Goal: Ask a question: Seek information or help from site administrators or community

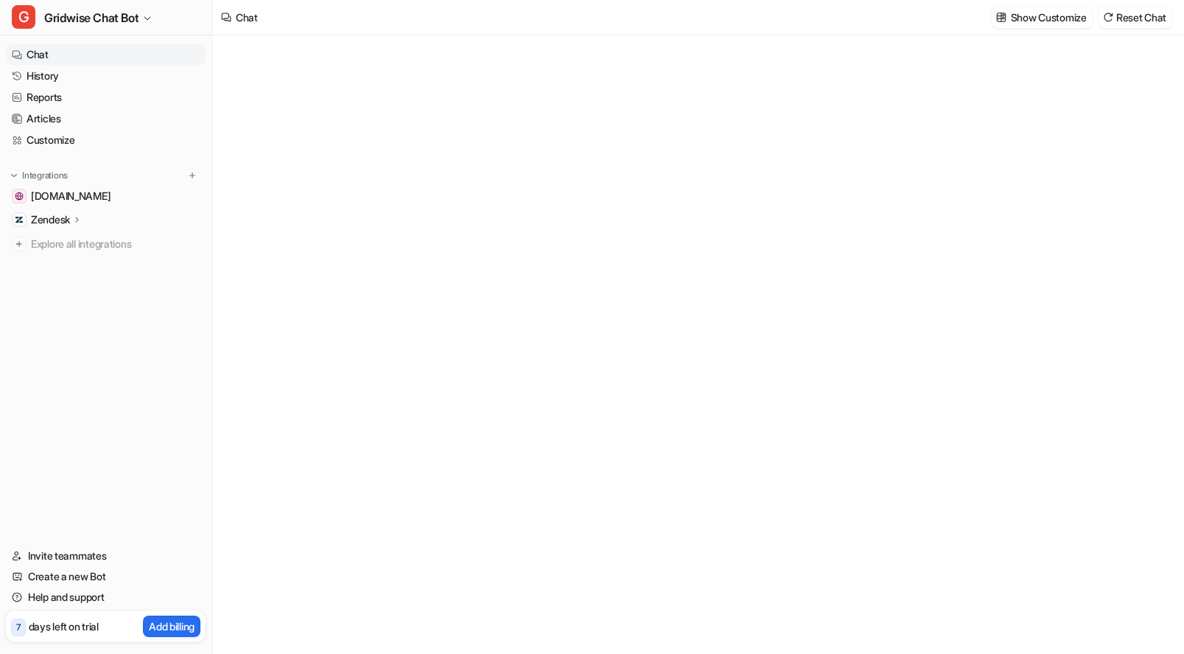
type textarea "**********"
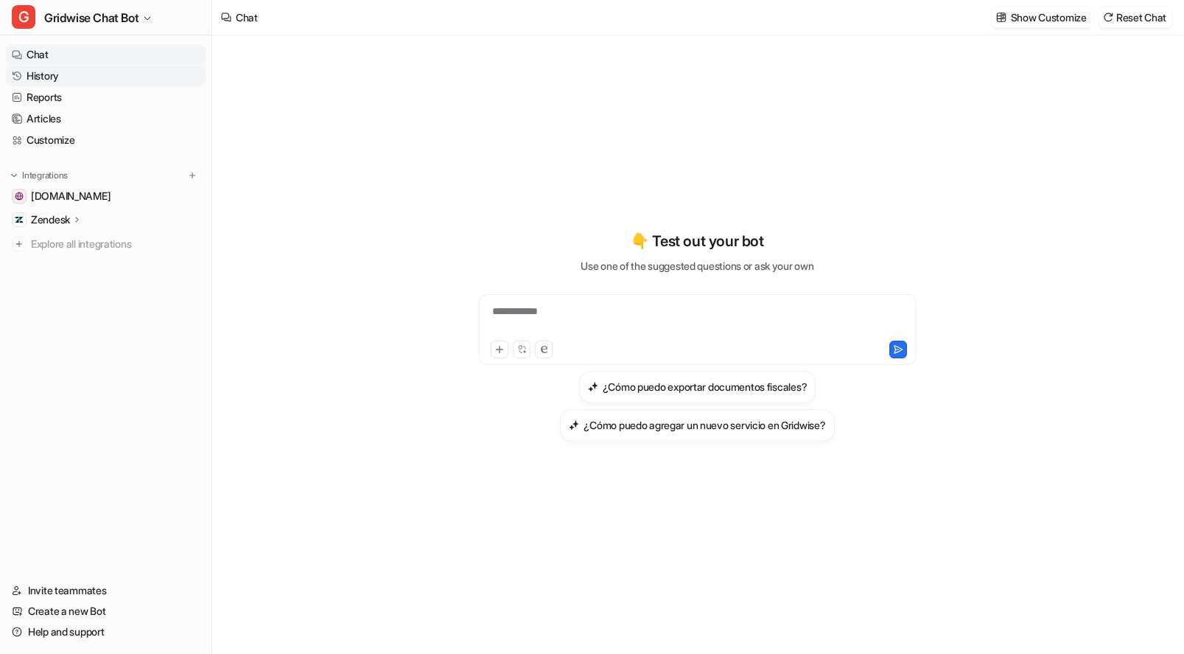
click at [41, 77] on link "History" at bounding box center [106, 76] width 200 height 21
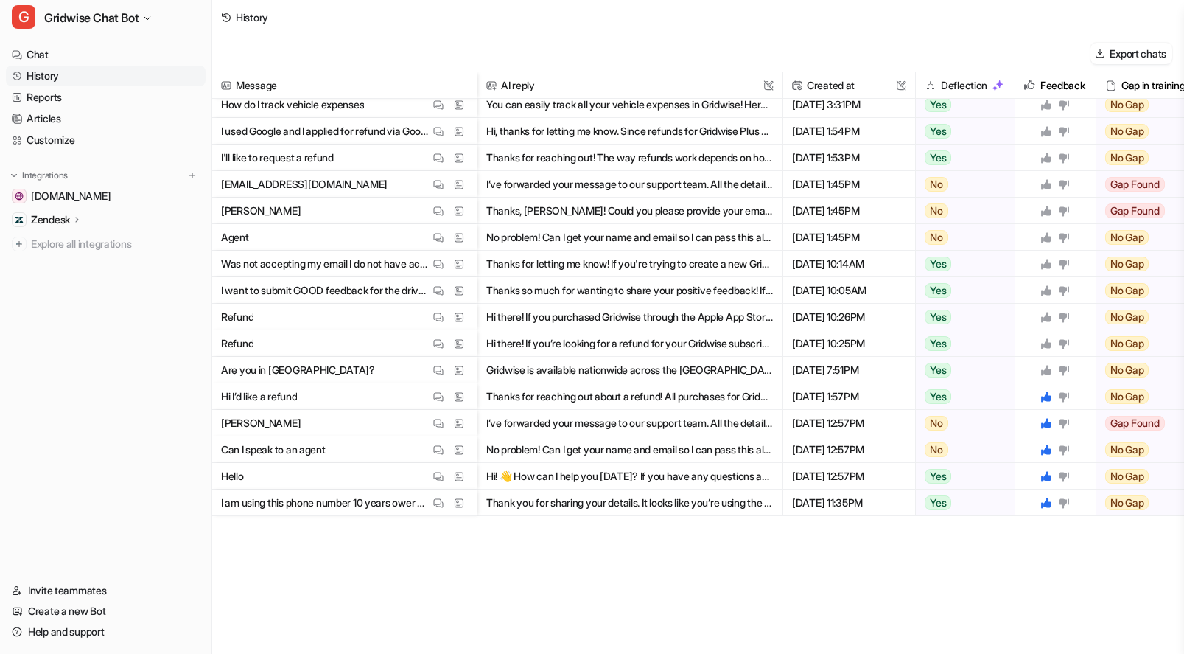
scroll to position [759, 0]
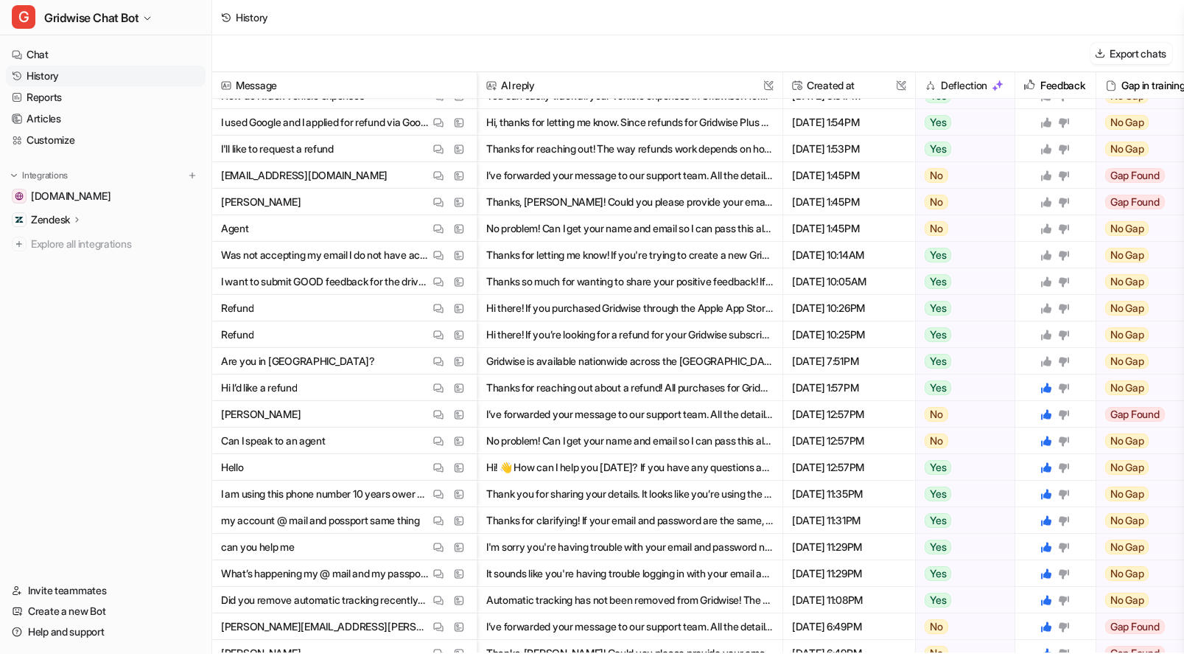
click at [684, 368] on button "Gridwise is available nationwide across the United States, including San Diego!…" at bounding box center [629, 361] width 287 height 27
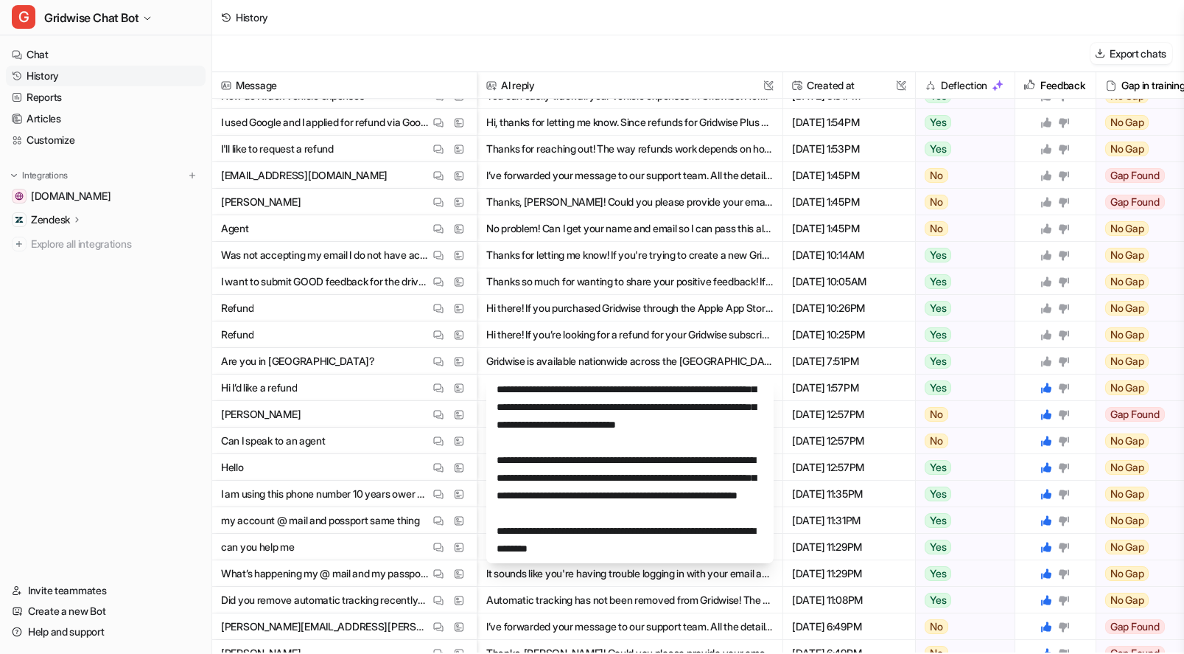
scroll to position [77, 0]
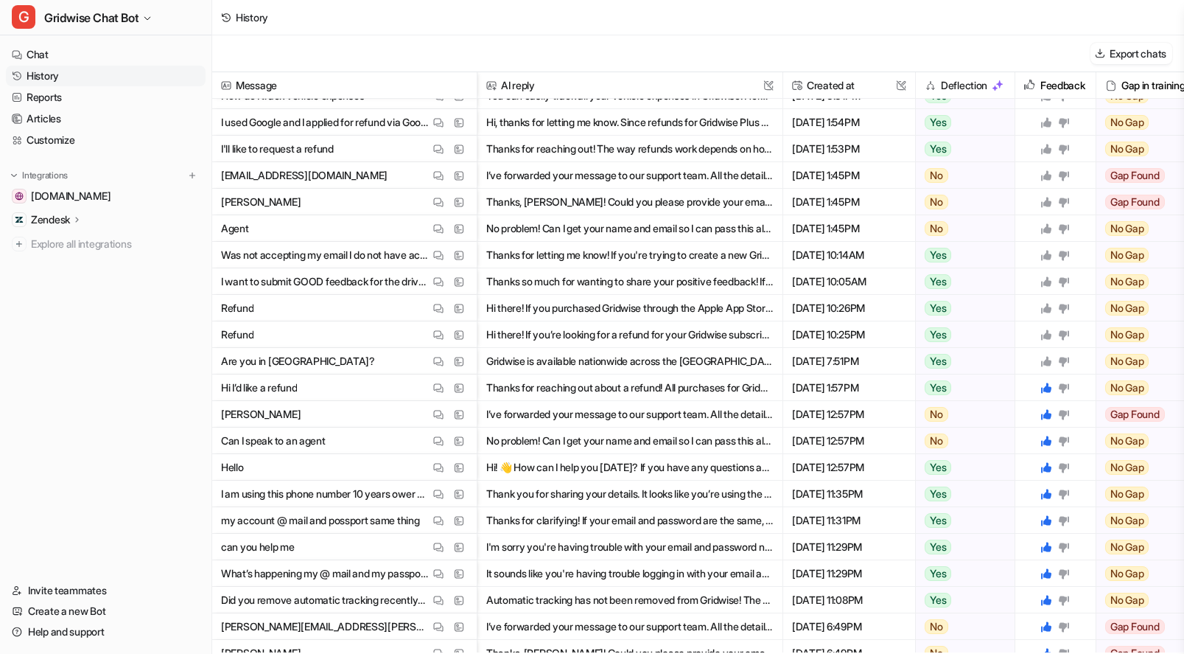
click at [1046, 357] on icon at bounding box center [1046, 361] width 12 height 12
click at [639, 332] on button "Hi there! If you’re looking for a refund for your Gridwise subscription, the pr…" at bounding box center [629, 334] width 287 height 27
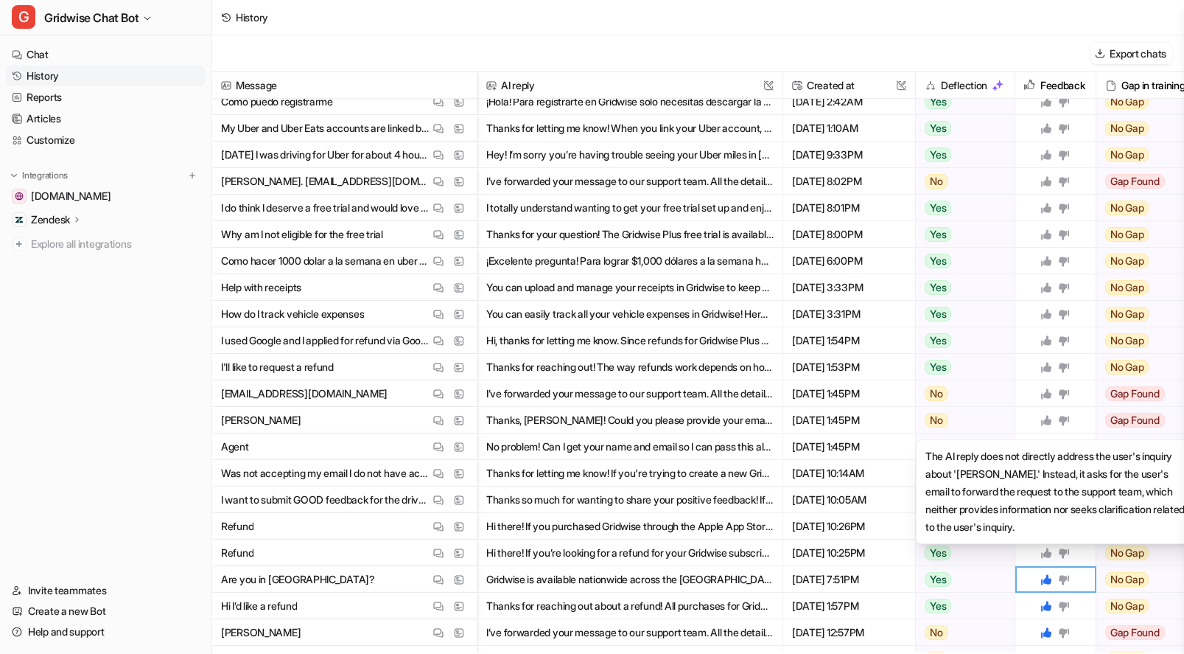
scroll to position [538, 0]
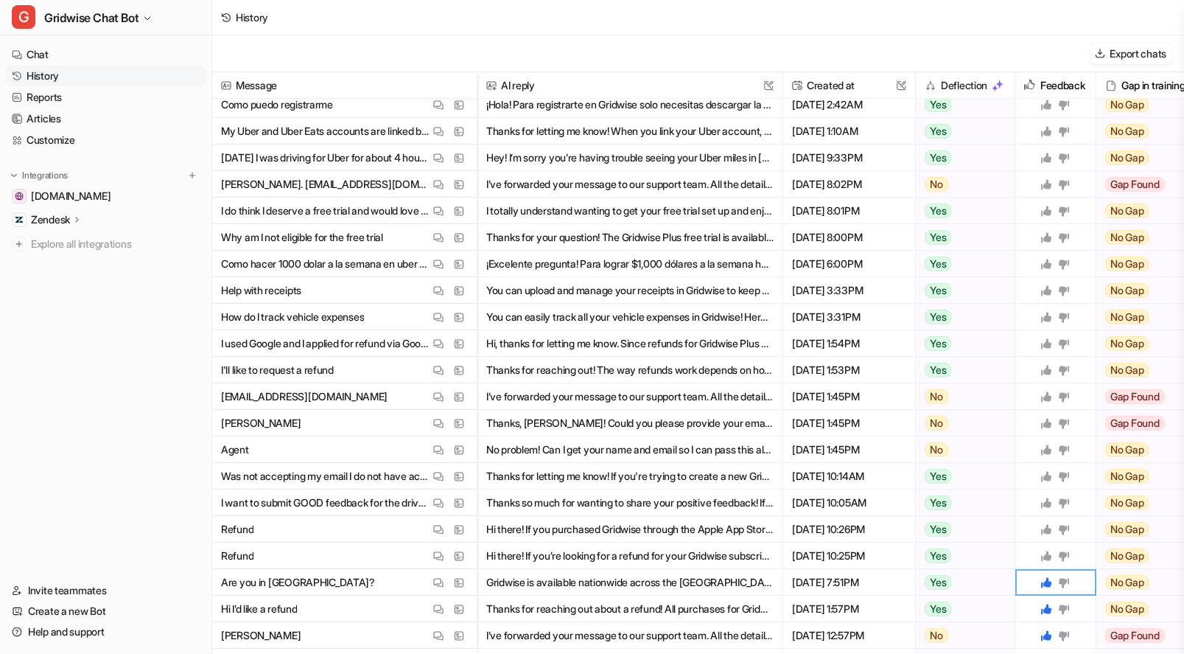
click at [1047, 559] on icon at bounding box center [1046, 555] width 10 height 10
click at [1045, 530] on icon at bounding box center [1046, 529] width 10 height 10
click at [431, 505] on button "View Thread" at bounding box center [439, 503] width 18 height 18
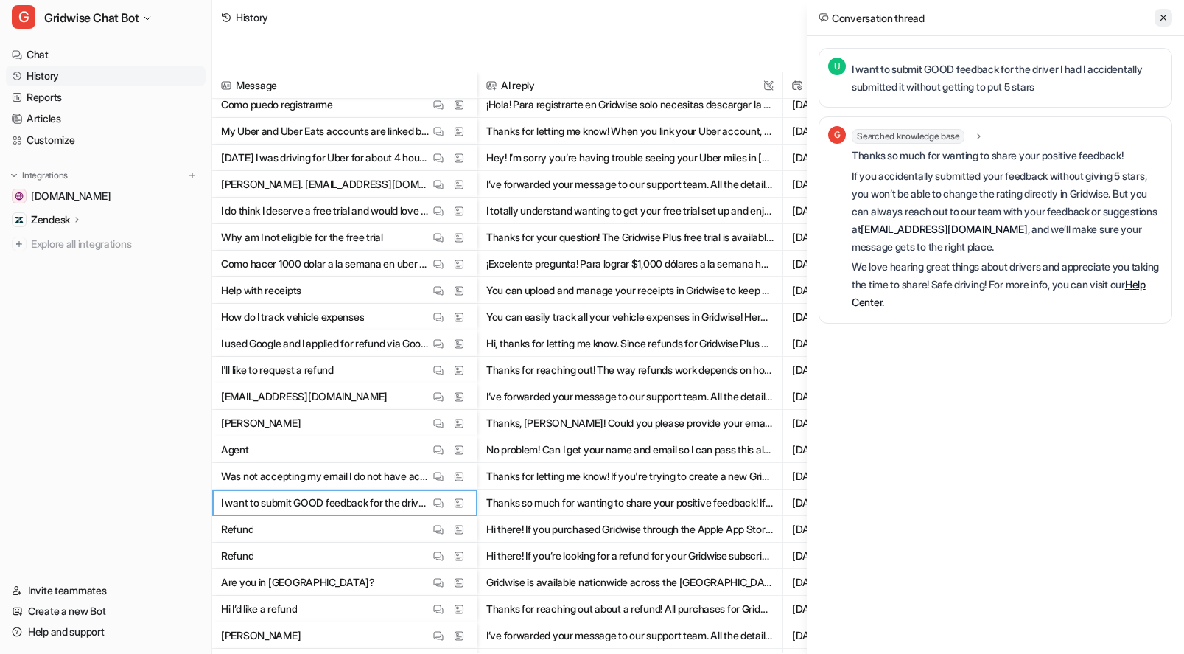
click at [1166, 17] on icon at bounding box center [1163, 18] width 10 height 10
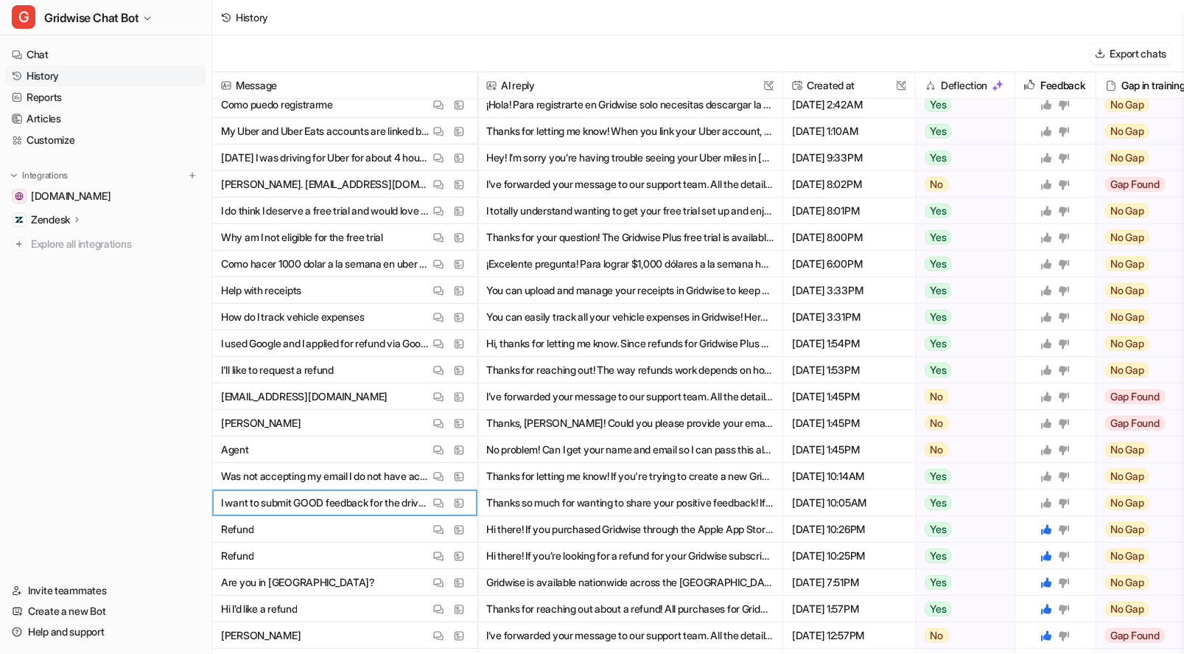
click at [1063, 502] on icon at bounding box center [1064, 503] width 10 height 10
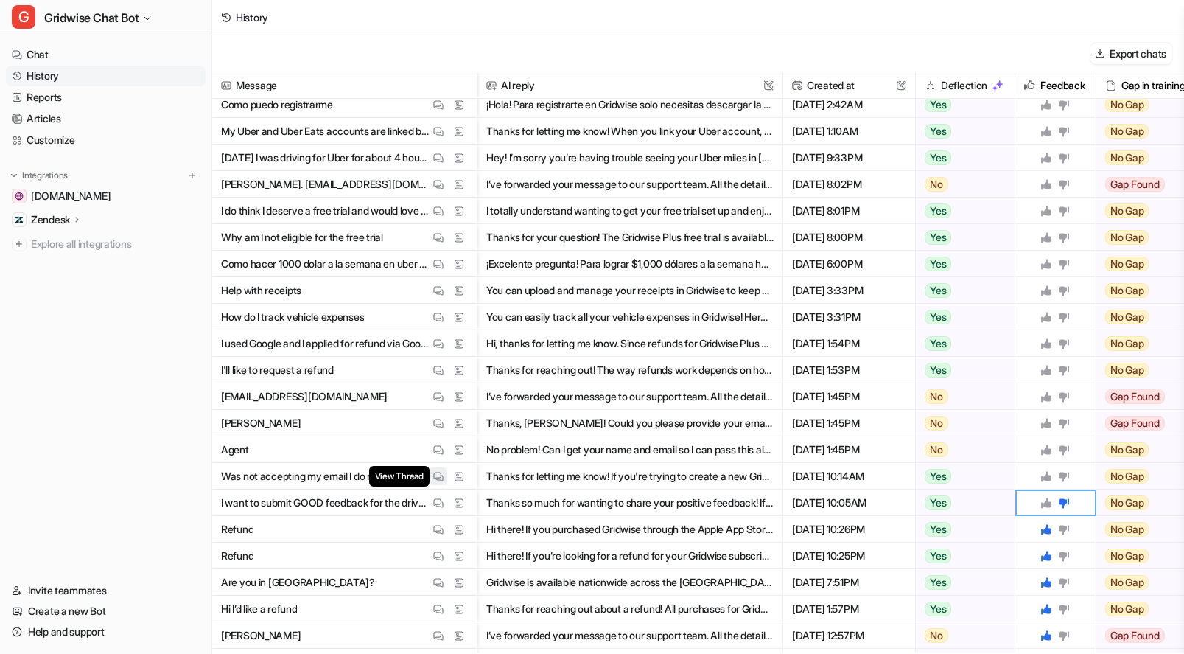
click at [438, 473] on img at bounding box center [438, 476] width 10 height 11
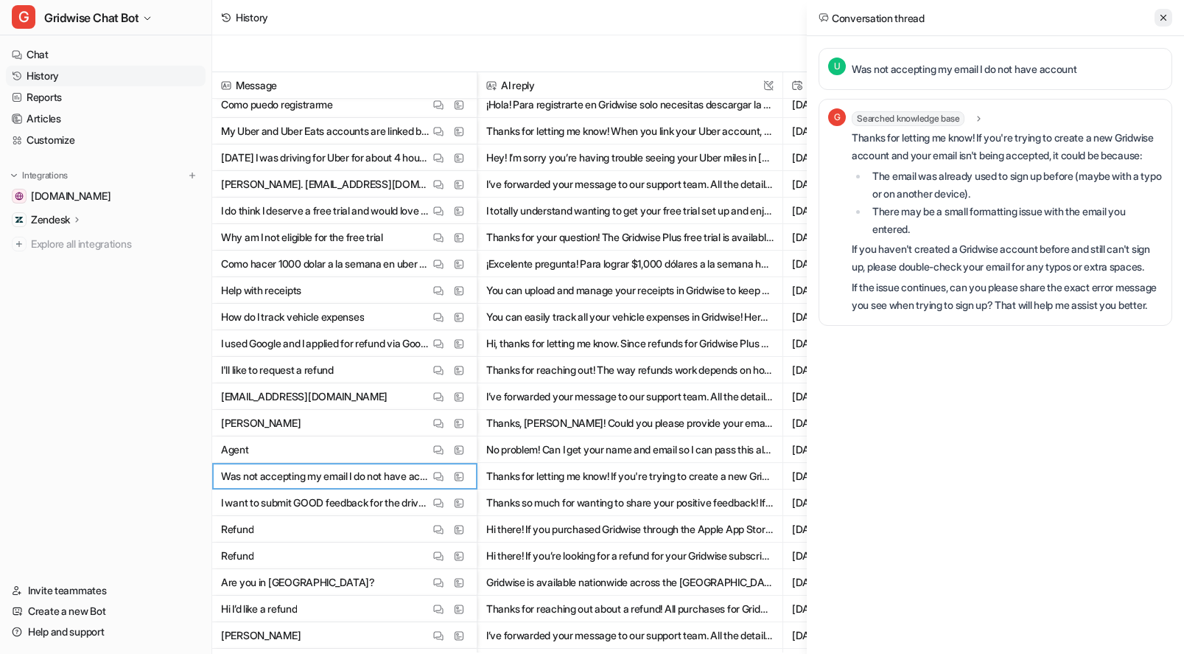
click at [1167, 17] on icon at bounding box center [1163, 18] width 10 height 10
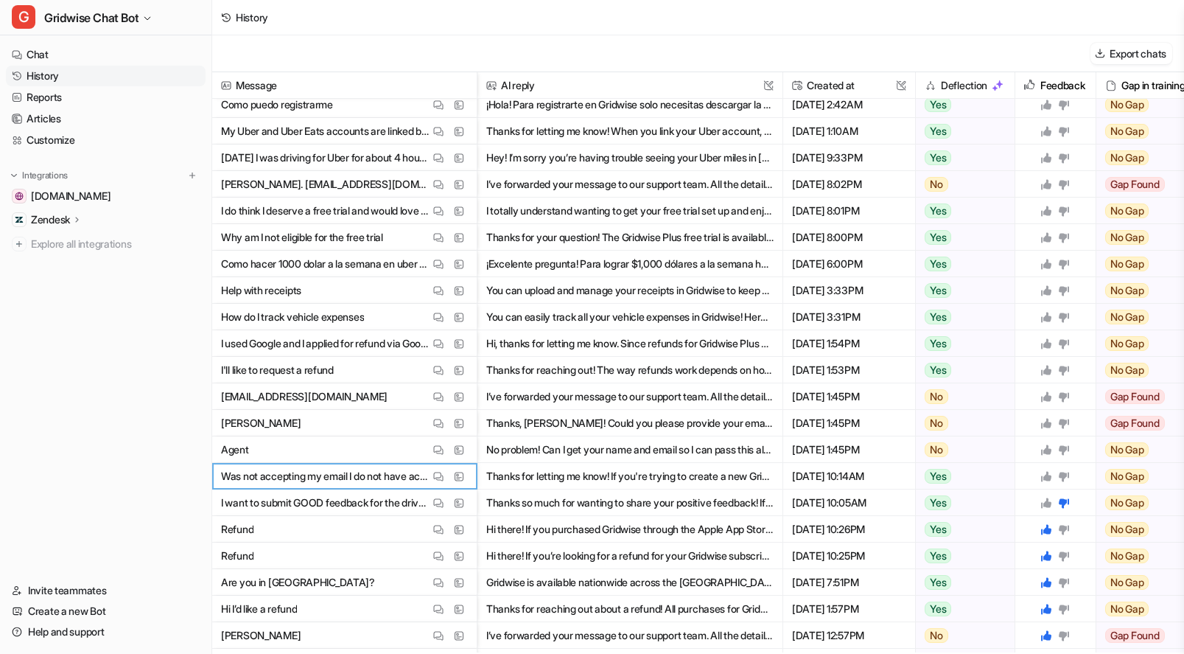
click at [1047, 475] on icon at bounding box center [1046, 476] width 10 height 10
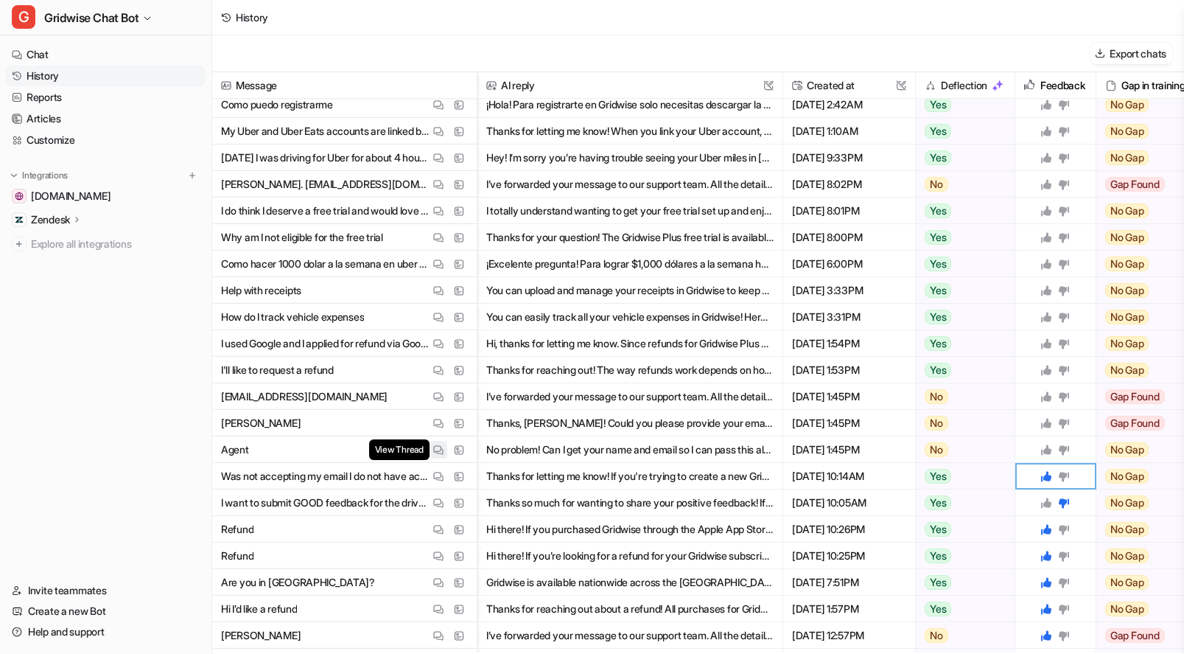
click at [430, 451] on button "View Thread" at bounding box center [439, 450] width 18 height 18
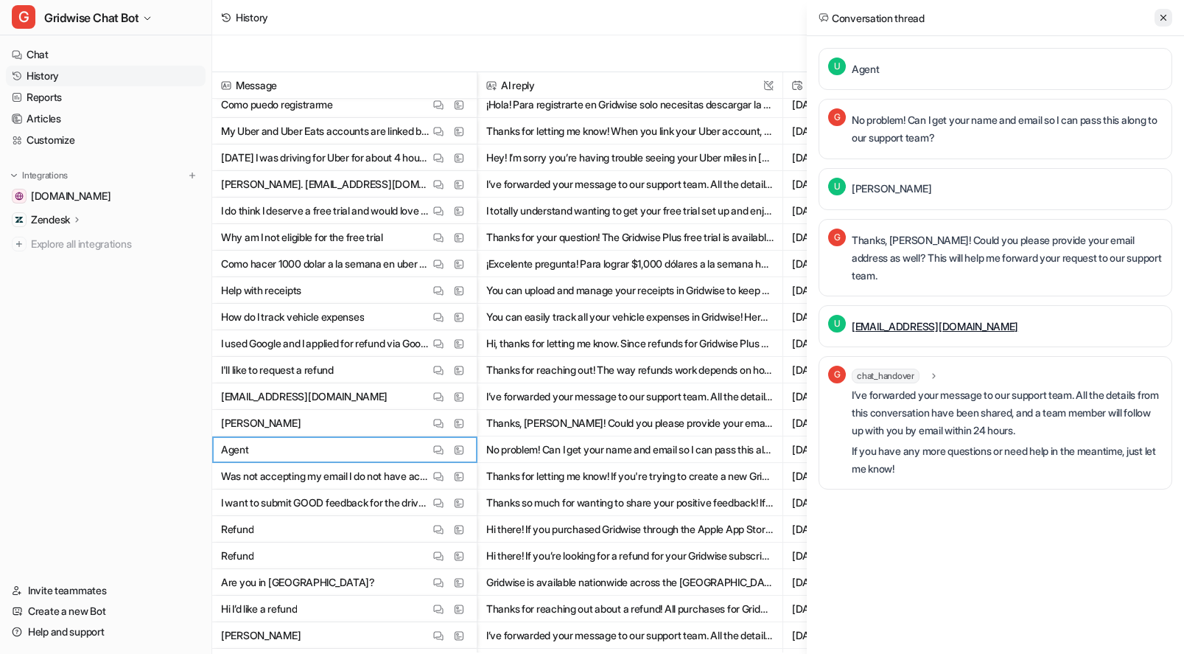
click at [1157, 20] on button at bounding box center [1164, 18] width 18 height 18
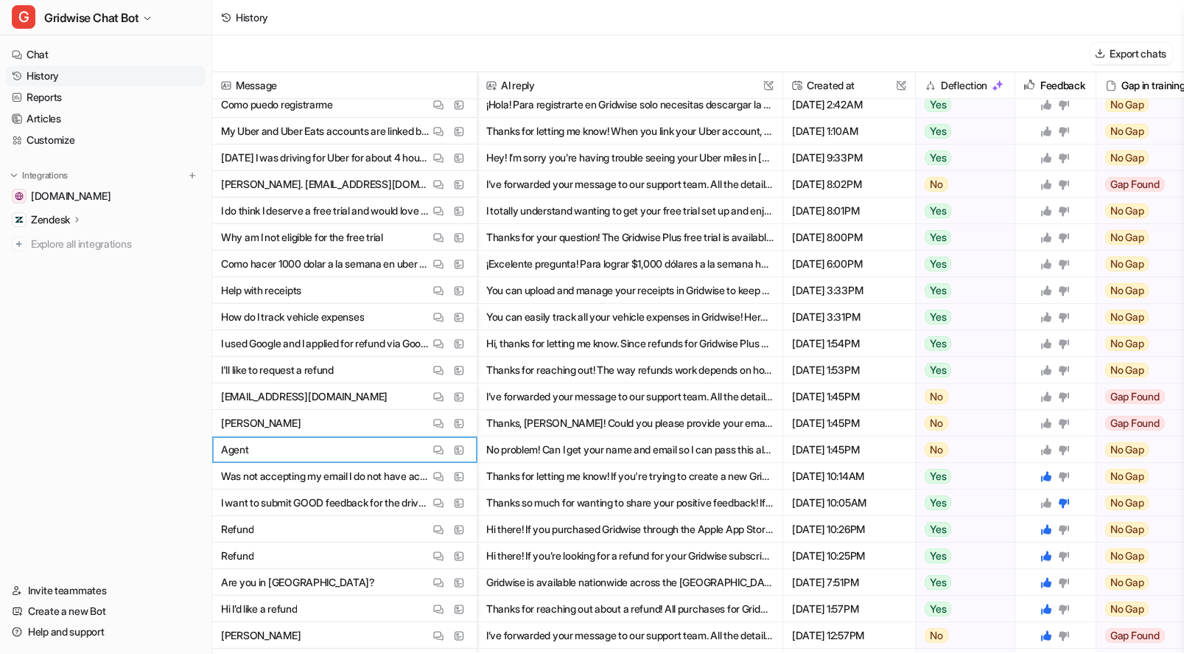
click at [1047, 452] on icon at bounding box center [1046, 449] width 10 height 10
click at [1044, 422] on icon at bounding box center [1046, 423] width 12 height 12
click at [1044, 397] on icon at bounding box center [1046, 396] width 10 height 10
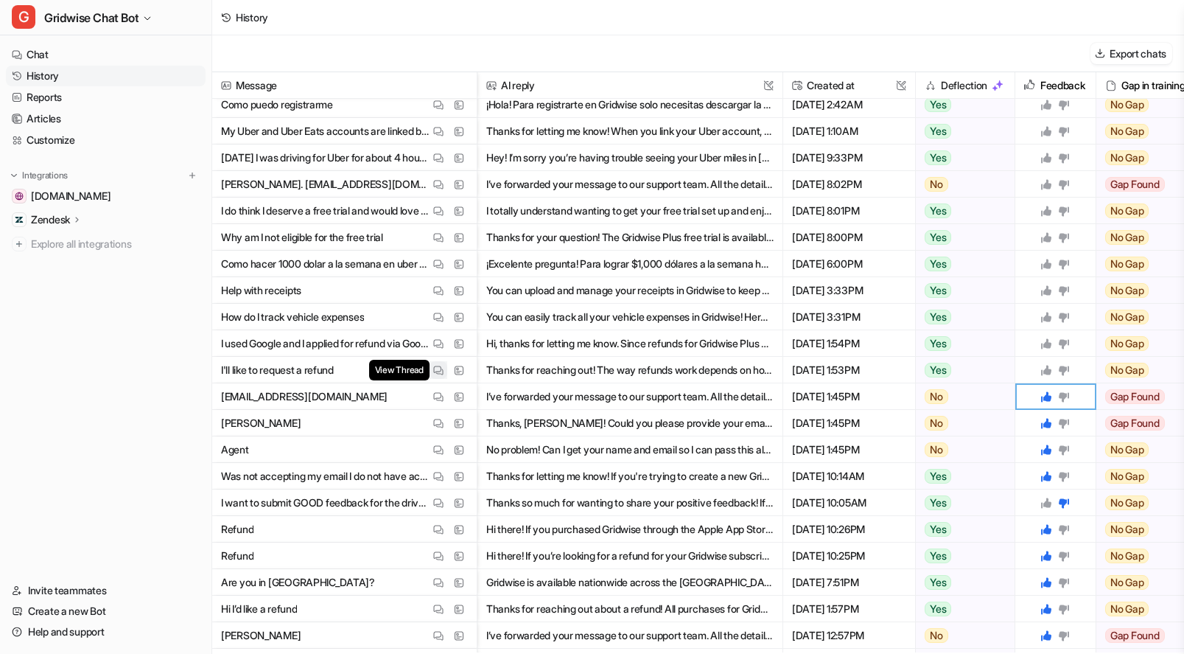
click at [435, 371] on img at bounding box center [438, 370] width 10 height 11
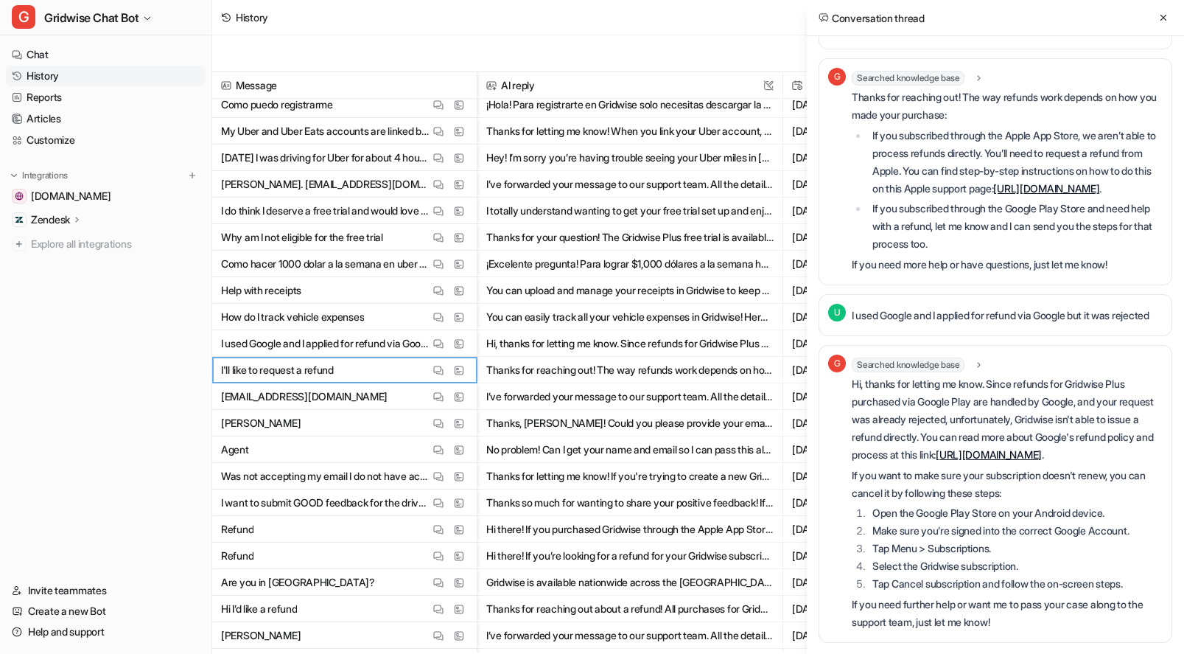
scroll to position [0, 0]
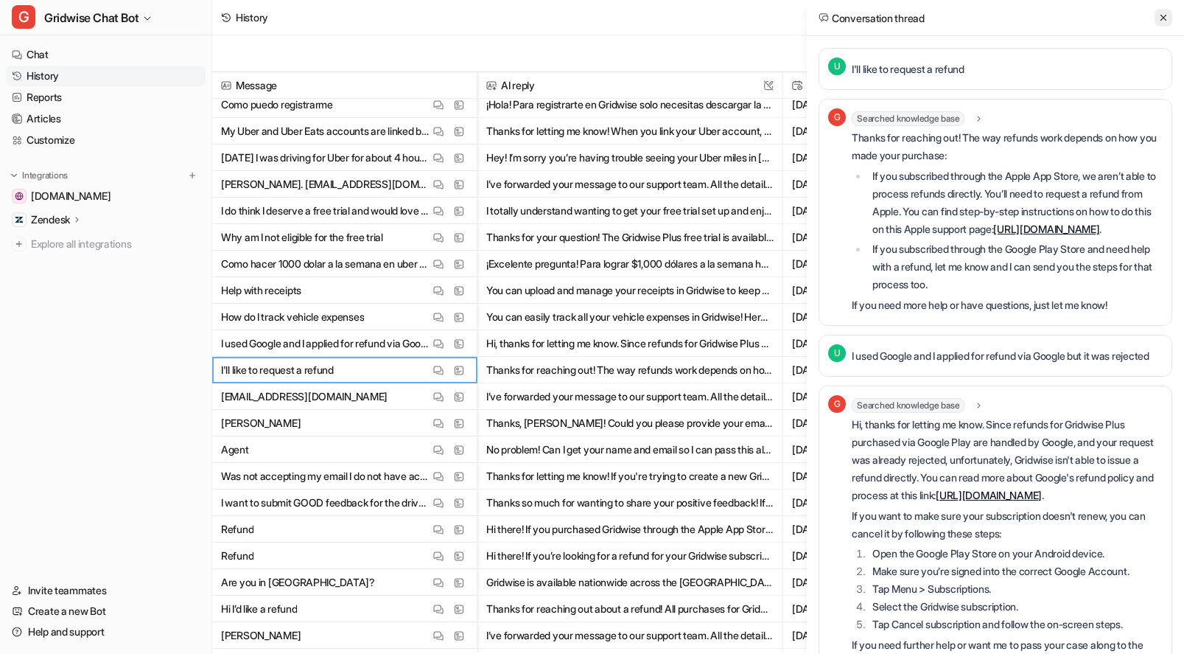
click at [1161, 14] on icon at bounding box center [1163, 18] width 10 height 10
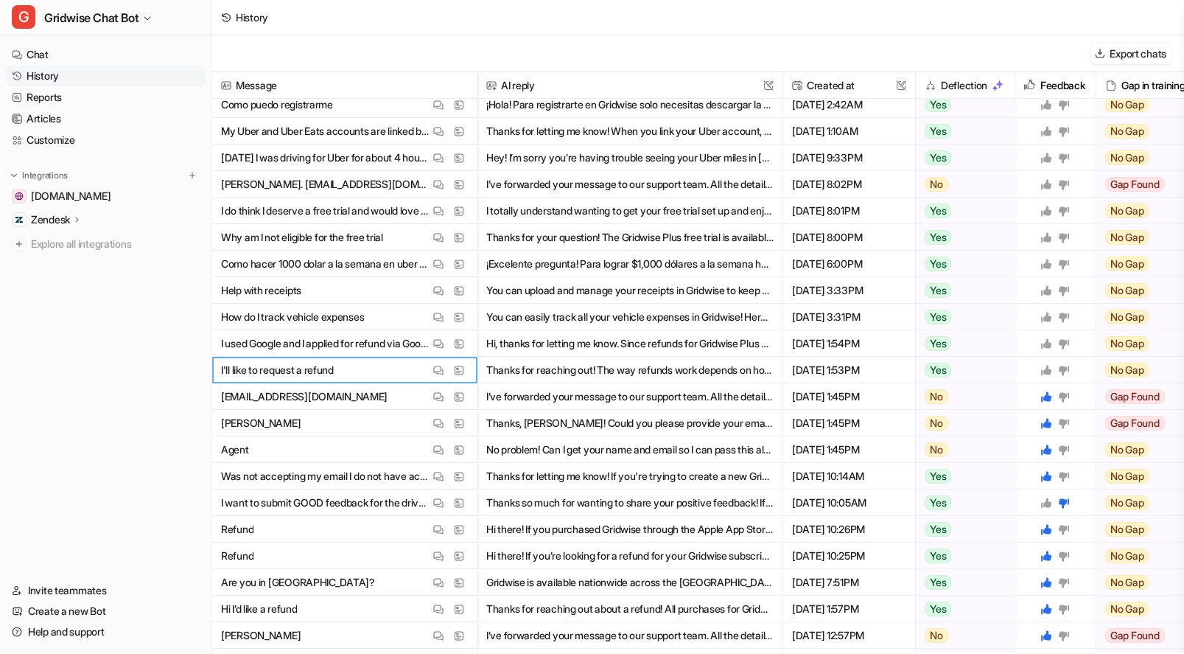
click at [1043, 368] on icon at bounding box center [1046, 370] width 12 height 12
click at [1046, 343] on icon at bounding box center [1046, 343] width 10 height 10
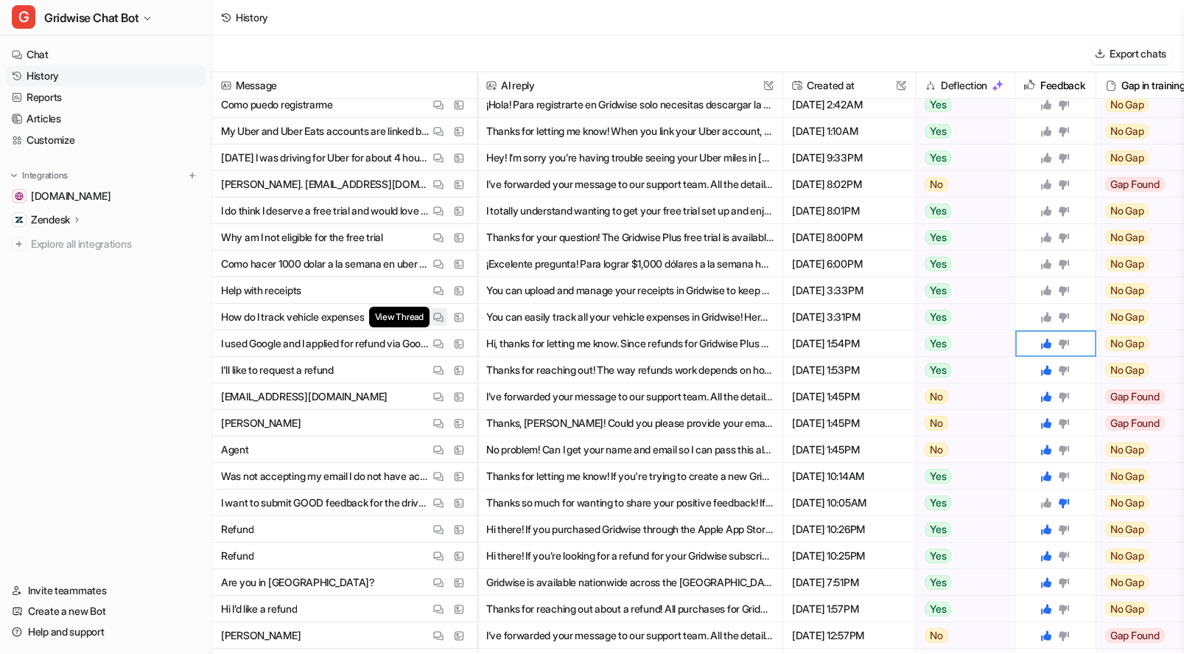
click at [430, 312] on button "View Thread" at bounding box center [439, 317] width 18 height 18
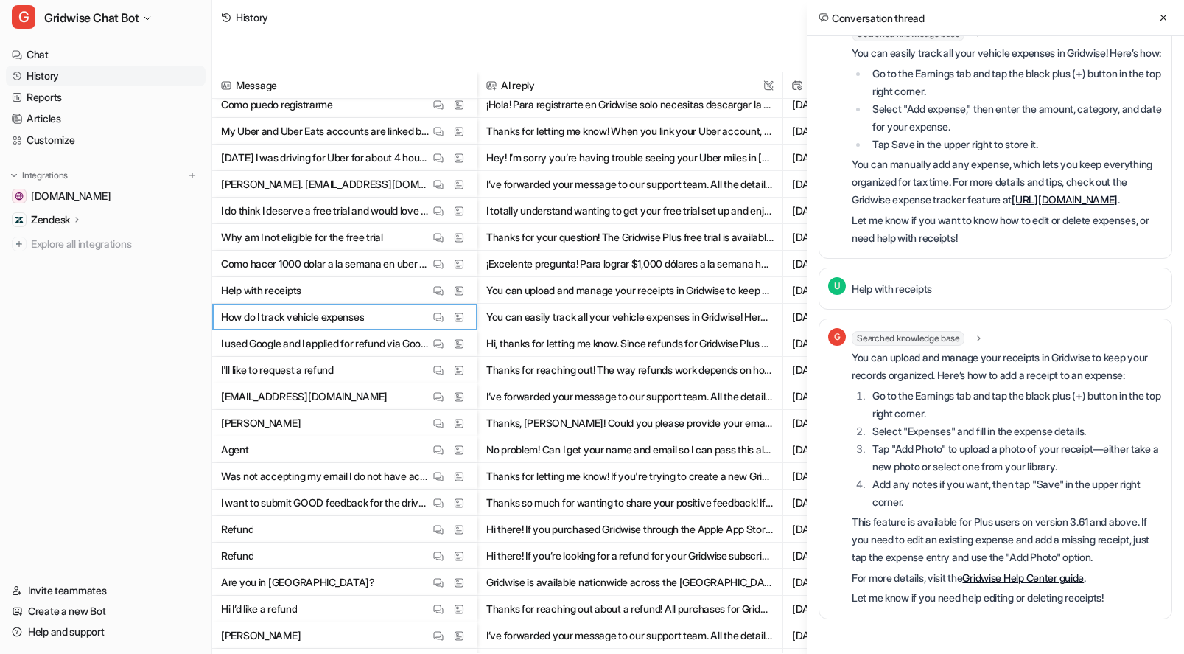
scroll to position [155, 0]
drag, startPoint x: 1131, startPoint y: 553, endPoint x: 1012, endPoint y: 536, distance: 119.8
click at [1012, 536] on p "This feature is available for Plus users on version 3.61 and above. If you need…" at bounding box center [1007, 539] width 311 height 53
click at [1158, 19] on icon at bounding box center [1163, 18] width 10 height 10
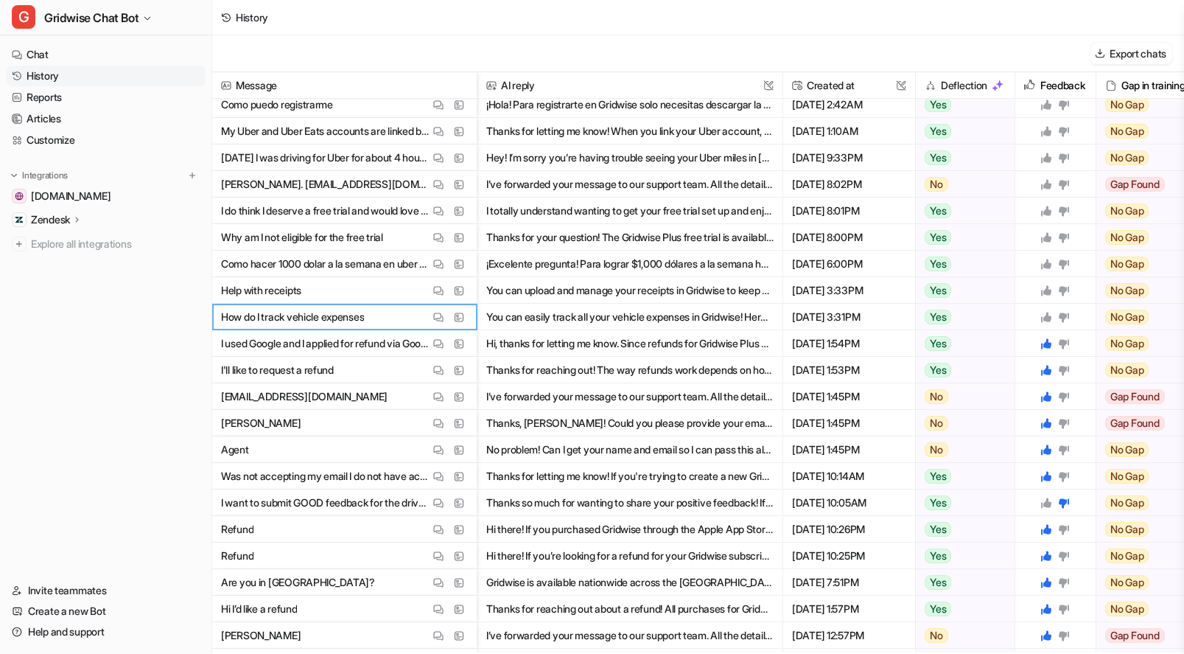
click at [1038, 315] on div at bounding box center [1055, 317] width 69 height 26
click at [1046, 315] on icon at bounding box center [1046, 317] width 10 height 10
click at [1047, 292] on icon at bounding box center [1046, 290] width 10 height 10
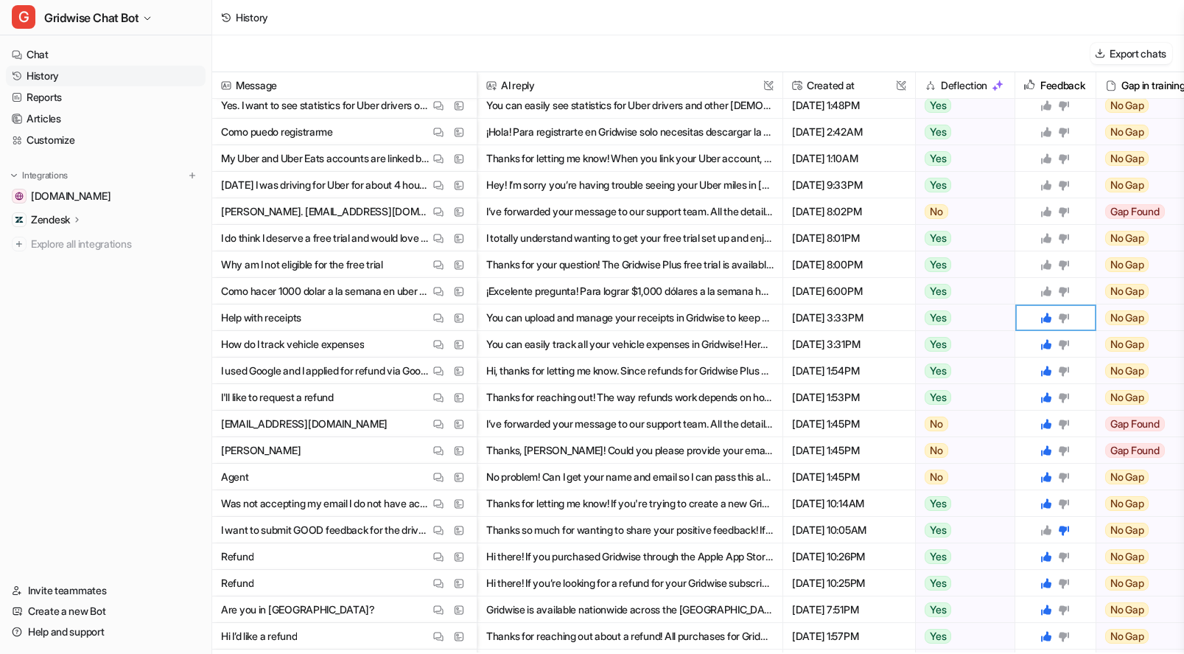
scroll to position [510, 0]
click at [424, 289] on span "View Thread" at bounding box center [399, 291] width 60 height 21
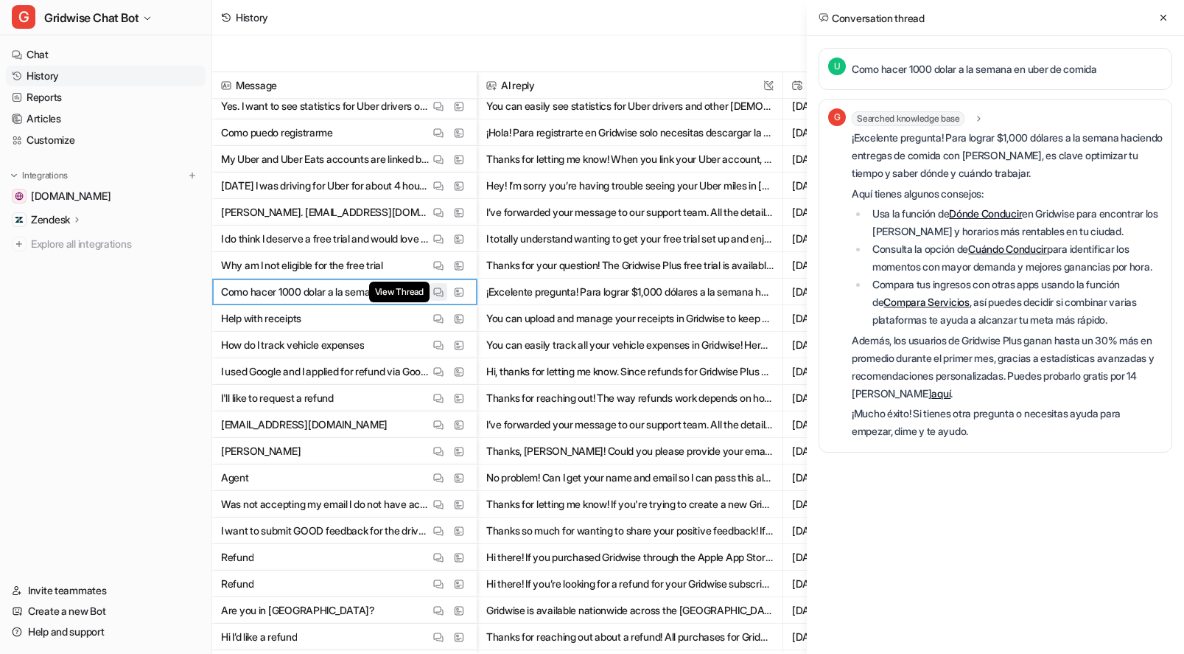
scroll to position [0, 0]
click at [1162, 18] on icon at bounding box center [1163, 18] width 10 height 10
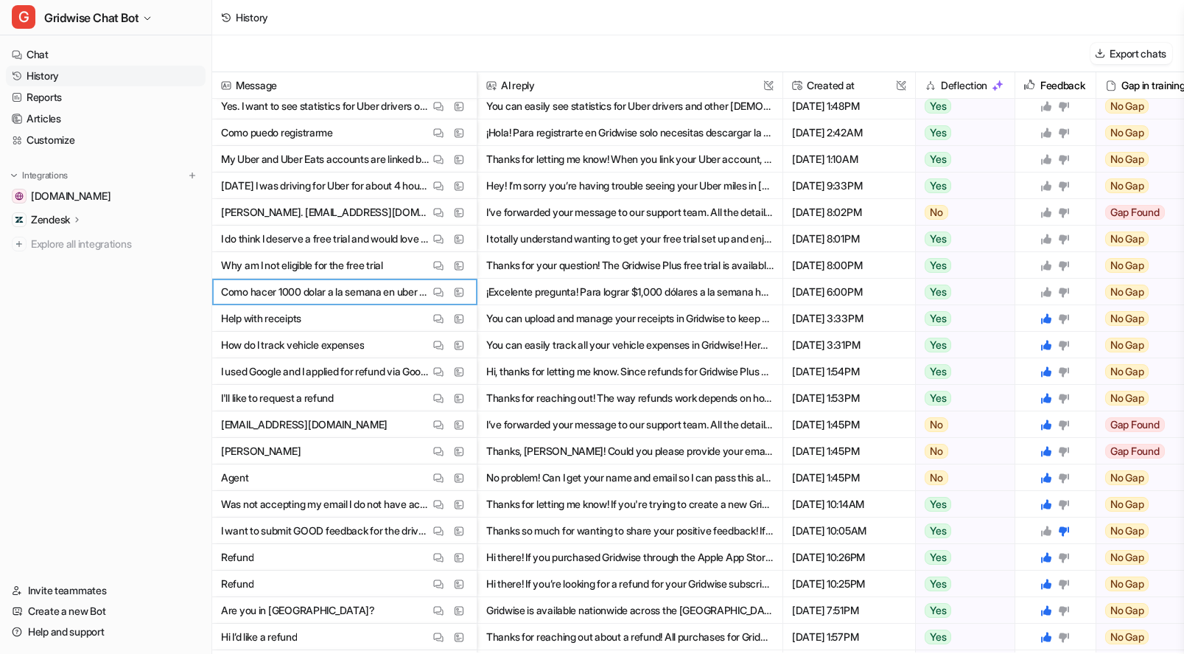
click at [1048, 287] on icon at bounding box center [1046, 292] width 10 height 10
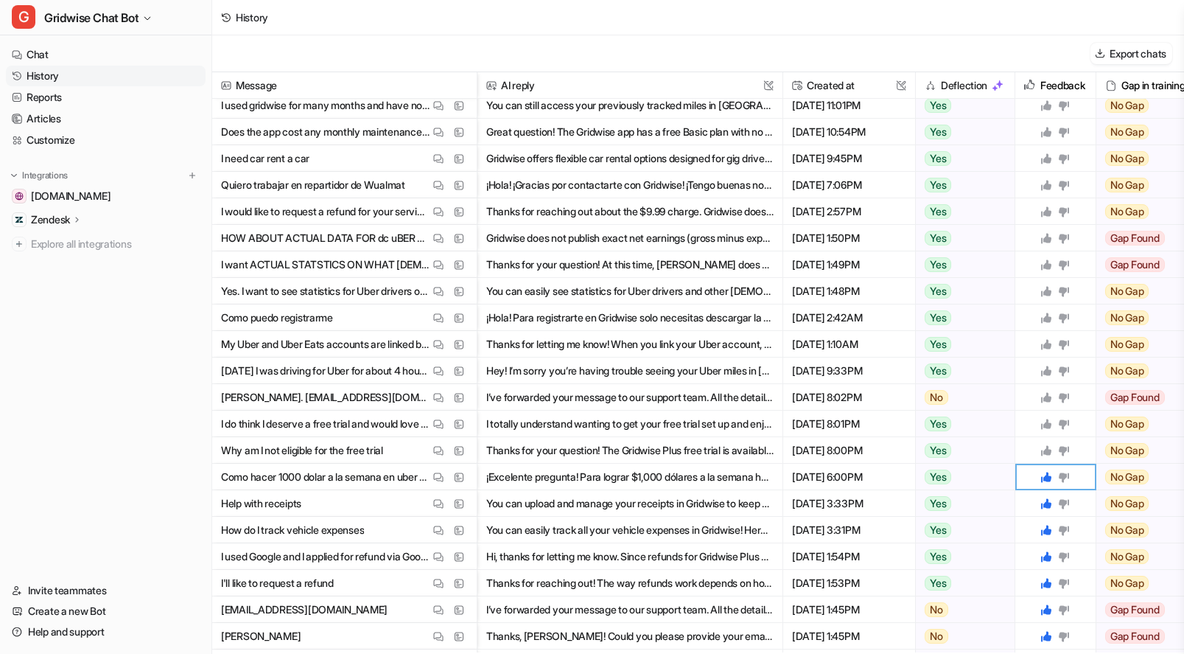
scroll to position [340, 0]
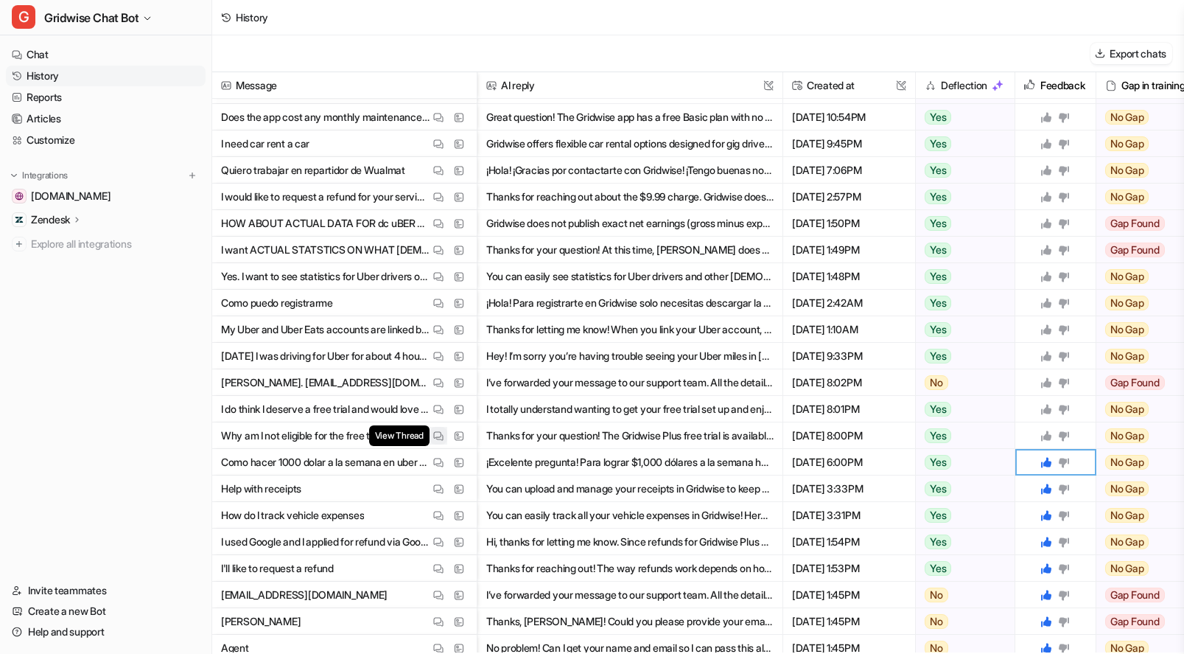
click at [435, 439] on img at bounding box center [438, 435] width 10 height 11
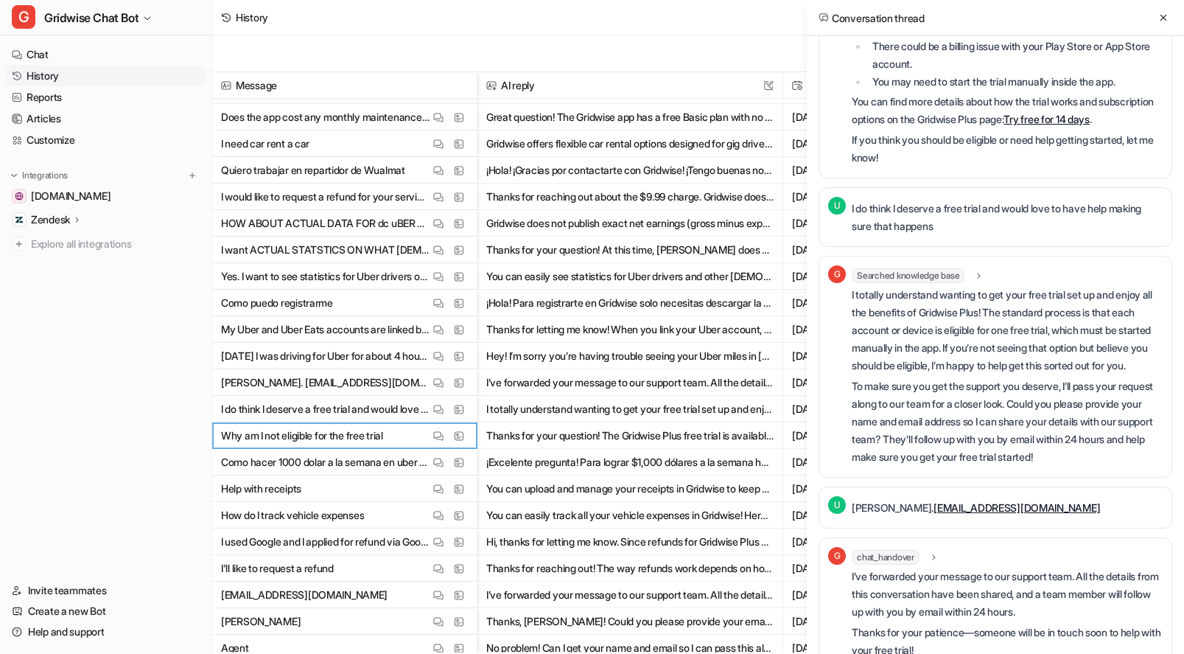
scroll to position [270, 0]
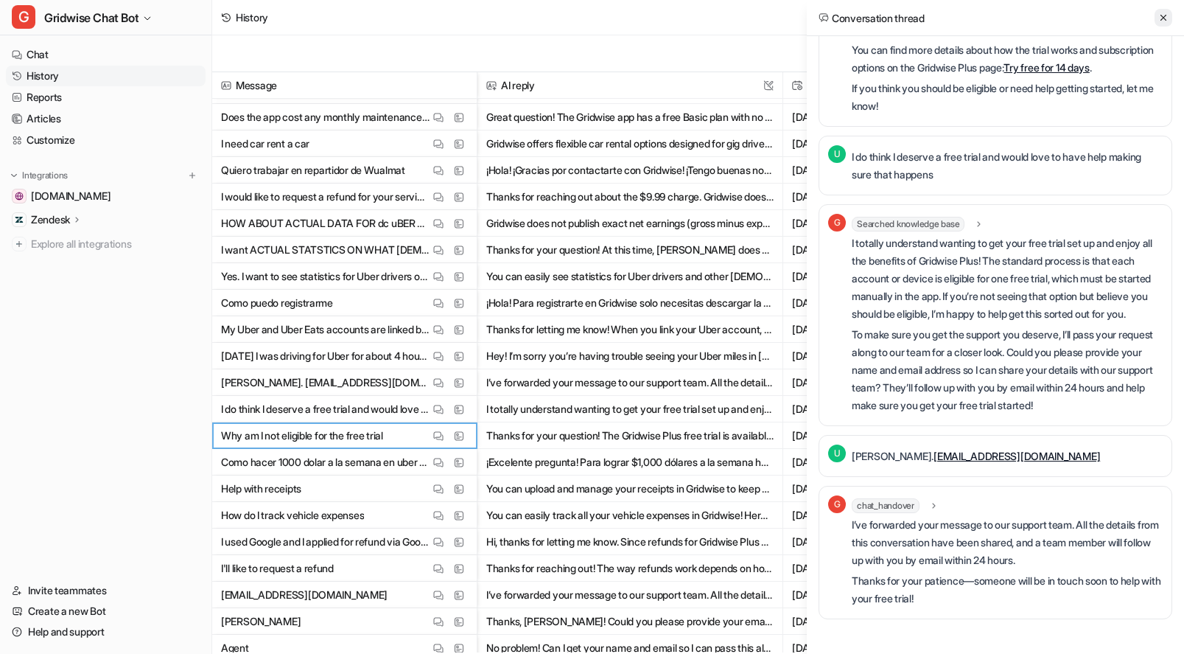
click at [1164, 24] on button at bounding box center [1164, 18] width 18 height 18
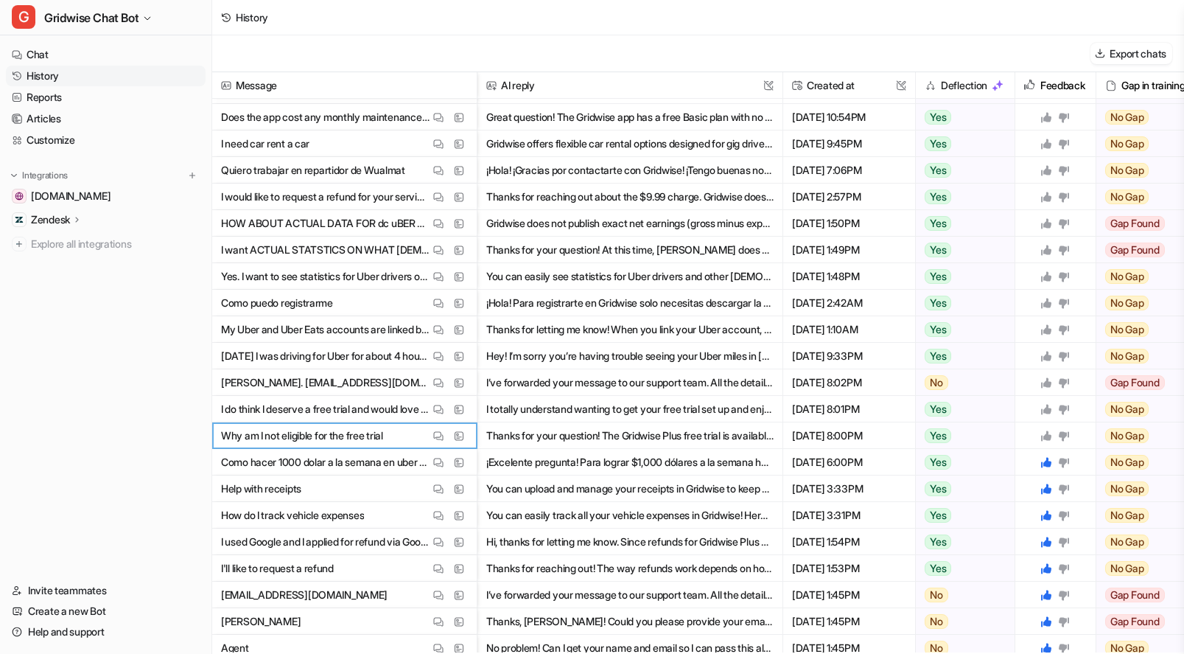
click at [1047, 434] on icon at bounding box center [1046, 435] width 10 height 10
click at [1046, 407] on icon at bounding box center [1046, 409] width 12 height 12
click at [1050, 385] on icon at bounding box center [1046, 382] width 10 height 10
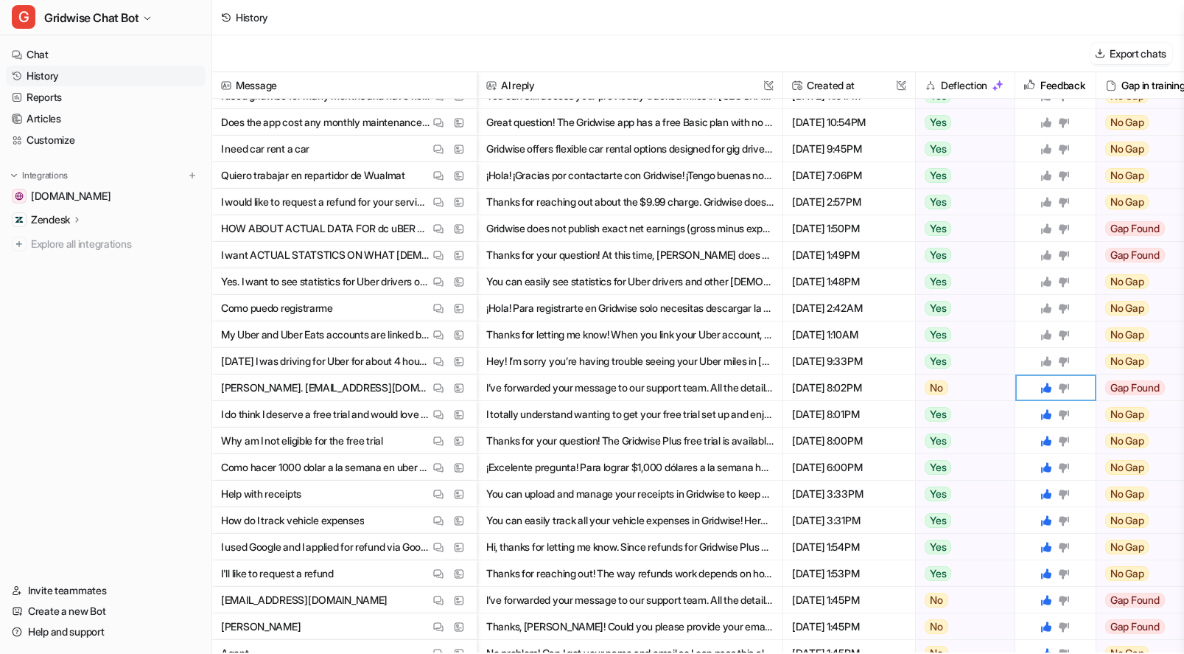
scroll to position [334, 0]
click at [435, 366] on img at bounding box center [438, 362] width 10 height 11
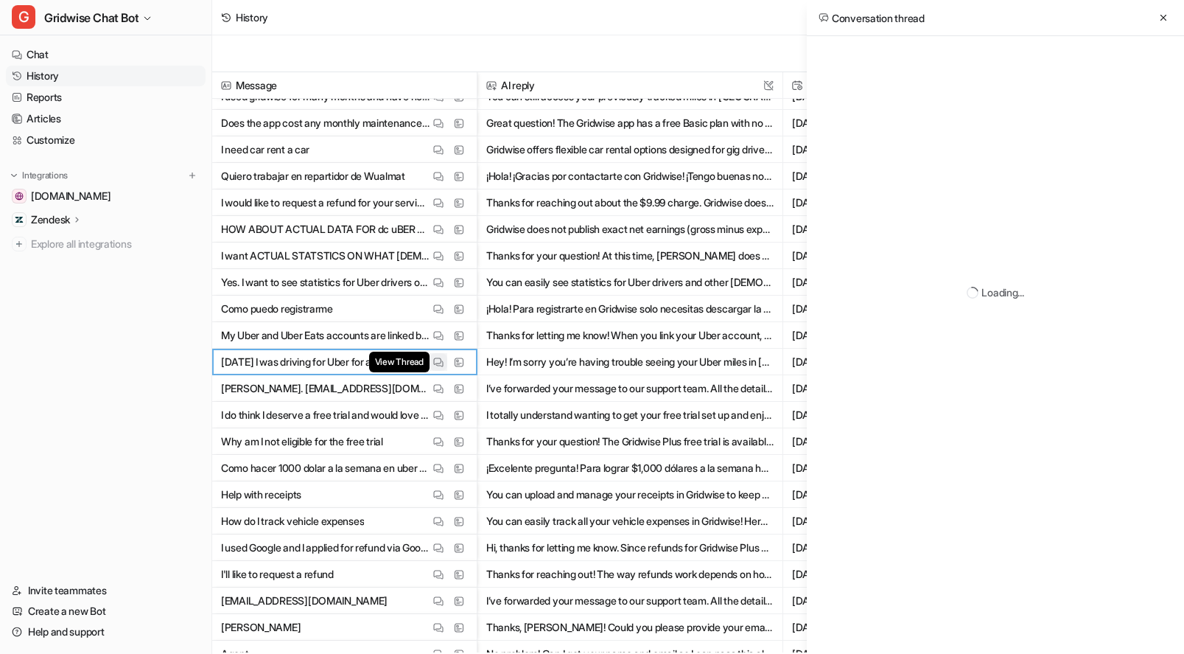
scroll to position [0, 0]
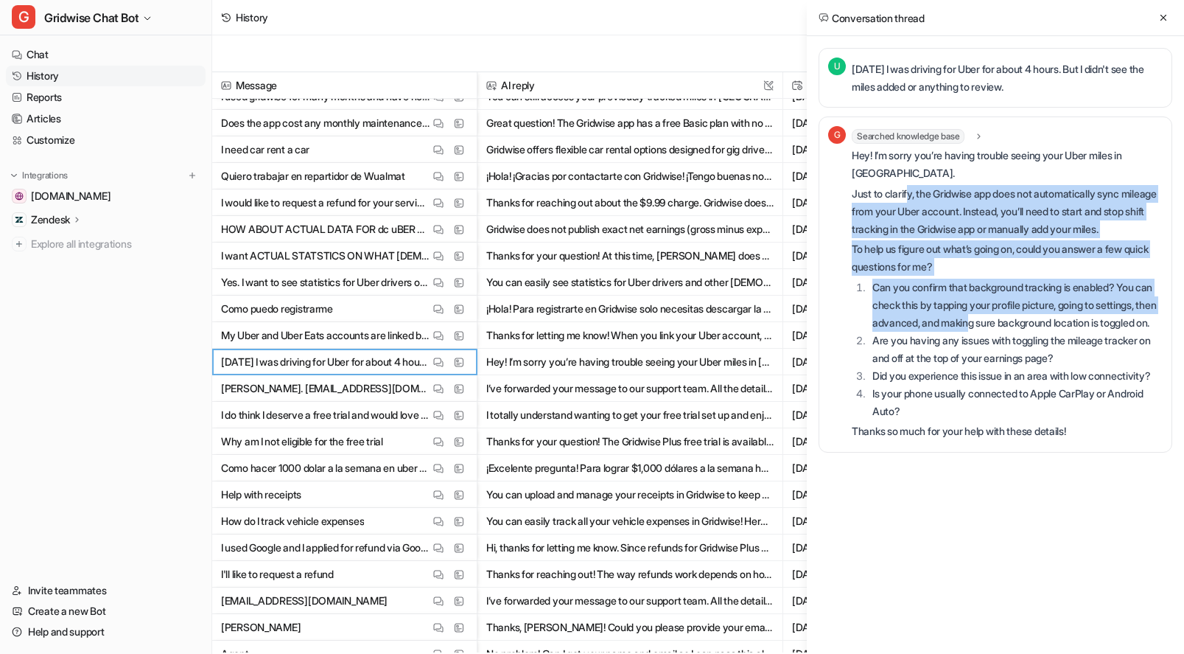
drag, startPoint x: 1009, startPoint y: 287, endPoint x: 1040, endPoint y: 347, distance: 67.9
click at [1040, 347] on div "Hey! I’m sorry you’re having trouble seeing your Uber miles in Gridwise. Just t…" at bounding box center [1007, 293] width 311 height 293
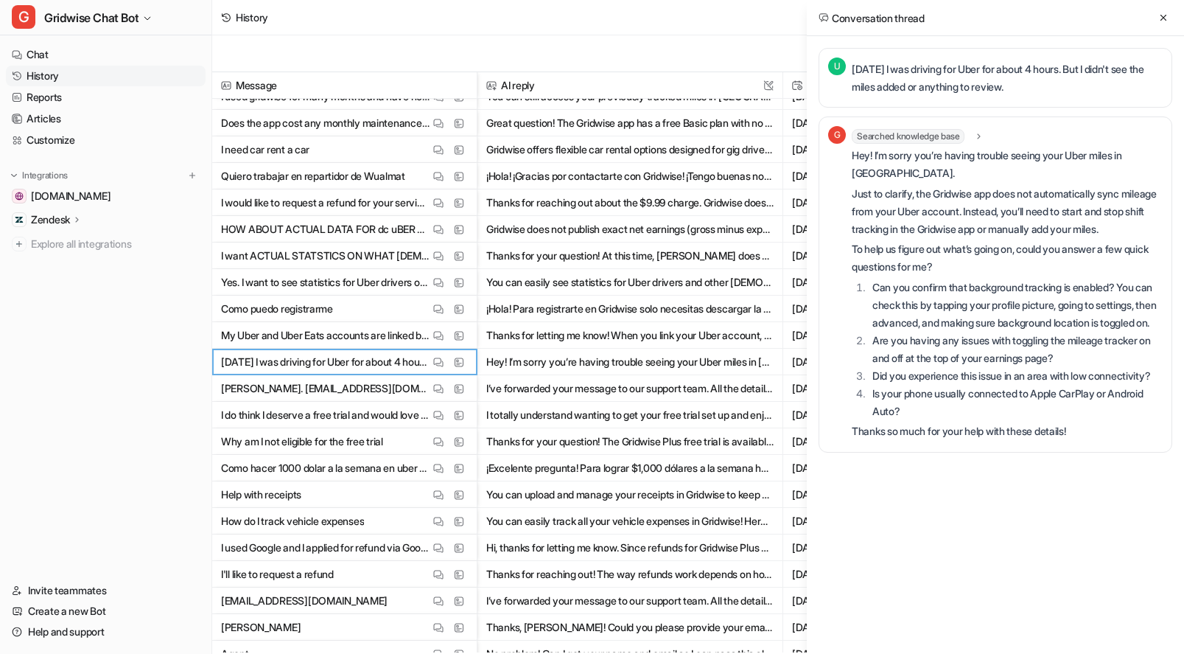
click at [1043, 367] on li "Are you having any issues with toggling the mileage tracker on and off at the t…" at bounding box center [1015, 349] width 295 height 35
click at [1167, 15] on icon at bounding box center [1163, 18] width 10 height 10
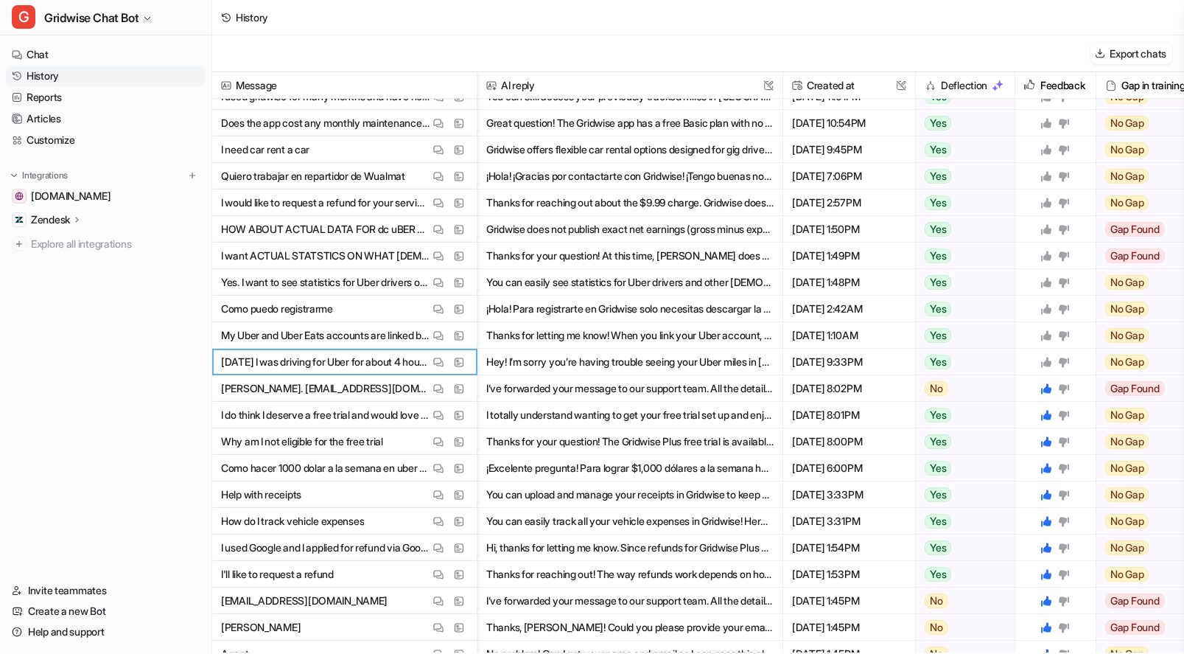
click at [1049, 359] on icon at bounding box center [1046, 362] width 10 height 10
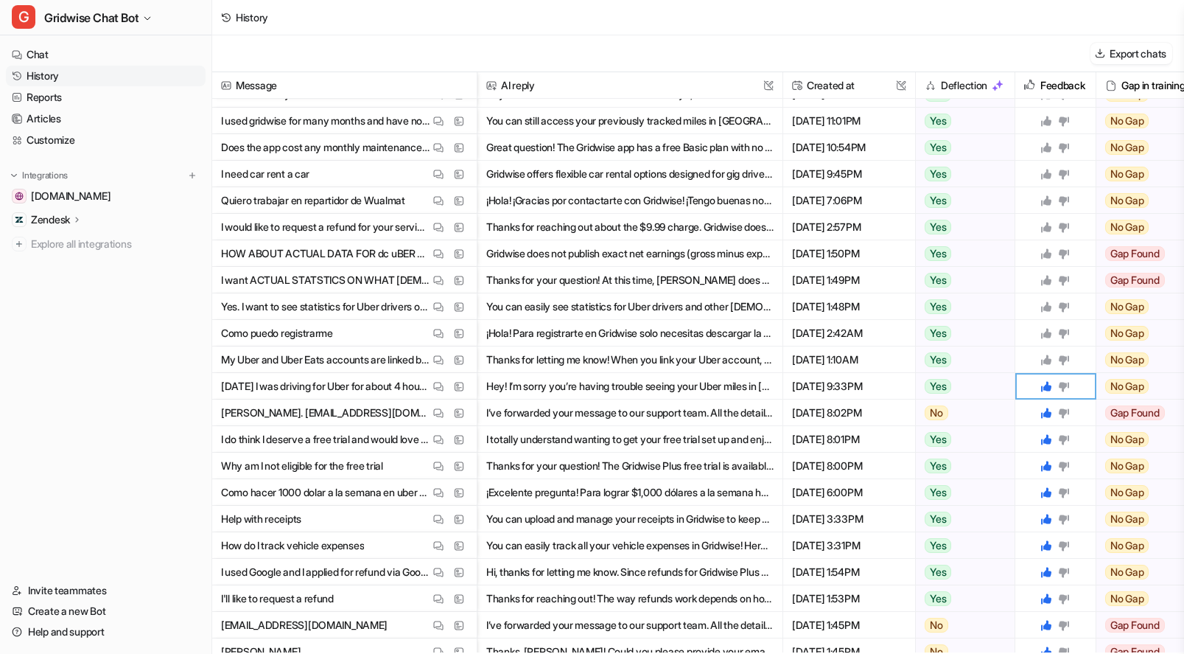
scroll to position [308, 0]
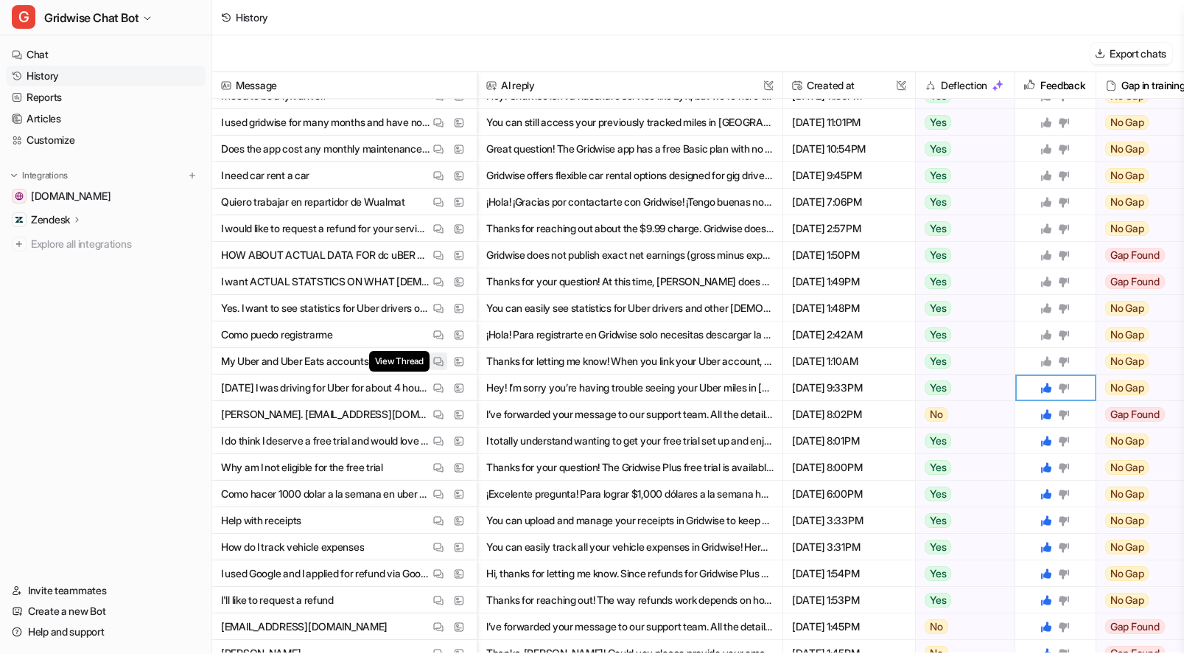
click at [432, 365] on button "View Thread" at bounding box center [439, 361] width 18 height 18
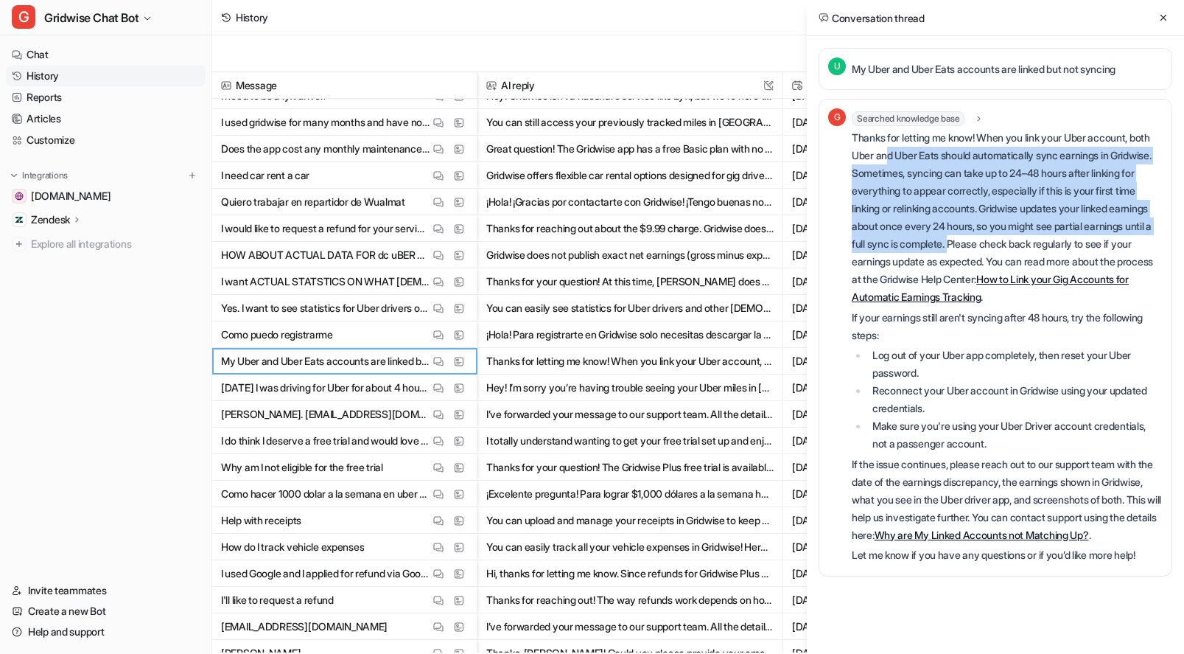
drag, startPoint x: 983, startPoint y: 178, endPoint x: 1065, endPoint y: 243, distance: 104.8
click at [1064, 242] on p "Thanks for letting me know! When you link your Uber account, both Uber and Uber…" at bounding box center [1007, 217] width 311 height 177
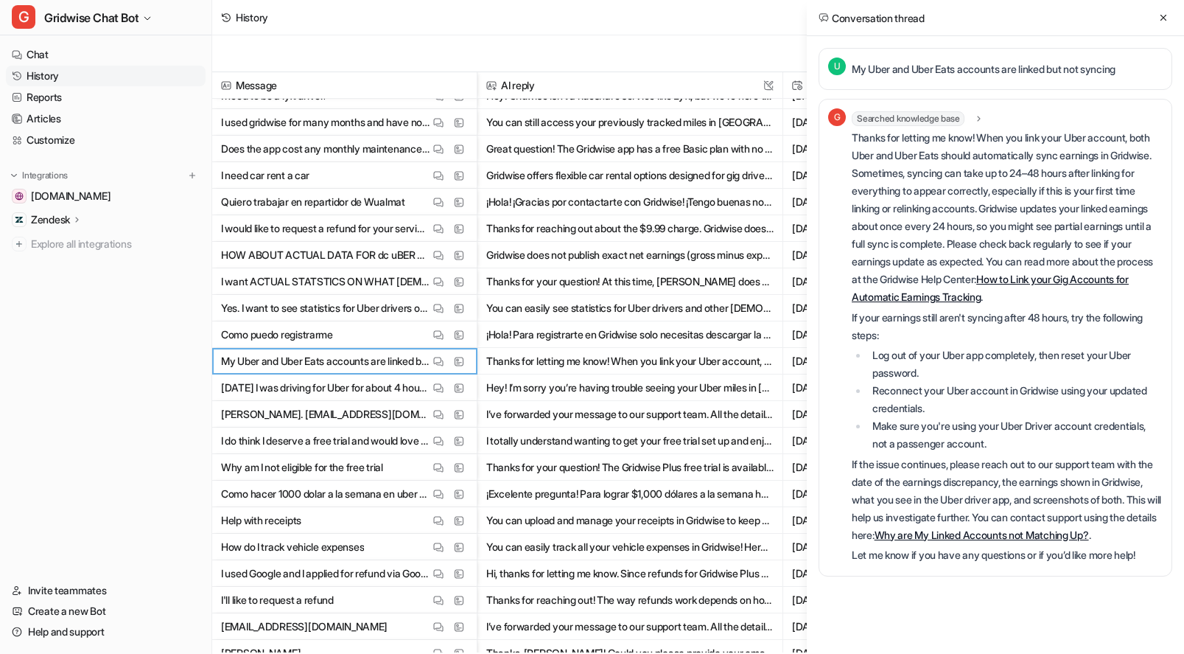
click at [1065, 243] on p "Thanks for letting me know! When you link your Uber account, both Uber and Uber…" at bounding box center [1007, 217] width 311 height 177
click at [1165, 10] on button at bounding box center [1164, 18] width 18 height 18
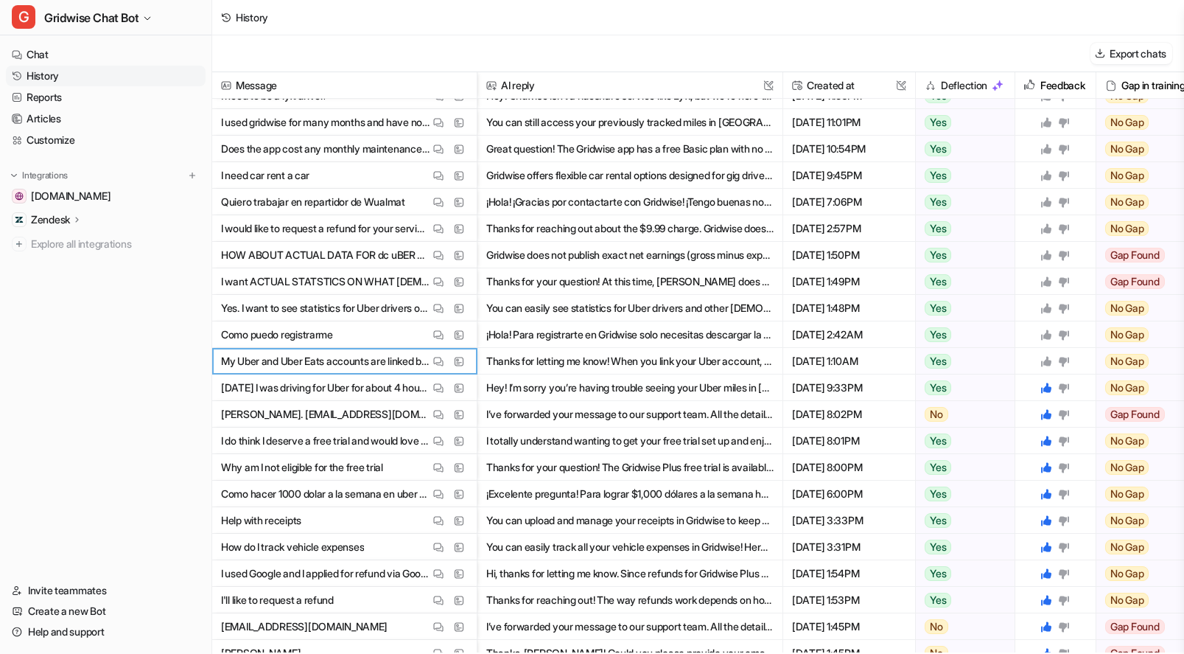
click at [1042, 357] on icon at bounding box center [1046, 361] width 12 height 12
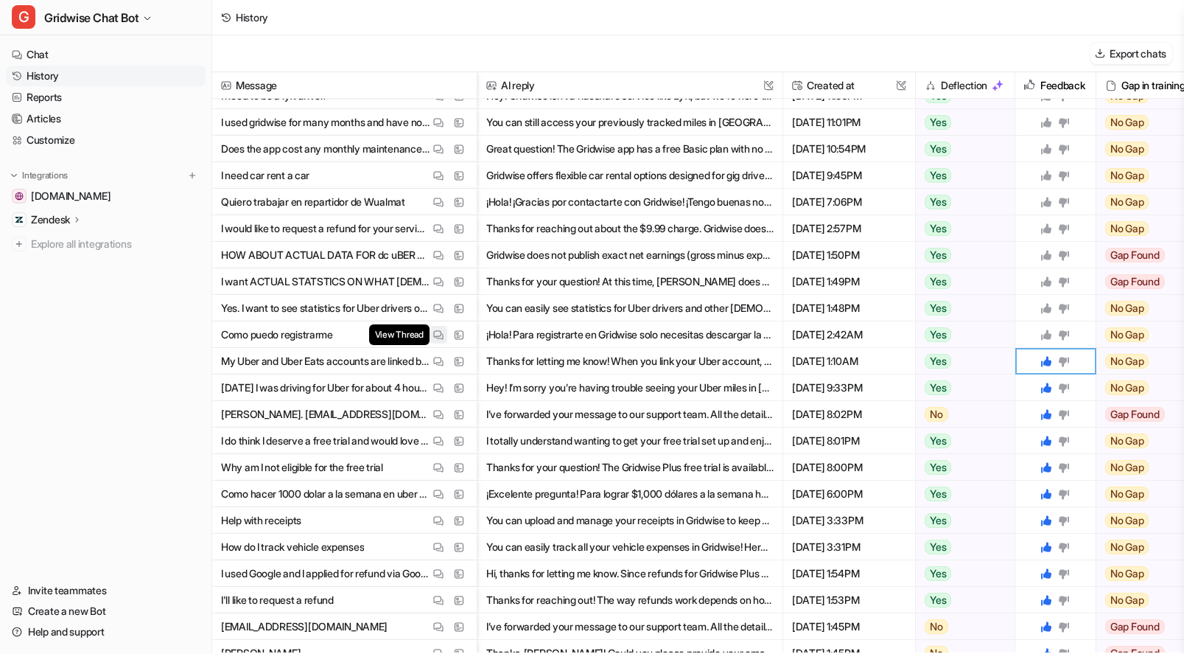
click at [434, 334] on img at bounding box center [438, 334] width 10 height 11
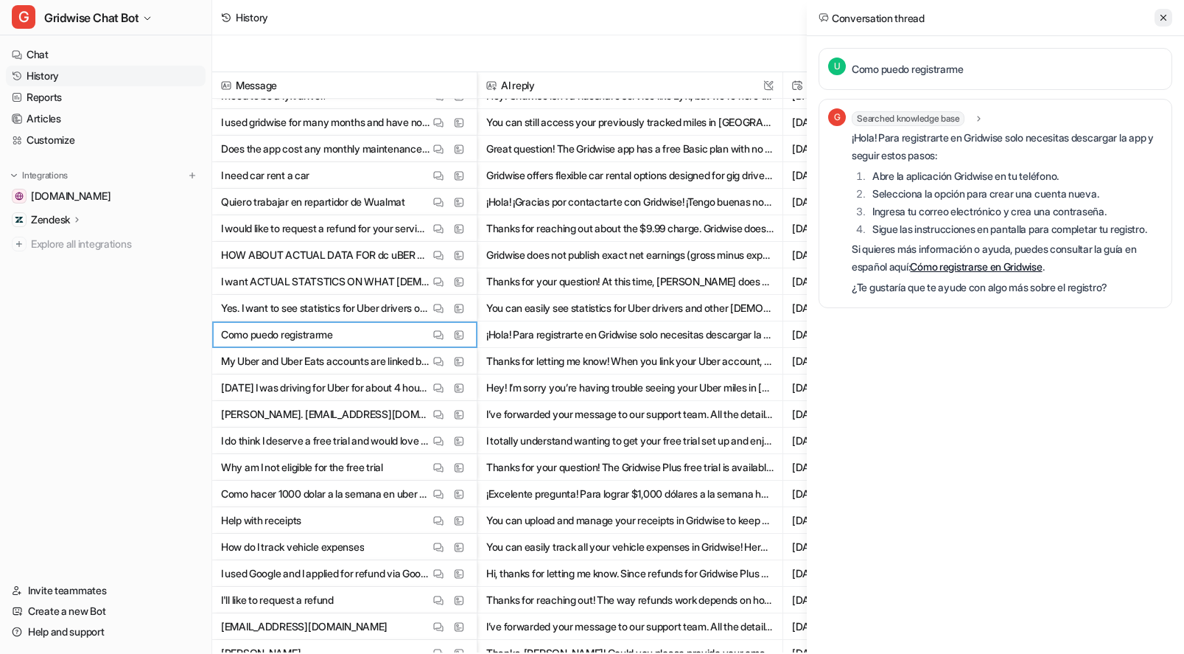
click at [1166, 18] on icon at bounding box center [1163, 18] width 10 height 10
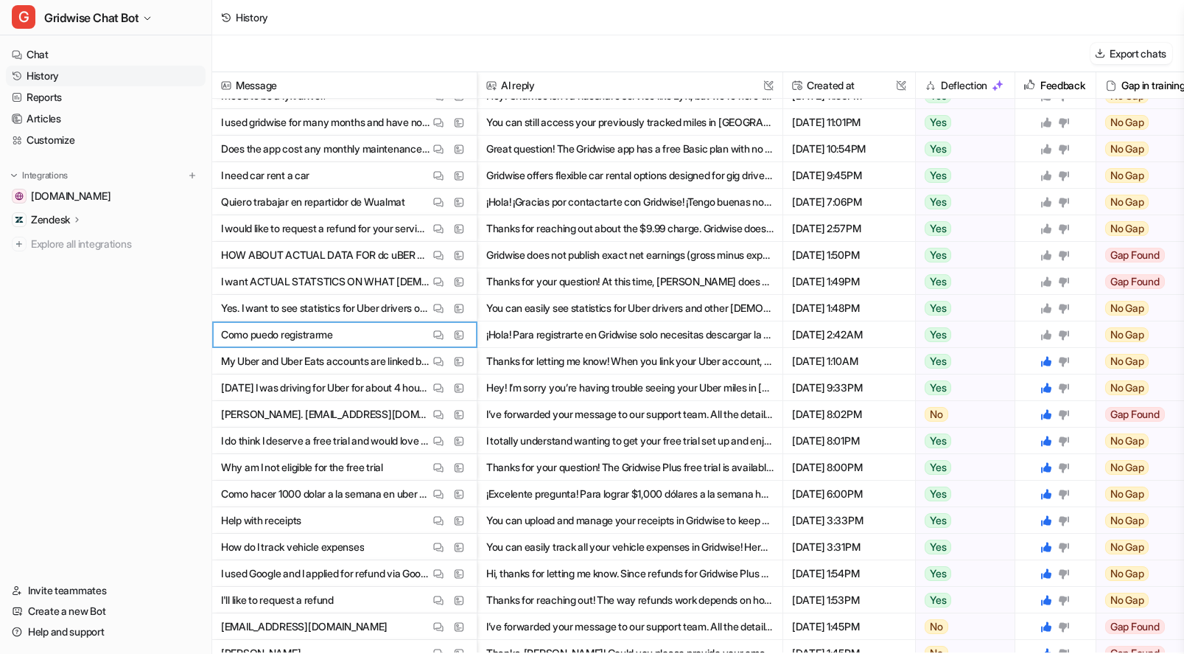
click at [1046, 332] on icon at bounding box center [1046, 334] width 10 height 10
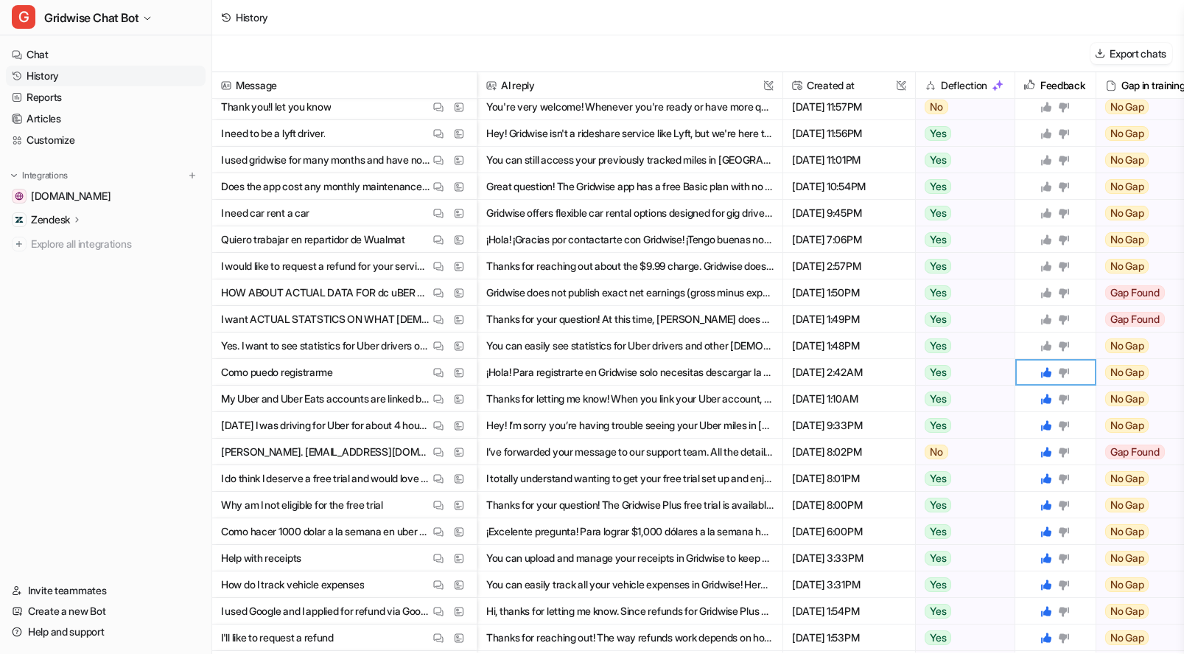
scroll to position [270, 0]
click at [439, 342] on img at bounding box center [438, 346] width 10 height 11
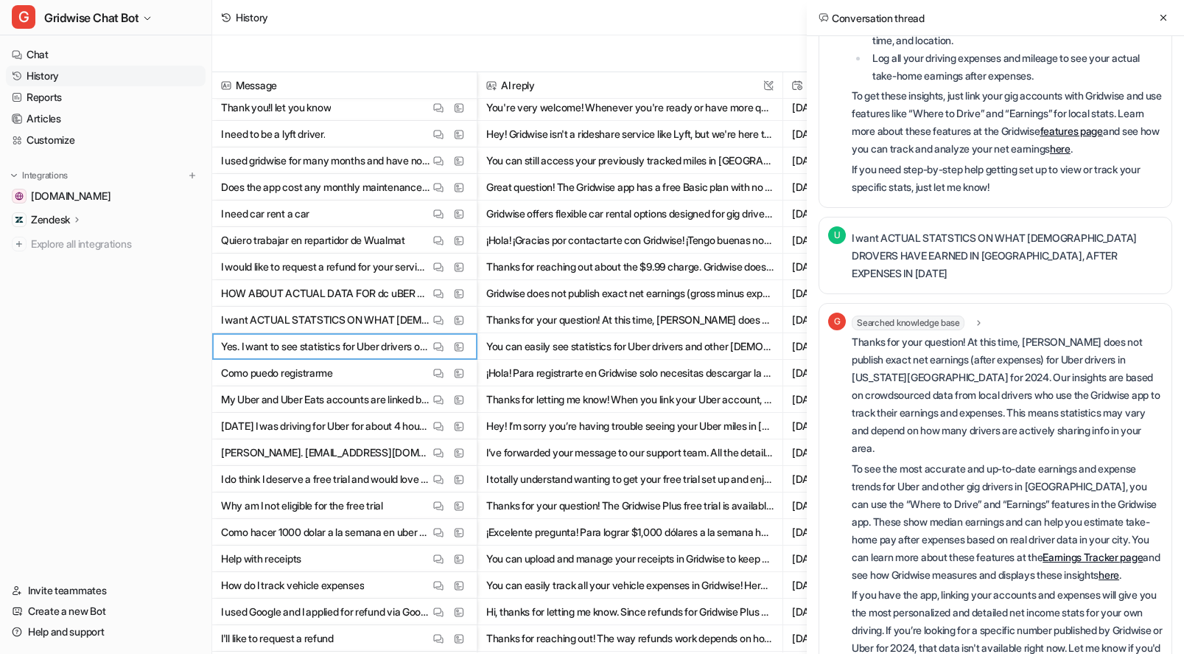
scroll to position [167, 0]
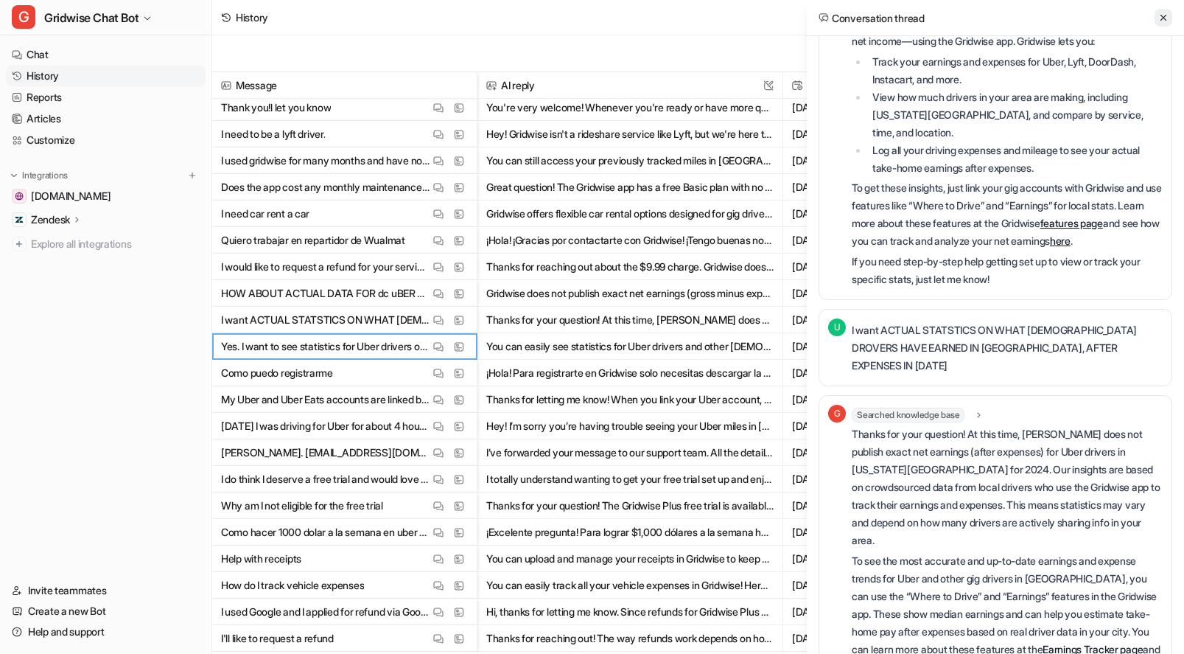
click at [1169, 13] on button at bounding box center [1164, 18] width 18 height 18
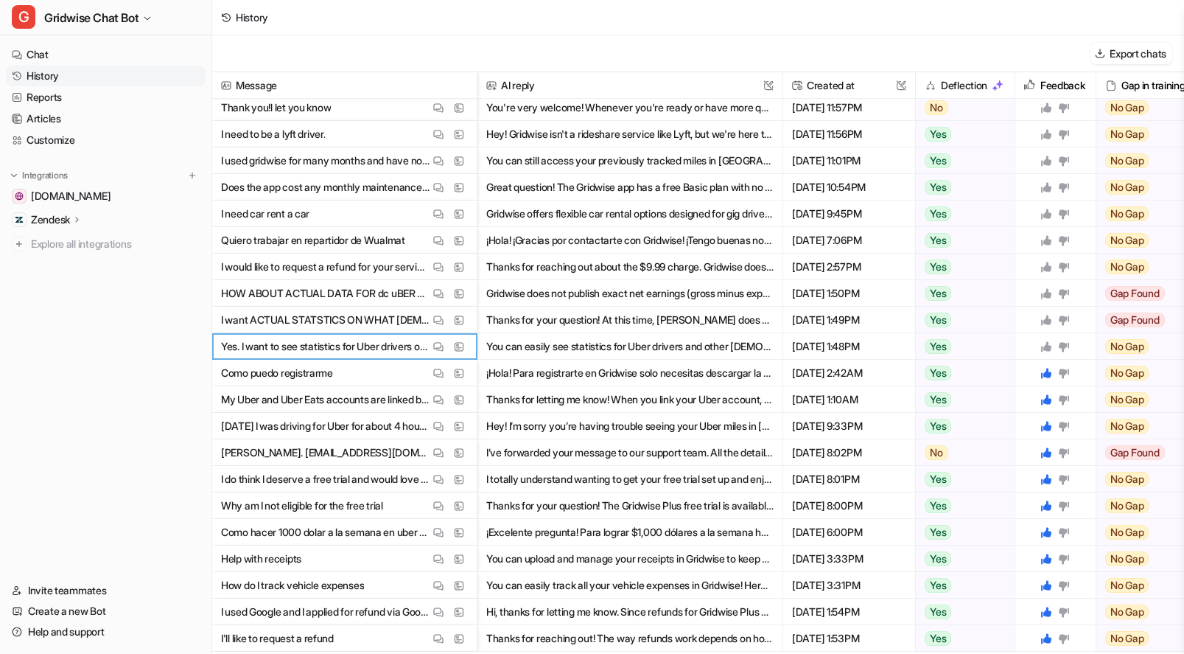
click at [1047, 343] on icon at bounding box center [1046, 346] width 10 height 10
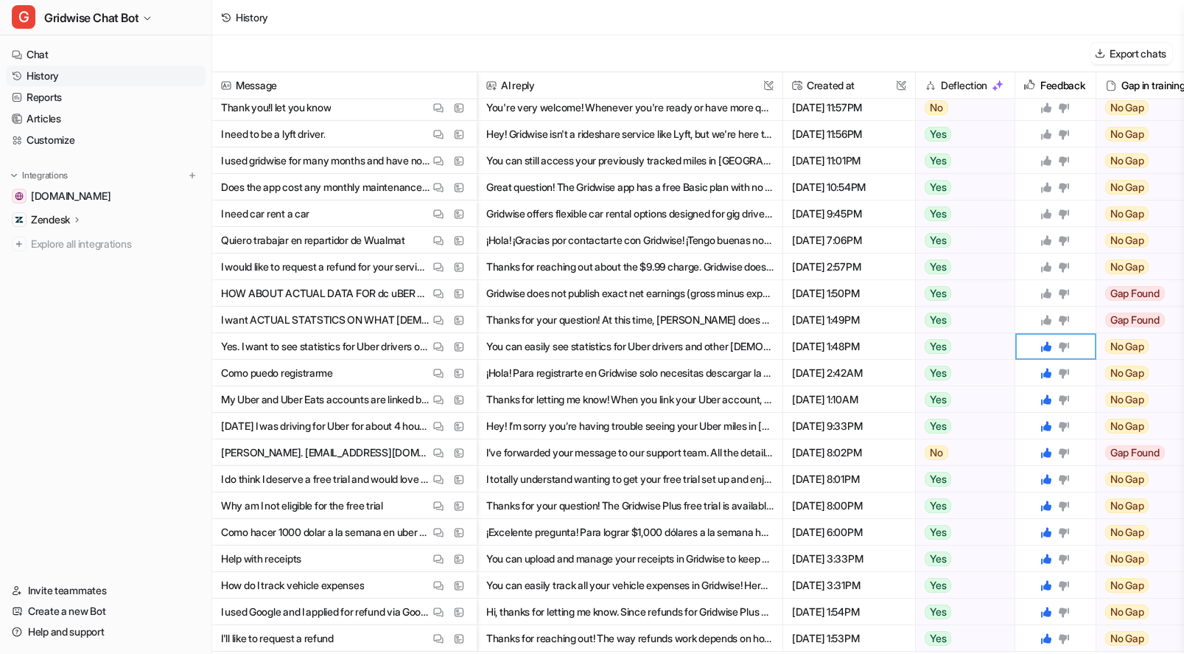
click at [1046, 318] on icon at bounding box center [1046, 320] width 10 height 10
click at [1049, 293] on icon at bounding box center [1046, 293] width 10 height 10
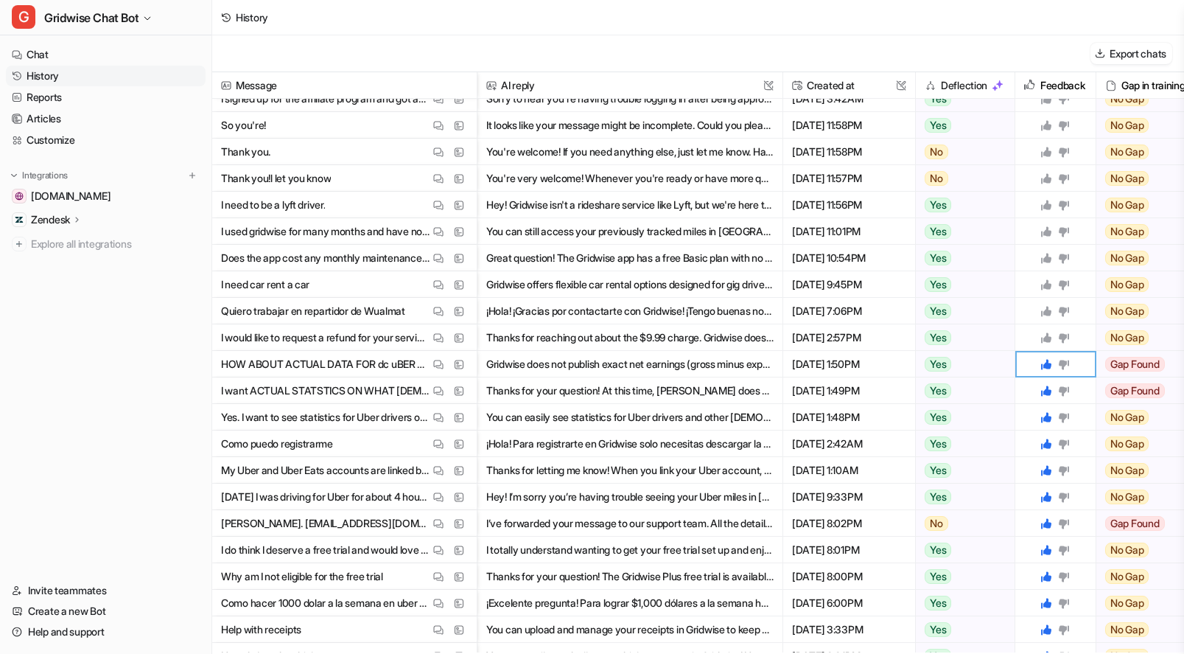
scroll to position [197, 0]
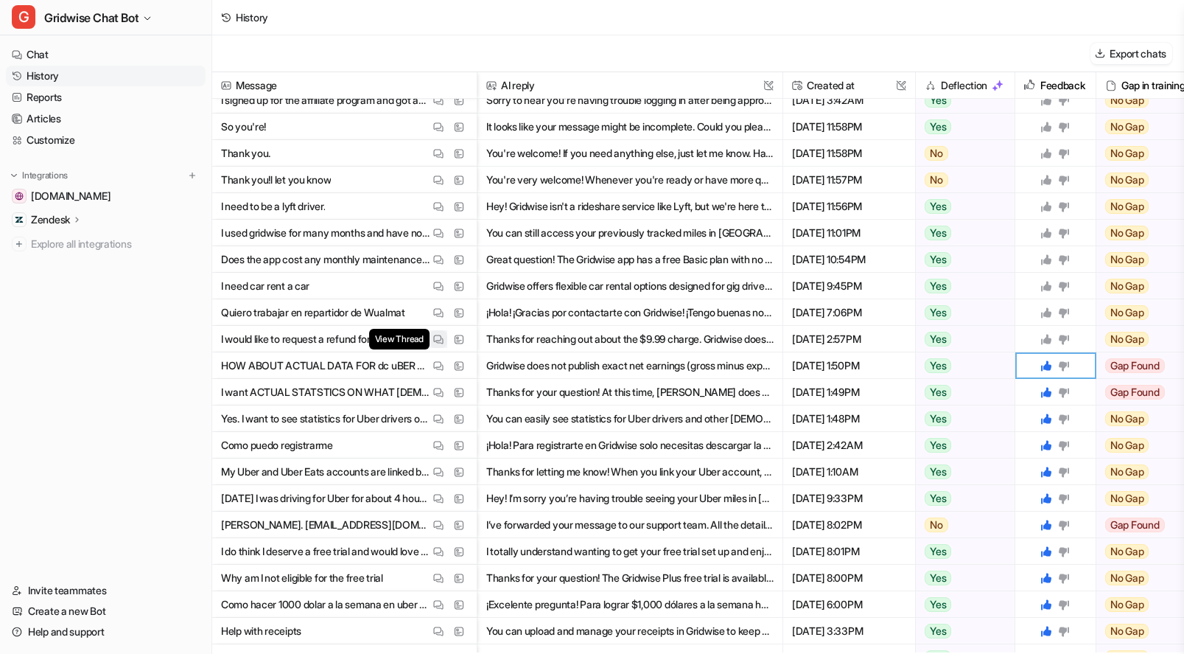
click at [436, 336] on img at bounding box center [438, 339] width 10 height 11
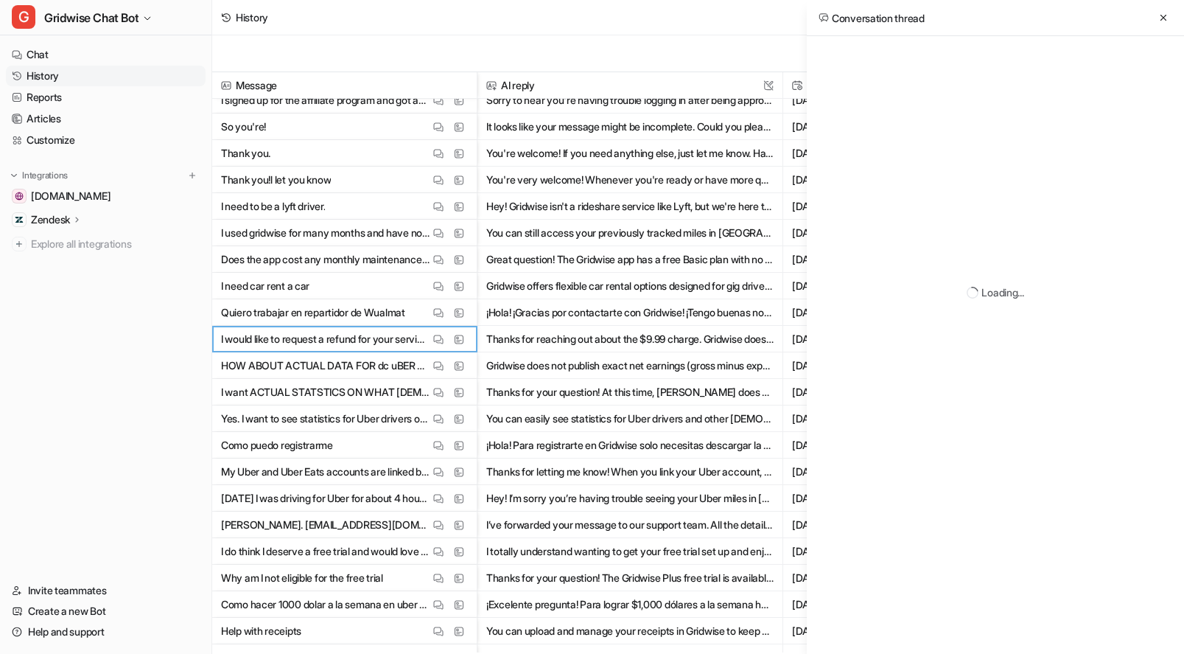
scroll to position [0, 0]
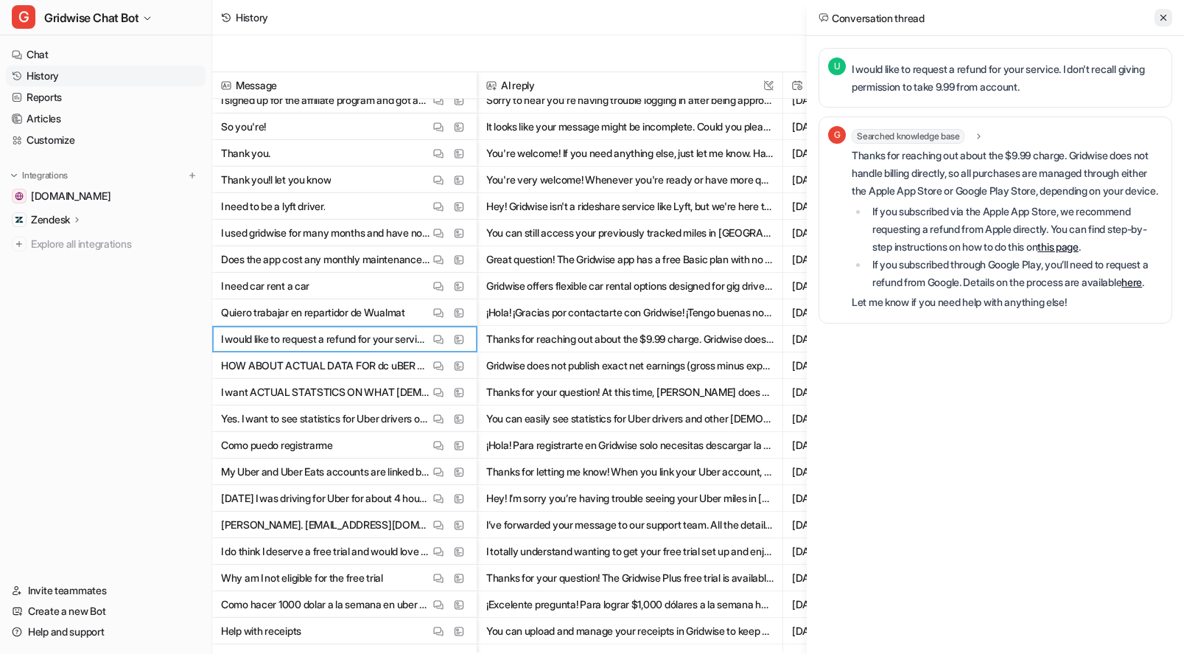
click at [1169, 15] on button at bounding box center [1164, 18] width 18 height 18
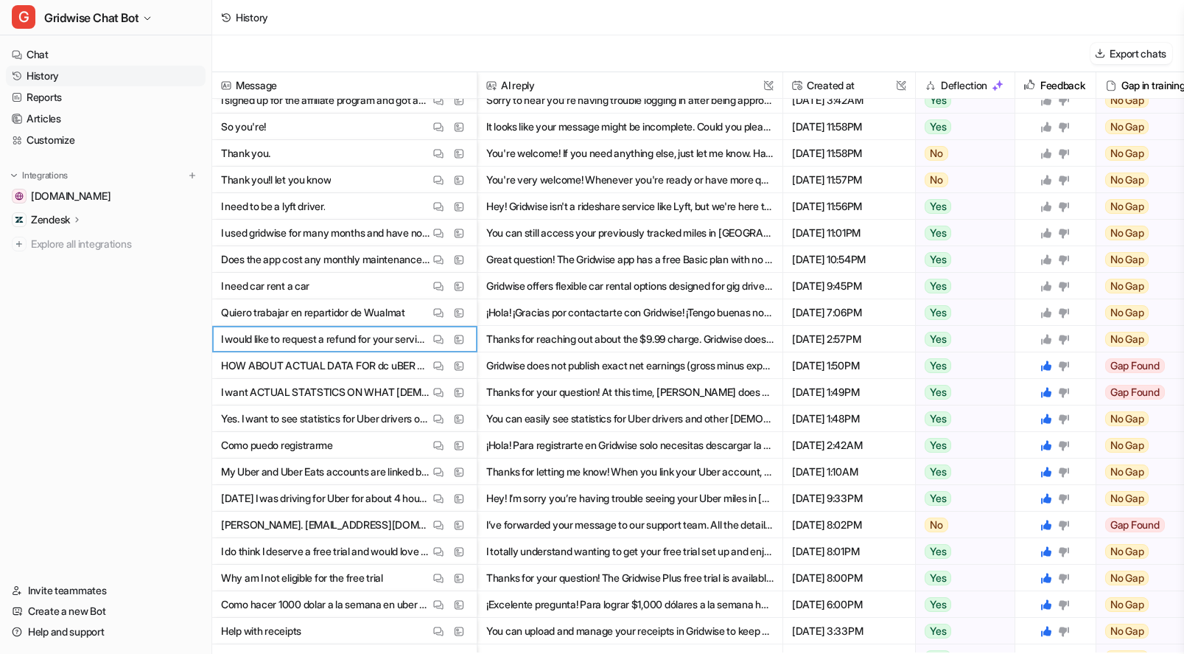
click at [1047, 333] on icon at bounding box center [1046, 339] width 12 height 12
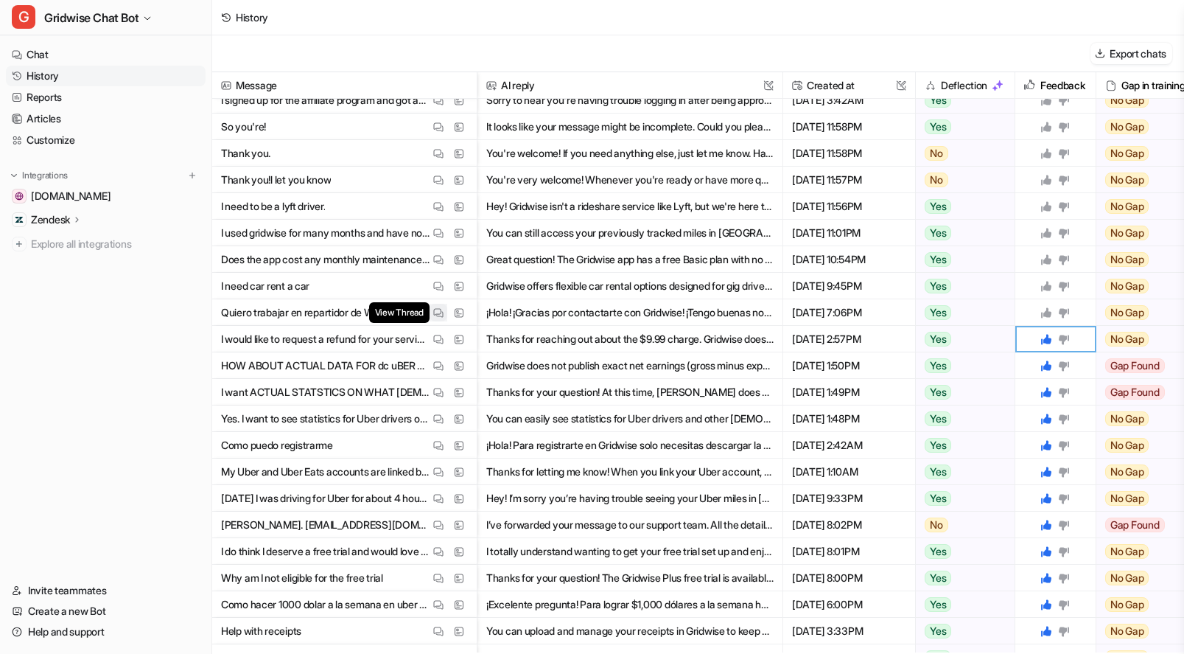
click at [438, 311] on img at bounding box center [438, 312] width 10 height 11
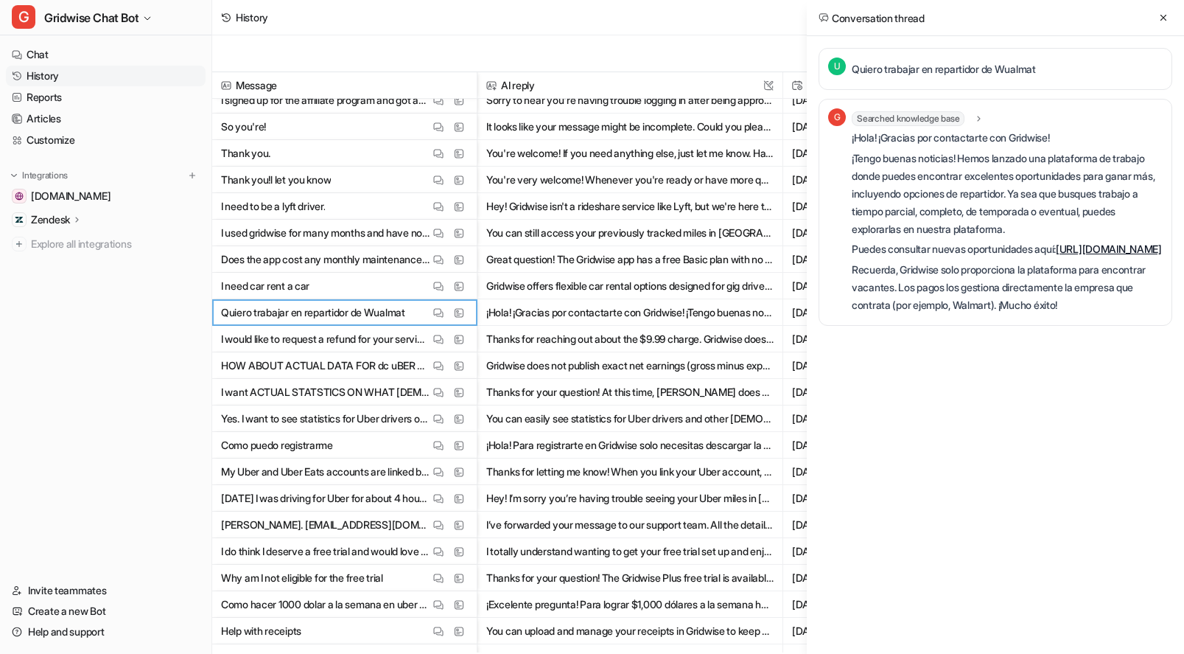
click at [1149, 24] on div "Conversation thread" at bounding box center [995, 18] width 377 height 36
click at [1165, 14] on icon at bounding box center [1163, 18] width 10 height 10
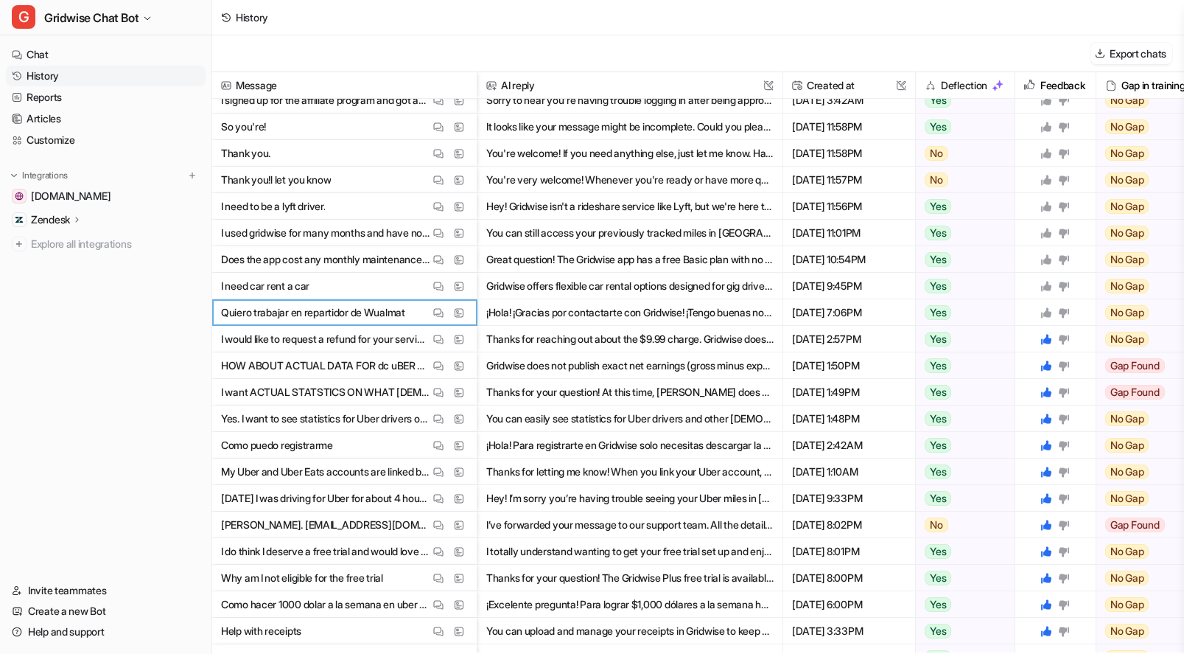
click at [1043, 309] on icon at bounding box center [1046, 313] width 12 height 12
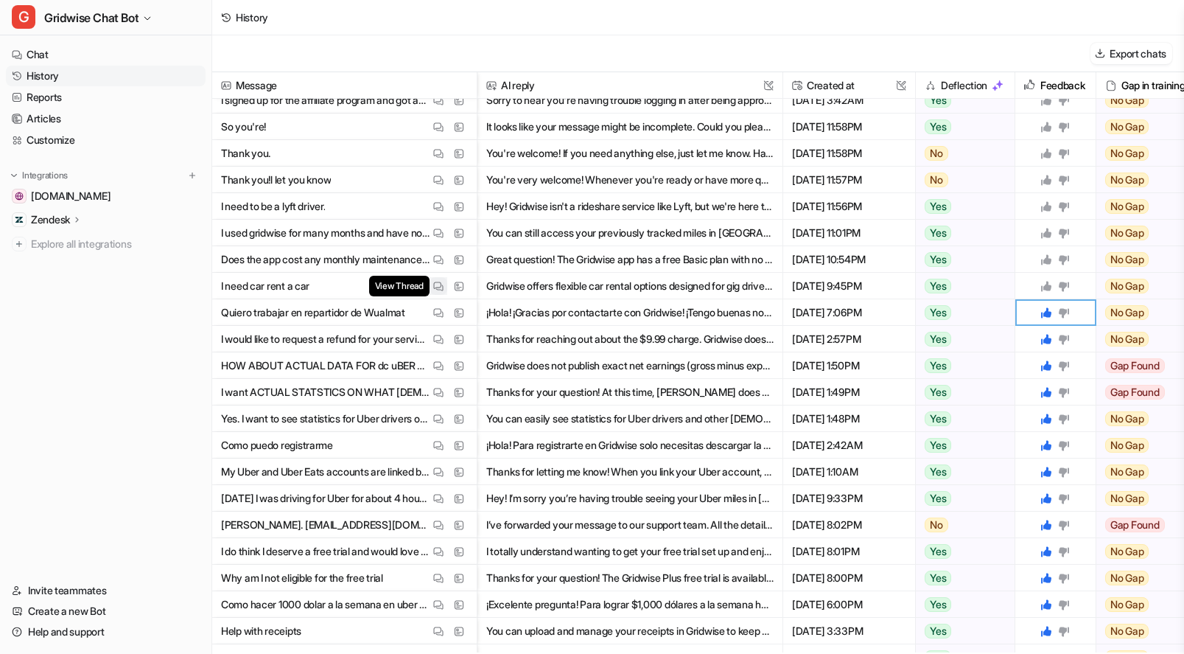
click at [435, 288] on img at bounding box center [438, 286] width 10 height 11
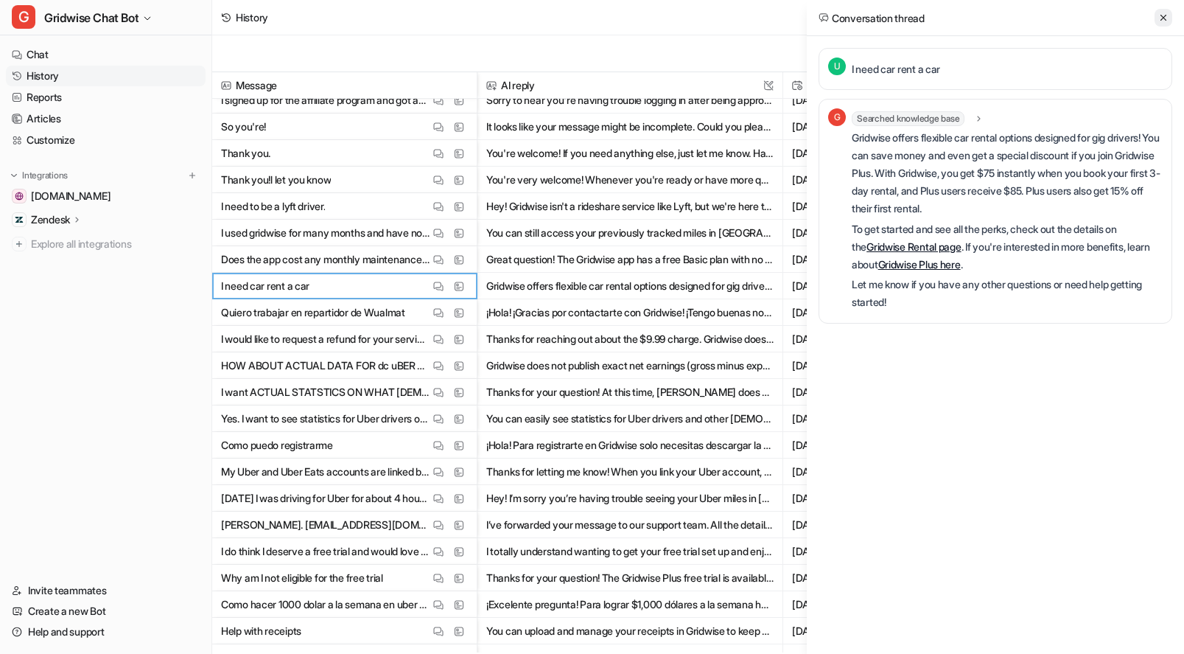
click at [1160, 15] on icon at bounding box center [1163, 18] width 10 height 10
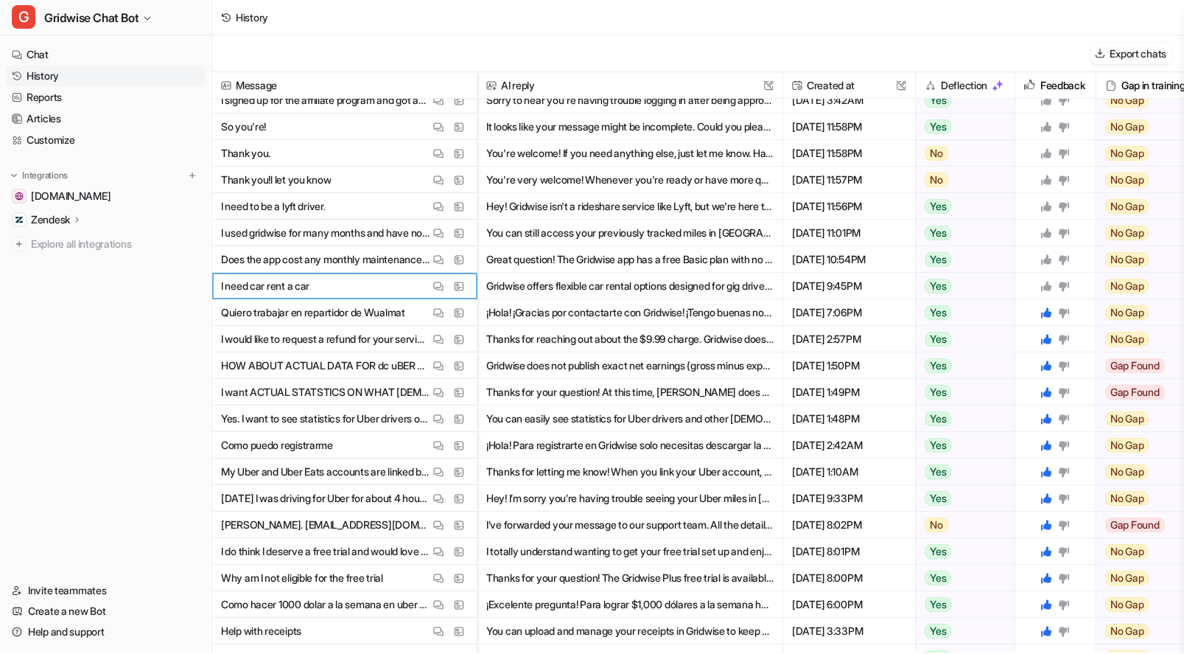
click at [1049, 287] on icon at bounding box center [1046, 286] width 10 height 10
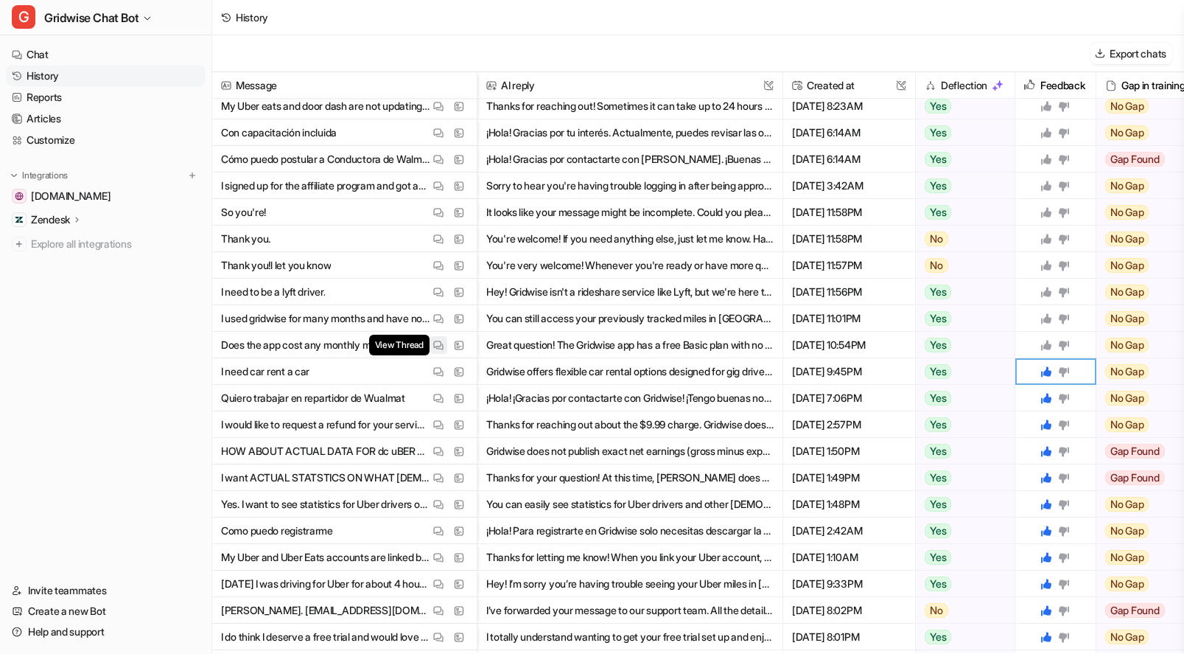
scroll to position [112, 0]
click at [433, 343] on img at bounding box center [438, 345] width 10 height 11
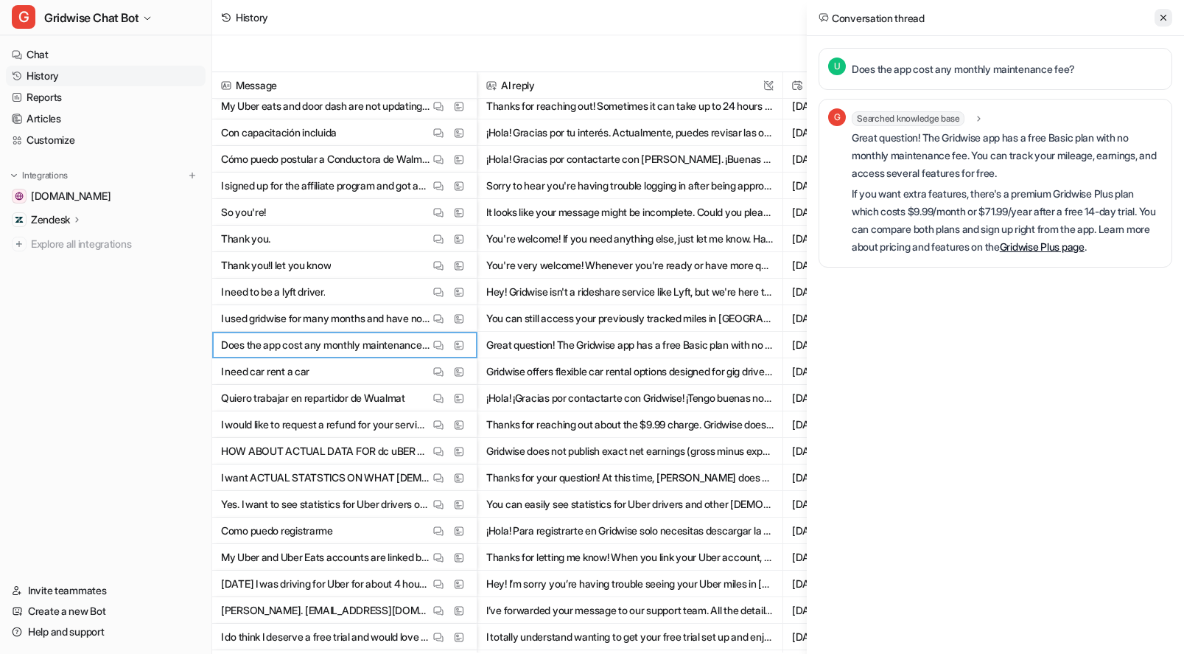
click at [1157, 18] on button at bounding box center [1164, 18] width 18 height 18
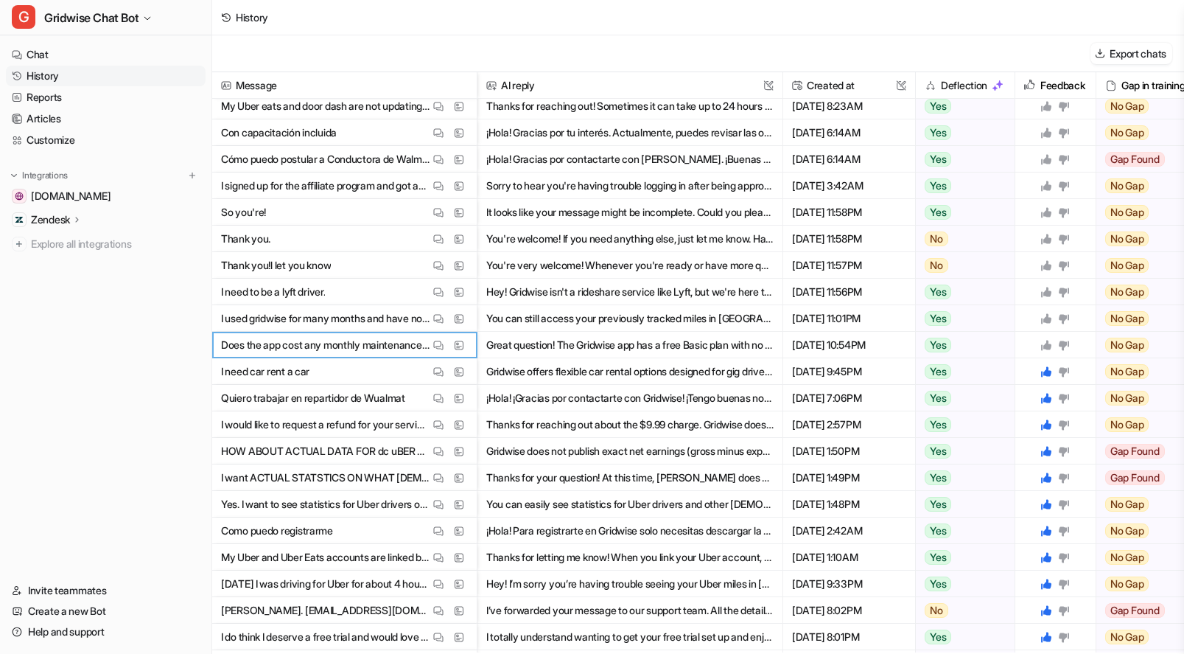
click at [1046, 344] on icon at bounding box center [1046, 345] width 10 height 10
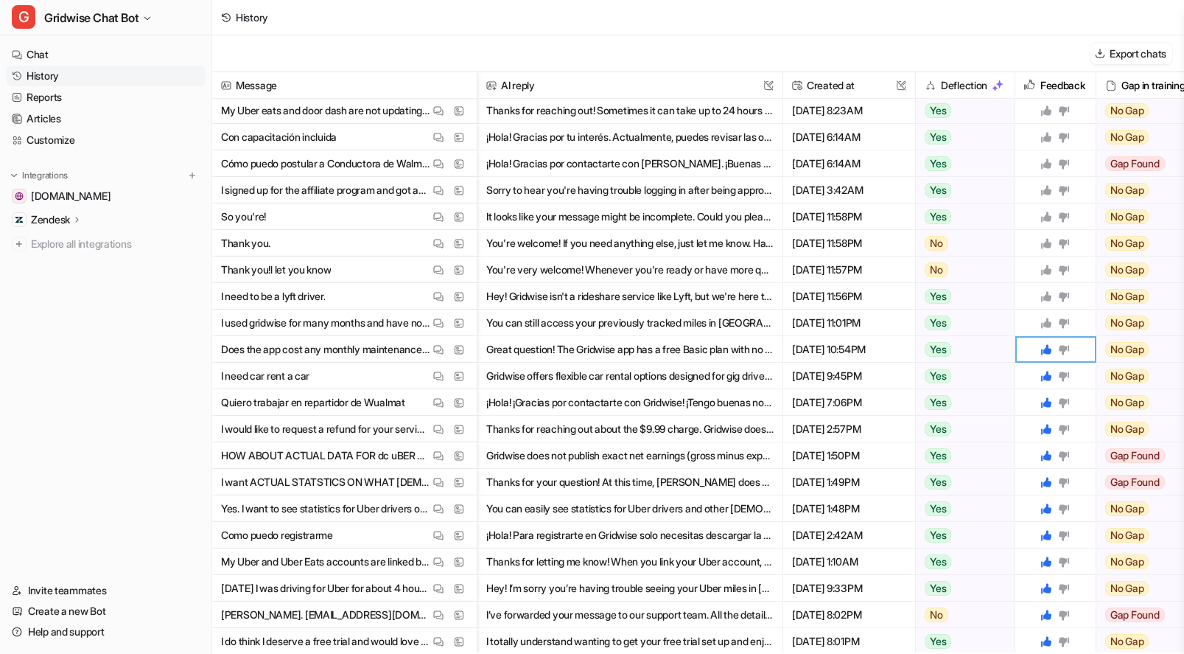
scroll to position [94, 0]
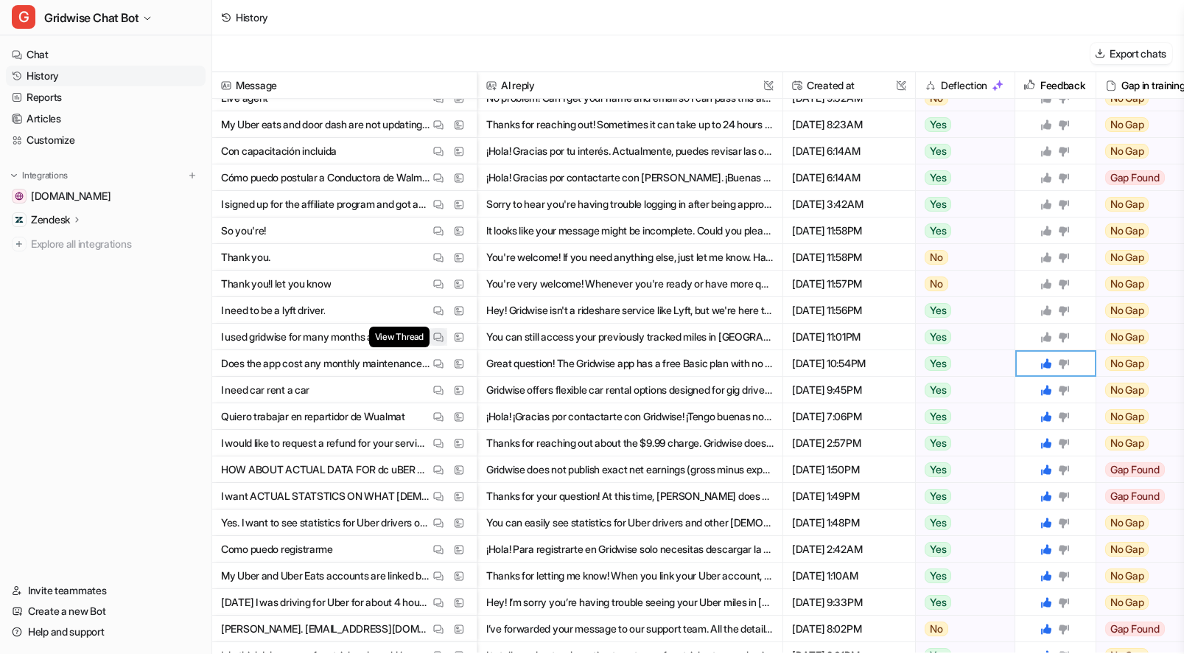
click at [435, 337] on img at bounding box center [438, 337] width 10 height 11
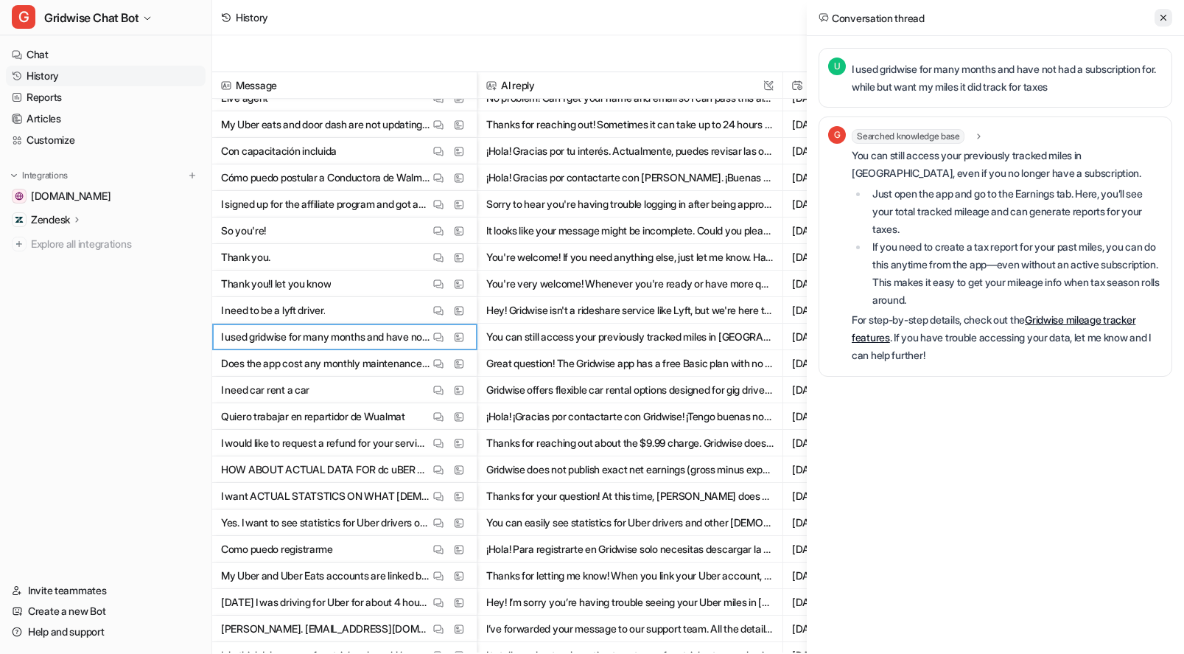
click at [1156, 20] on button at bounding box center [1164, 18] width 18 height 18
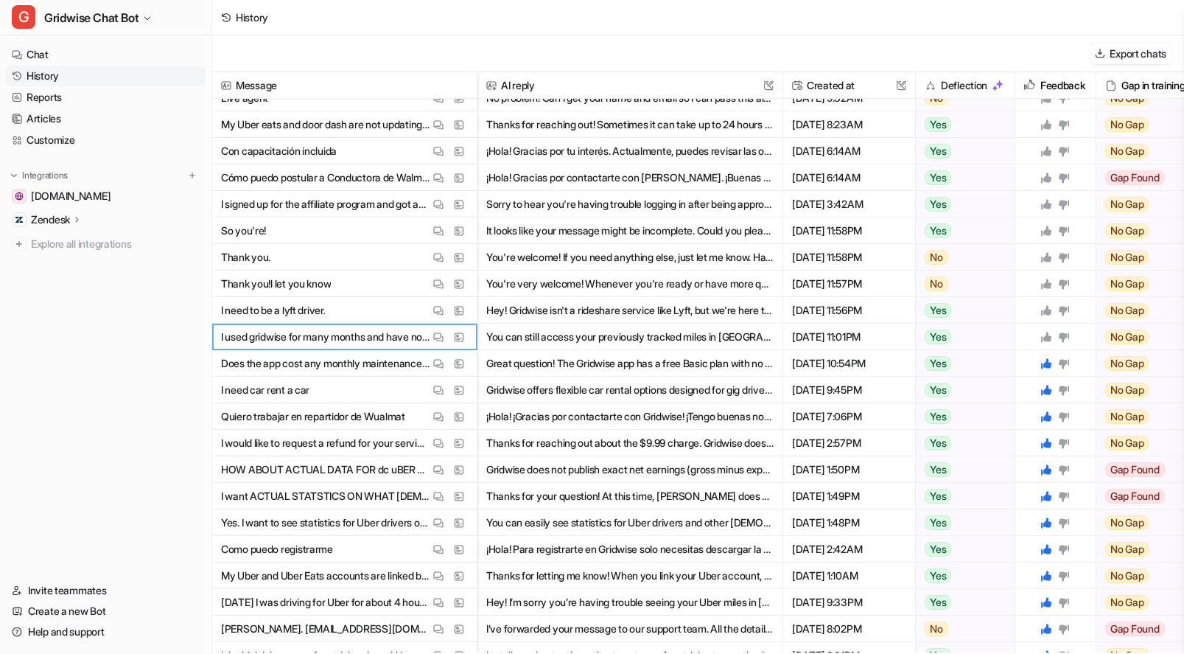
click at [1048, 334] on icon at bounding box center [1046, 337] width 10 height 10
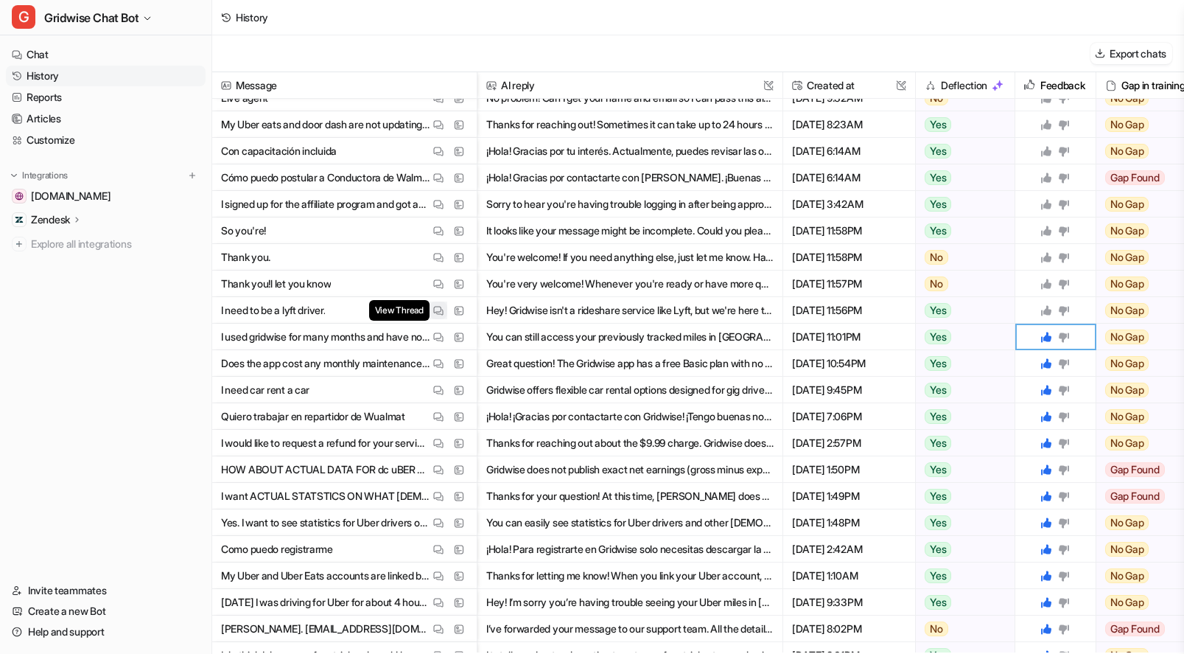
click at [438, 311] on img at bounding box center [438, 310] width 10 height 11
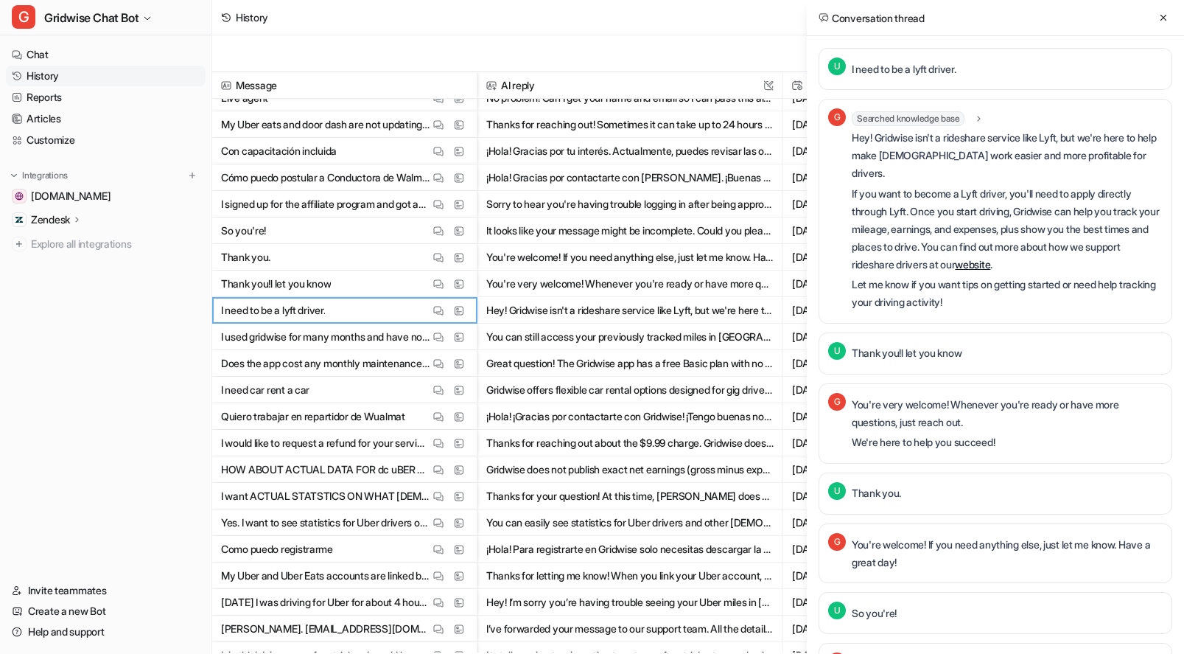
scroll to position [66, 0]
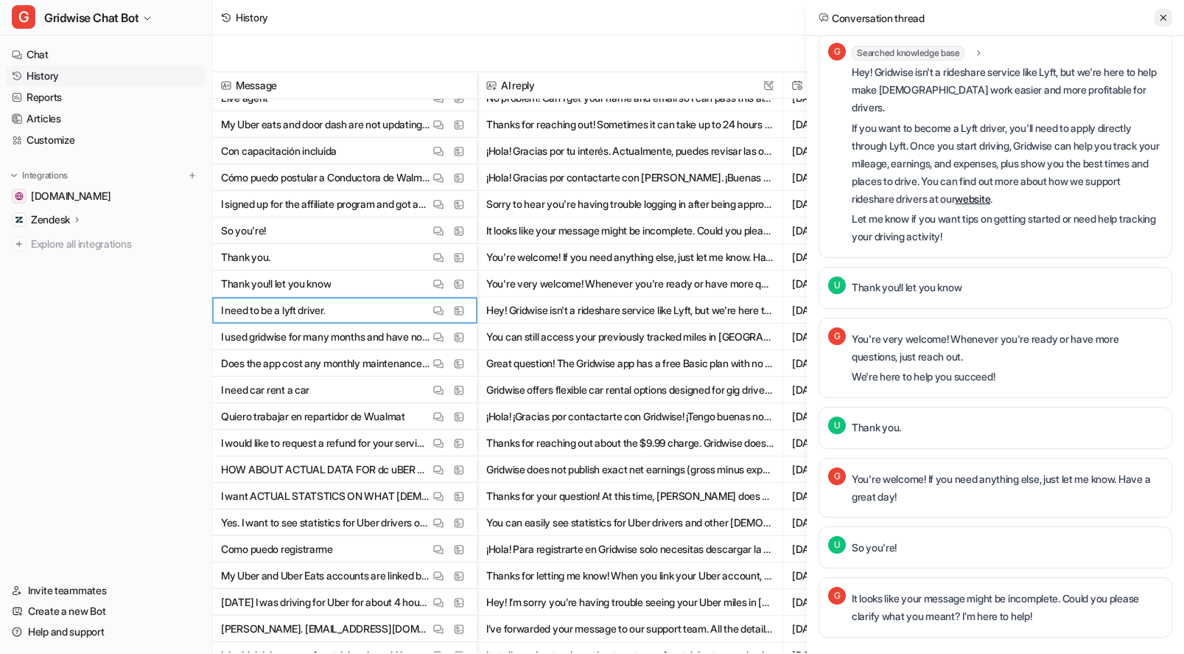
click at [1165, 13] on icon at bounding box center [1163, 18] width 10 height 10
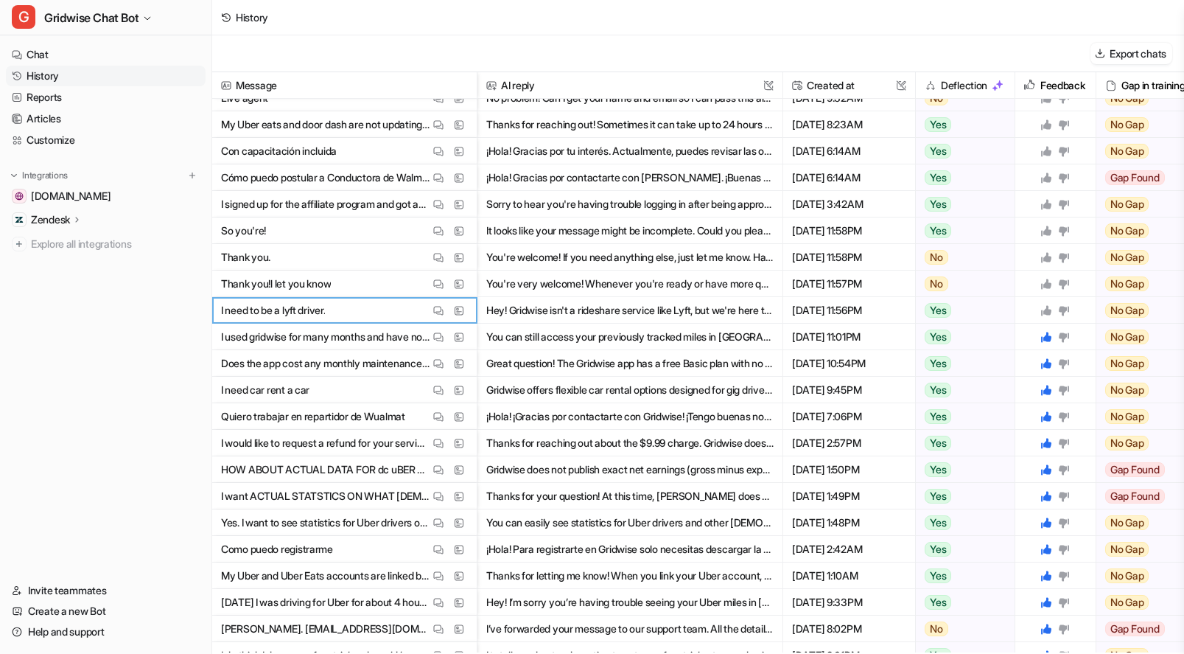
click at [1046, 307] on icon at bounding box center [1046, 310] width 10 height 10
click at [1043, 286] on icon at bounding box center [1046, 284] width 10 height 10
click at [1048, 255] on icon at bounding box center [1046, 257] width 10 height 10
click at [1045, 222] on div at bounding box center [1055, 230] width 69 height 26
click at [1044, 229] on icon at bounding box center [1046, 231] width 12 height 12
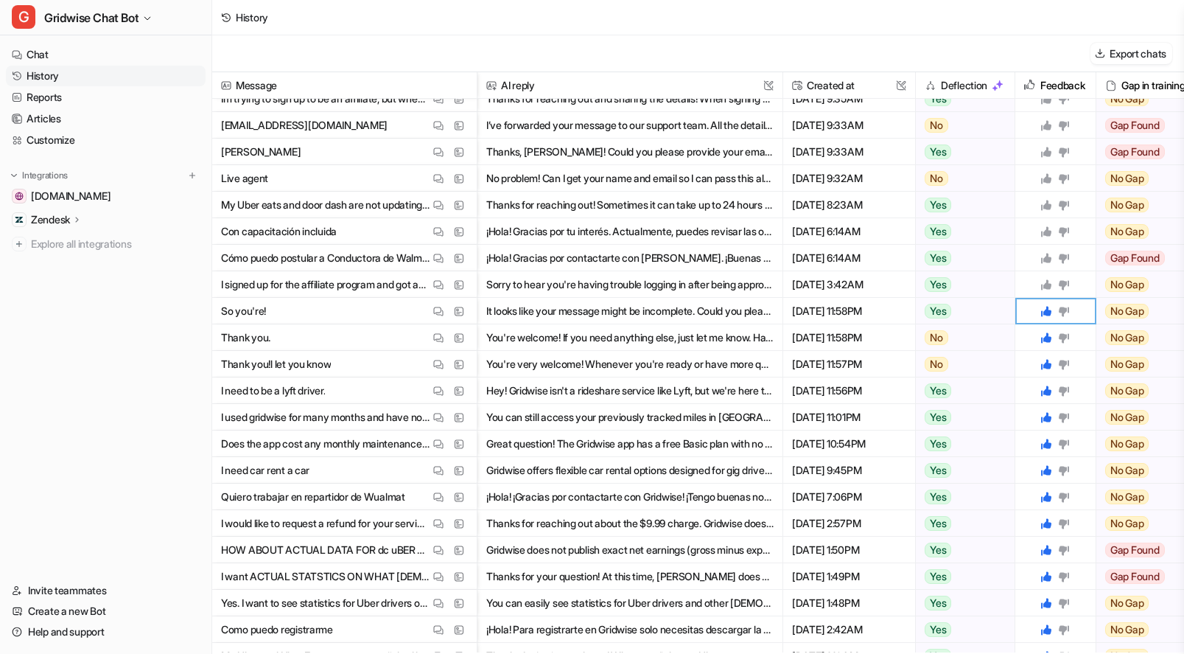
scroll to position [0, 0]
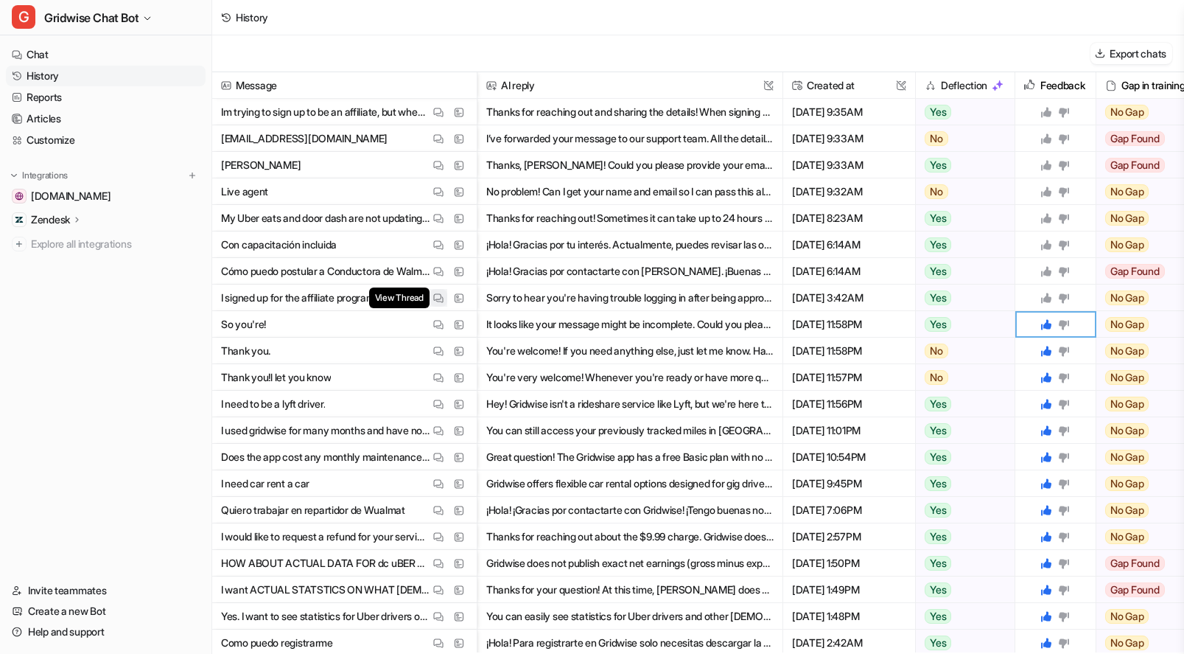
click at [436, 291] on button "View Thread" at bounding box center [439, 298] width 18 height 18
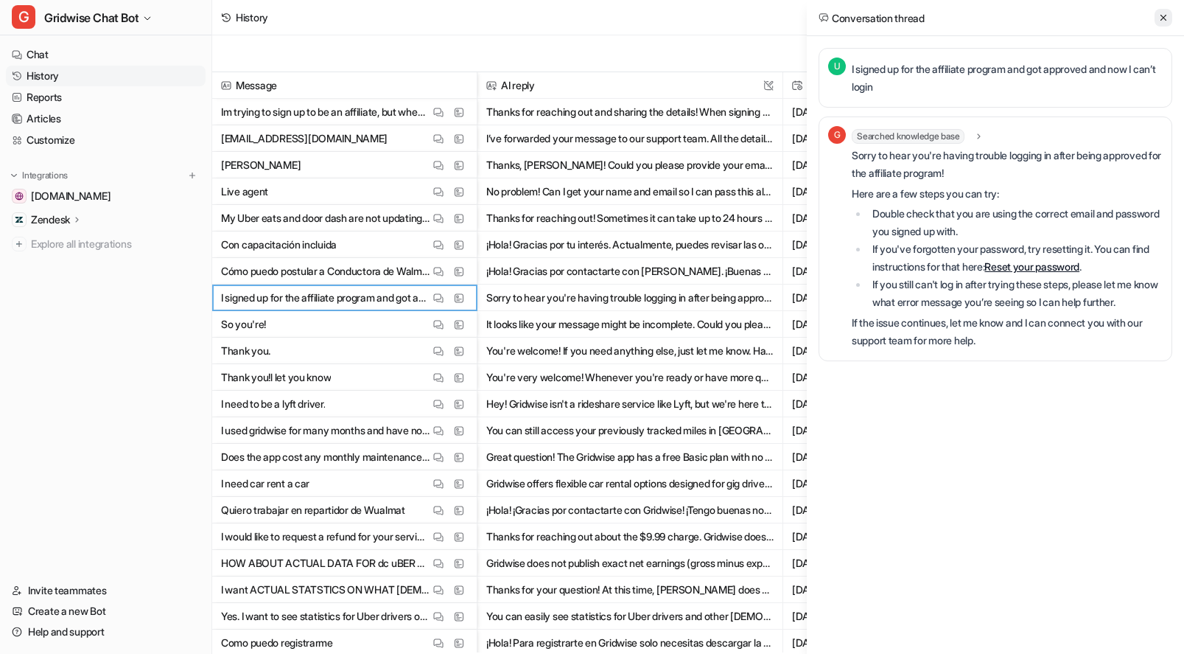
click at [1164, 16] on icon at bounding box center [1163, 18] width 10 height 10
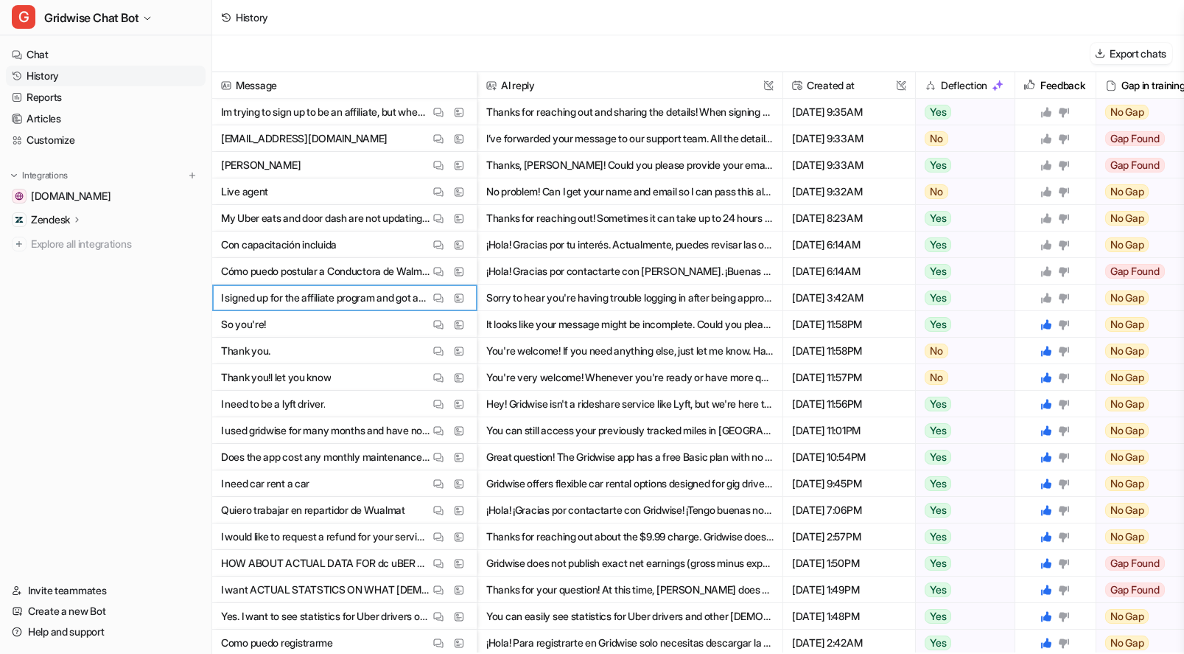
click at [1063, 297] on icon at bounding box center [1064, 298] width 10 height 10
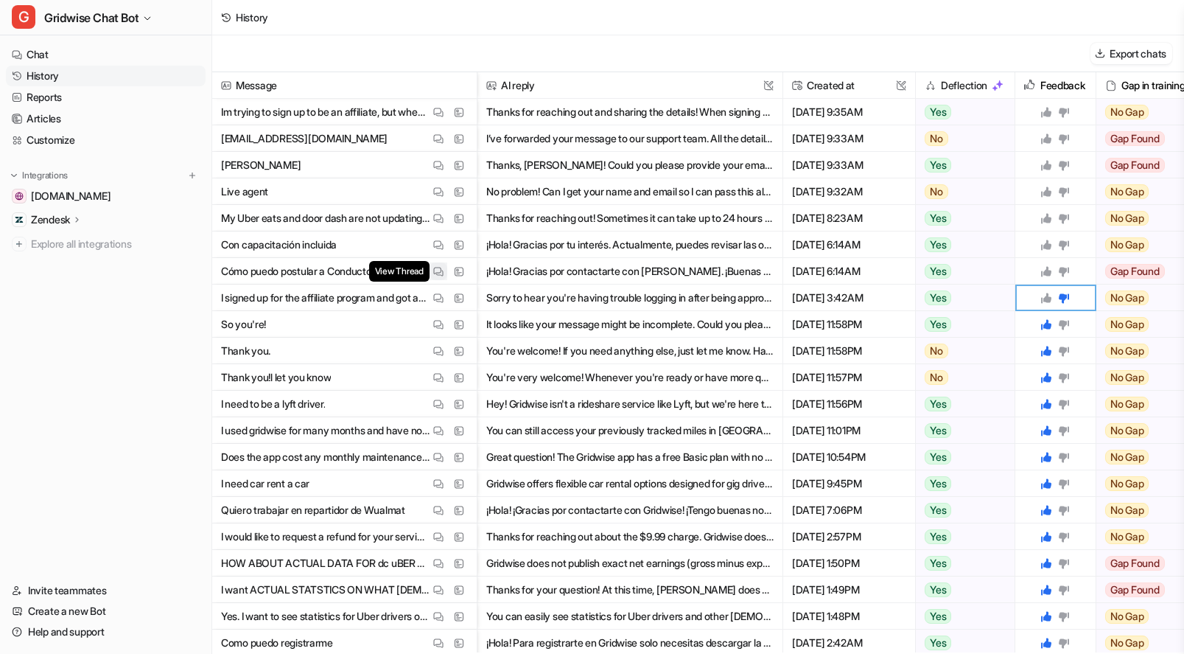
click at [438, 273] on img at bounding box center [438, 271] width 10 height 11
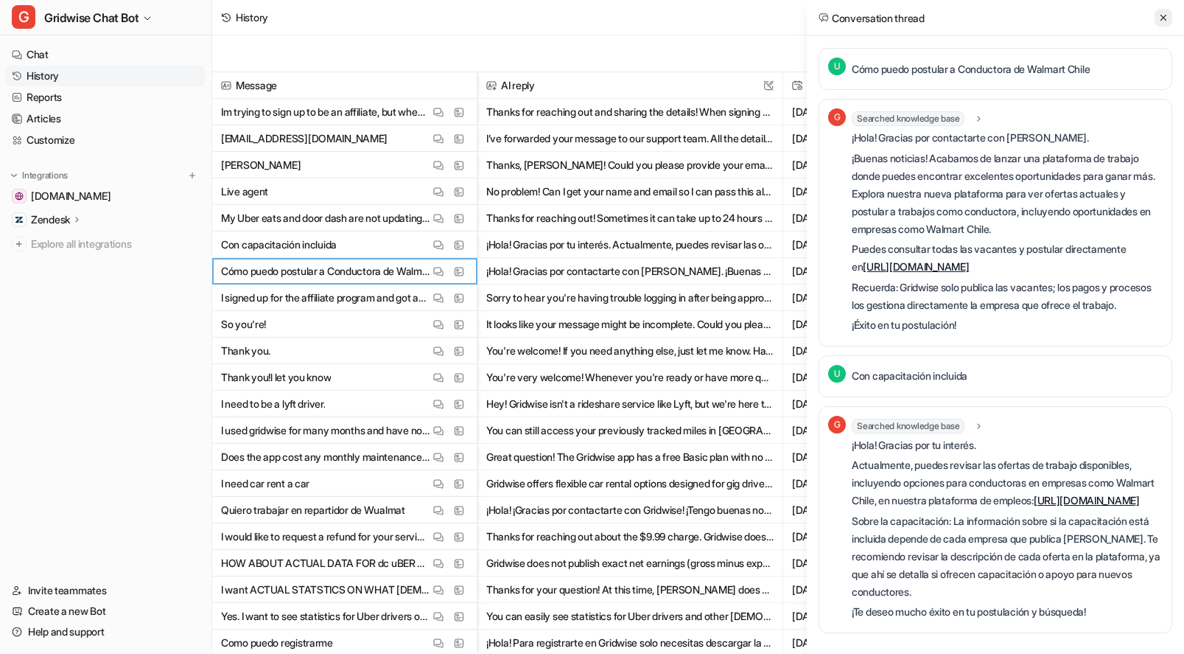
click at [1163, 17] on icon at bounding box center [1164, 18] width 6 height 6
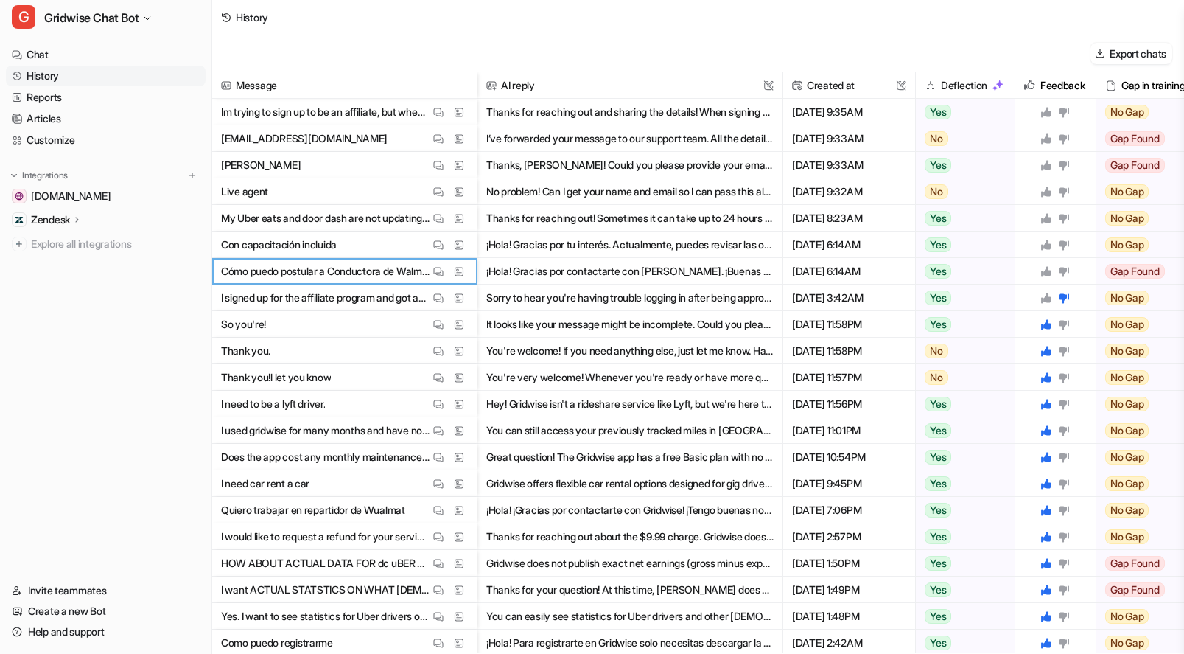
drag, startPoint x: 1051, startPoint y: 270, endPoint x: 1054, endPoint y: 242, distance: 28.2
click at [1051, 270] on icon at bounding box center [1046, 271] width 12 height 12
click at [1049, 242] on icon at bounding box center [1046, 245] width 12 height 12
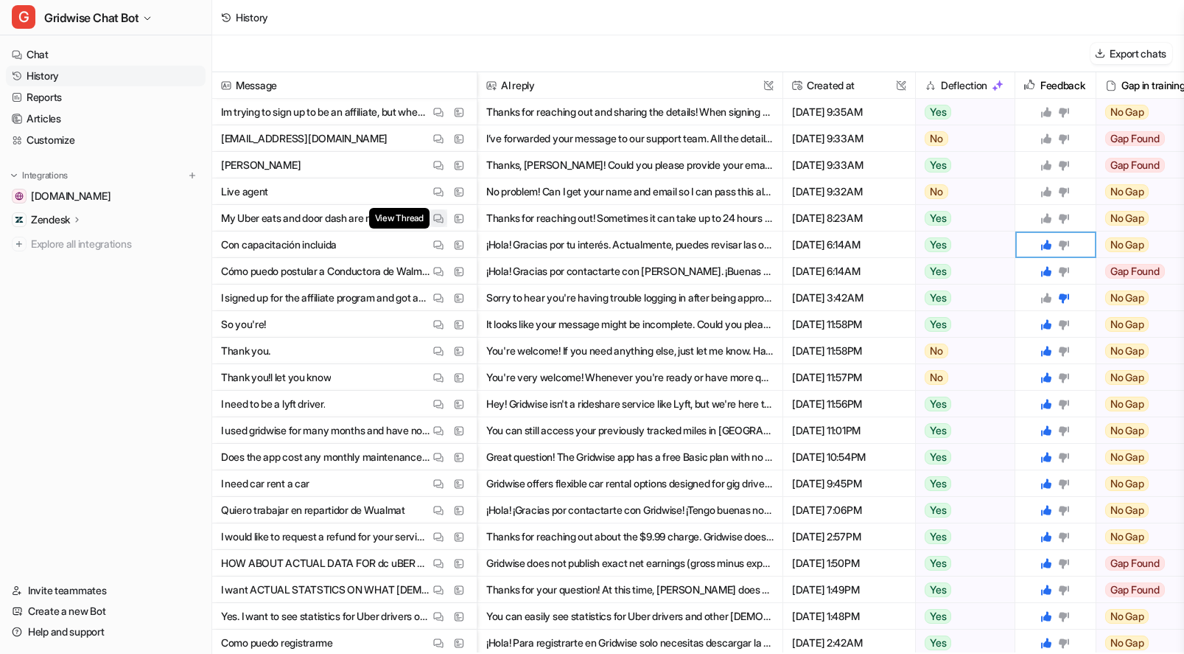
click at [435, 218] on img at bounding box center [438, 218] width 10 height 11
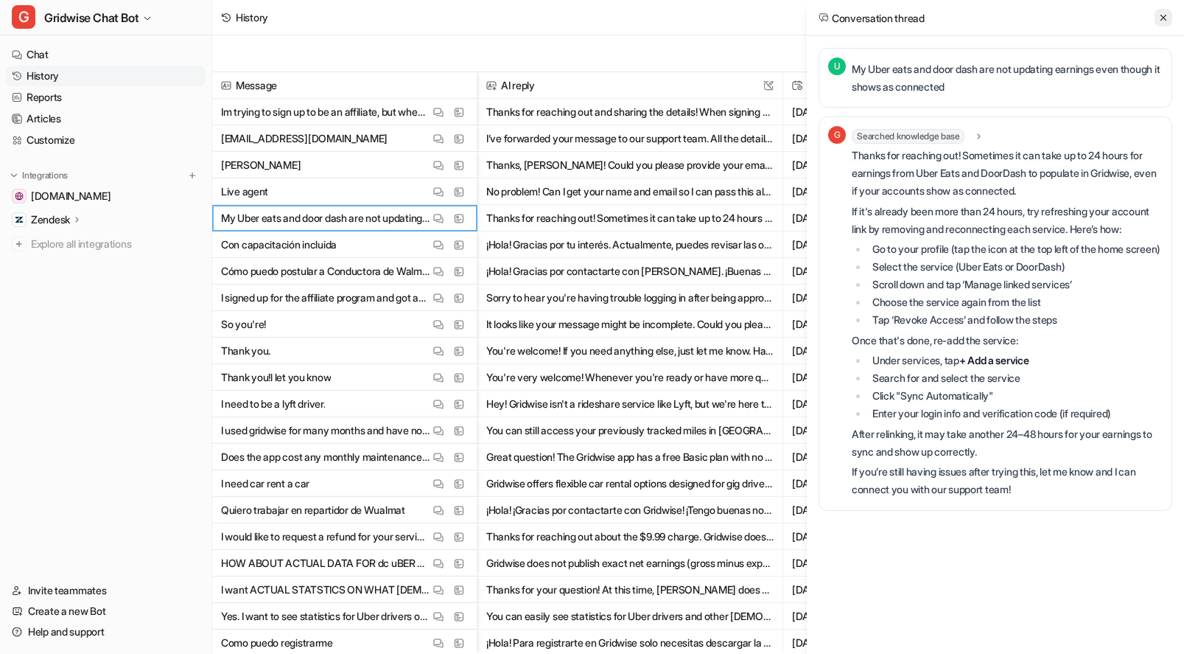
click at [1165, 16] on icon at bounding box center [1164, 18] width 6 height 6
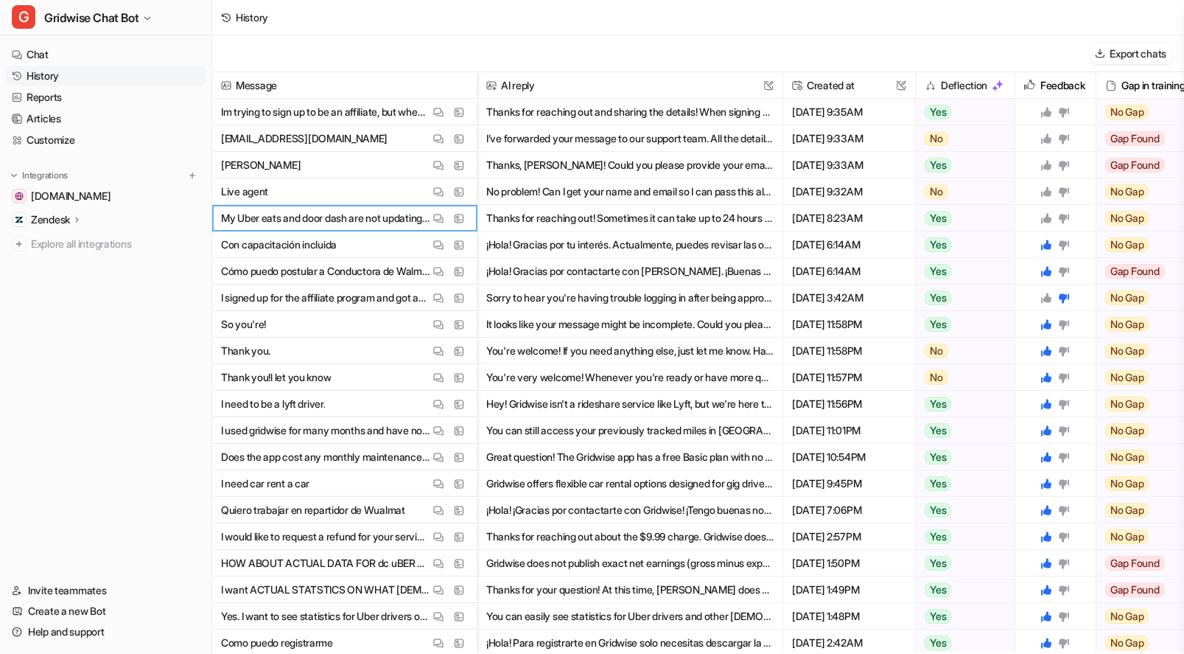
click at [1041, 219] on icon at bounding box center [1046, 218] width 12 height 12
drag, startPoint x: 1045, startPoint y: 192, endPoint x: 1052, endPoint y: 153, distance: 39.6
click at [1045, 192] on icon at bounding box center [1046, 191] width 10 height 10
click at [1050, 161] on icon at bounding box center [1046, 165] width 12 height 12
click at [1045, 130] on div at bounding box center [1055, 138] width 69 height 26
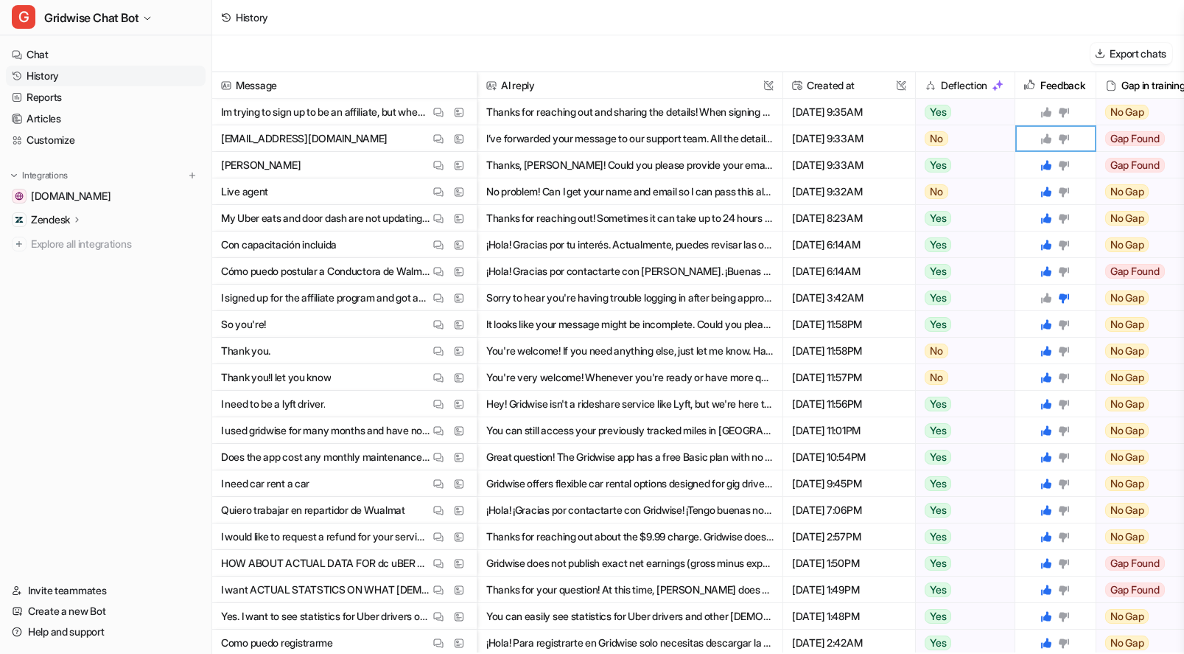
click at [1045, 110] on icon at bounding box center [1046, 112] width 12 height 12
click at [1047, 134] on icon at bounding box center [1046, 138] width 10 height 10
click at [74, 93] on link "Reports" at bounding box center [106, 97] width 200 height 21
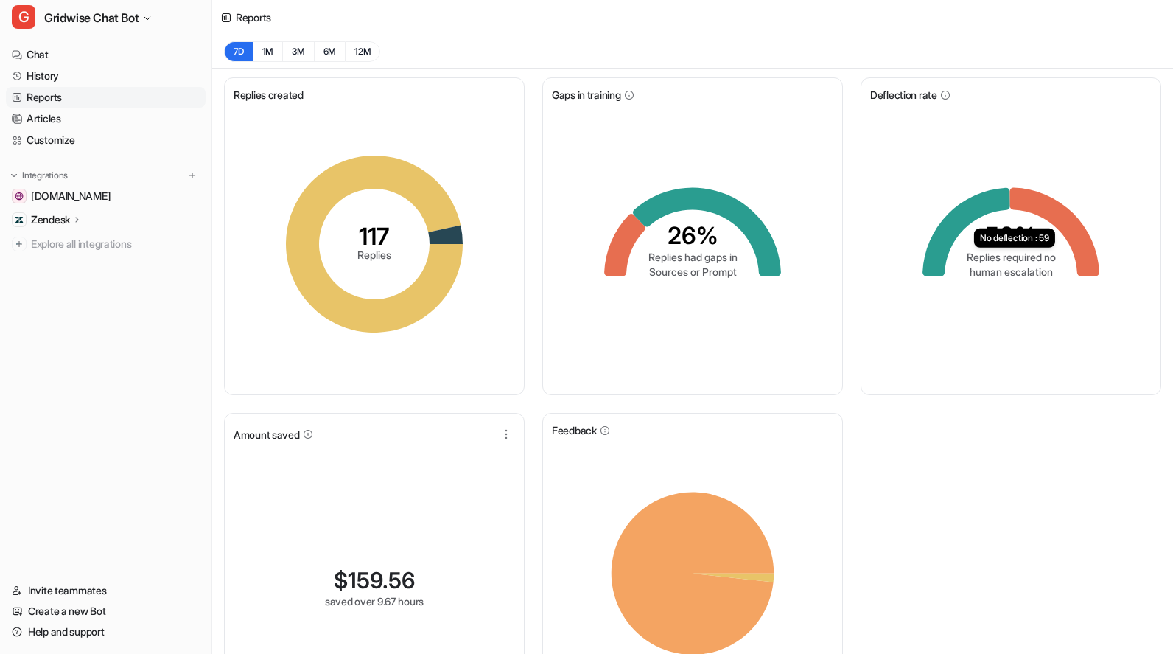
click at [1009, 558] on div "Replies created 117 Replies Gaps in training 26% Replies had gaps in Sources or…" at bounding box center [692, 408] width 961 height 679
drag, startPoint x: 1040, startPoint y: 569, endPoint x: 1045, endPoint y: 556, distance: 14.0
click at [1041, 567] on div "Replies created 117 Replies Gaps in training 26% Replies had gaps in Sources or…" at bounding box center [692, 408] width 961 height 679
click at [98, 123] on link "Articles" at bounding box center [106, 118] width 200 height 21
click at [63, 74] on link "History" at bounding box center [106, 76] width 200 height 21
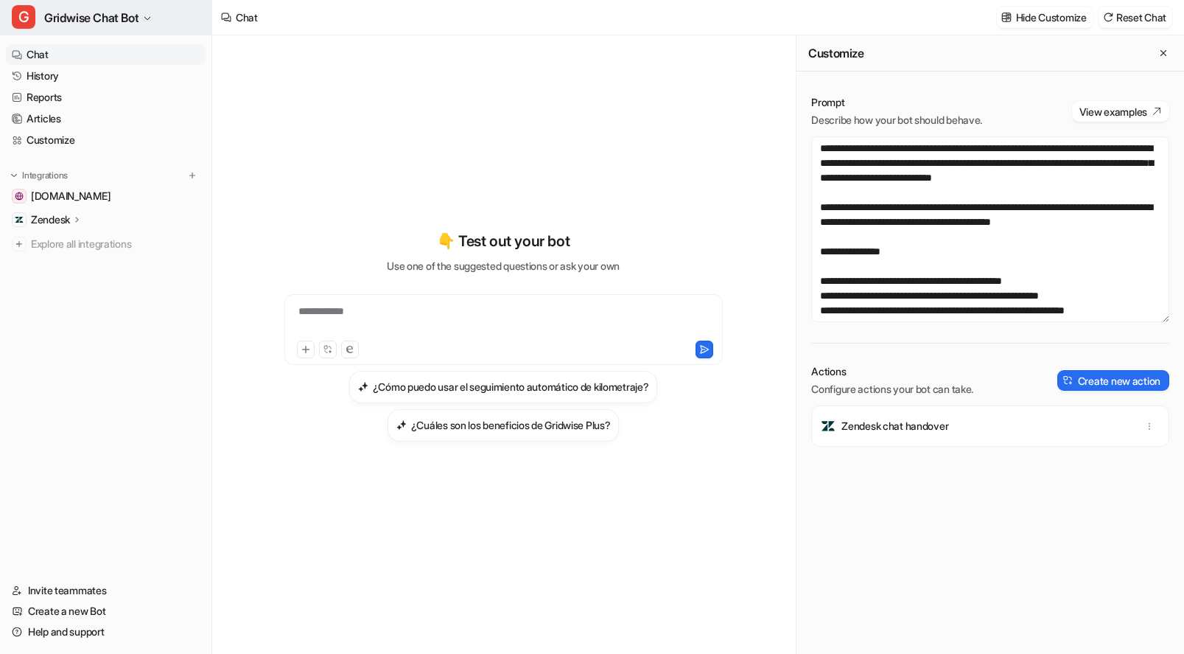
click at [119, 12] on span "Gridwise Chat Bot" at bounding box center [91, 17] width 94 height 21
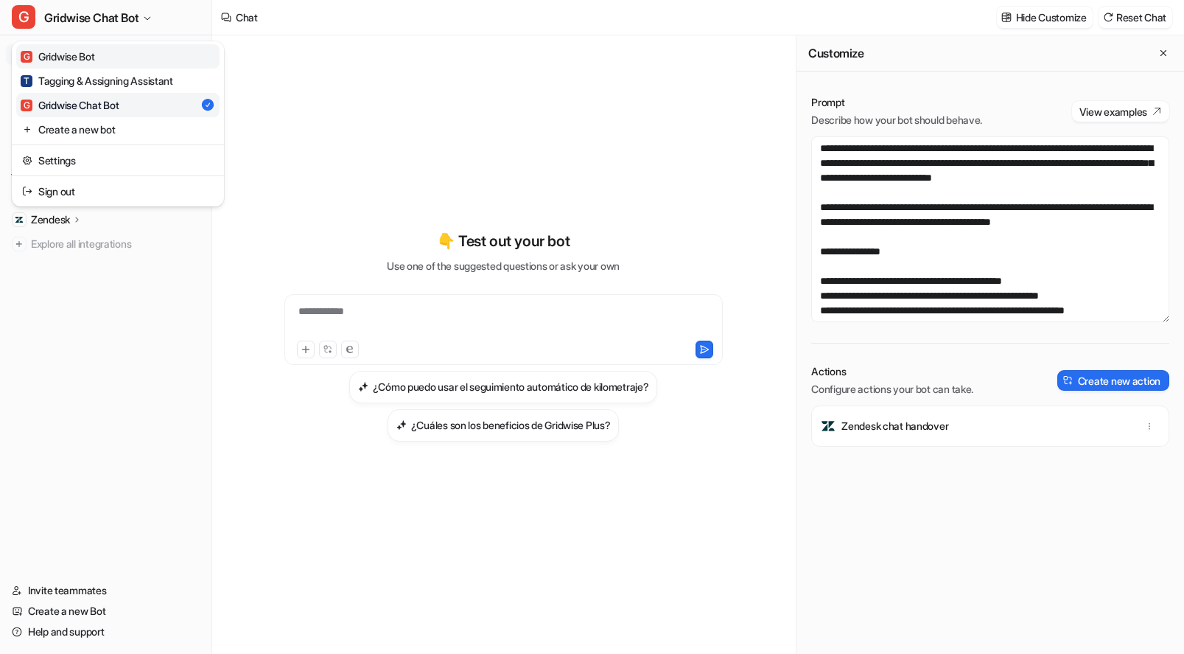
click at [108, 55] on link "G Gridwise Bot" at bounding box center [117, 56] width 203 height 24
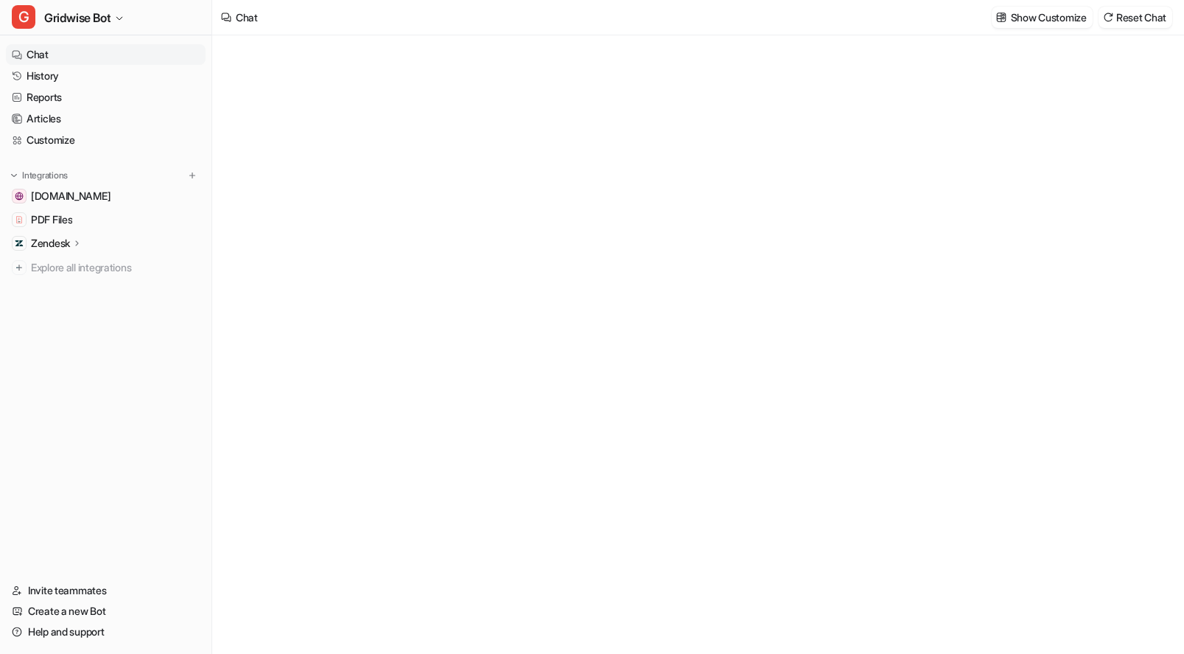
type textarea "**********"
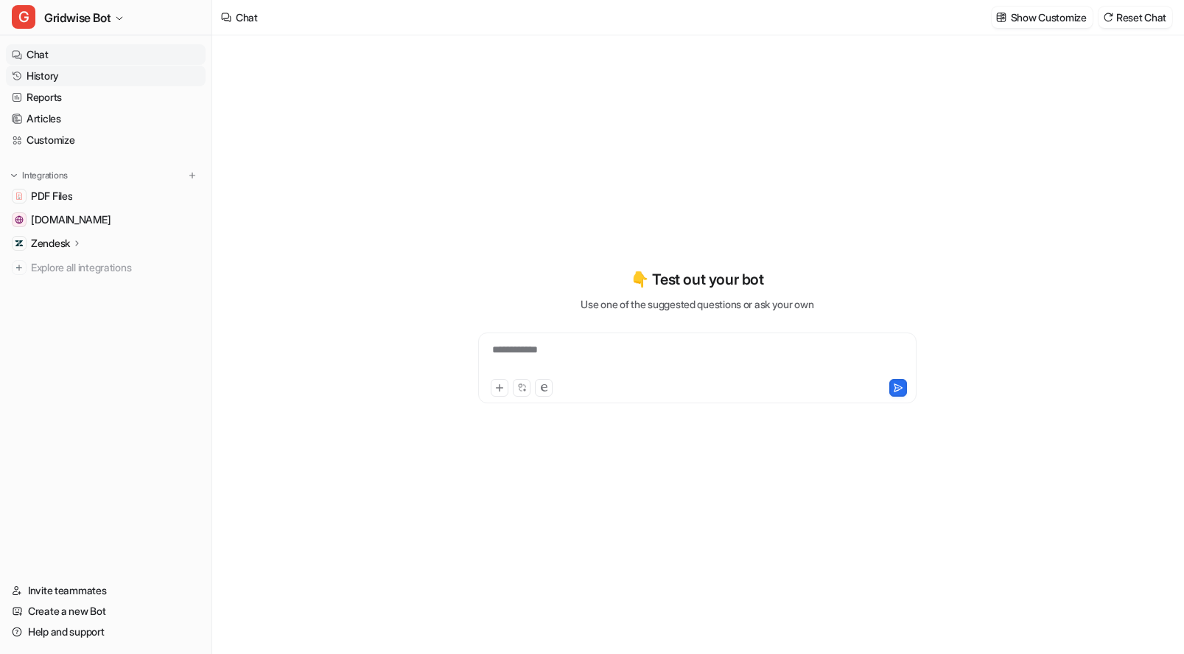
click at [73, 67] on link "History" at bounding box center [106, 76] width 200 height 21
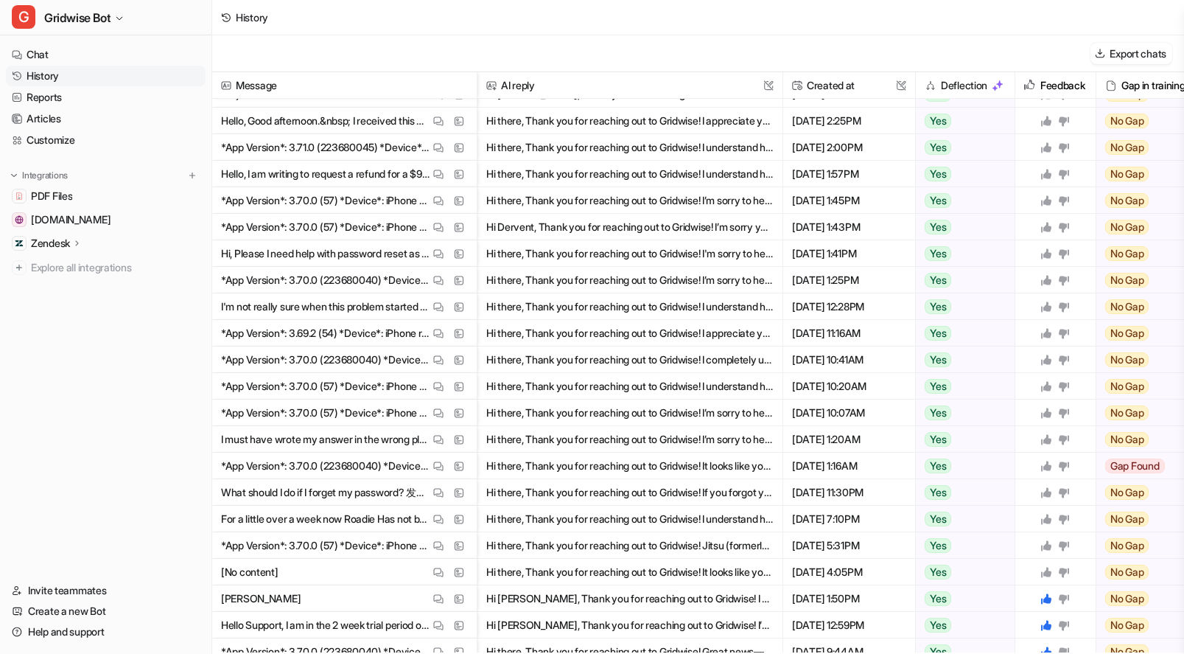
scroll to position [548, 0]
click at [671, 573] on button "Hi there, Thank you for reaching out to Gridwise! It looks like your message di…" at bounding box center [629, 572] width 287 height 27
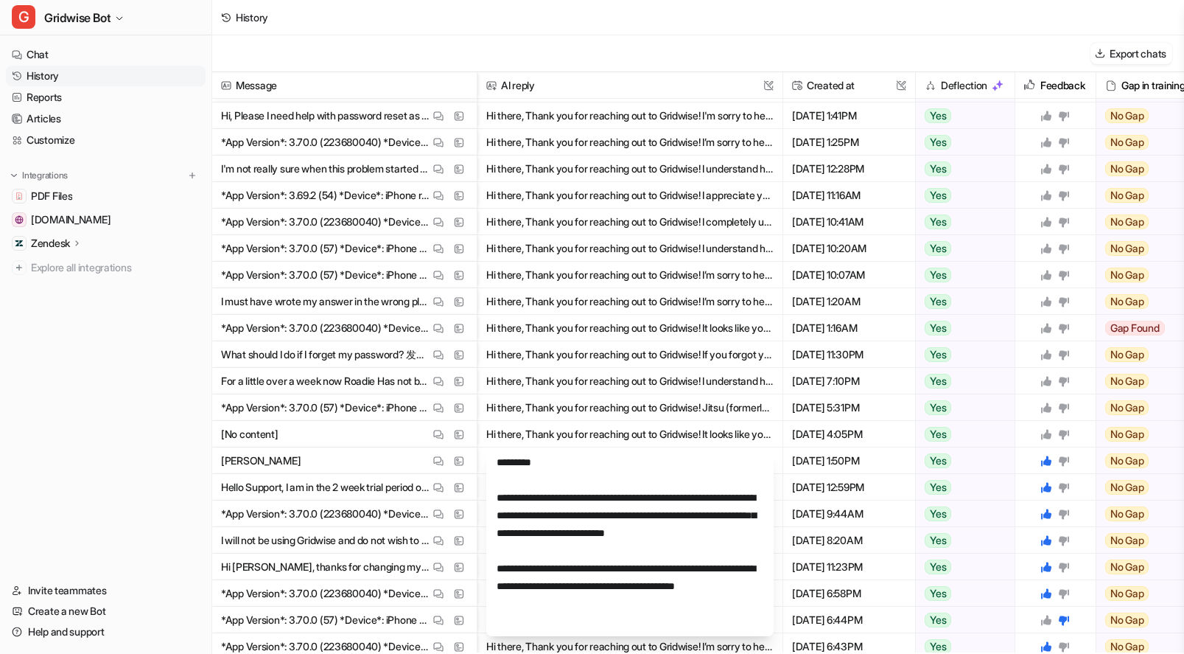
scroll to position [688, 0]
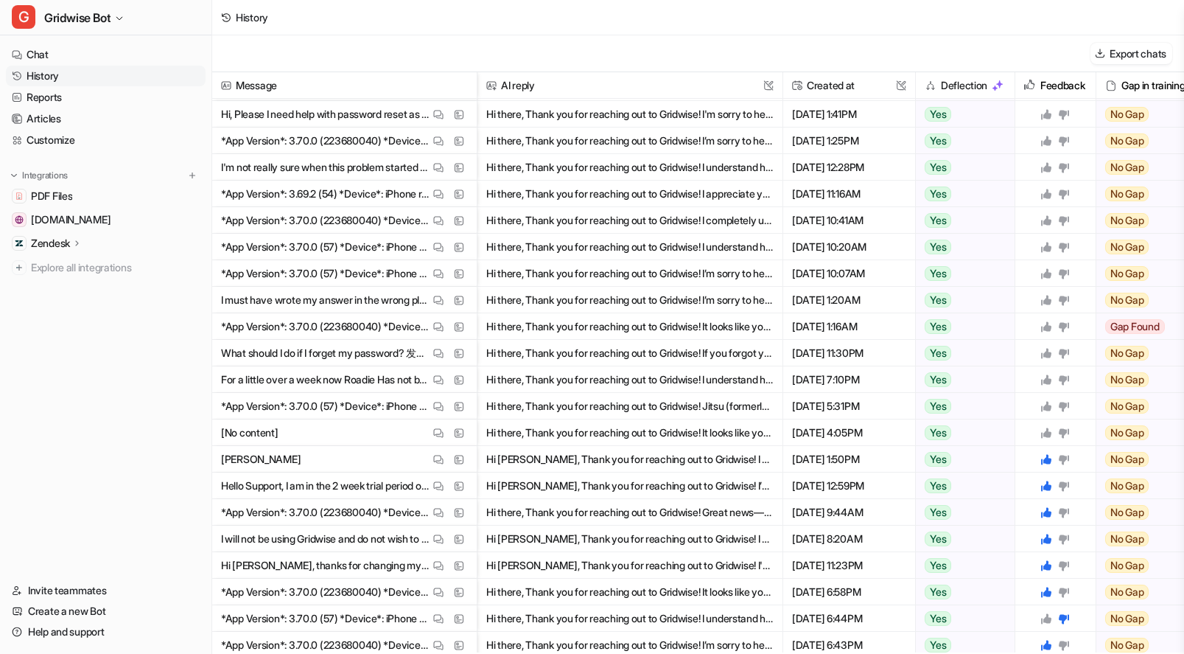
click at [1047, 435] on icon at bounding box center [1046, 432] width 10 height 10
click at [434, 406] on img at bounding box center [438, 406] width 10 height 11
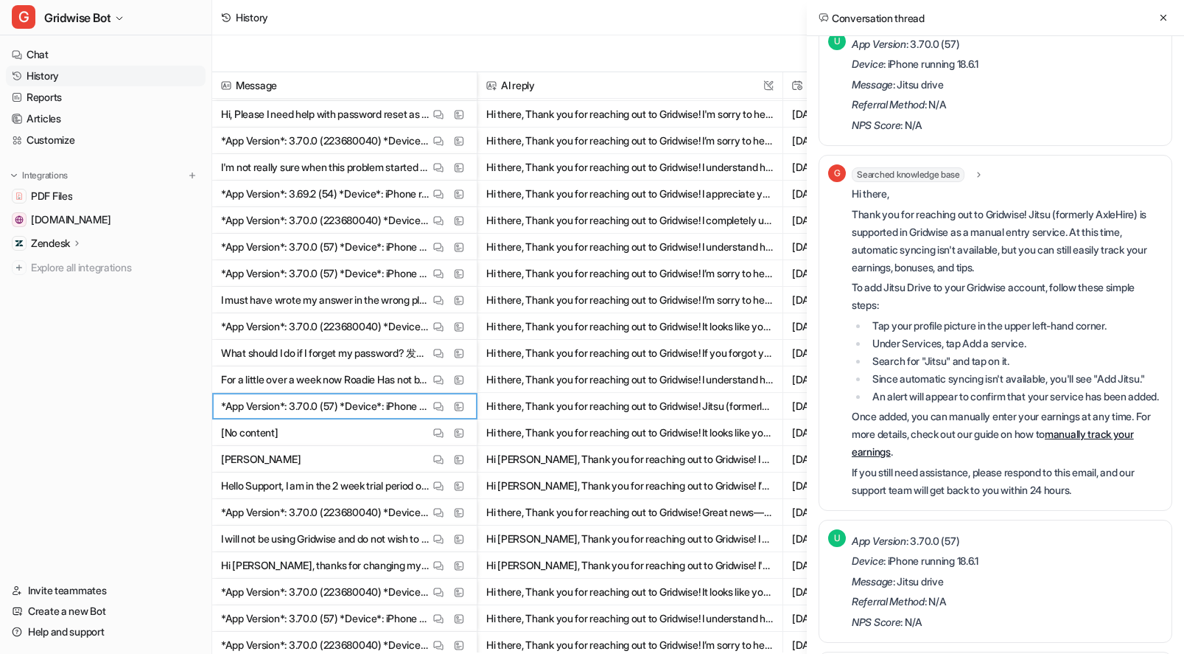
scroll to position [248, 0]
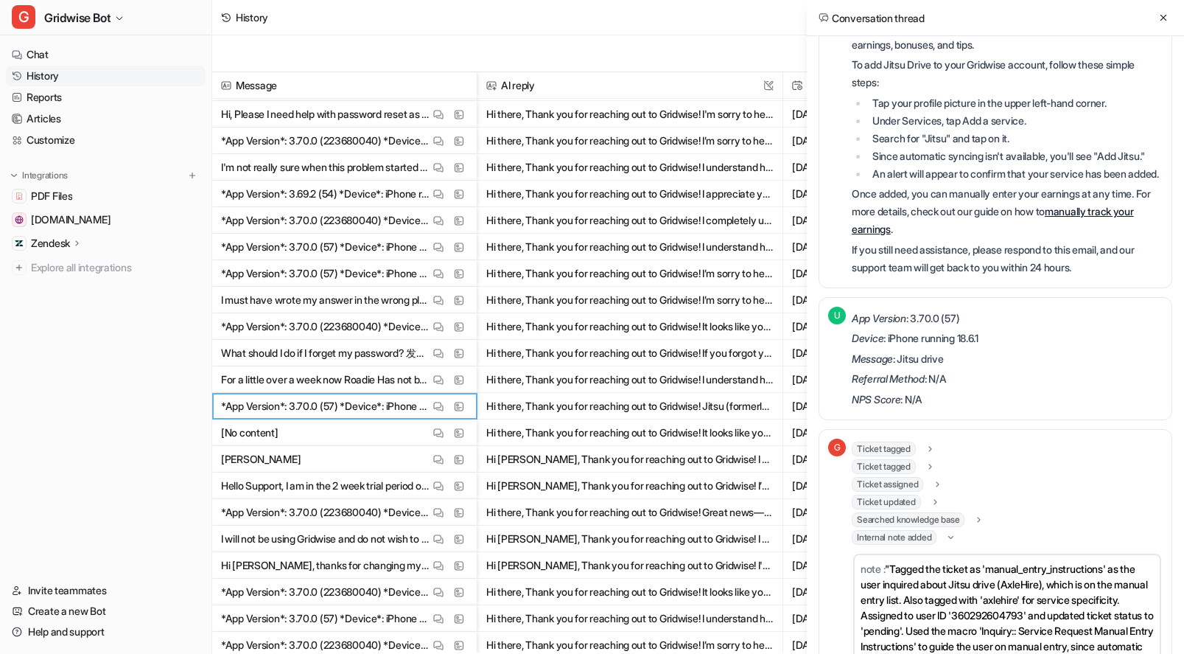
click at [1153, 15] on div "Conversation thread" at bounding box center [995, 18] width 377 height 36
click at [1163, 18] on icon at bounding box center [1164, 18] width 6 height 6
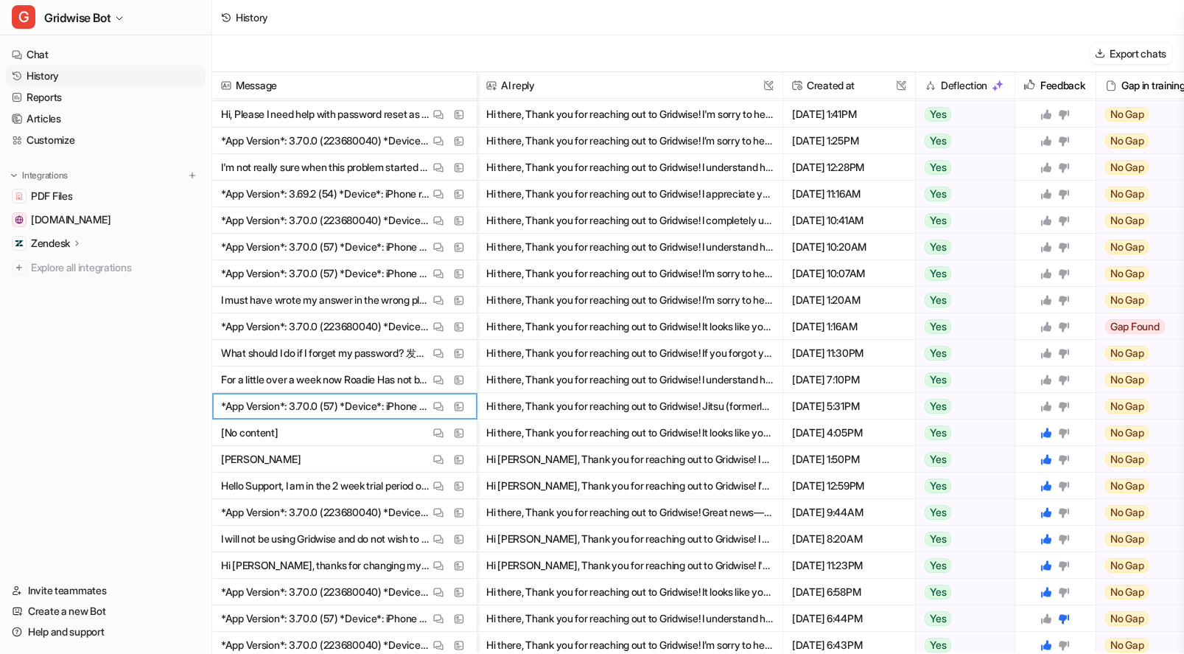
click at [1063, 405] on icon at bounding box center [1064, 407] width 10 height 10
click at [434, 377] on img at bounding box center [438, 379] width 10 height 11
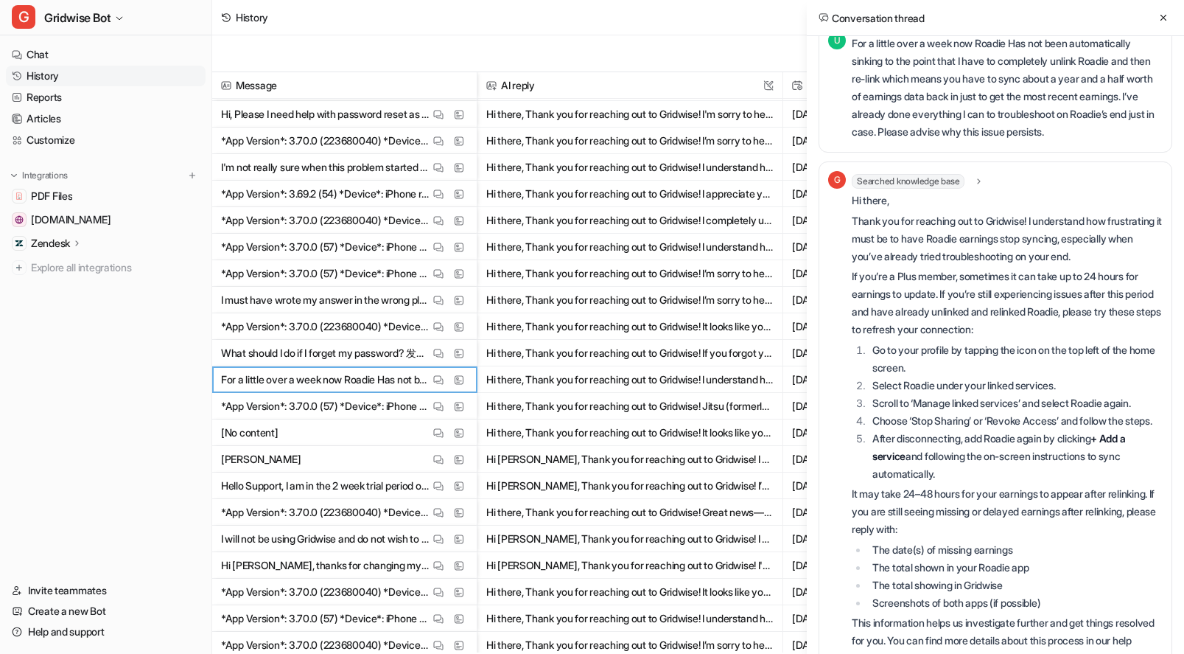
scroll to position [0, 0]
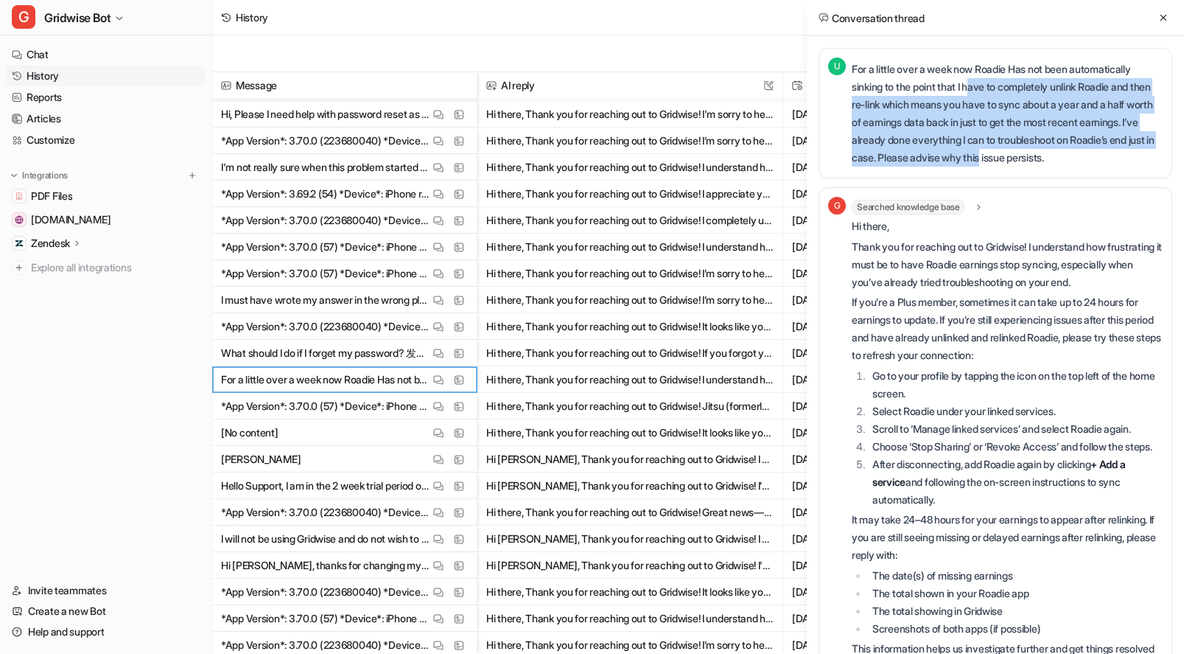
drag, startPoint x: 975, startPoint y: 94, endPoint x: 1080, endPoint y: 164, distance: 125.9
click at [1080, 164] on p "For a little over a week now Roadie Has not been automatically sinking to the p…" at bounding box center [1007, 113] width 311 height 106
click at [1085, 144] on p "For a little over a week now Roadie Has not been automatically sinking to the p…" at bounding box center [1007, 113] width 311 height 106
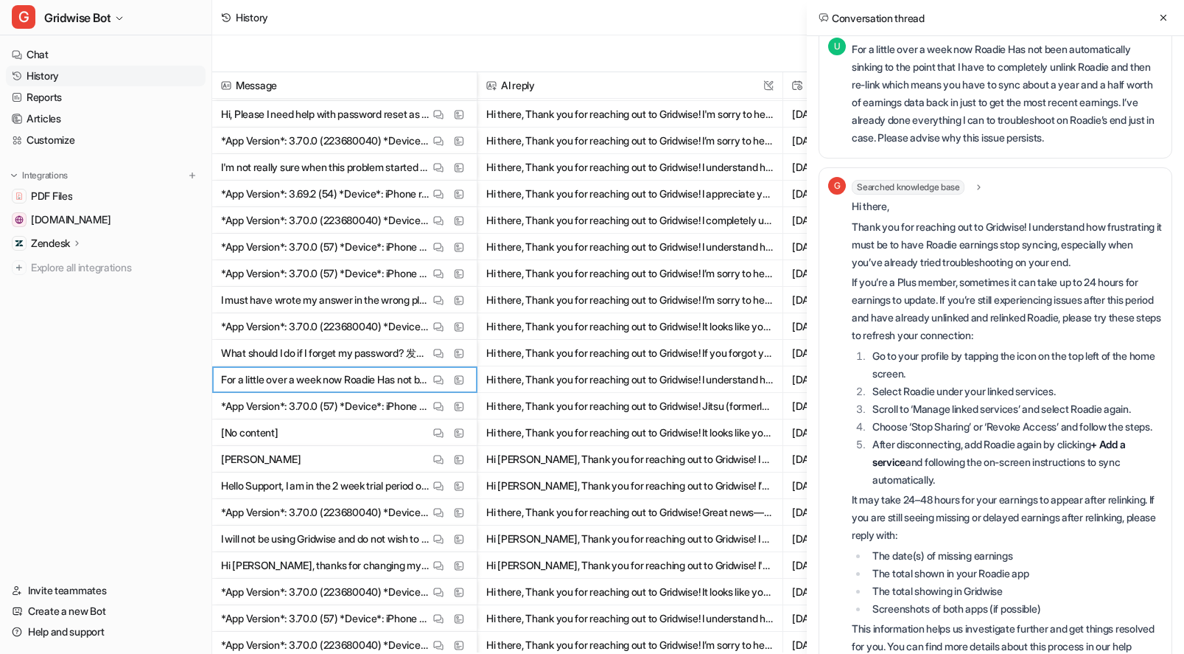
scroll to position [128, 0]
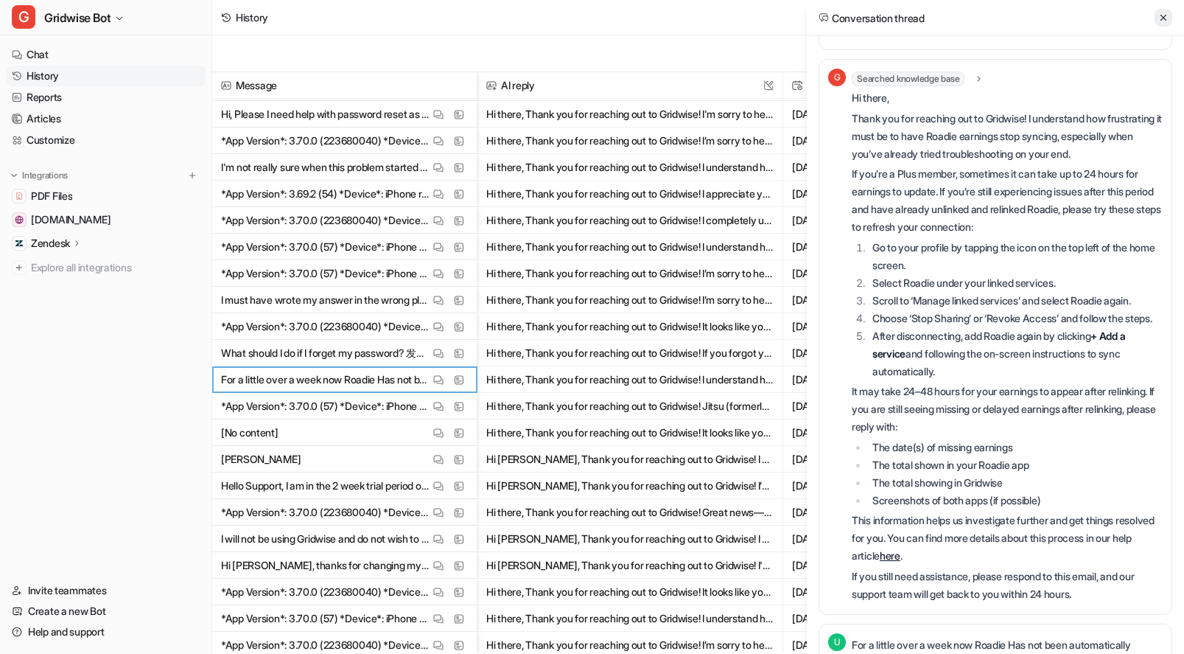
click at [1164, 15] on icon at bounding box center [1163, 18] width 10 height 10
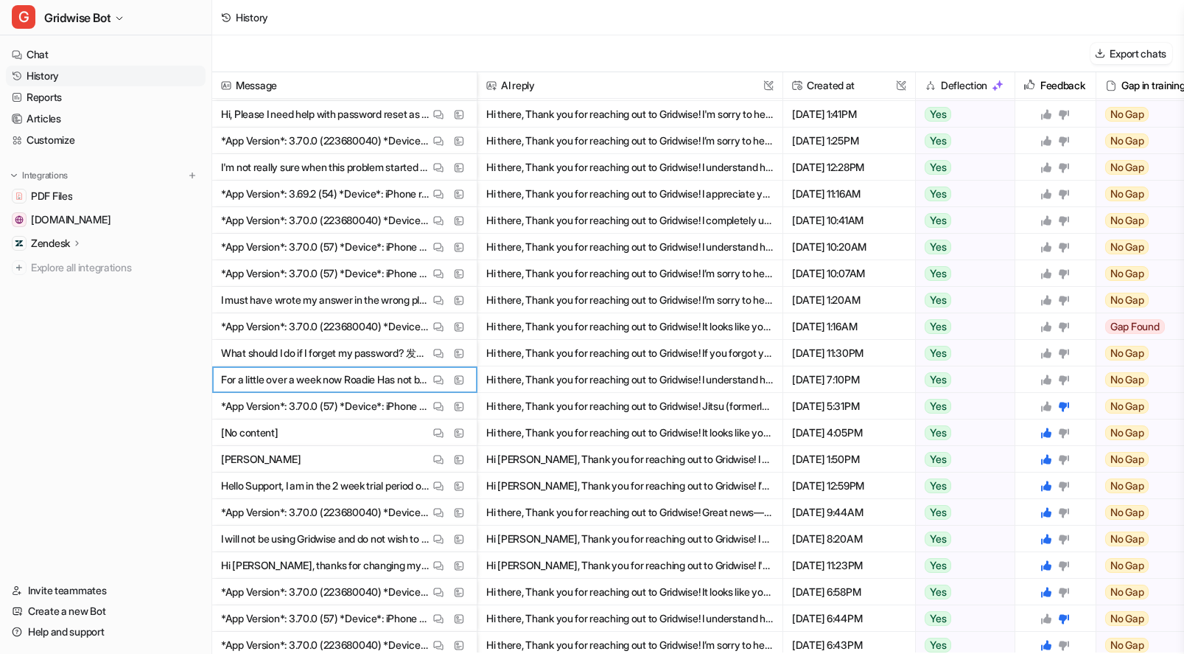
click at [1047, 377] on icon at bounding box center [1046, 379] width 10 height 10
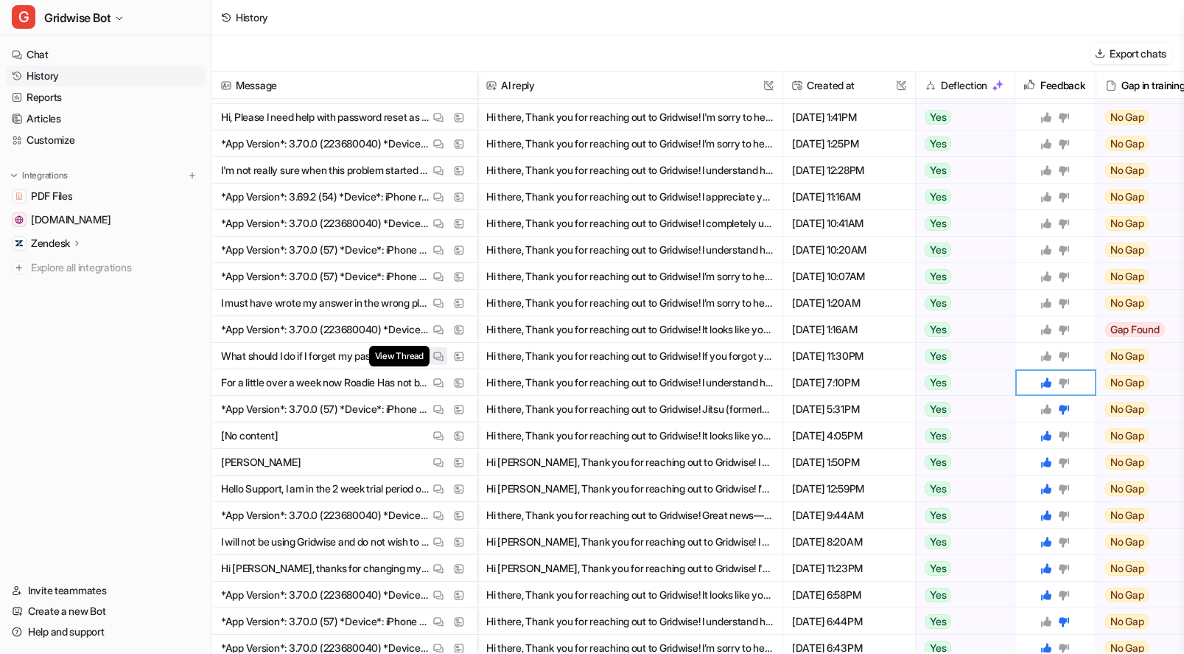
click at [432, 354] on button "View Thread" at bounding box center [439, 356] width 18 height 18
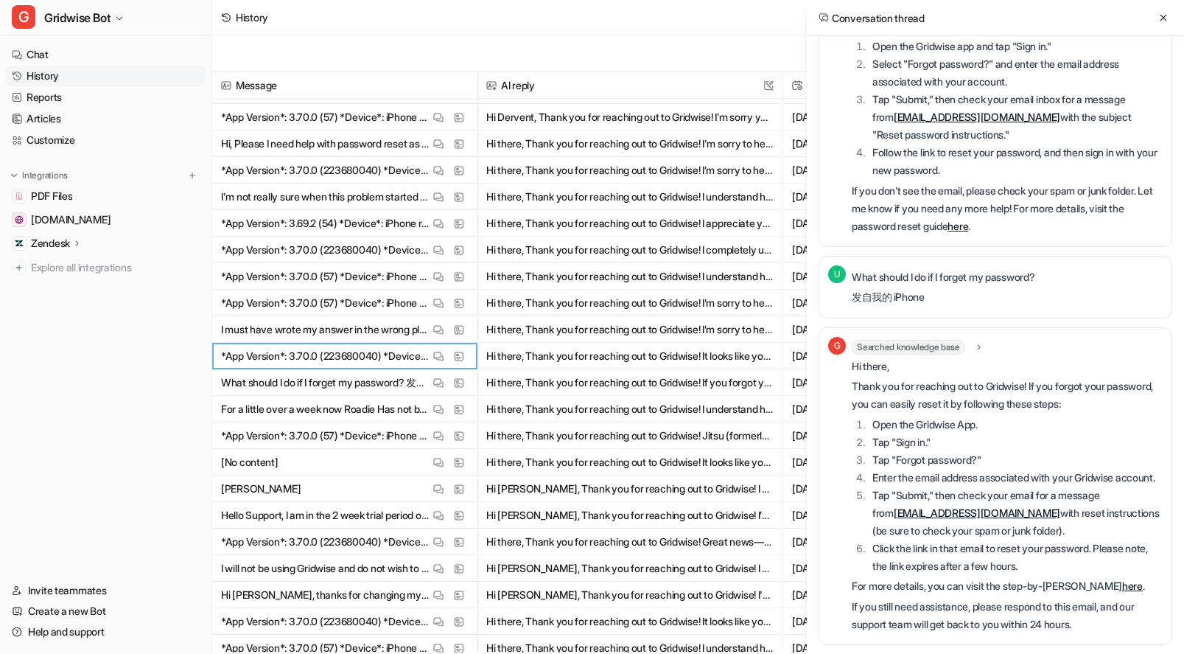
scroll to position [369, 0]
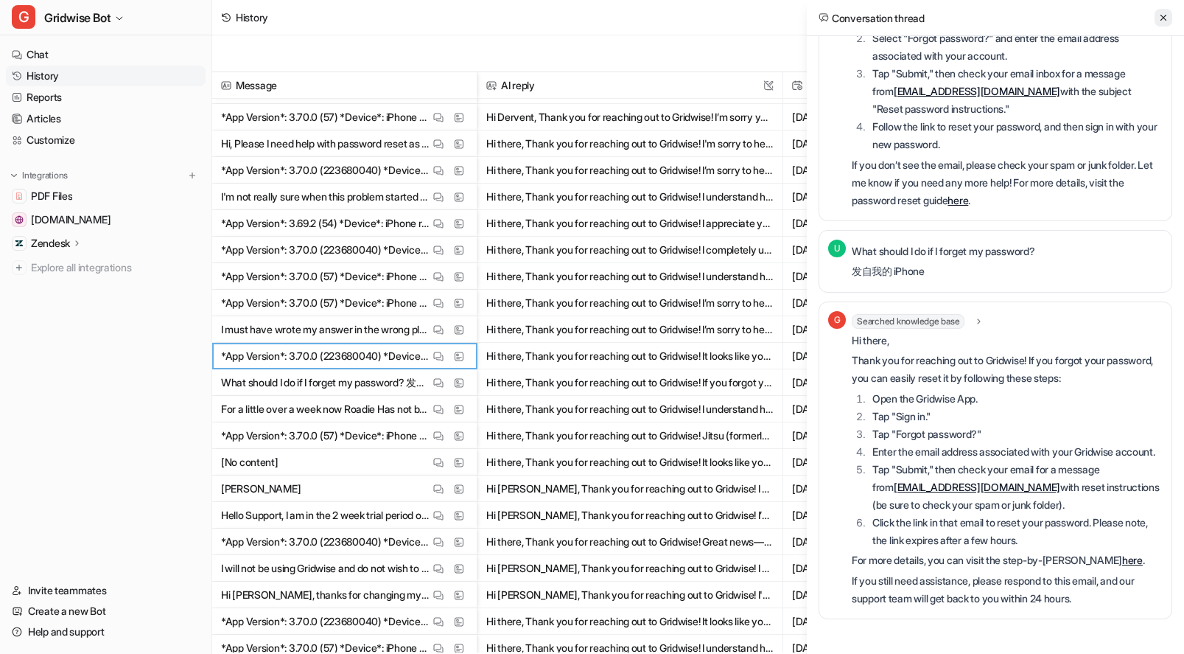
click at [1158, 19] on icon at bounding box center [1163, 18] width 10 height 10
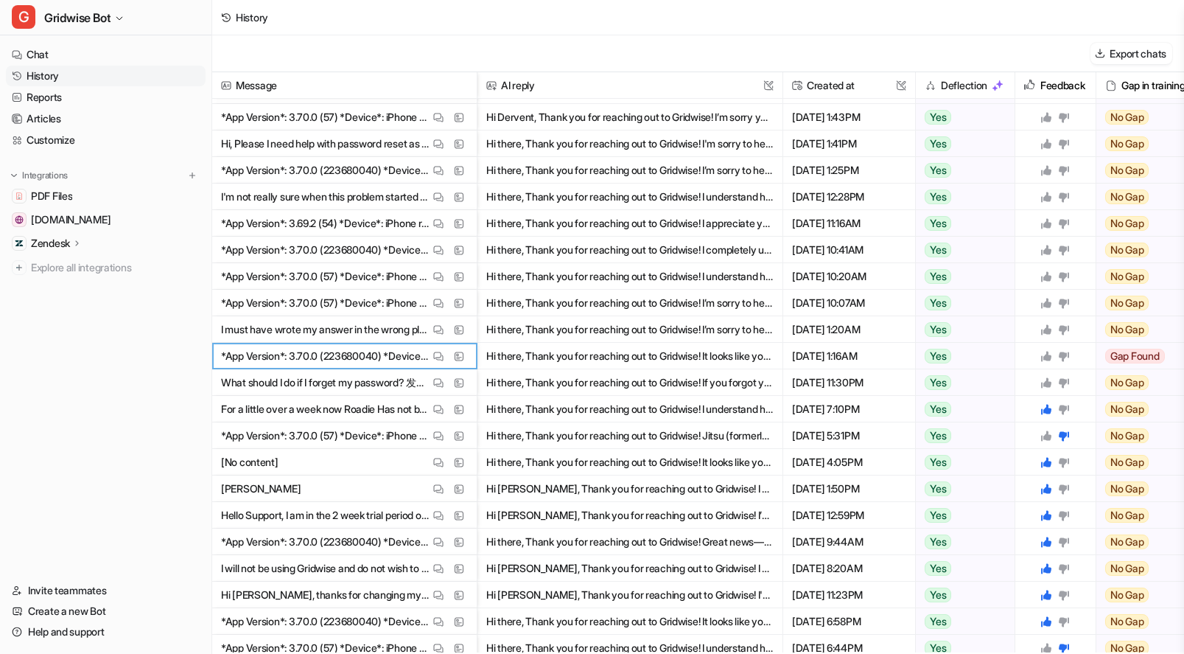
click at [1049, 353] on icon at bounding box center [1046, 356] width 12 height 12
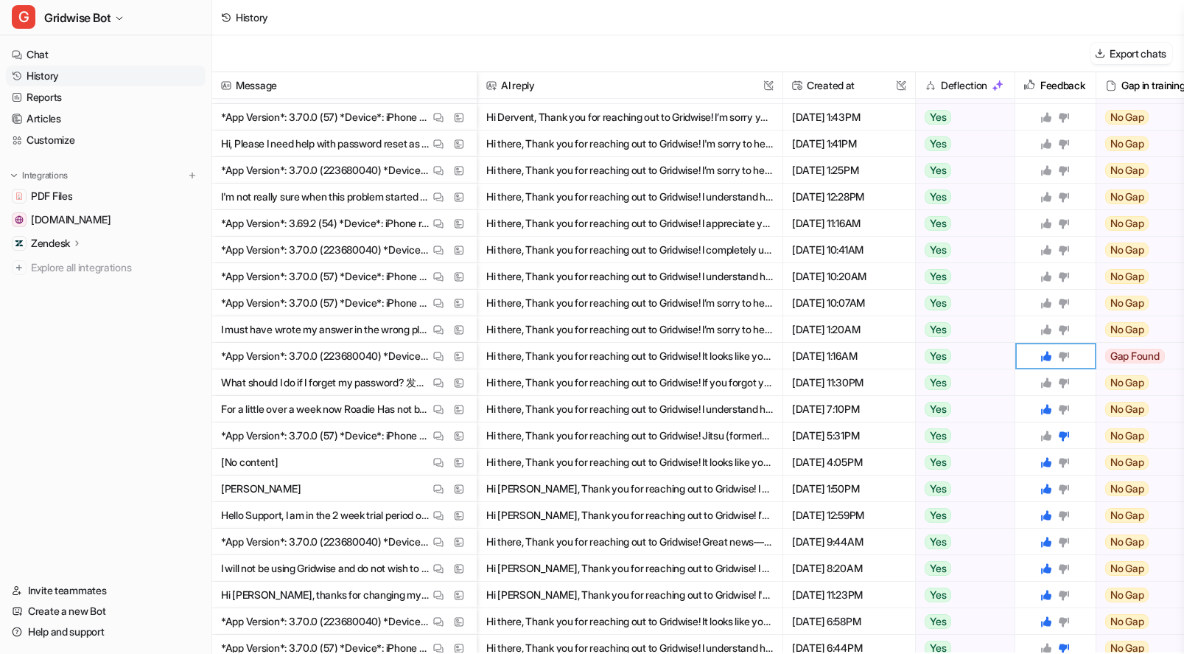
click at [1050, 382] on icon at bounding box center [1046, 382] width 10 height 10
click at [430, 356] on button "View Thread" at bounding box center [439, 356] width 18 height 18
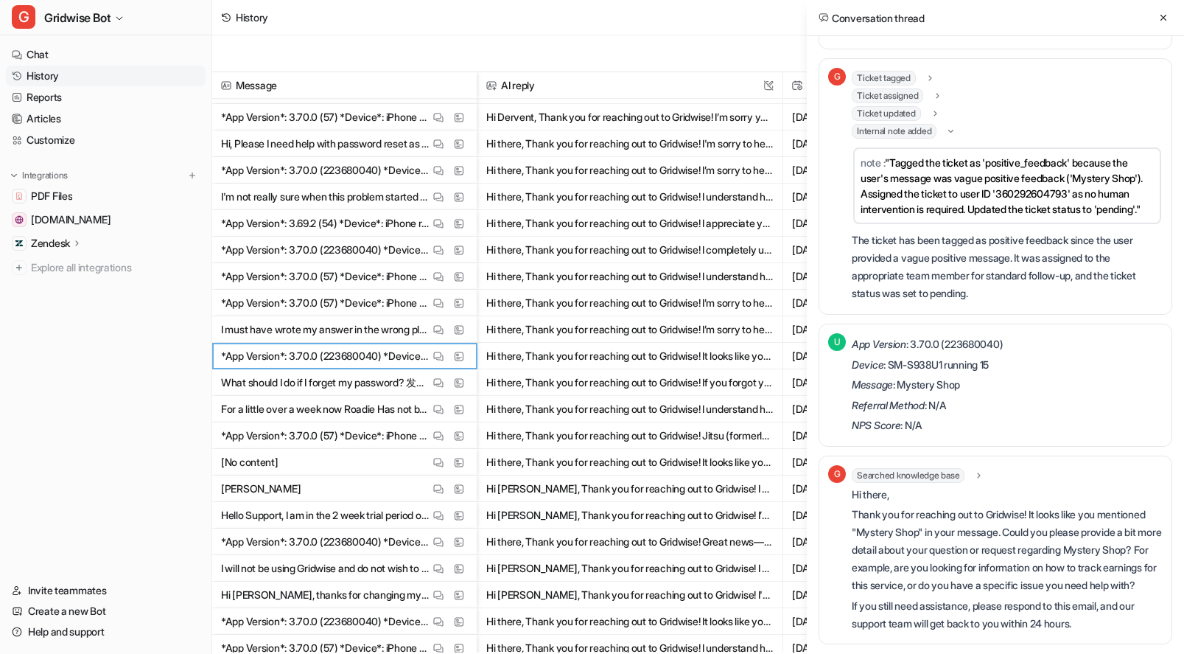
scroll to position [180, 0]
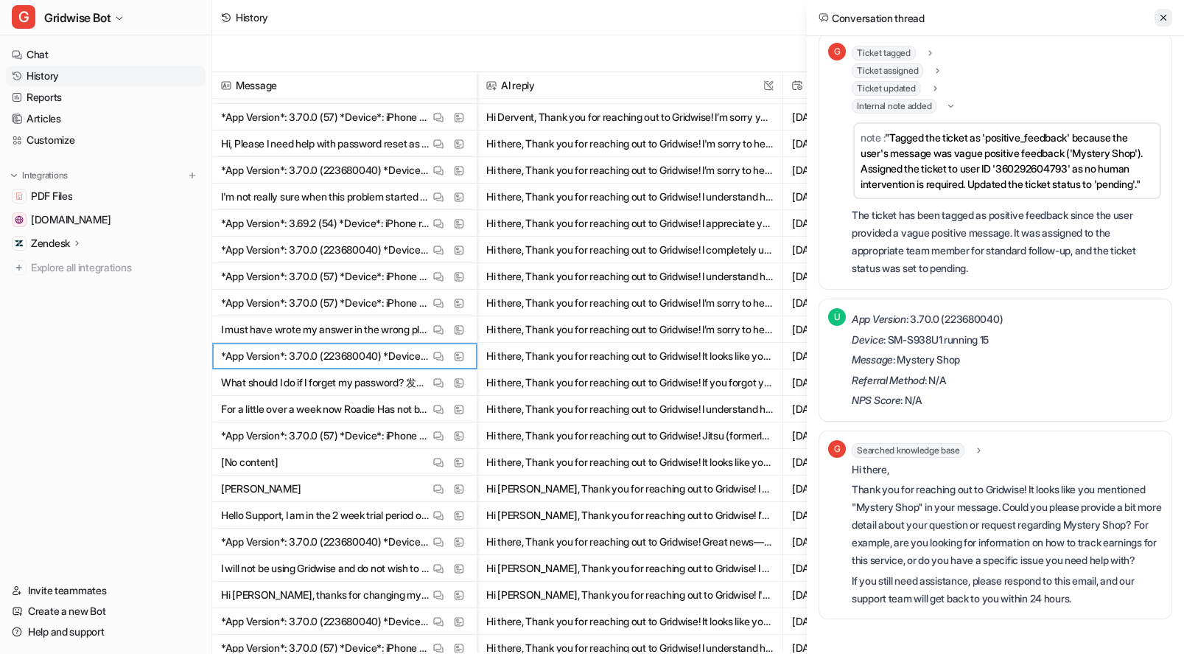
click at [1164, 18] on icon at bounding box center [1163, 18] width 10 height 10
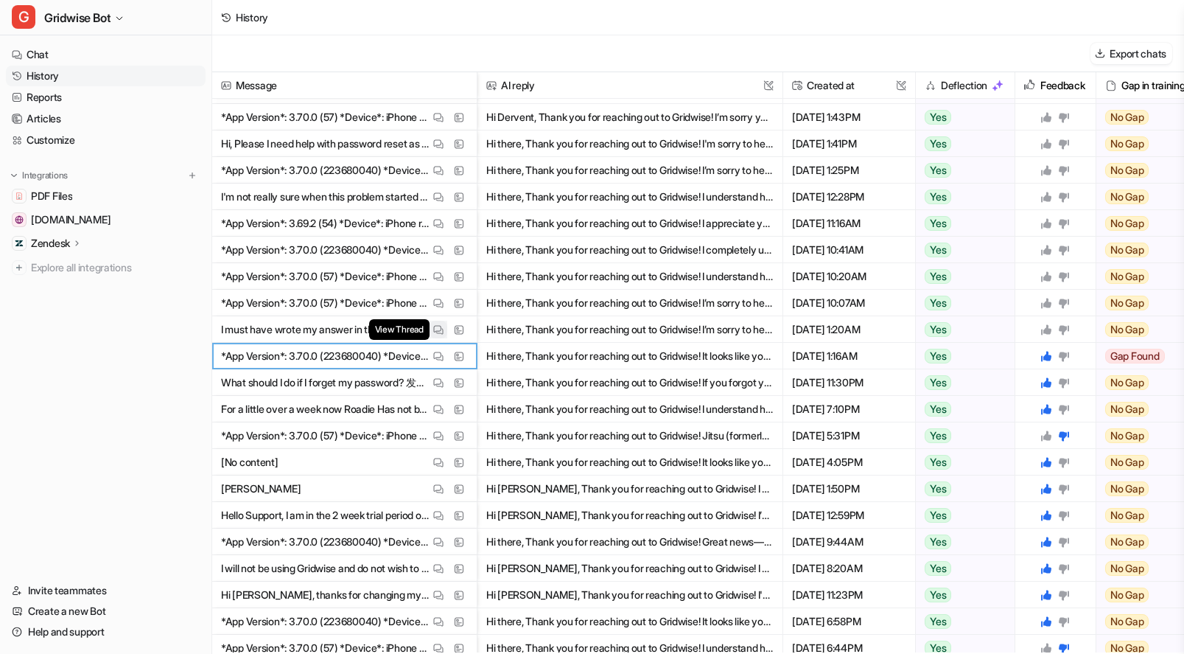
click at [441, 328] on img at bounding box center [438, 329] width 10 height 11
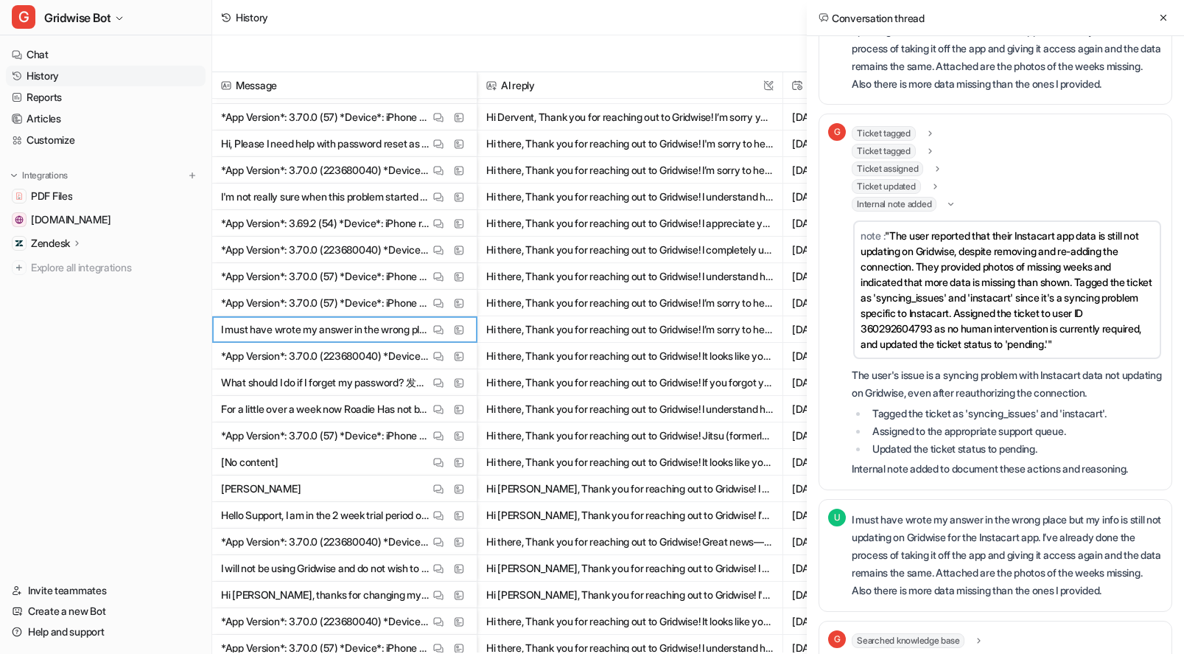
scroll to position [0, 0]
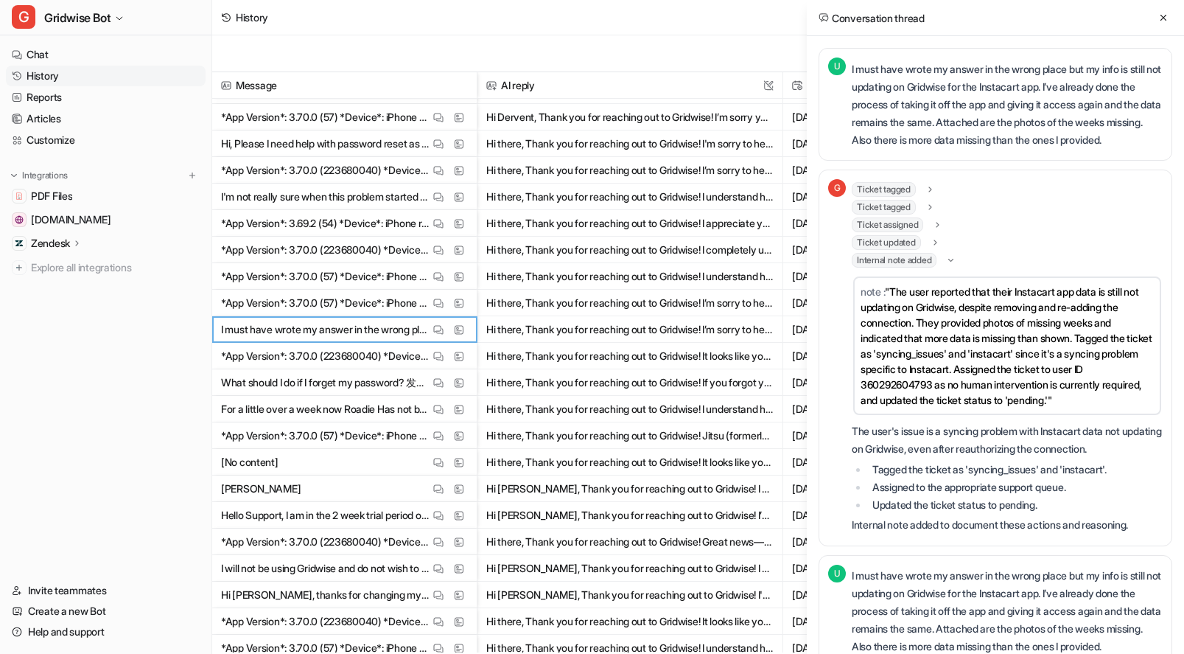
drag, startPoint x: 922, startPoint y: 90, endPoint x: 1064, endPoint y: 159, distance: 158.2
click at [1064, 149] on p "I must have wrote my answer in the wrong place but my info is still not updatin…" at bounding box center [1007, 104] width 311 height 88
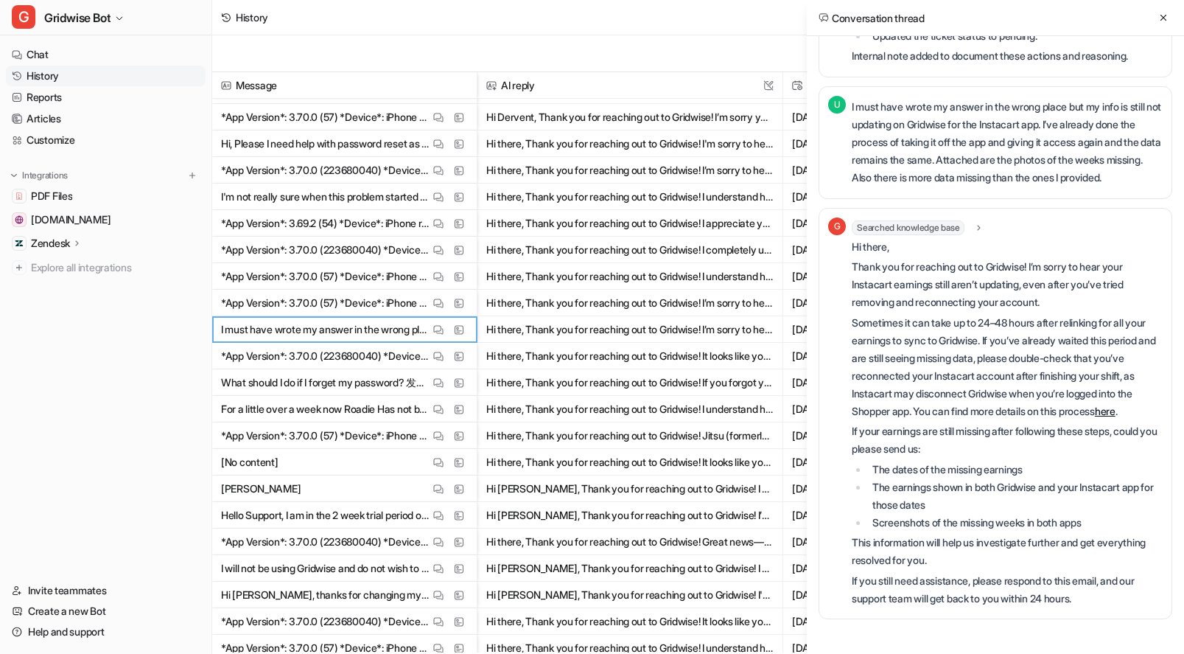
scroll to position [522, 0]
click at [1163, 21] on icon at bounding box center [1163, 18] width 10 height 10
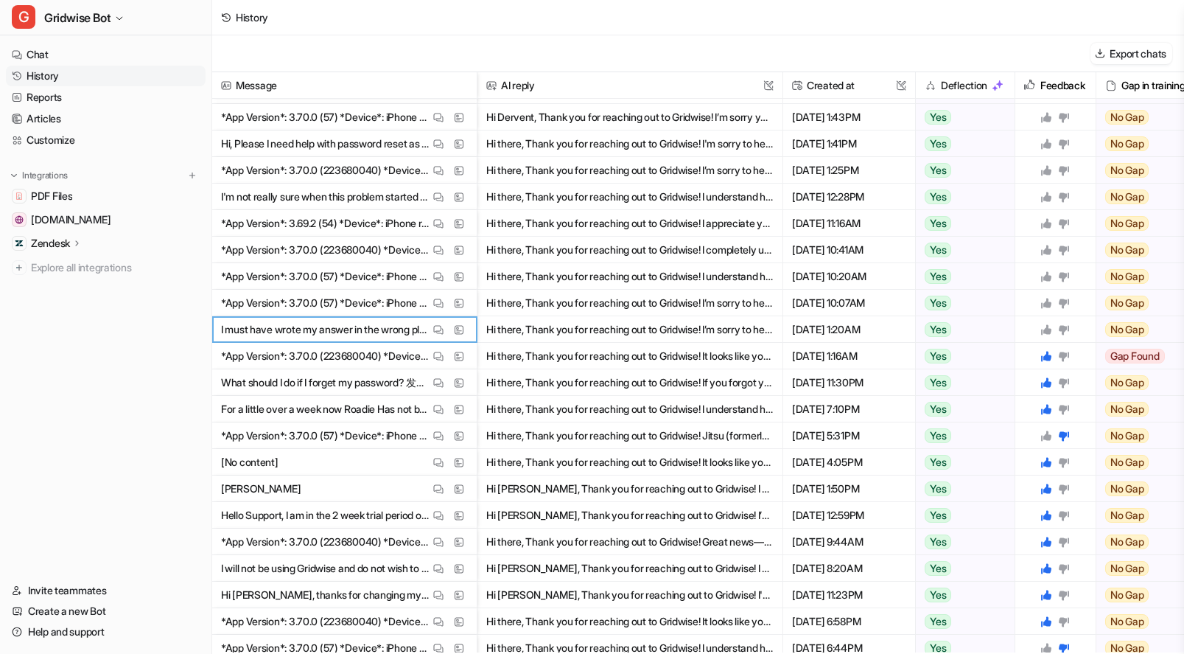
click at [1043, 328] on icon at bounding box center [1046, 329] width 12 height 12
click at [430, 302] on button "View Thread" at bounding box center [439, 303] width 18 height 18
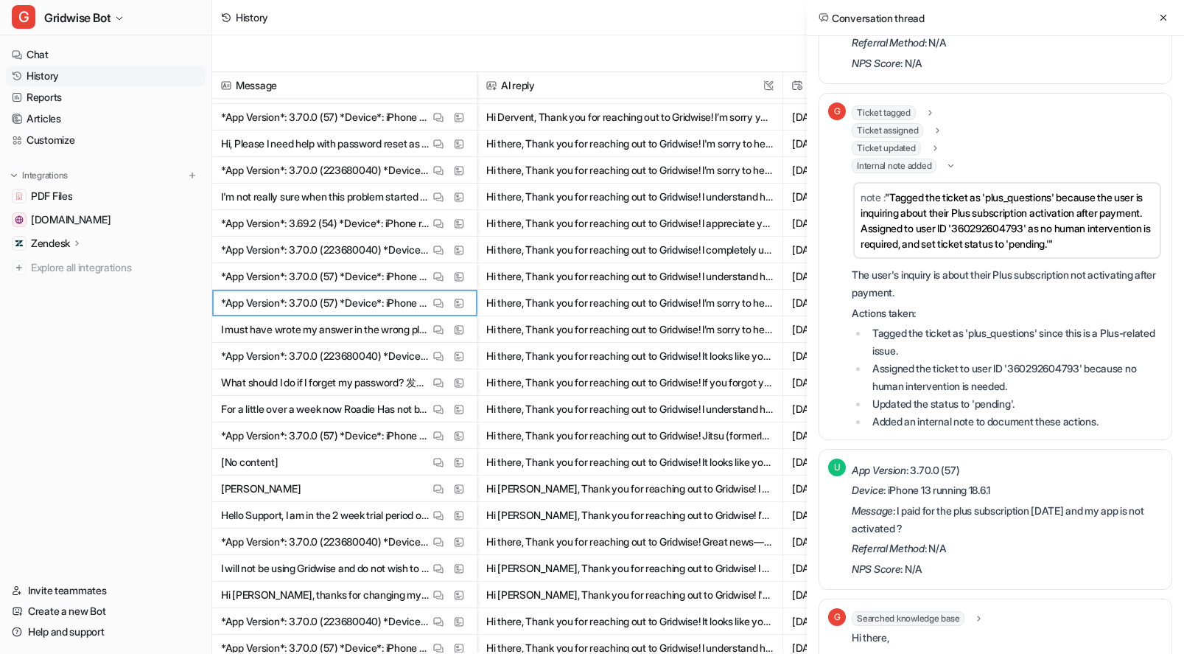
scroll to position [349, 0]
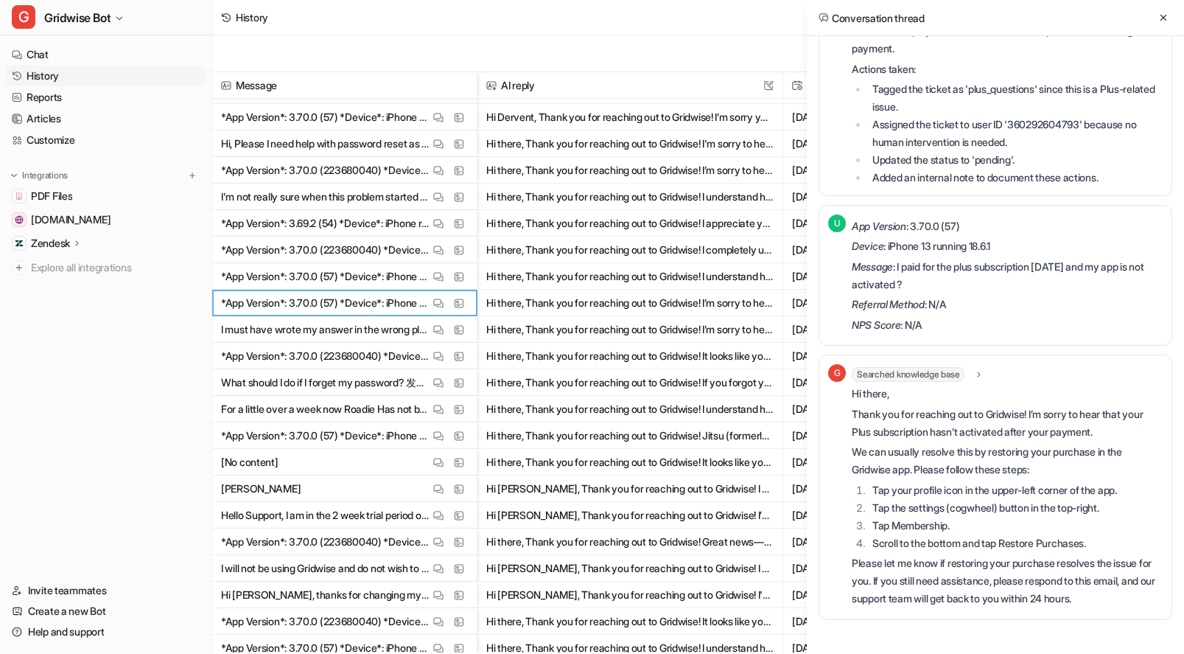
click at [1165, 5] on div "Conversation thread" at bounding box center [995, 18] width 377 height 36
click at [1161, 13] on icon at bounding box center [1163, 18] width 10 height 10
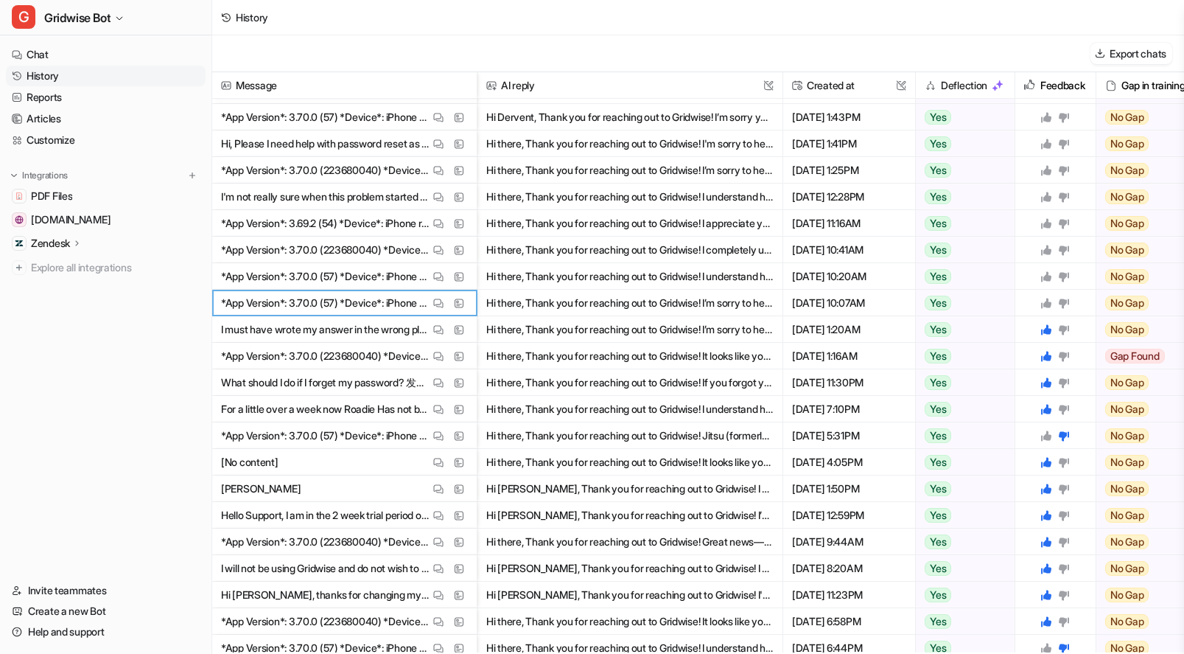
click at [1045, 303] on icon at bounding box center [1046, 303] width 10 height 10
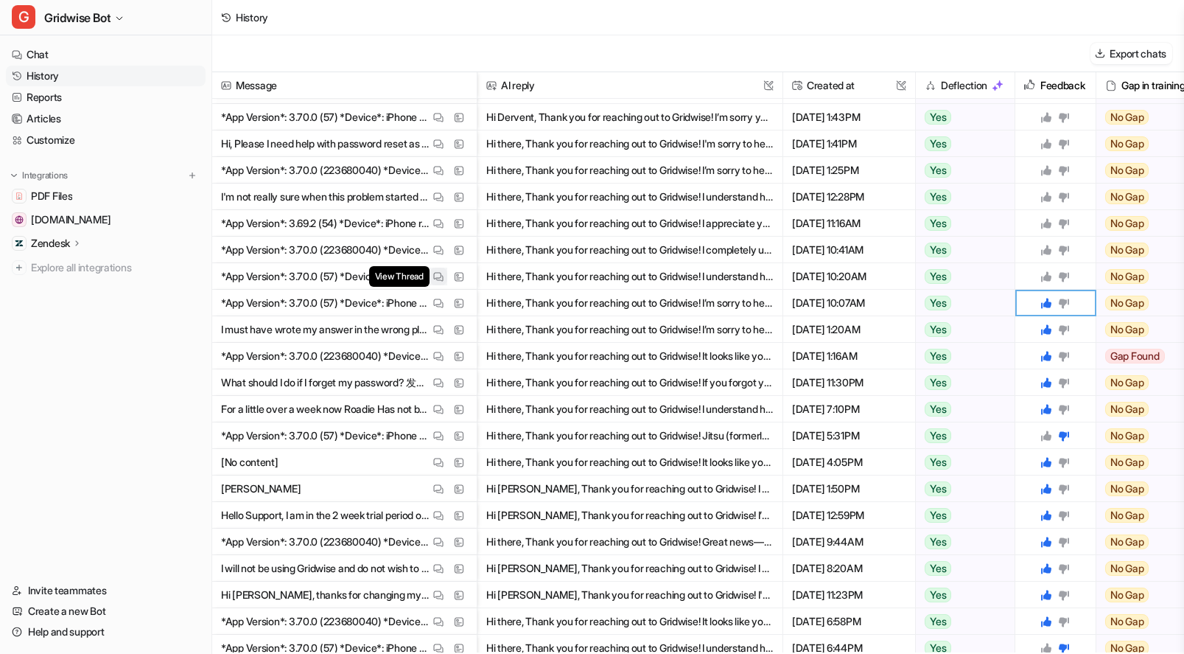
click at [433, 277] on img at bounding box center [438, 276] width 10 height 11
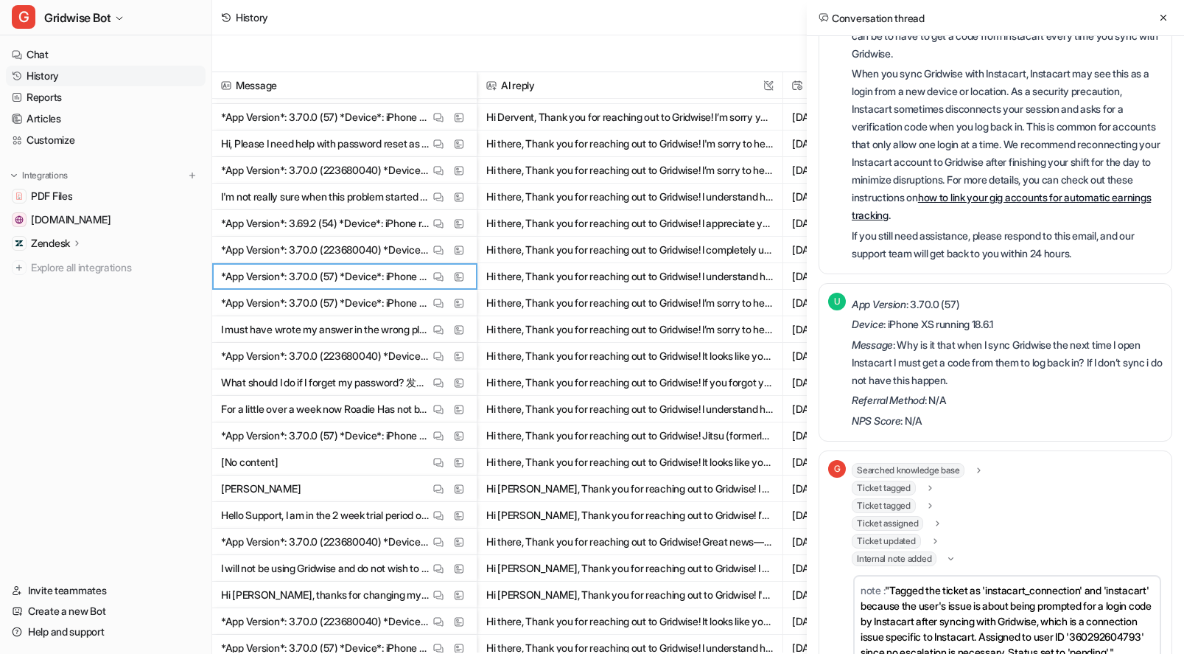
scroll to position [503, 0]
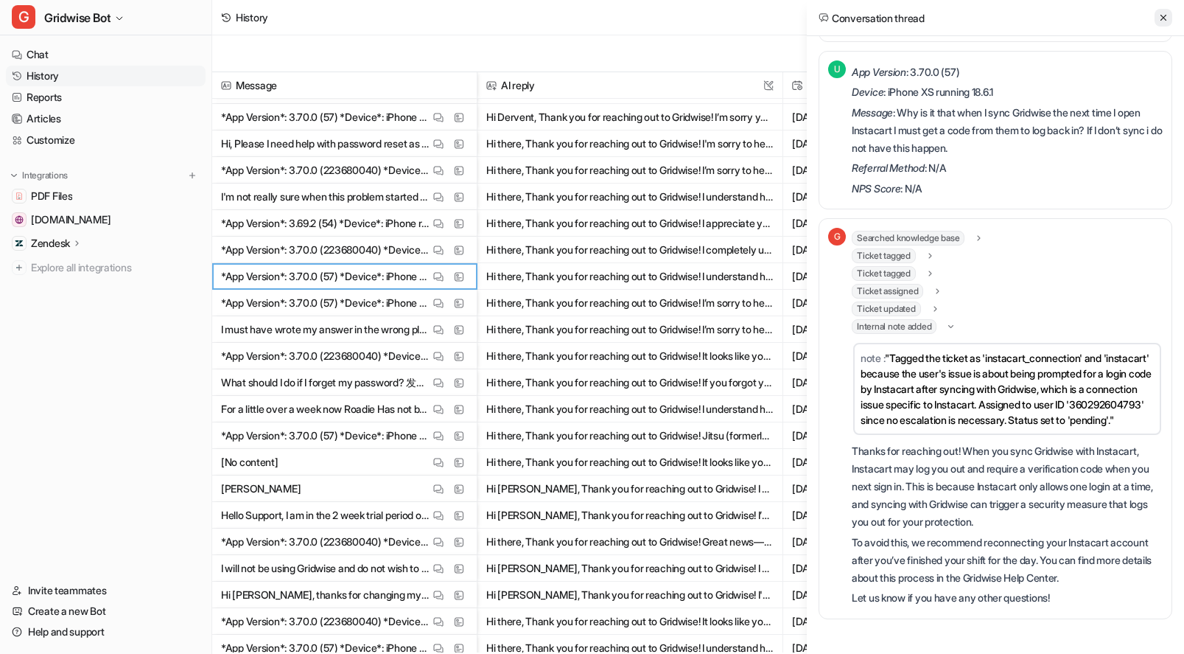
click at [1159, 10] on button at bounding box center [1164, 18] width 18 height 18
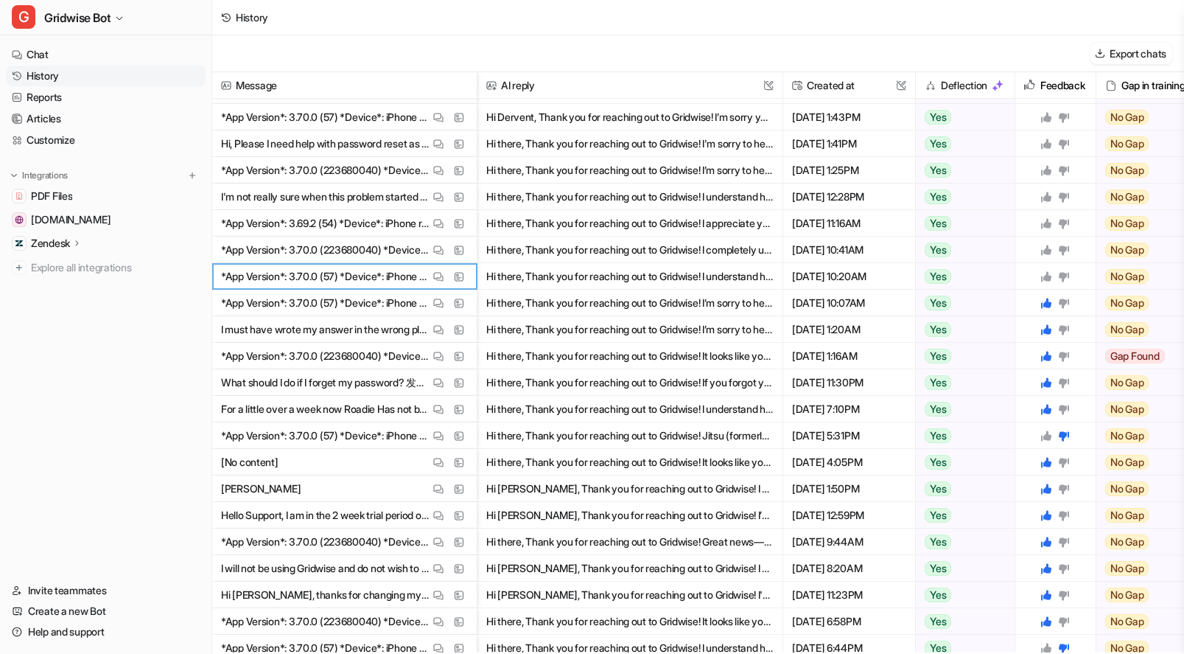
click at [1044, 277] on icon at bounding box center [1046, 276] width 10 height 10
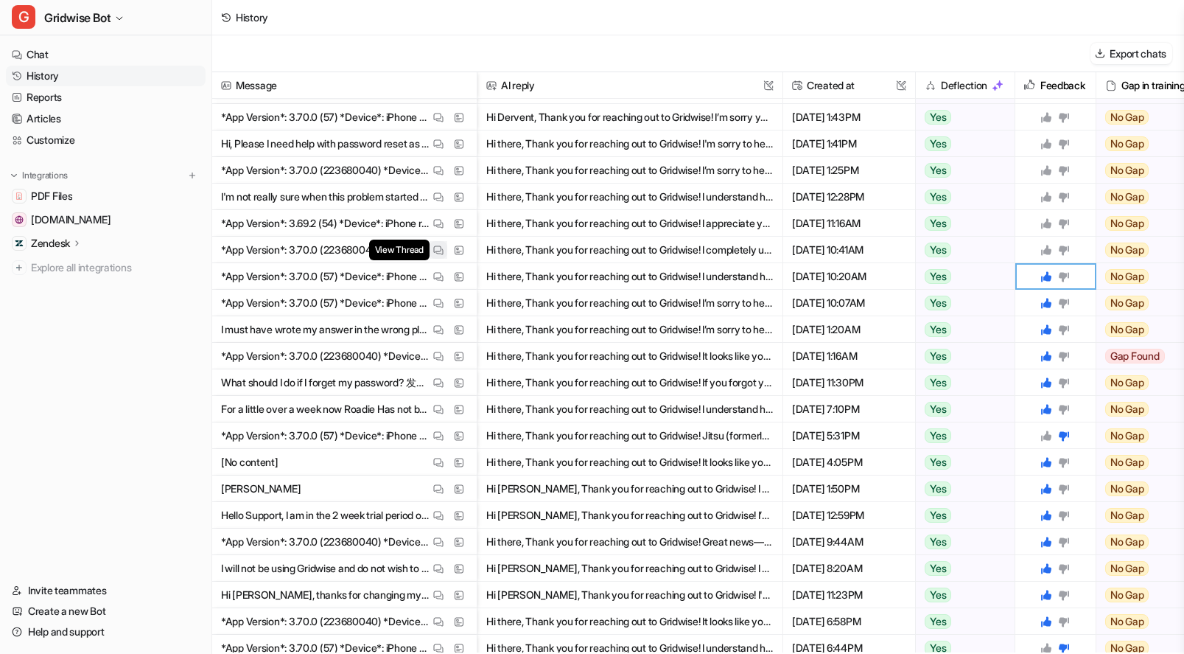
click at [430, 251] on button "View Thread" at bounding box center [439, 250] width 18 height 18
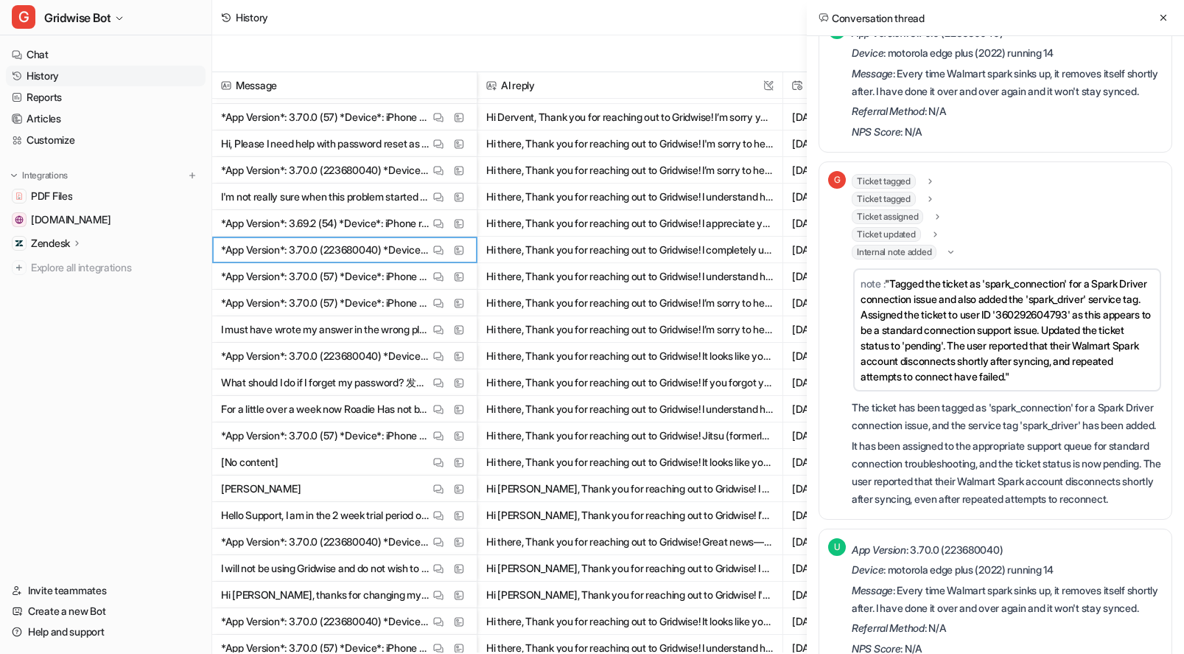
scroll to position [0, 0]
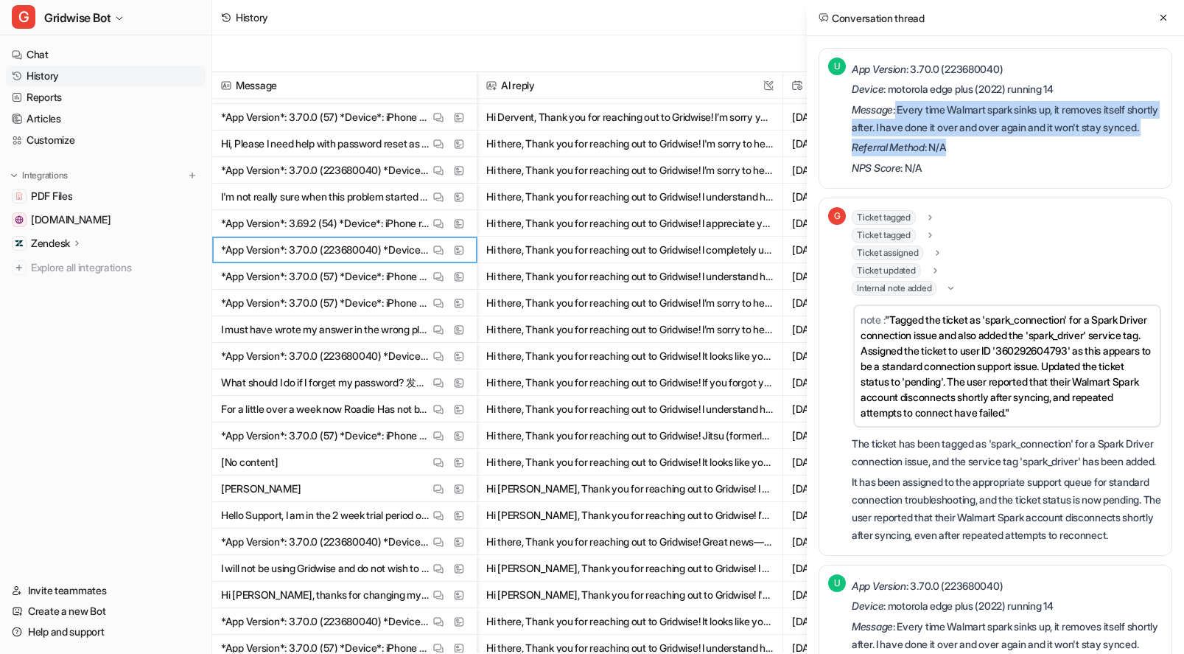
drag, startPoint x: 898, startPoint y: 108, endPoint x: 1074, endPoint y: 172, distance: 186.7
click at [1074, 172] on div "App Version : 3.70.0 (223680040) Device : motorola edge plus (2022) running 14 …" at bounding box center [1007, 118] width 311 height 116
click at [1074, 156] on p "Referral Method : N/A" at bounding box center [1007, 148] width 311 height 18
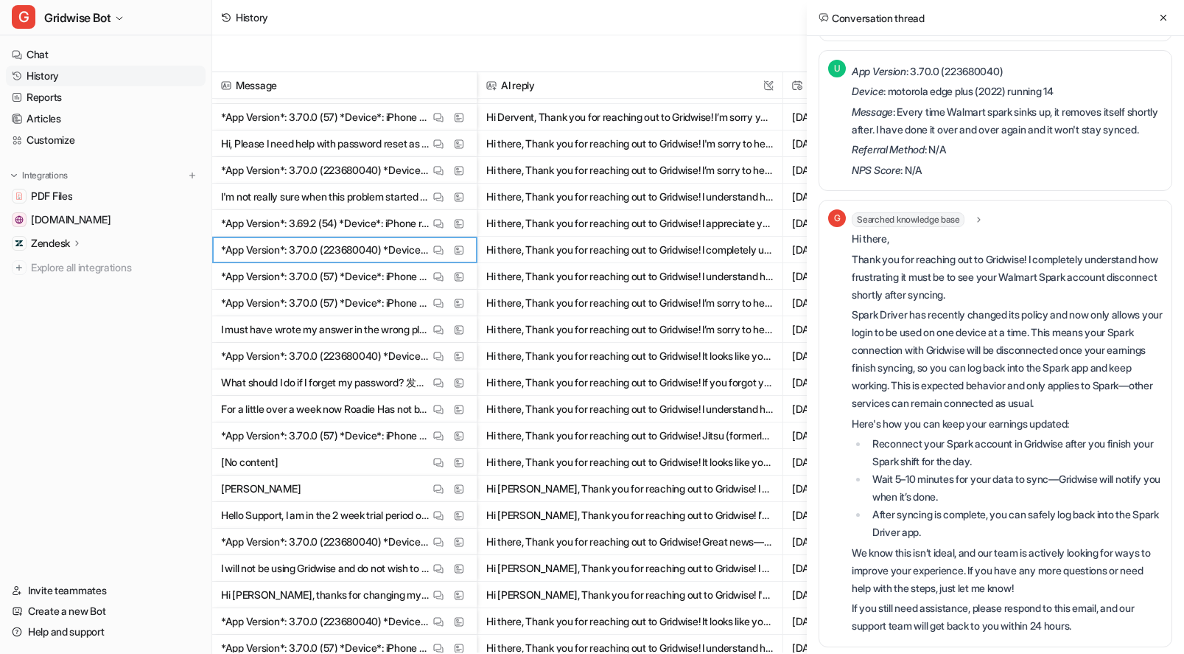
scroll to position [612, 0]
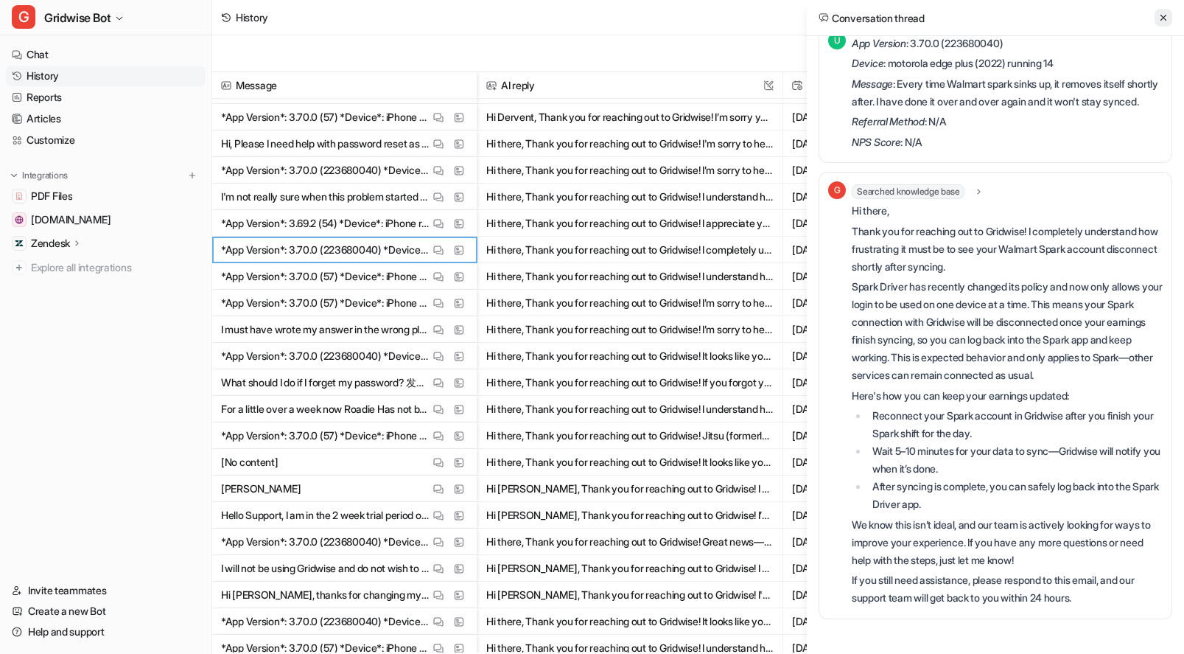
click at [1161, 14] on icon at bounding box center [1163, 18] width 10 height 10
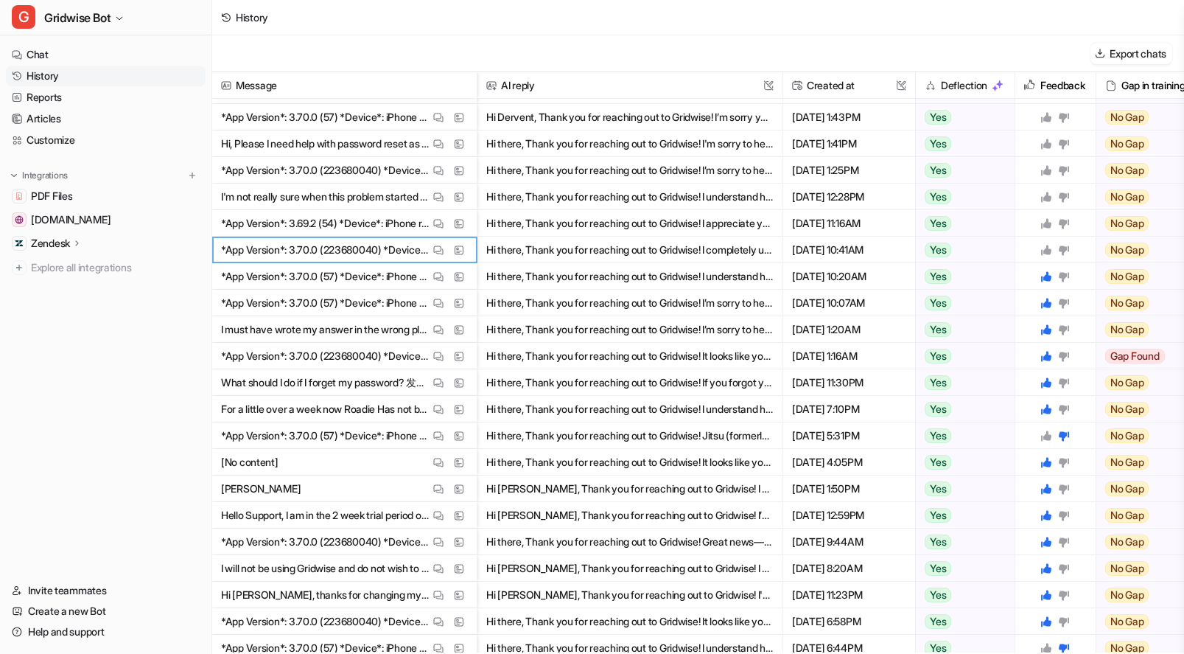
click at [1049, 249] on icon at bounding box center [1046, 250] width 10 height 10
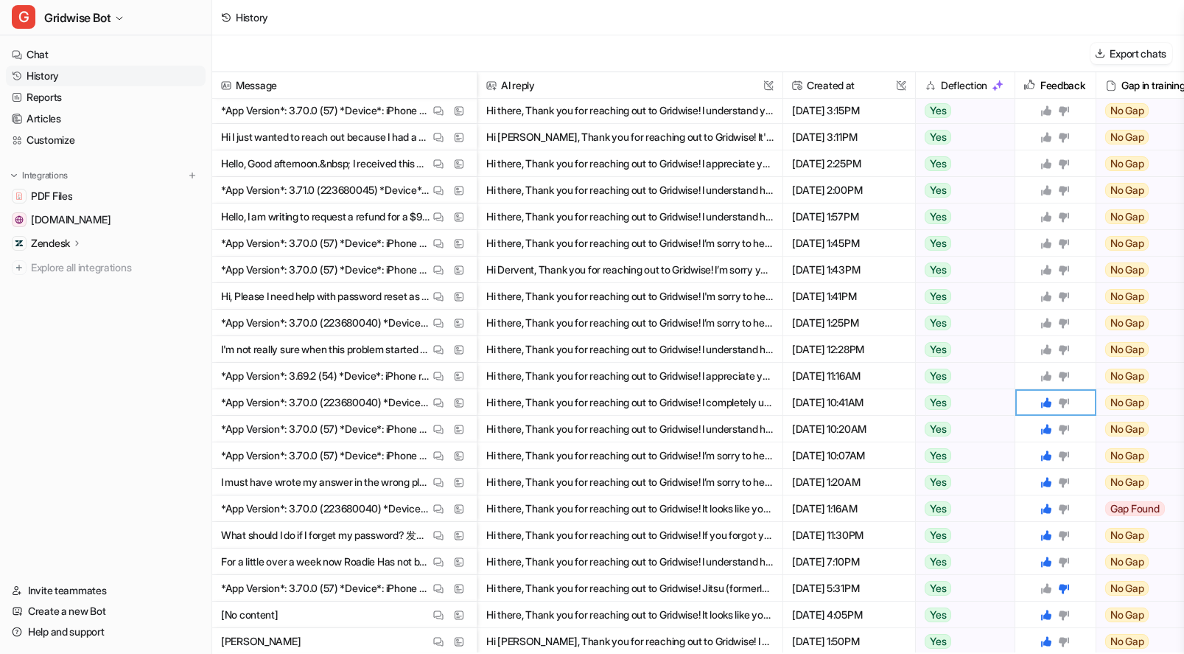
scroll to position [522, 0]
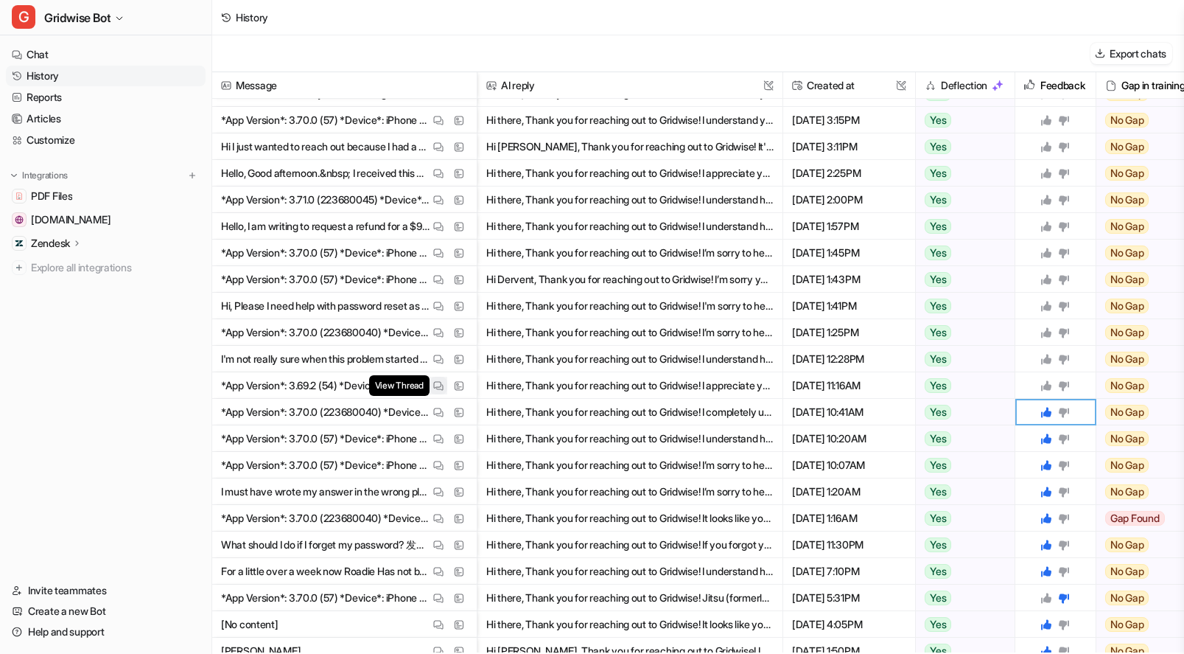
click at [443, 386] on img at bounding box center [438, 385] width 10 height 11
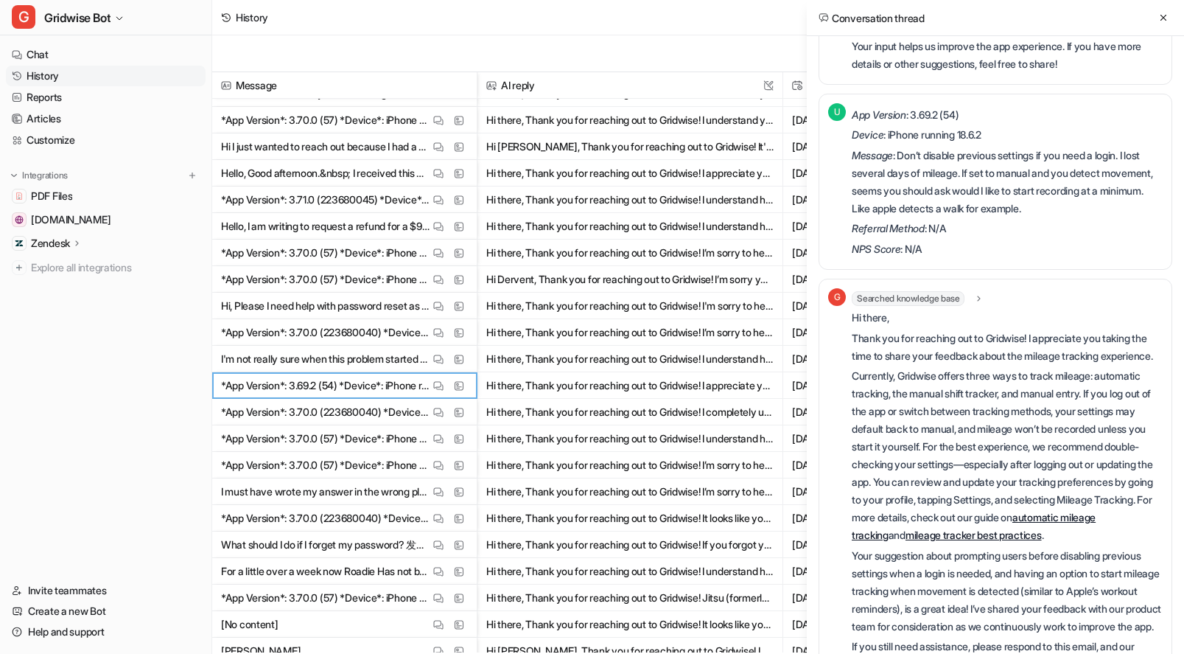
scroll to position [592, 0]
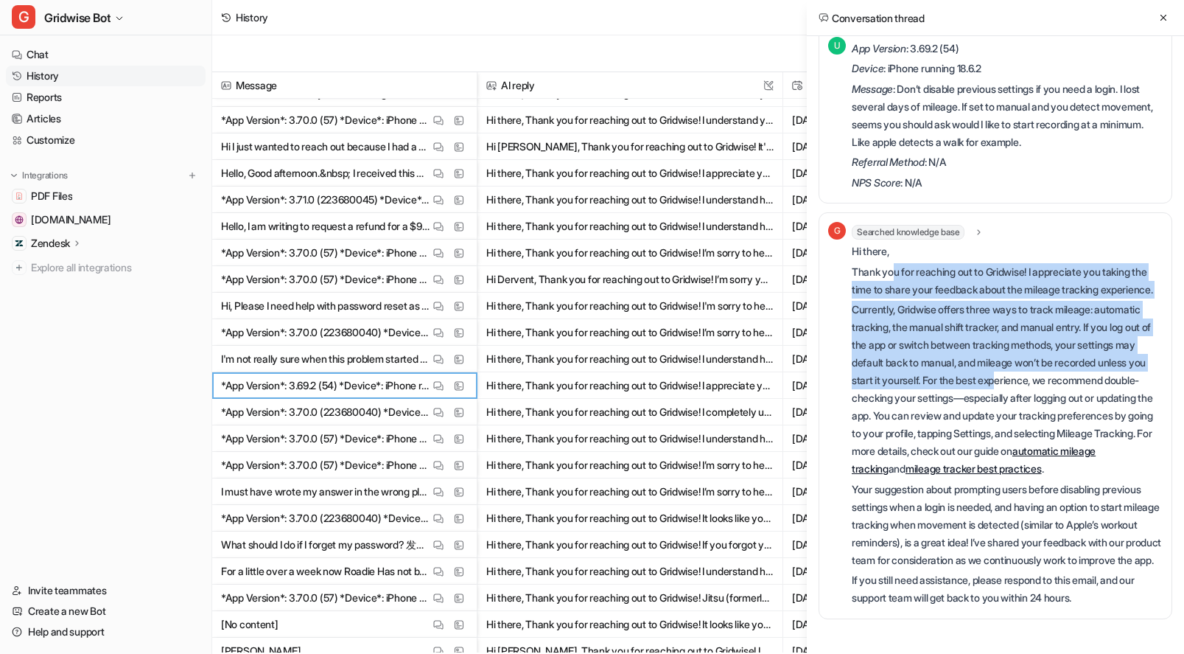
drag, startPoint x: 955, startPoint y: 249, endPoint x: 1058, endPoint y: 342, distance: 138.8
click at [1058, 342] on div "Hi there, Thank you for reaching out to Gridwise! I appreciate you taking the t…" at bounding box center [1007, 424] width 311 height 364
click at [1058, 342] on p "Currently, Gridwise offers three ways to track mileage: automatic tracking, the…" at bounding box center [1007, 389] width 311 height 177
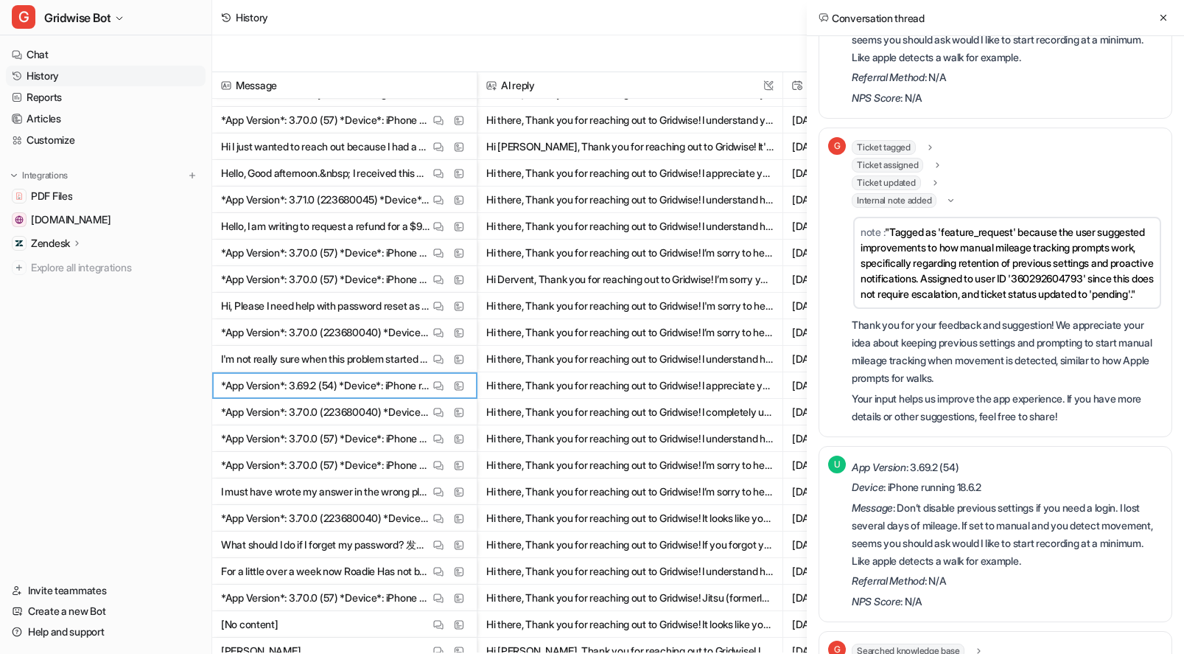
scroll to position [0, 0]
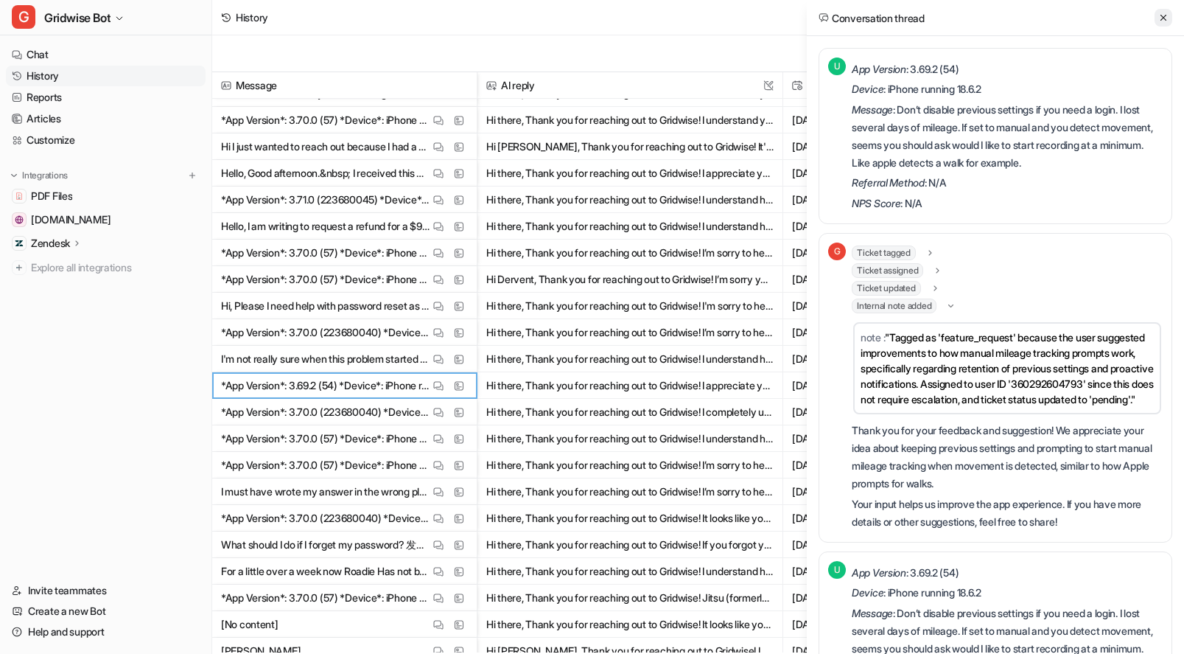
click at [1160, 20] on icon at bounding box center [1163, 18] width 10 height 10
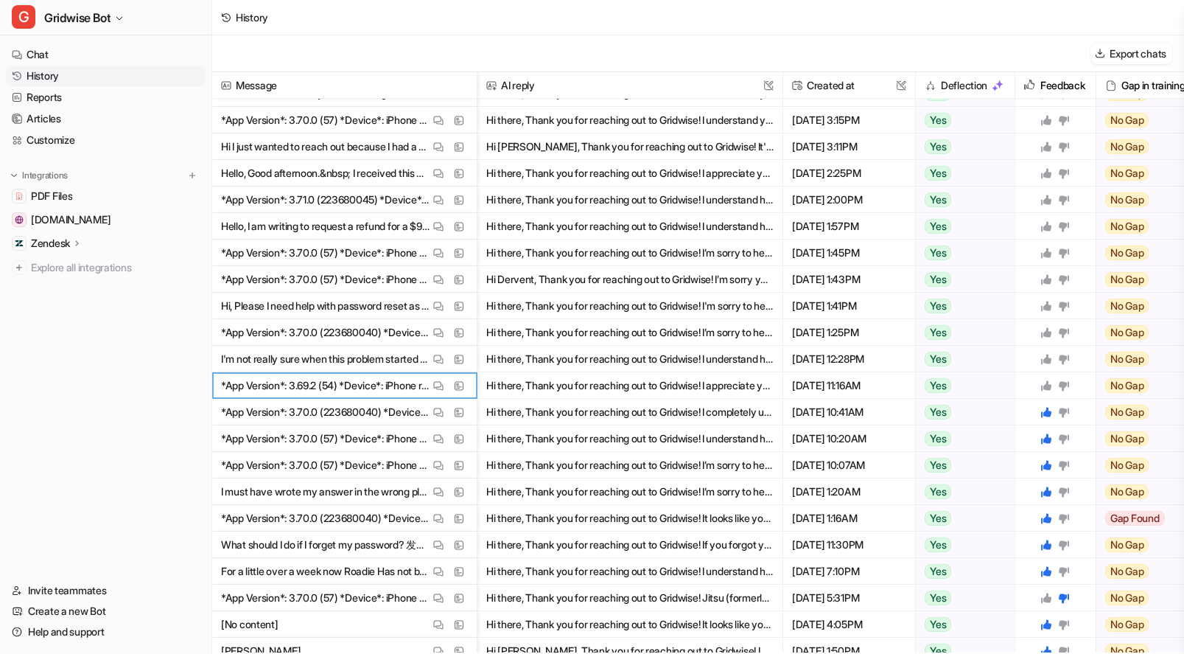
click at [1046, 381] on icon at bounding box center [1046, 385] width 12 height 12
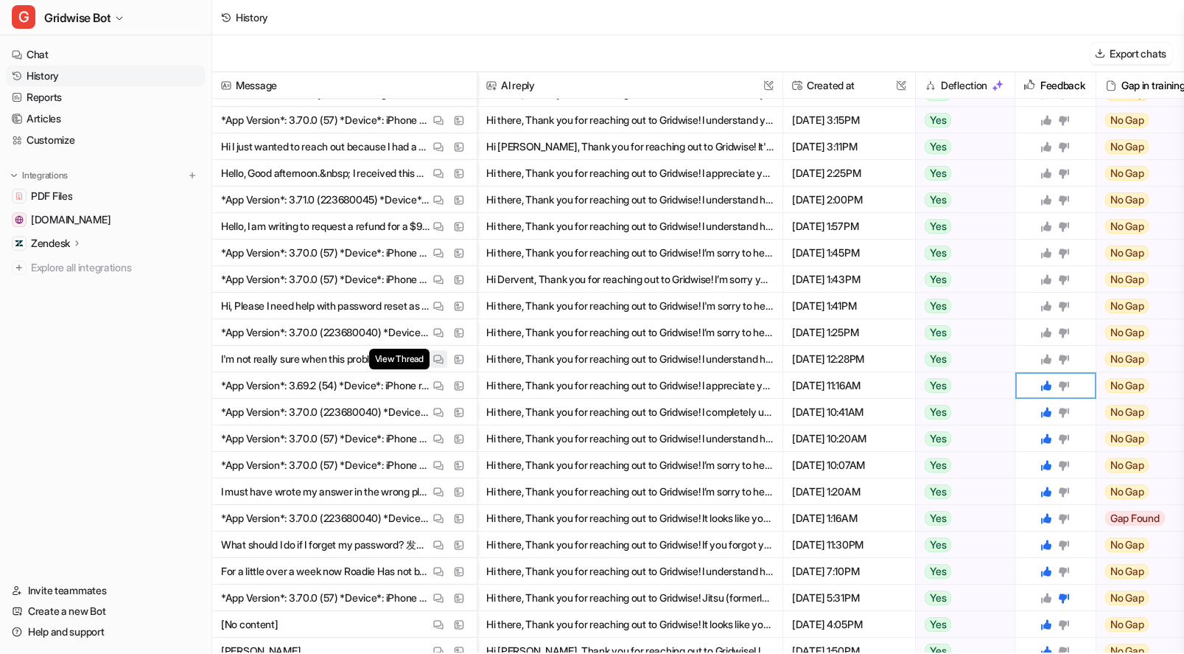
click at [436, 351] on button "View Thread" at bounding box center [439, 359] width 18 height 18
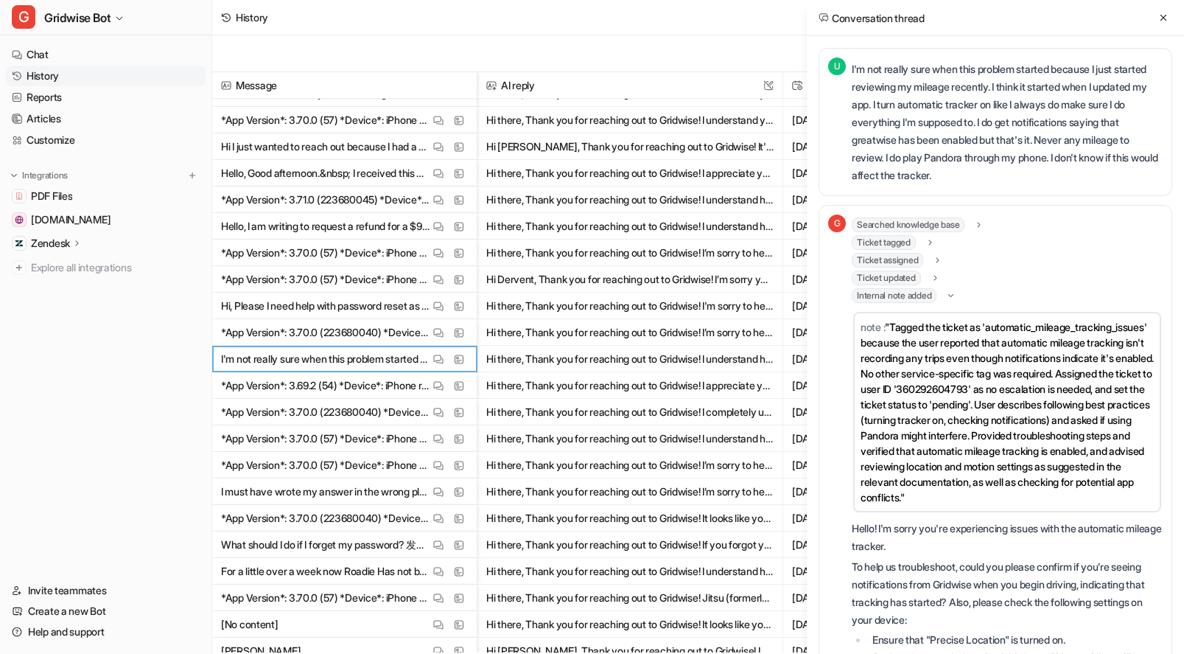
click at [1174, 15] on div "Conversation thread" at bounding box center [995, 18] width 377 height 36
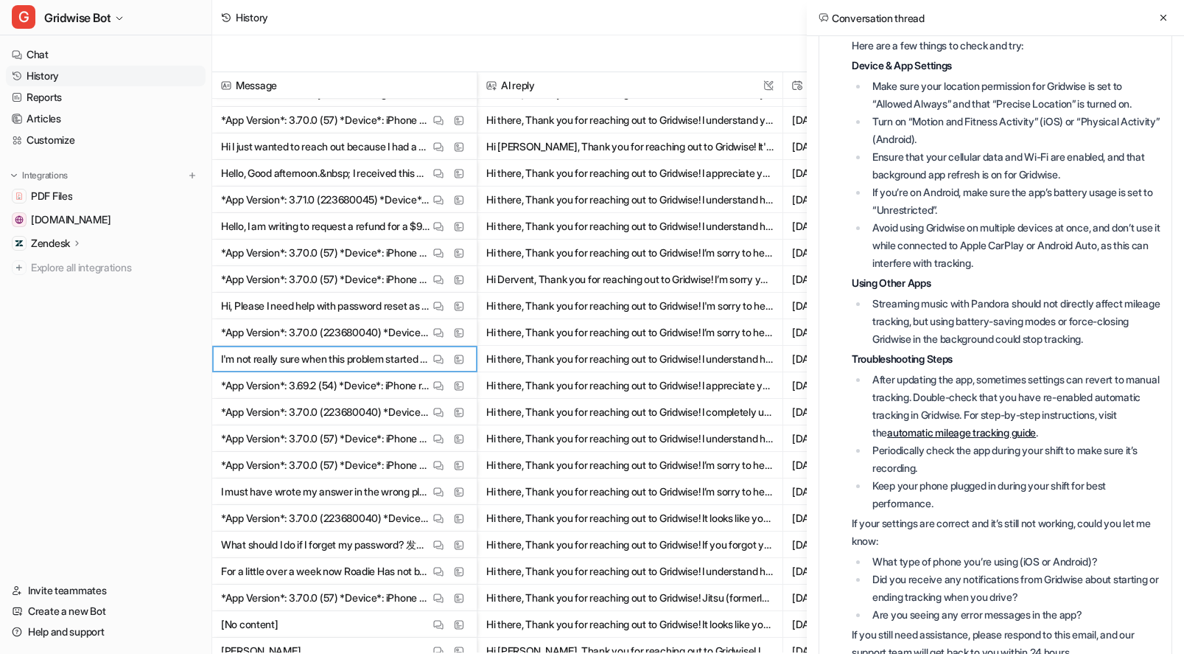
scroll to position [1080, 0]
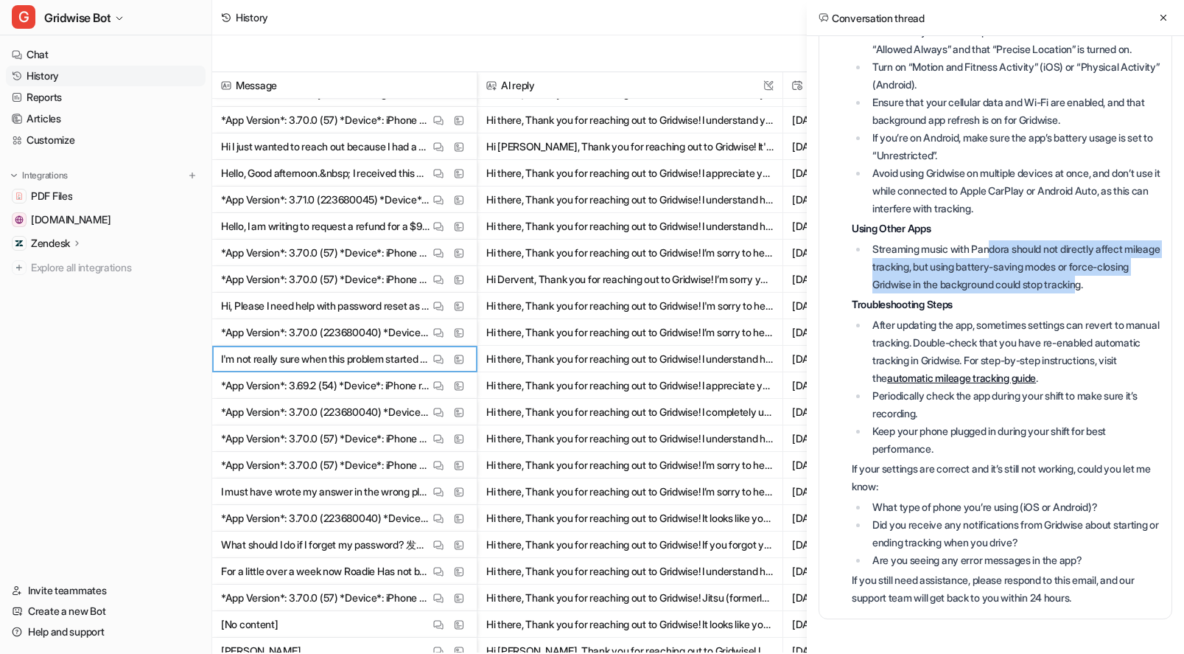
drag, startPoint x: 1001, startPoint y: 270, endPoint x: 1129, endPoint y: 290, distance: 129.9
click at [1129, 290] on li "Streaming music with Pandora should not directly affect mileage tracking, but u…" at bounding box center [1015, 266] width 295 height 53
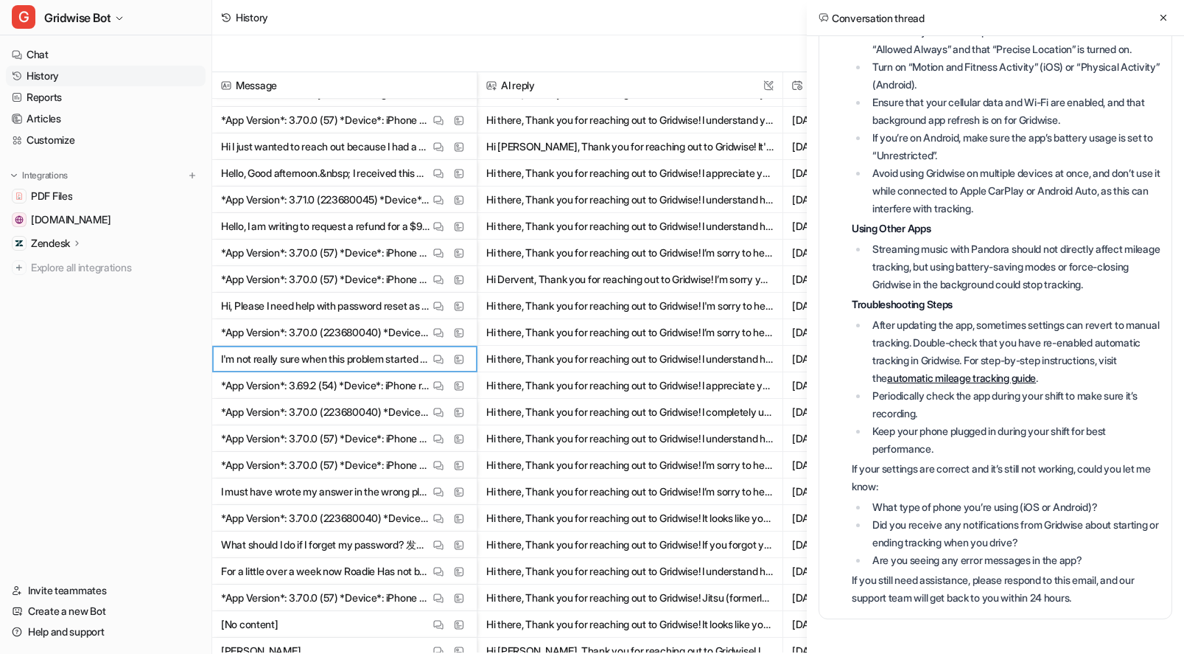
click at [1128, 290] on li "Streaming music with Pandora should not directly affect mileage tracking, but u…" at bounding box center [1015, 266] width 295 height 53
click at [1166, 14] on icon at bounding box center [1163, 18] width 10 height 10
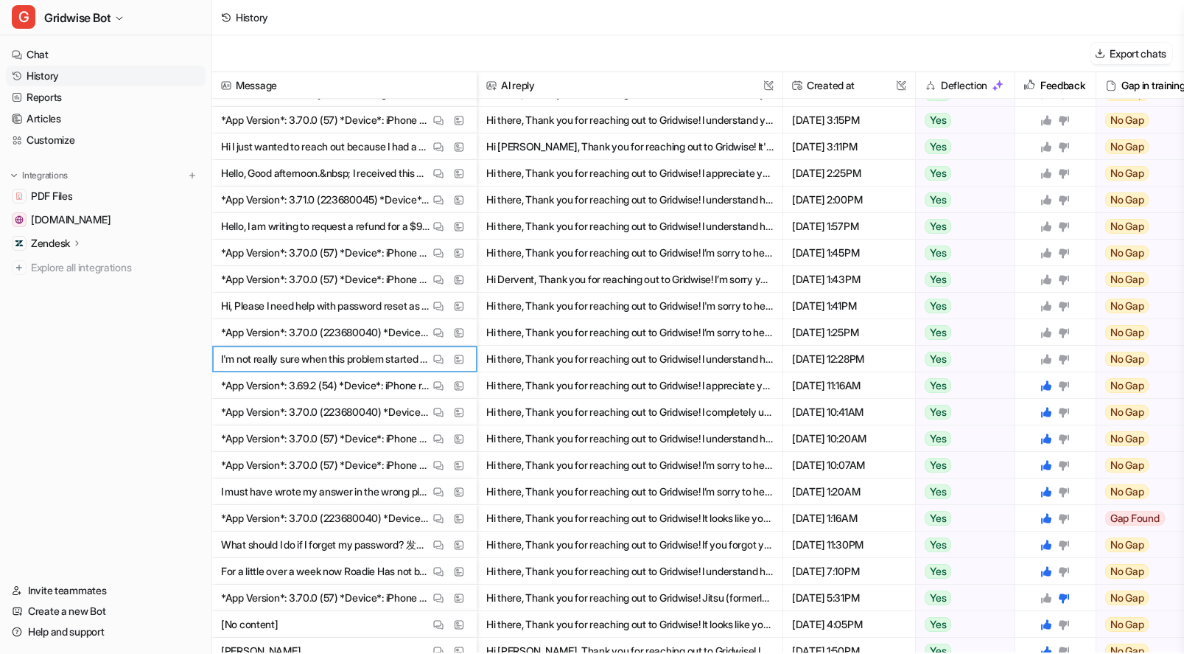
click at [1047, 356] on icon at bounding box center [1046, 359] width 10 height 10
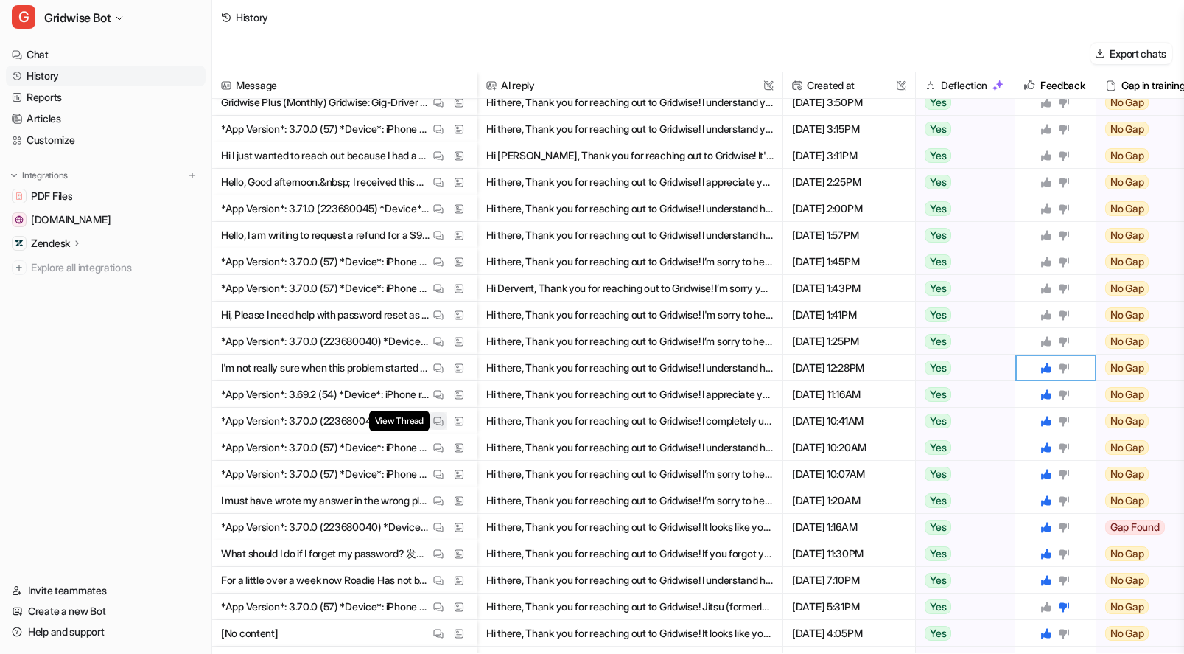
scroll to position [495, 0]
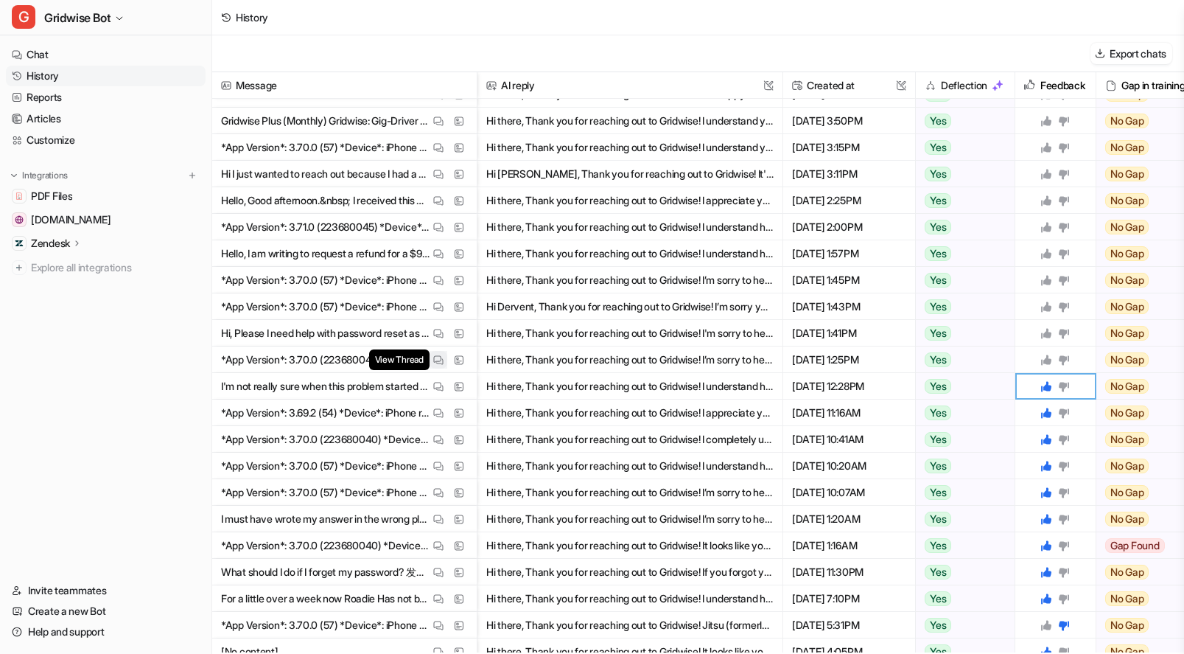
click at [434, 355] on img at bounding box center [438, 359] width 10 height 11
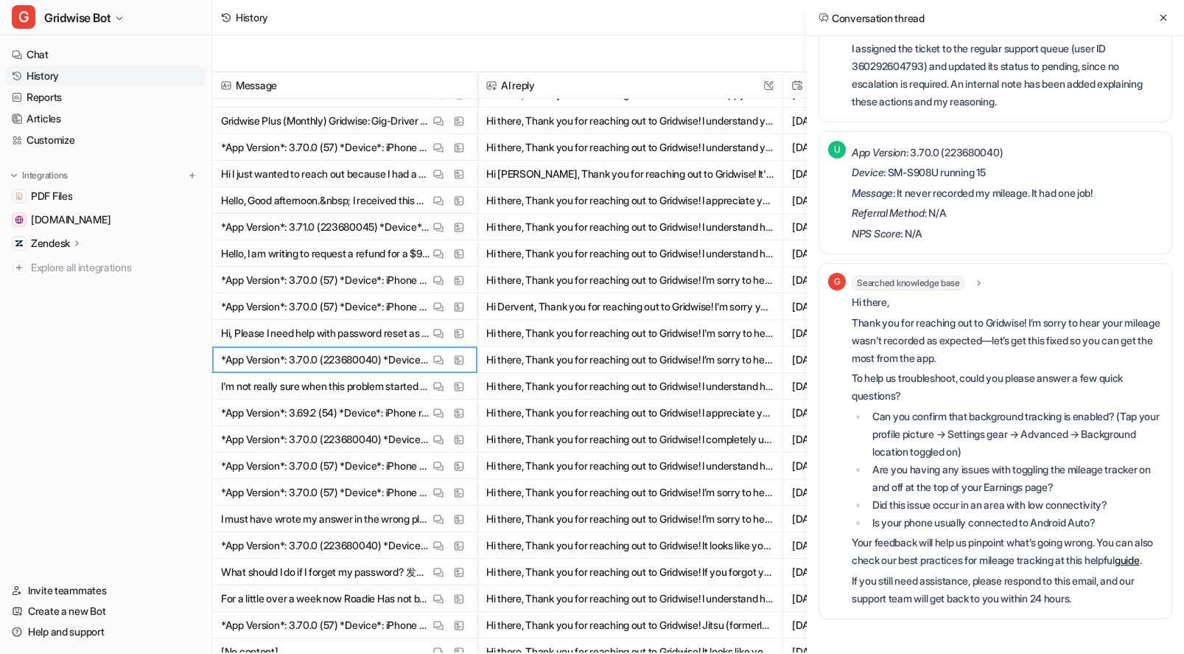
scroll to position [385, 0]
drag, startPoint x: 945, startPoint y: 530, endPoint x: 1104, endPoint y: 522, distance: 159.4
click at [1104, 534] on p "Your feedback will help us pinpoint what’s going wrong. You can also check our …" at bounding box center [1007, 551] width 311 height 35
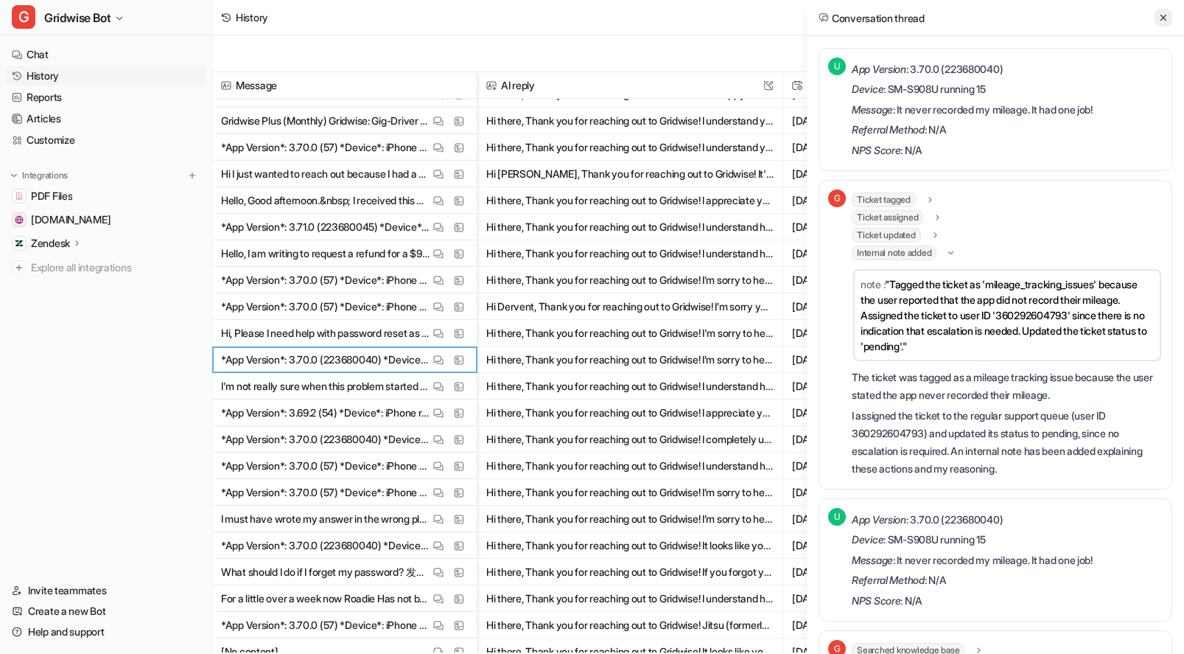
click at [1170, 15] on button at bounding box center [1164, 18] width 18 height 18
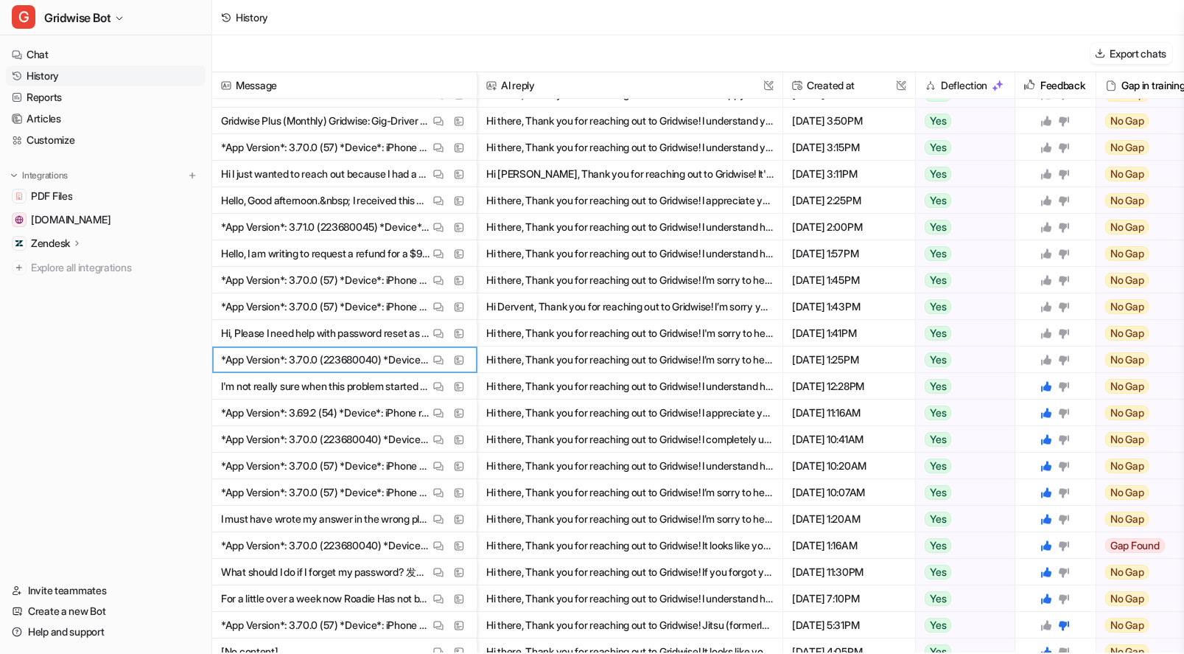
click at [1052, 361] on icon at bounding box center [1046, 360] width 12 height 12
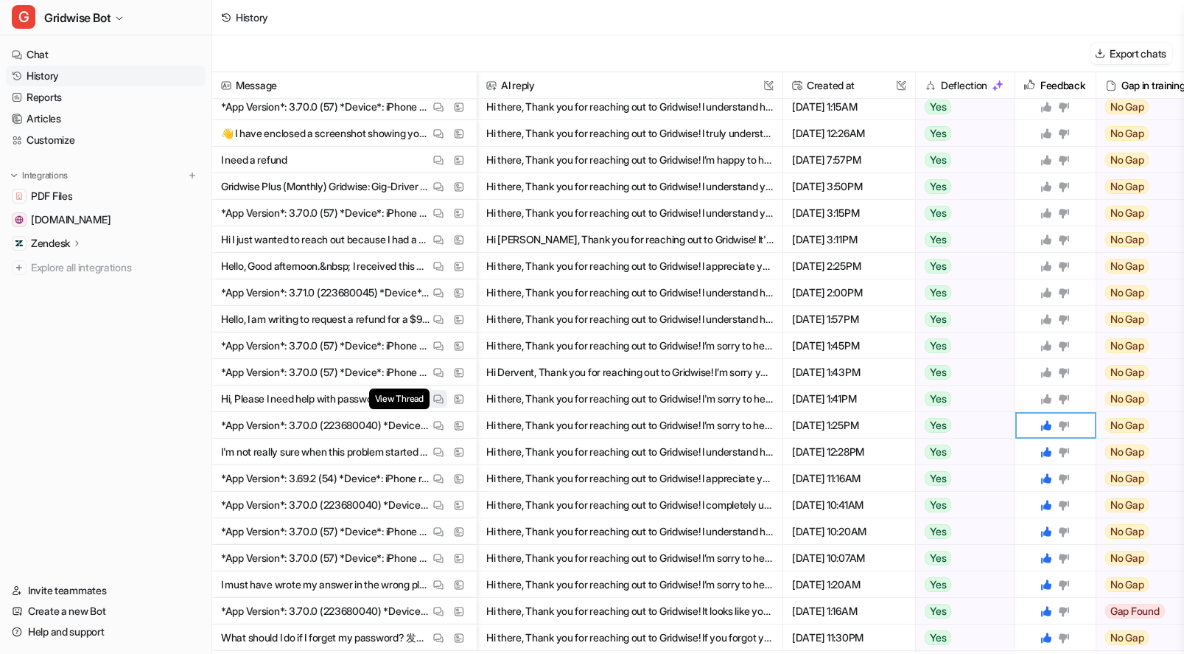
scroll to position [429, 0]
click at [441, 398] on img at bounding box center [438, 399] width 10 height 11
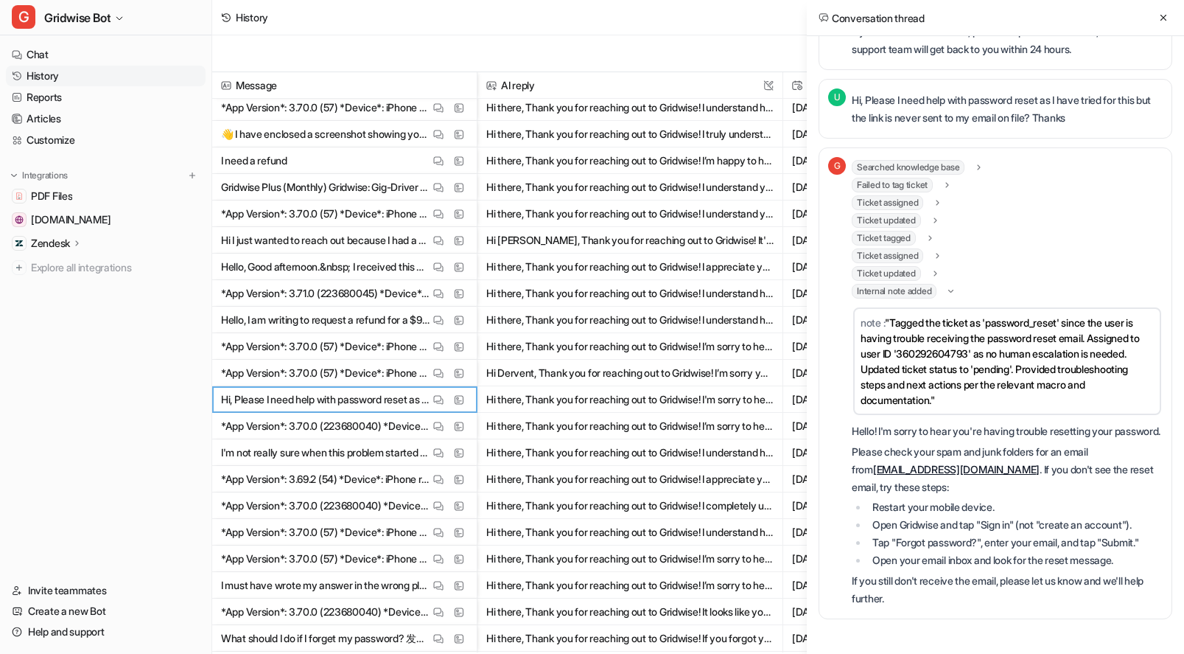
scroll to position [455, 0]
click at [1160, 17] on icon at bounding box center [1163, 18] width 10 height 10
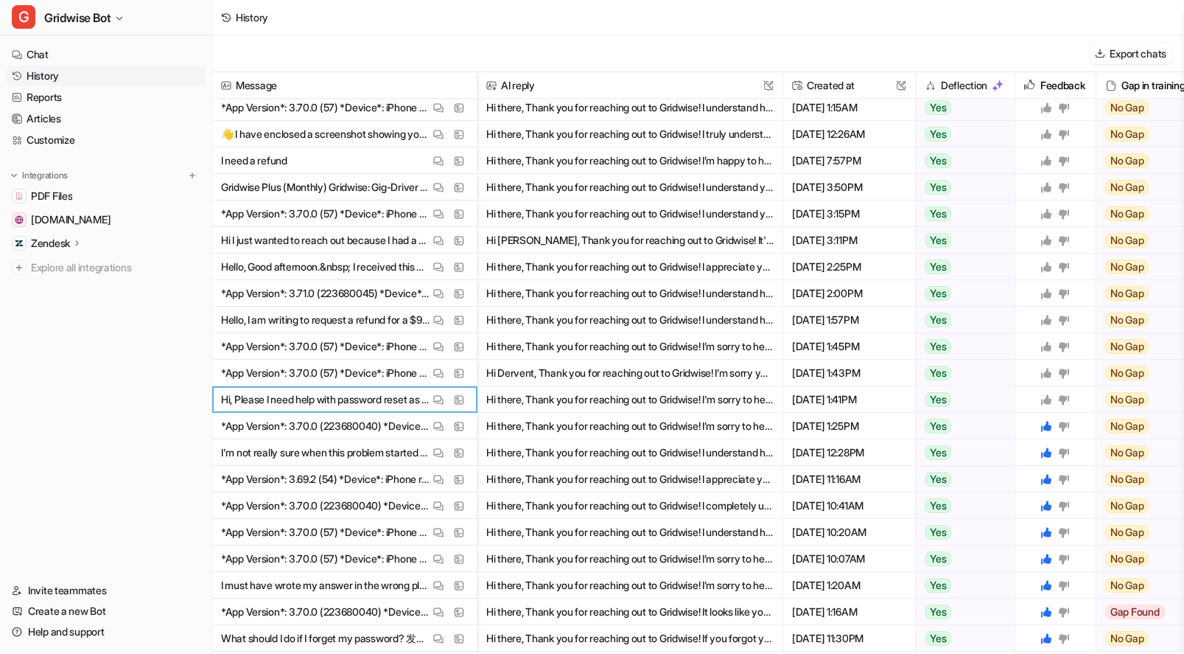
click at [1047, 393] on icon at bounding box center [1046, 399] width 12 height 12
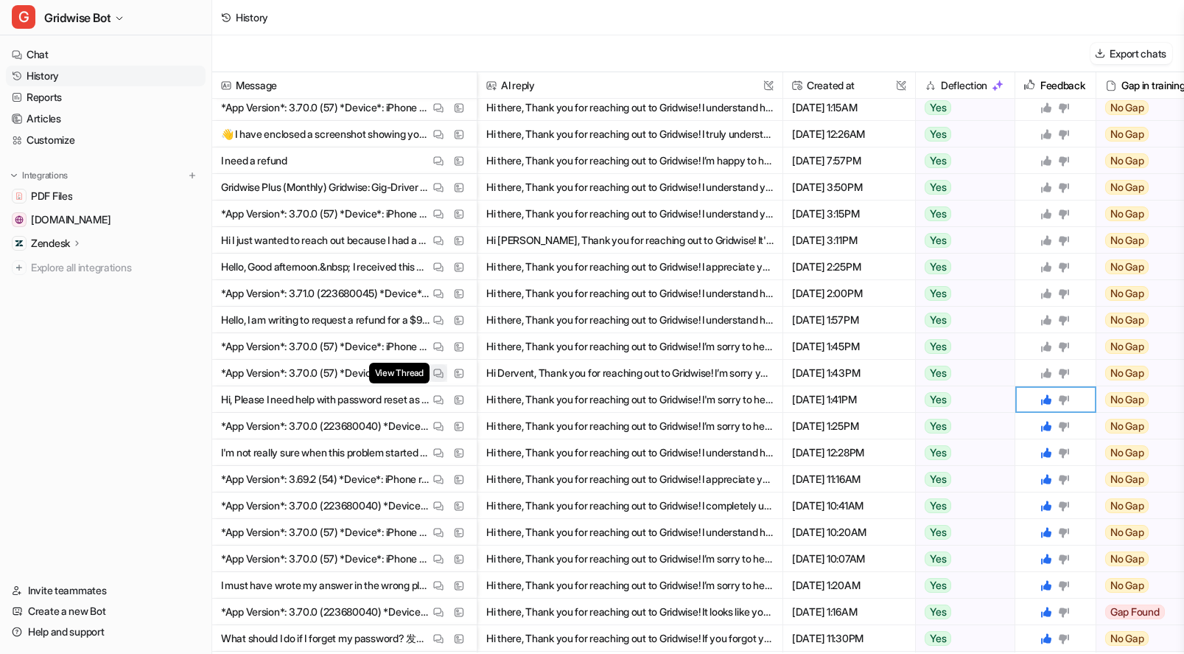
click at [440, 372] on img at bounding box center [438, 373] width 10 height 11
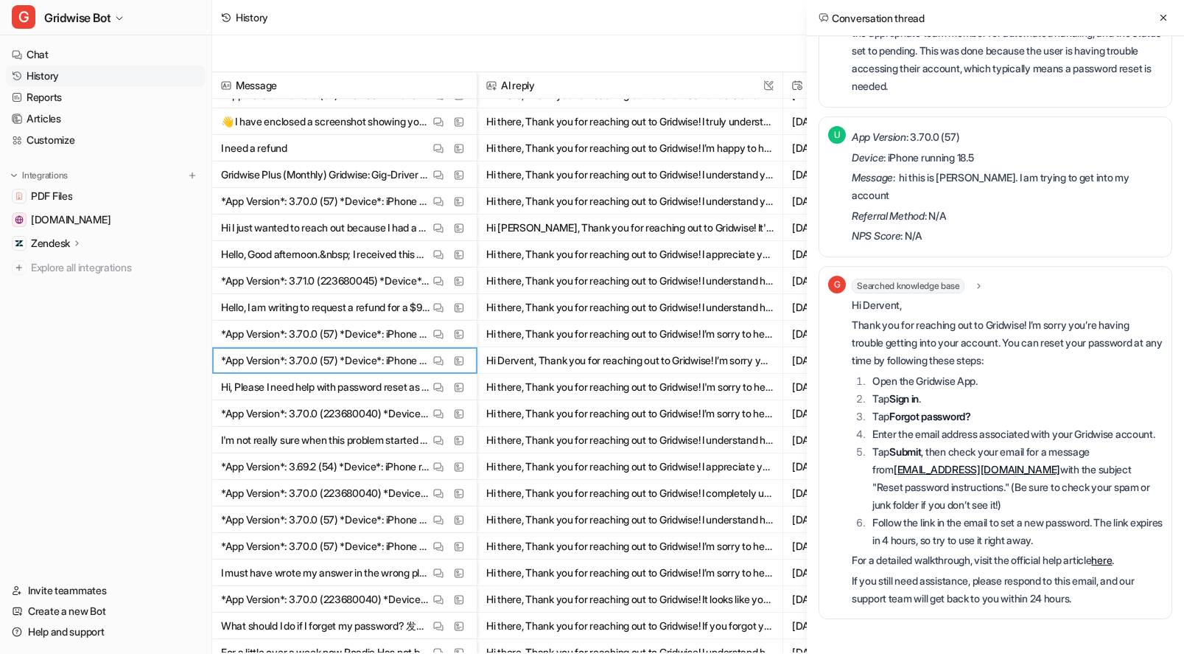
scroll to position [377, 0]
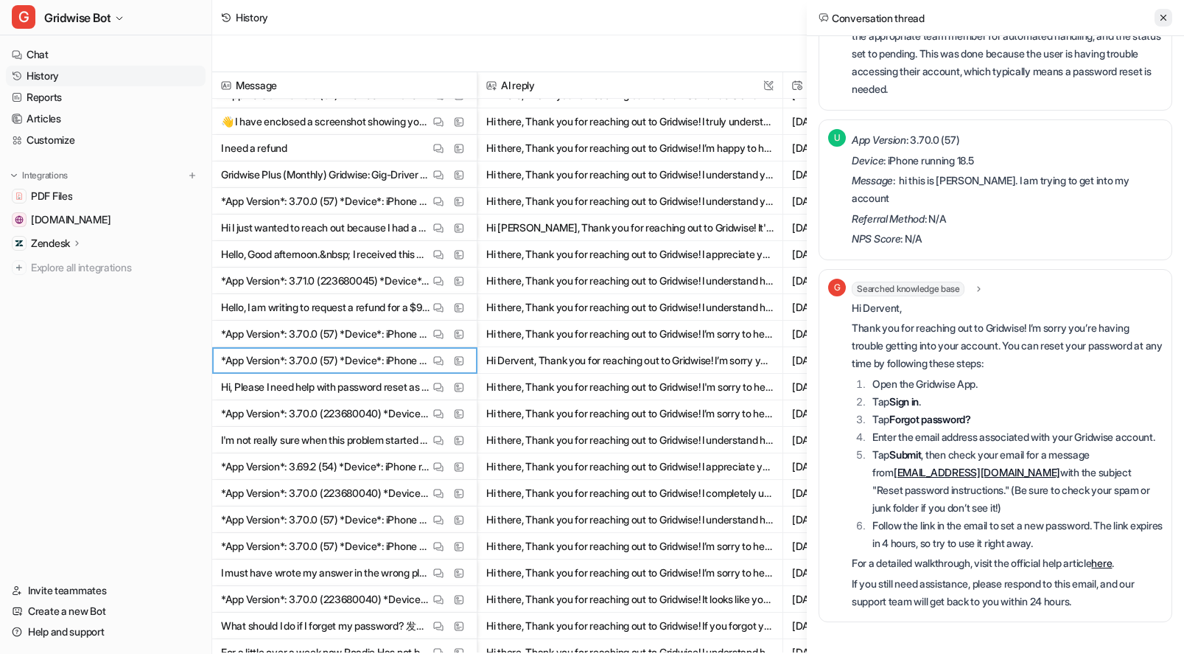
click at [1160, 21] on icon at bounding box center [1163, 18] width 10 height 10
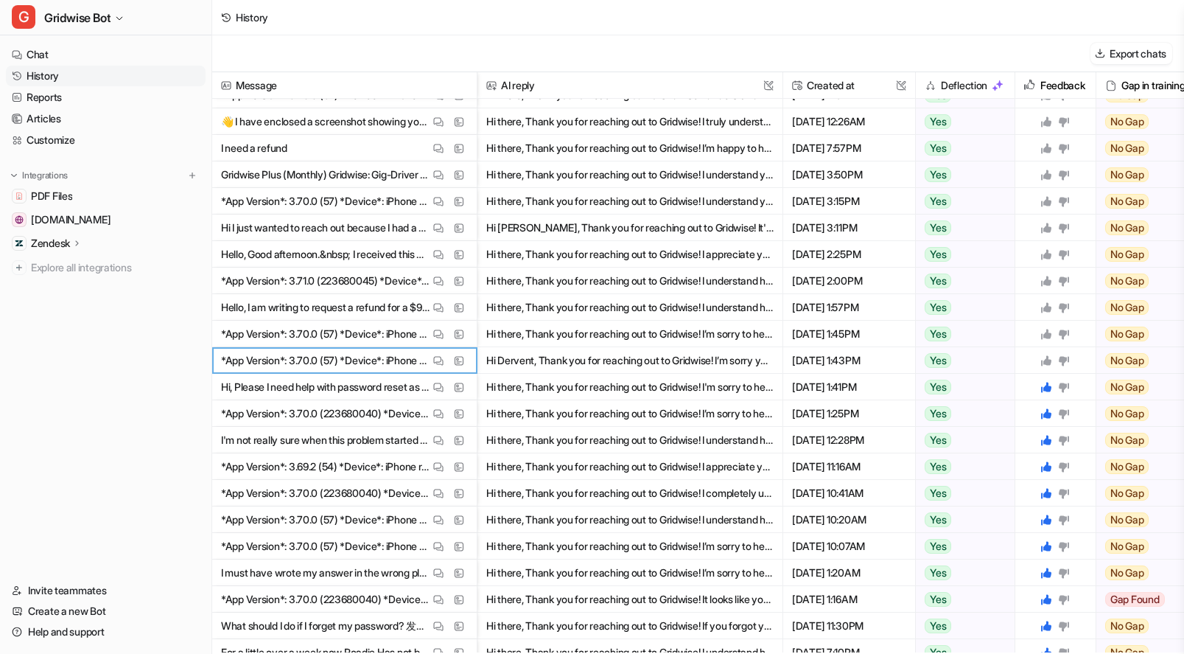
click at [1039, 357] on div at bounding box center [1055, 360] width 69 height 26
click at [1046, 359] on icon at bounding box center [1046, 360] width 10 height 10
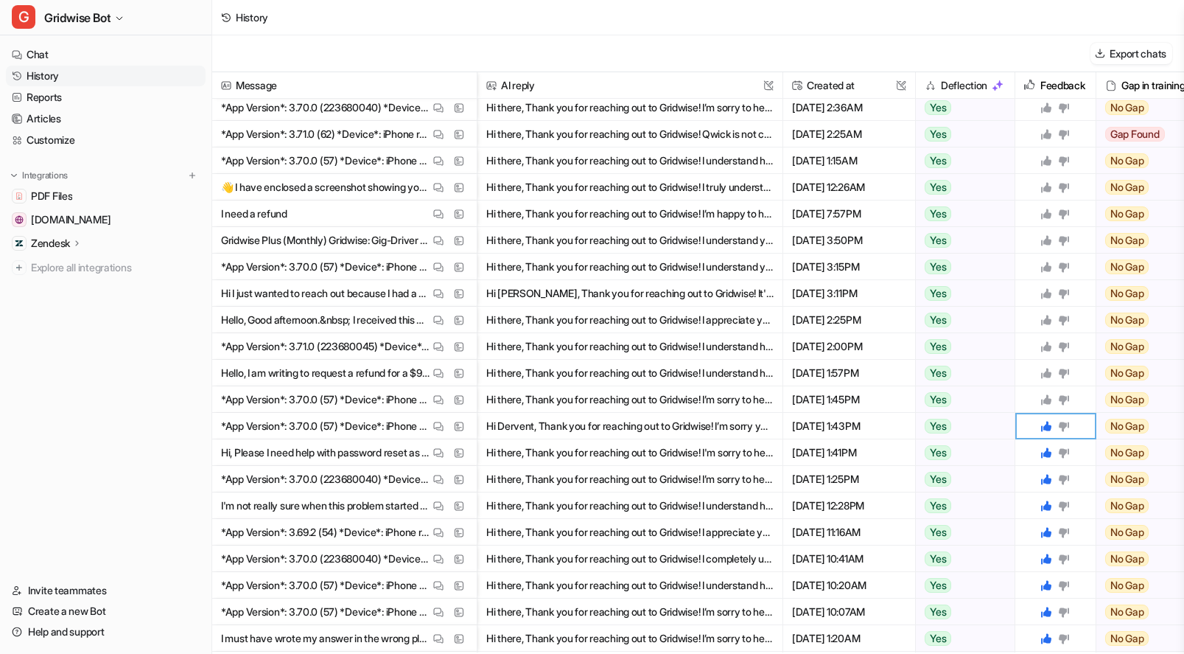
scroll to position [374, 0]
click at [437, 397] on img at bounding box center [438, 401] width 10 height 11
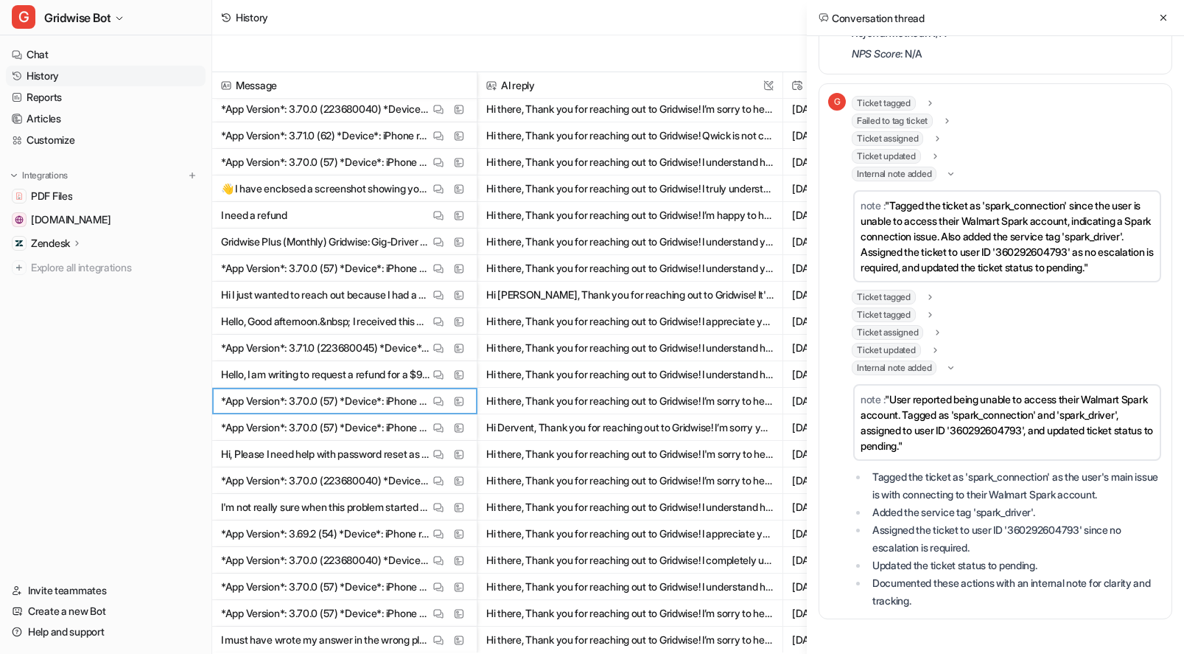
scroll to position [590, 0]
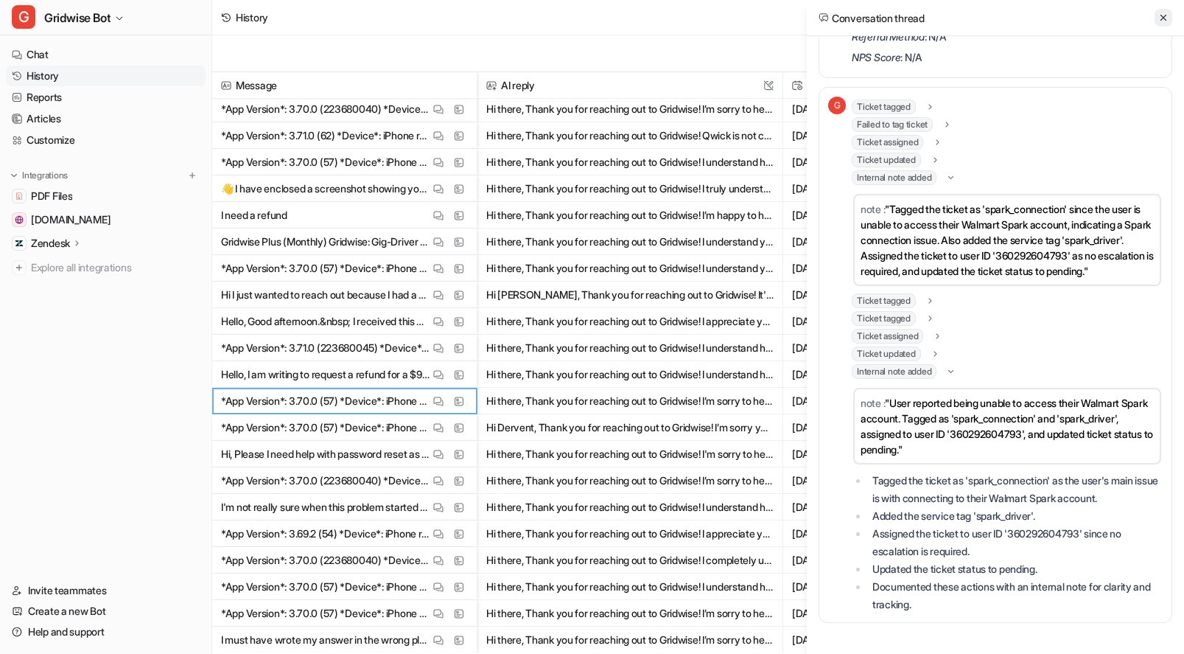
click at [1161, 14] on icon at bounding box center [1163, 18] width 10 height 10
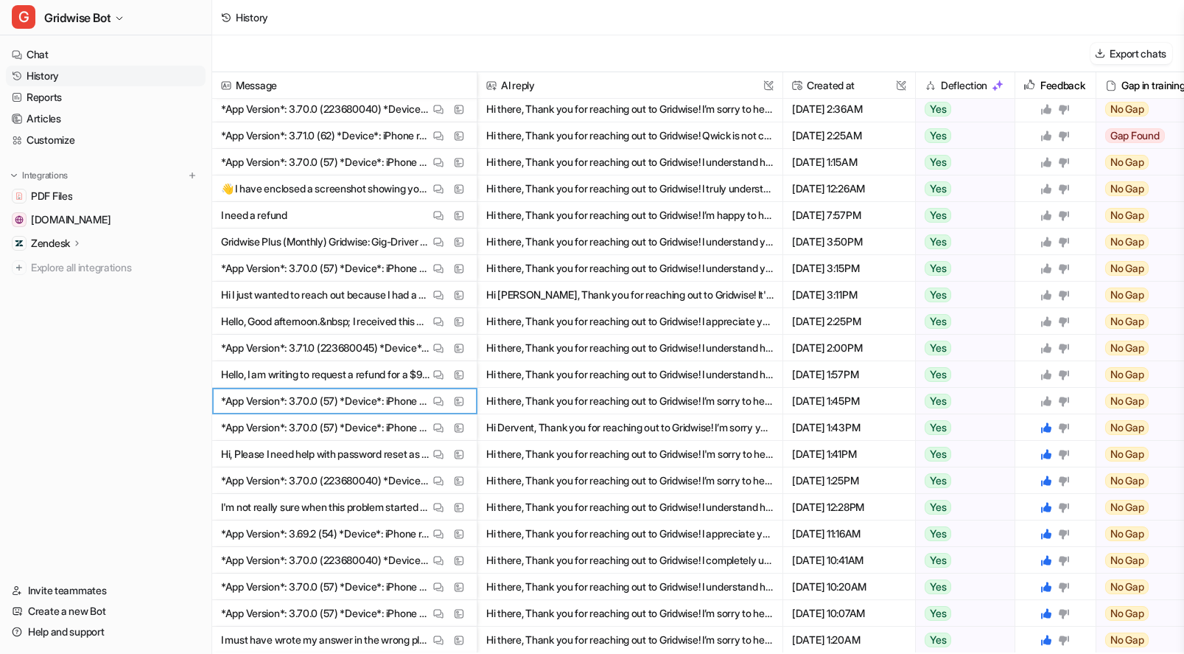
click at [1048, 403] on icon at bounding box center [1046, 401] width 10 height 10
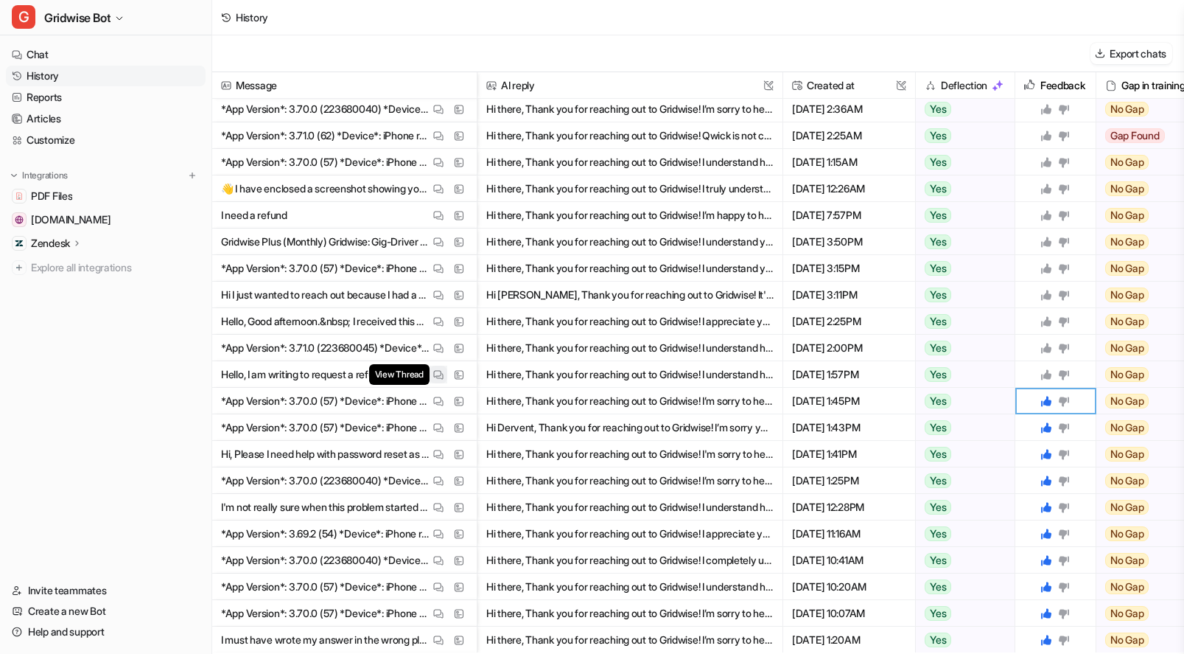
click at [433, 368] on button "View Thread" at bounding box center [439, 374] width 18 height 18
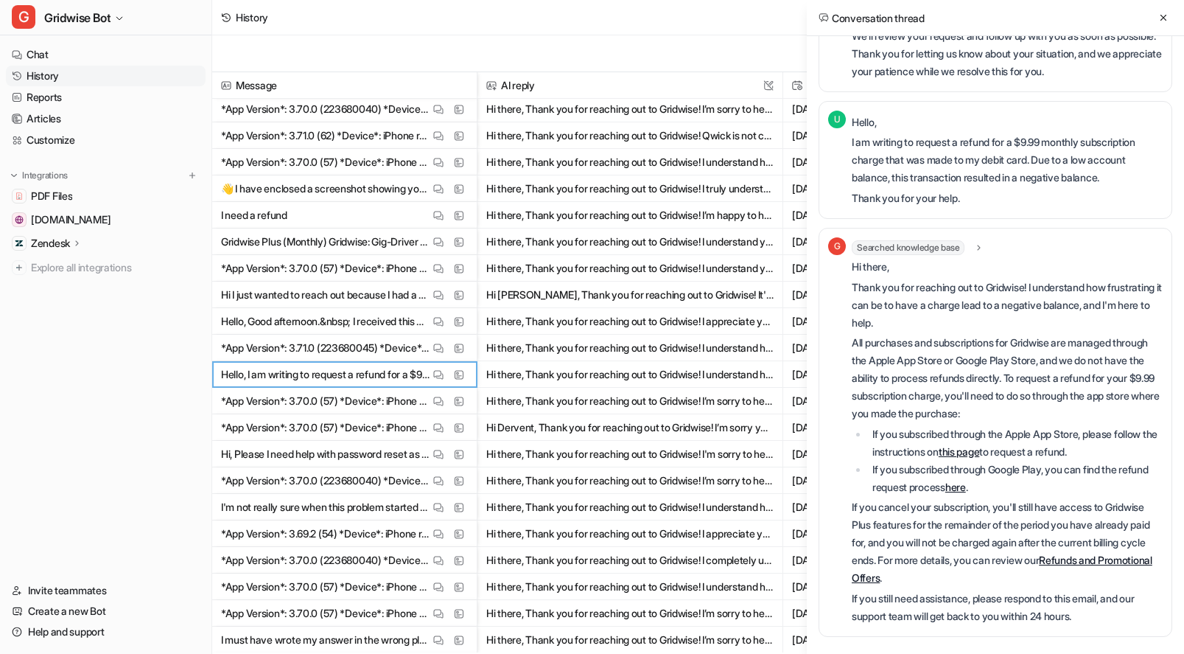
scroll to position [445, 0]
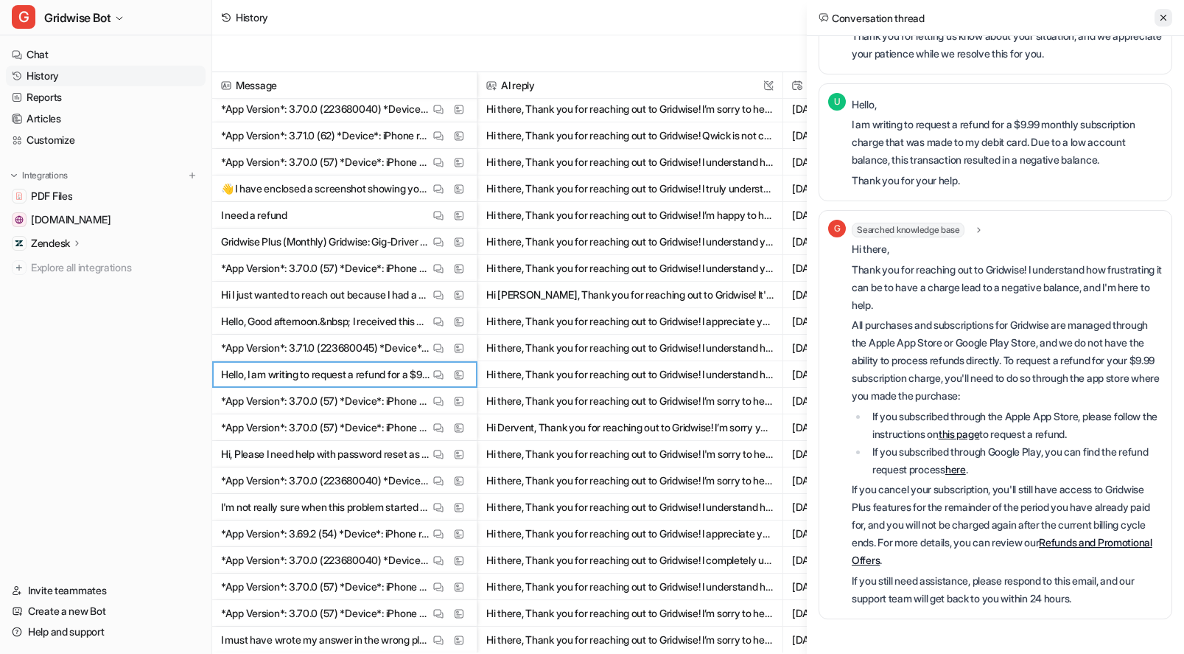
click at [1166, 16] on icon at bounding box center [1163, 18] width 10 height 10
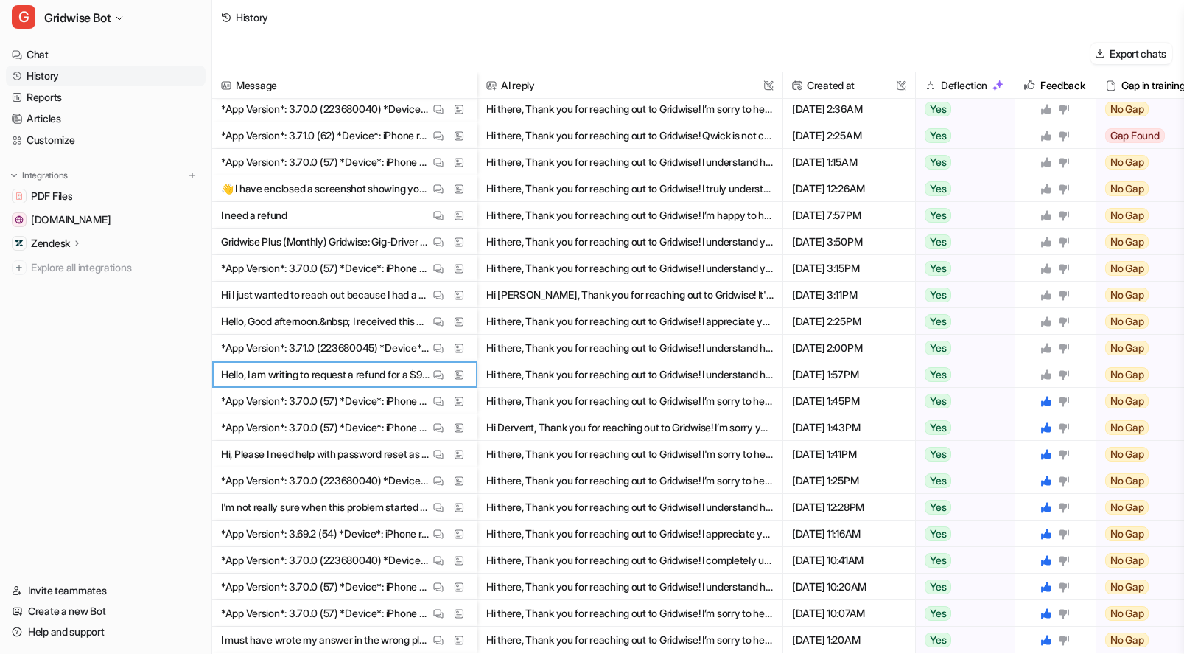
click at [1049, 374] on icon at bounding box center [1046, 374] width 10 height 10
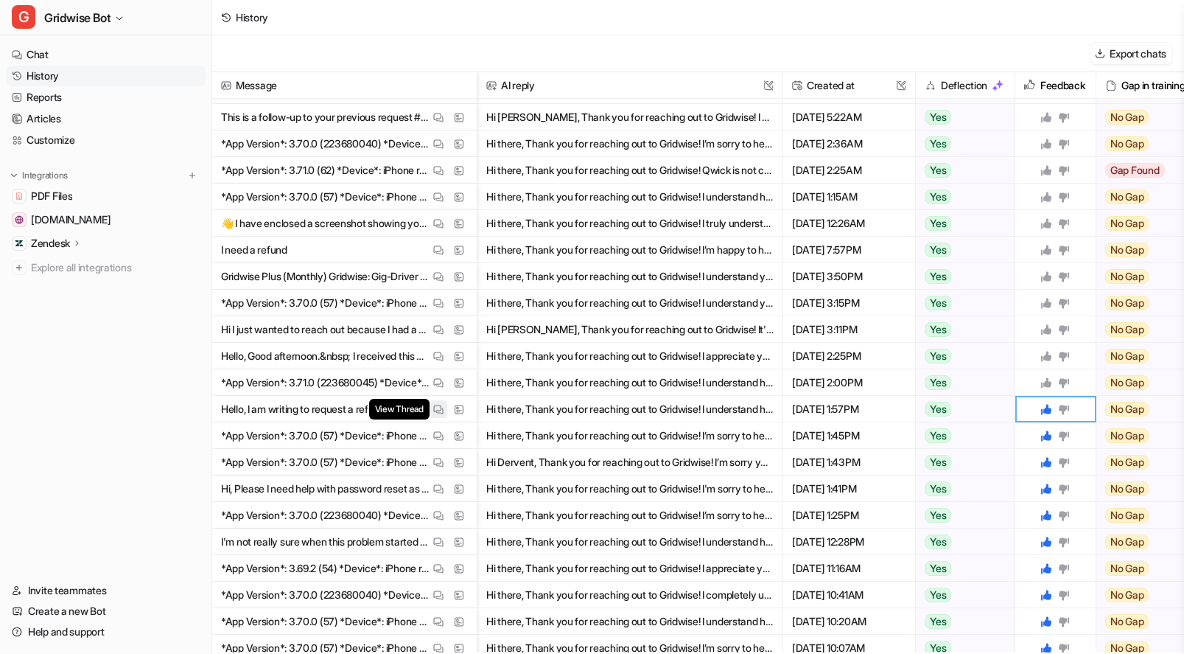
scroll to position [329, 0]
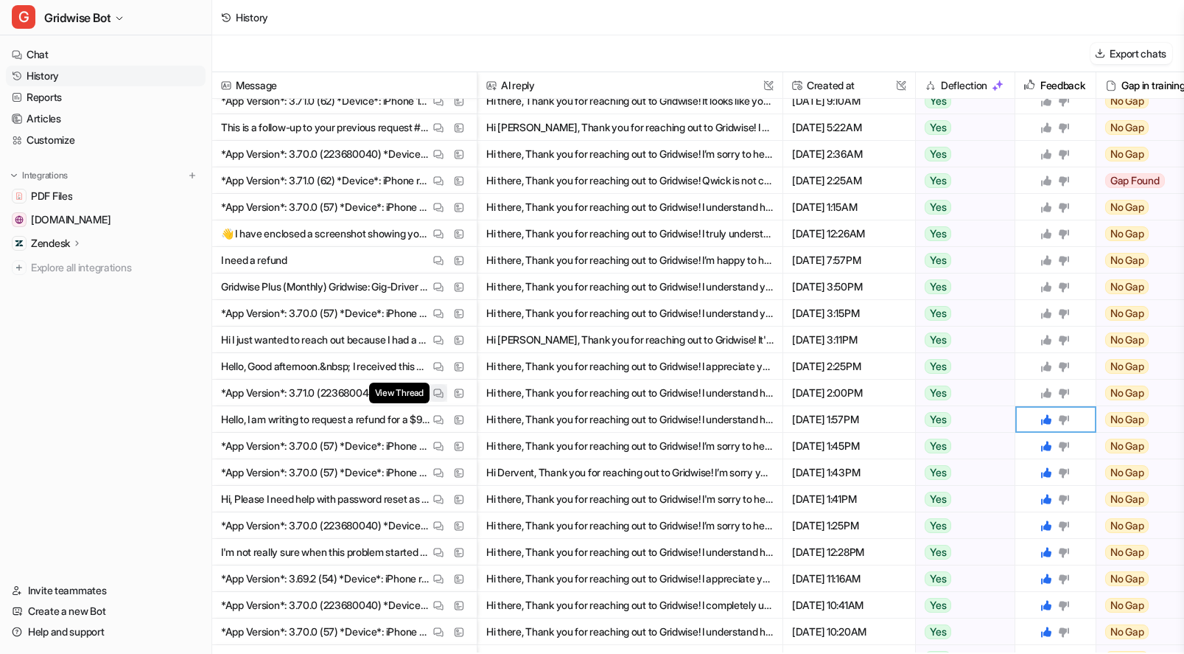
click at [445, 398] on button "View Thread" at bounding box center [439, 393] width 18 height 18
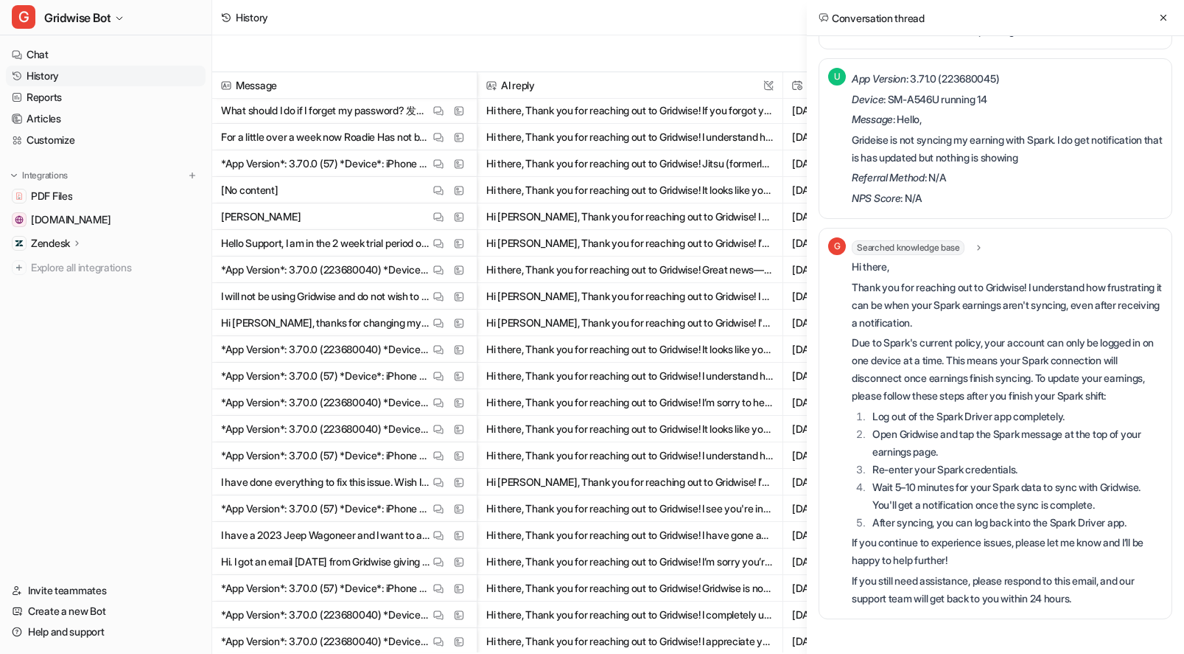
scroll to position [506, 0]
click at [1160, 15] on icon at bounding box center [1163, 18] width 10 height 10
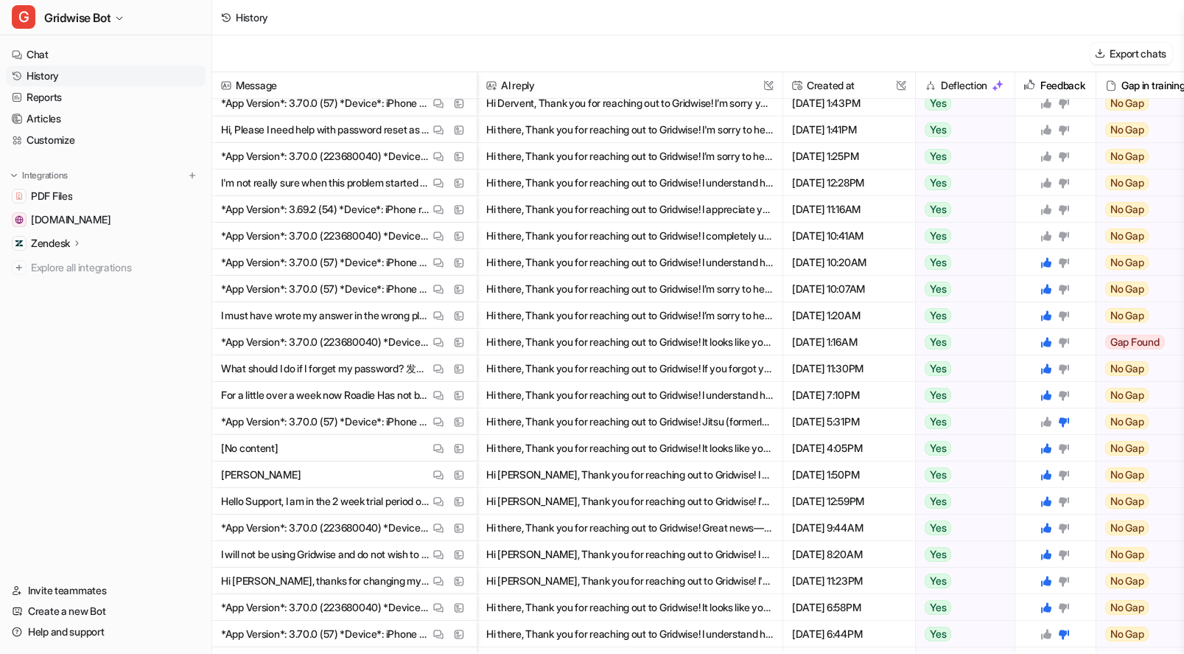
scroll to position [623, 0]
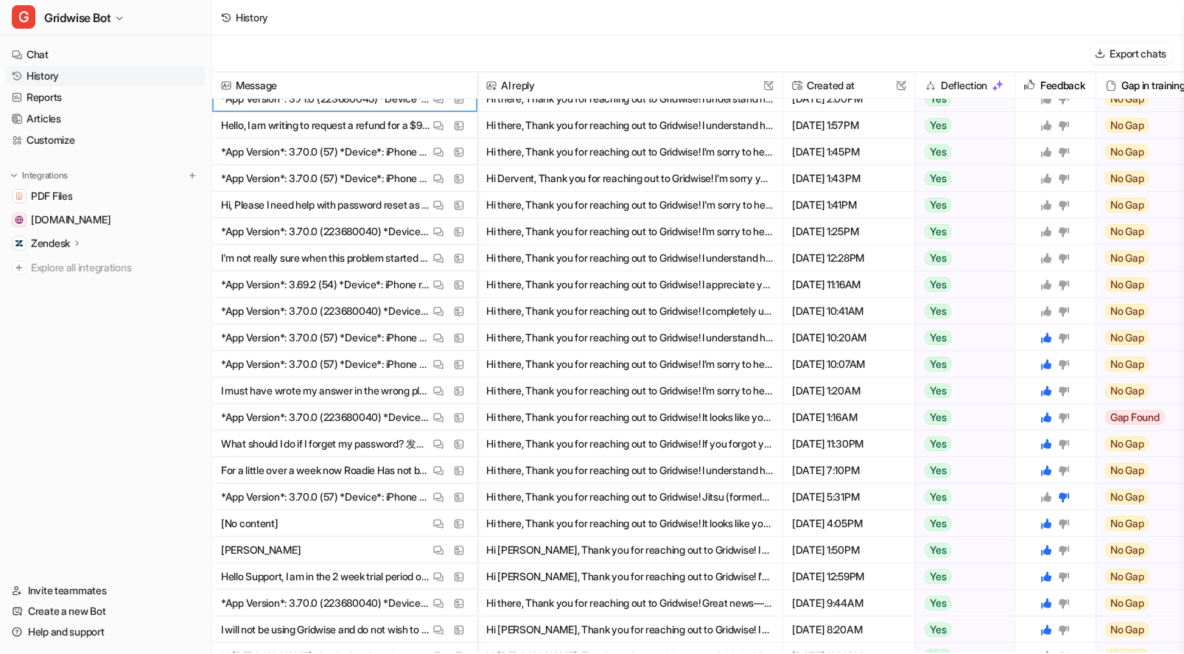
click at [1046, 314] on icon at bounding box center [1046, 311] width 10 height 10
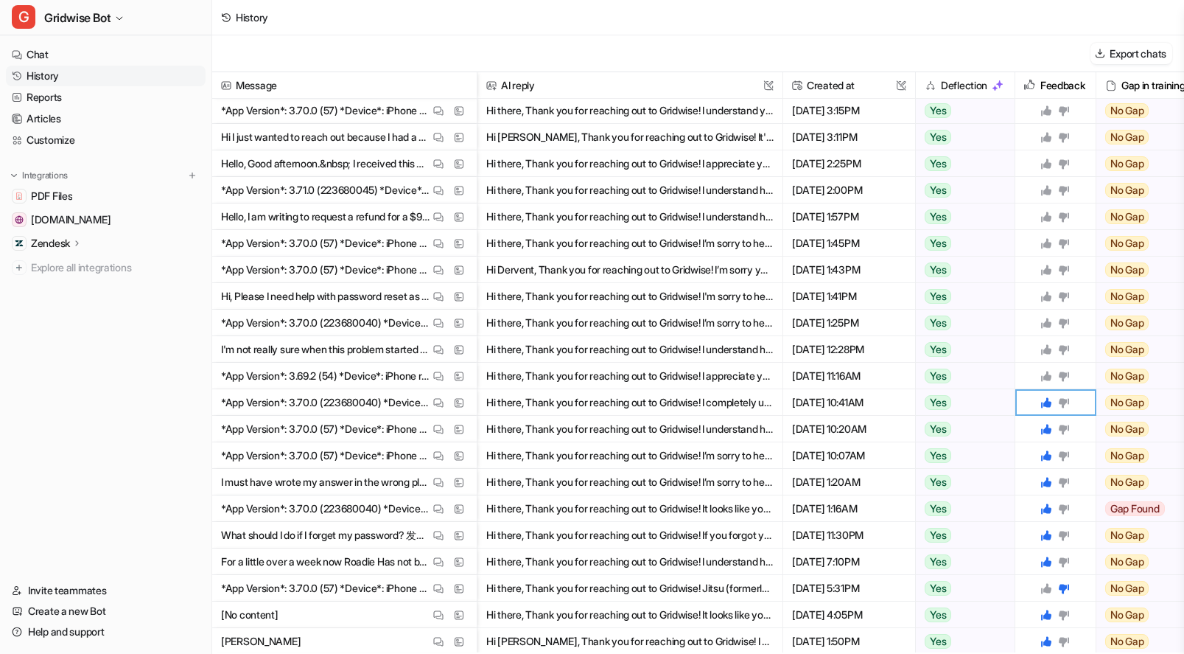
scroll to position [531, 0]
click at [437, 372] on img at bounding box center [438, 376] width 10 height 11
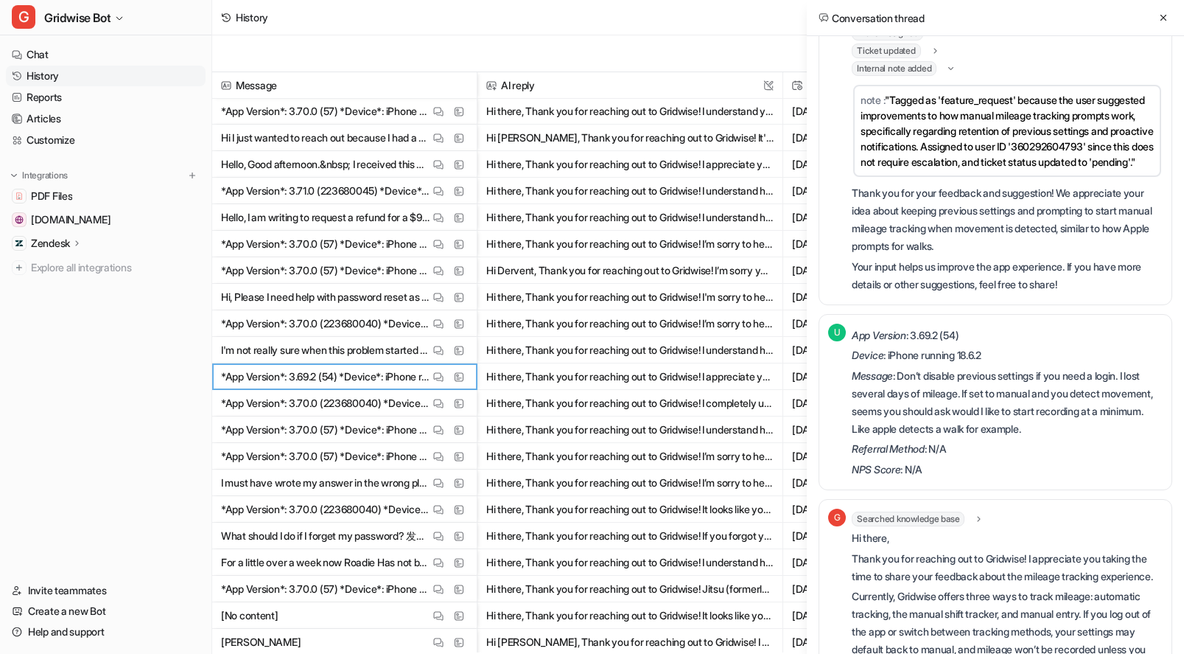
scroll to position [234, 0]
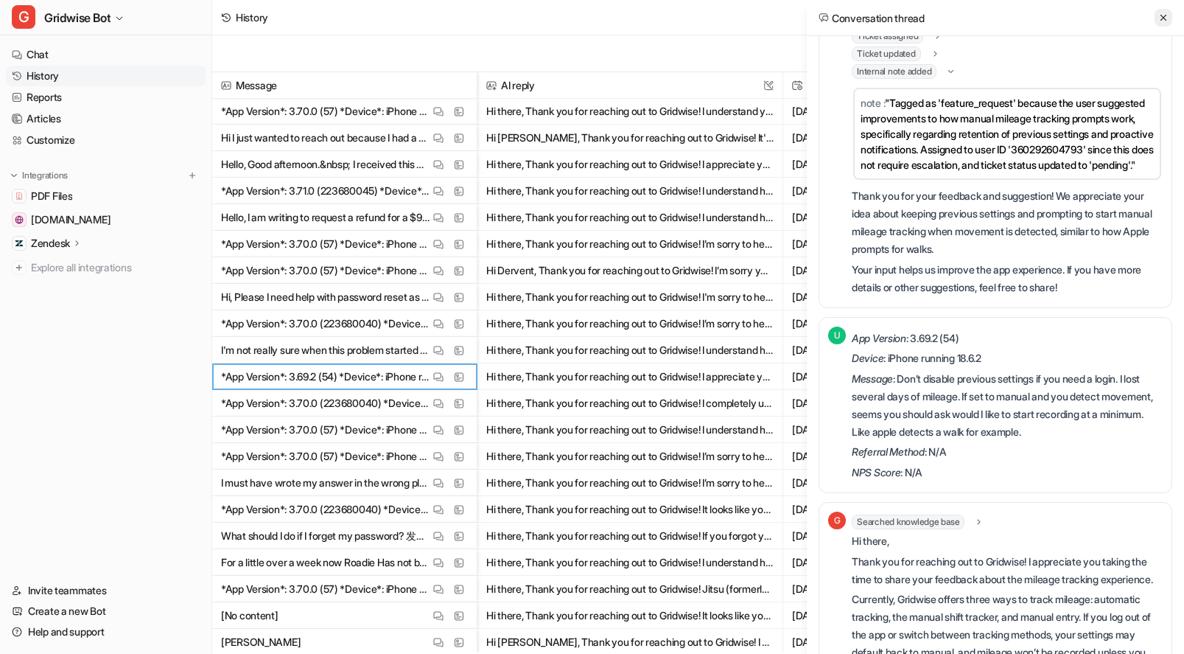
click at [1169, 11] on button at bounding box center [1164, 18] width 18 height 18
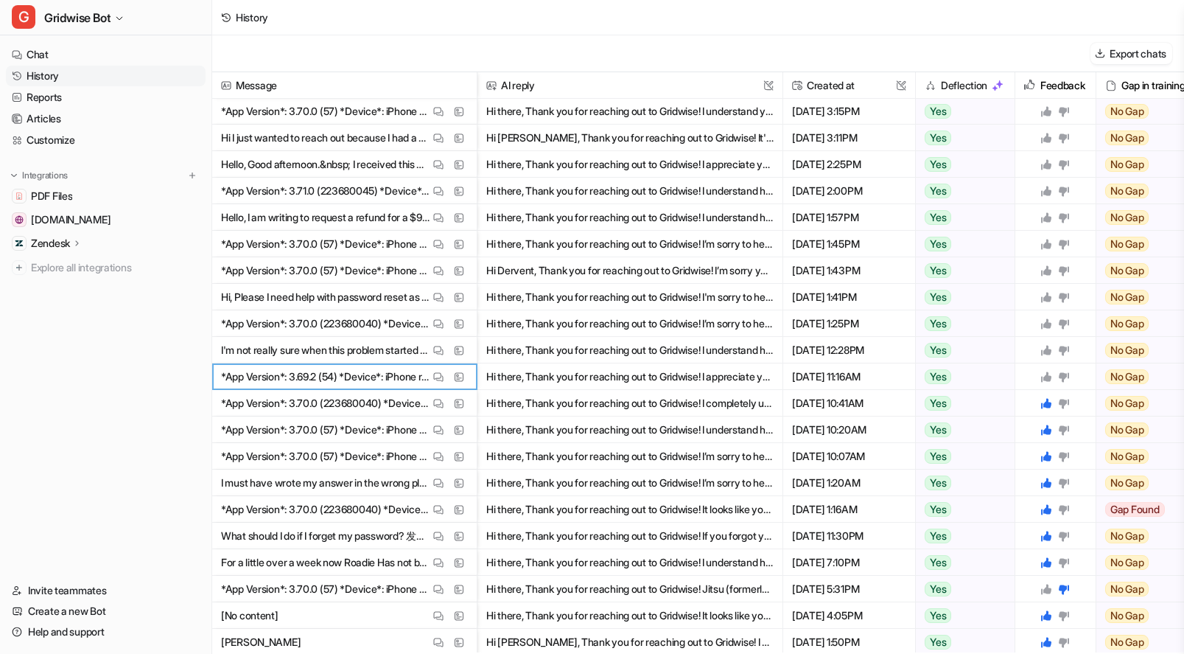
click at [1044, 373] on icon at bounding box center [1046, 377] width 12 height 12
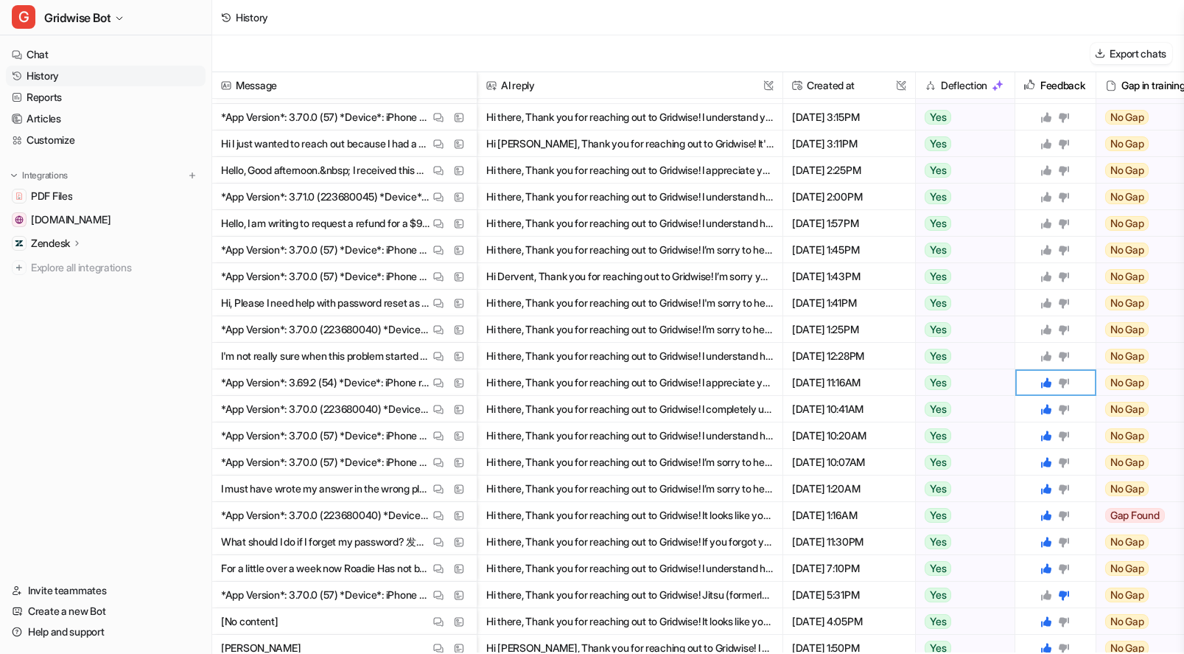
scroll to position [393, 0]
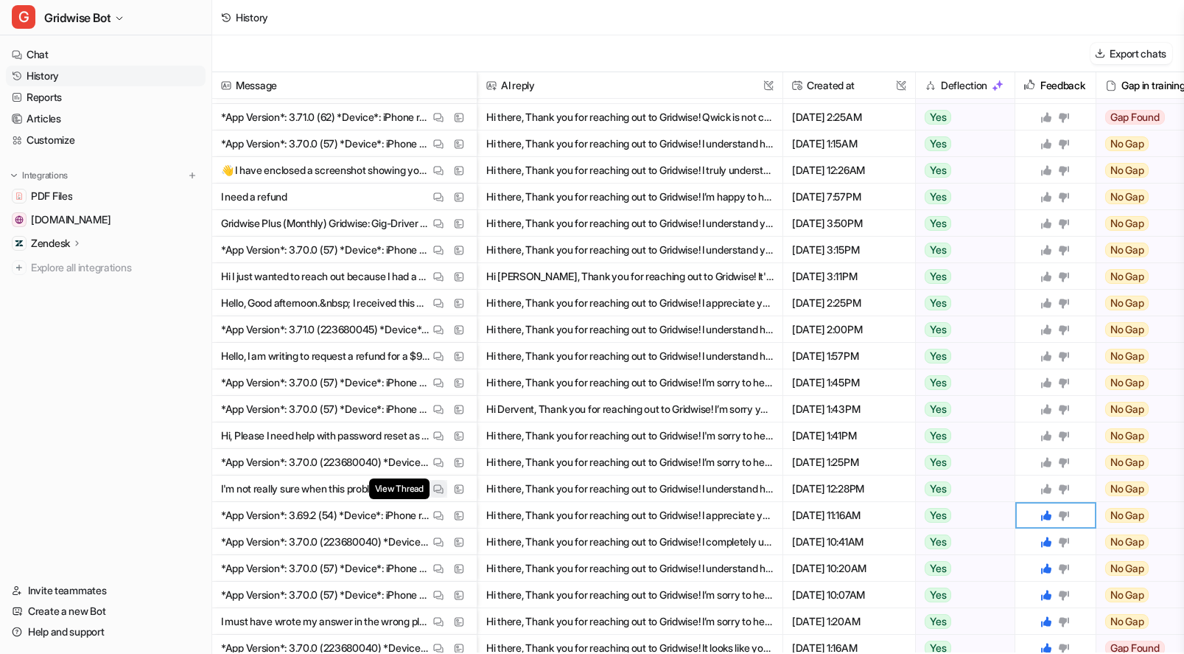
click at [439, 483] on img at bounding box center [438, 488] width 10 height 11
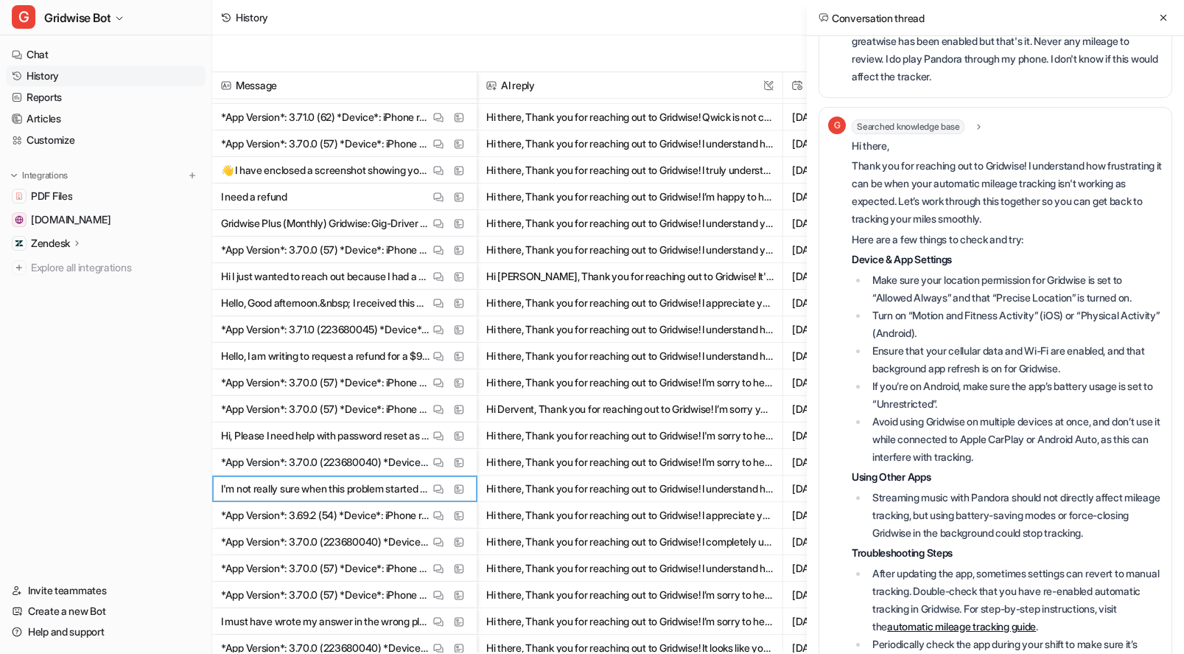
scroll to position [838, 0]
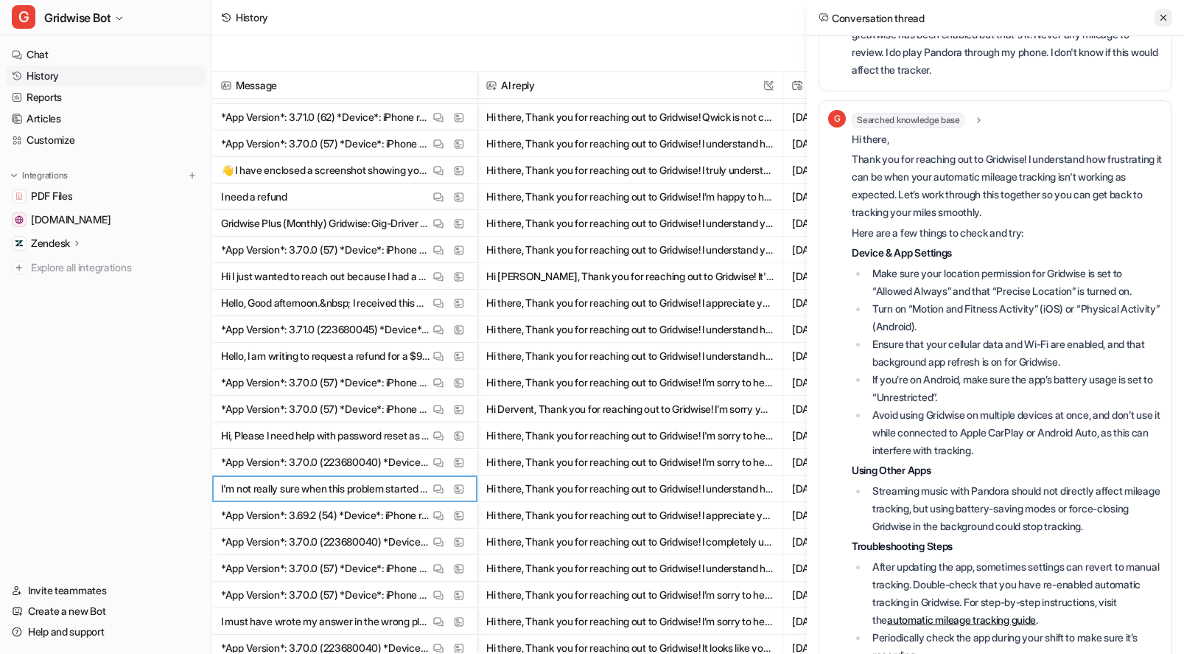
click at [1166, 20] on icon at bounding box center [1164, 18] width 6 height 6
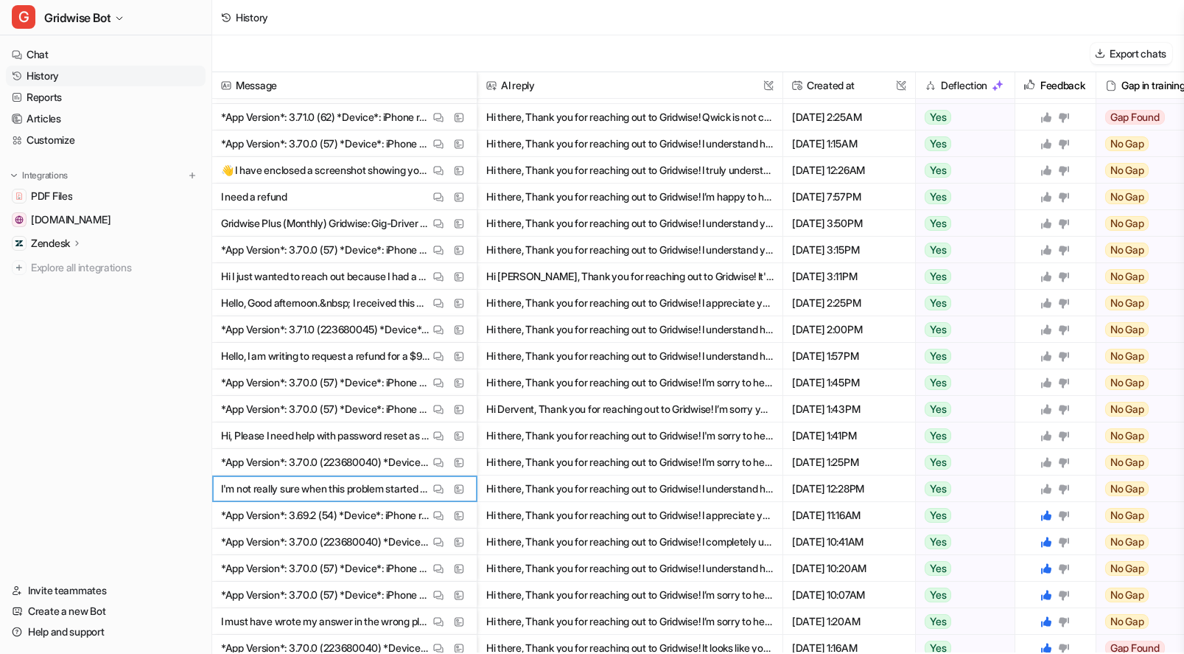
click at [1049, 490] on icon at bounding box center [1046, 488] width 10 height 10
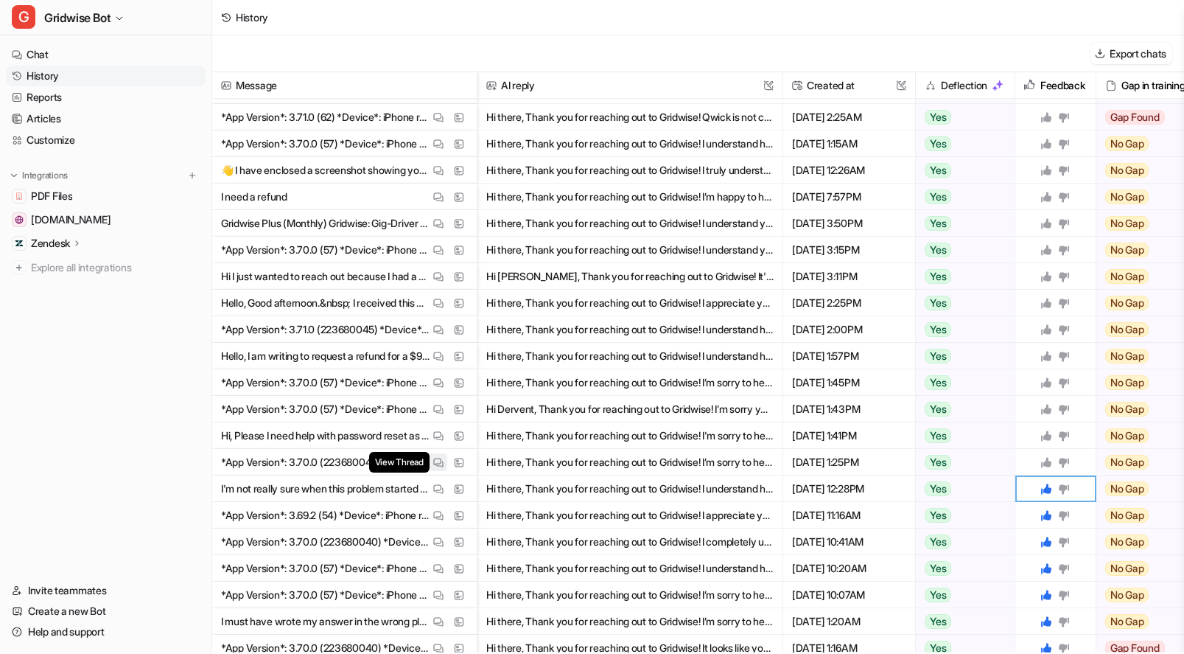
click at [439, 462] on img at bounding box center [438, 462] width 10 height 11
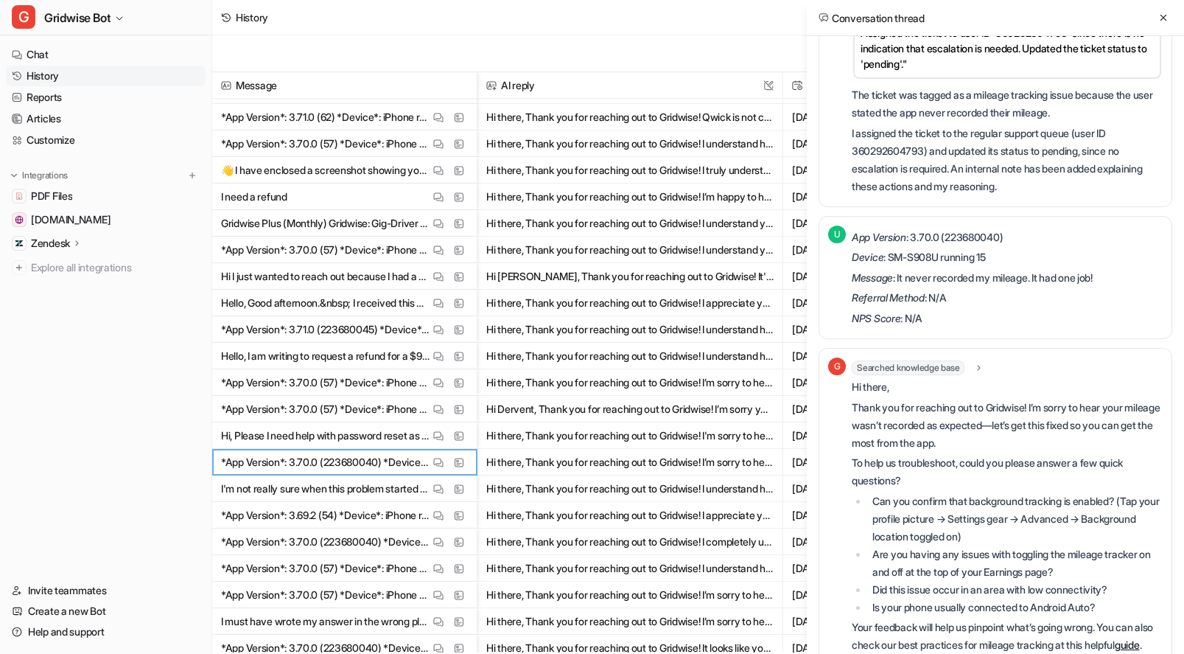
scroll to position [385, 0]
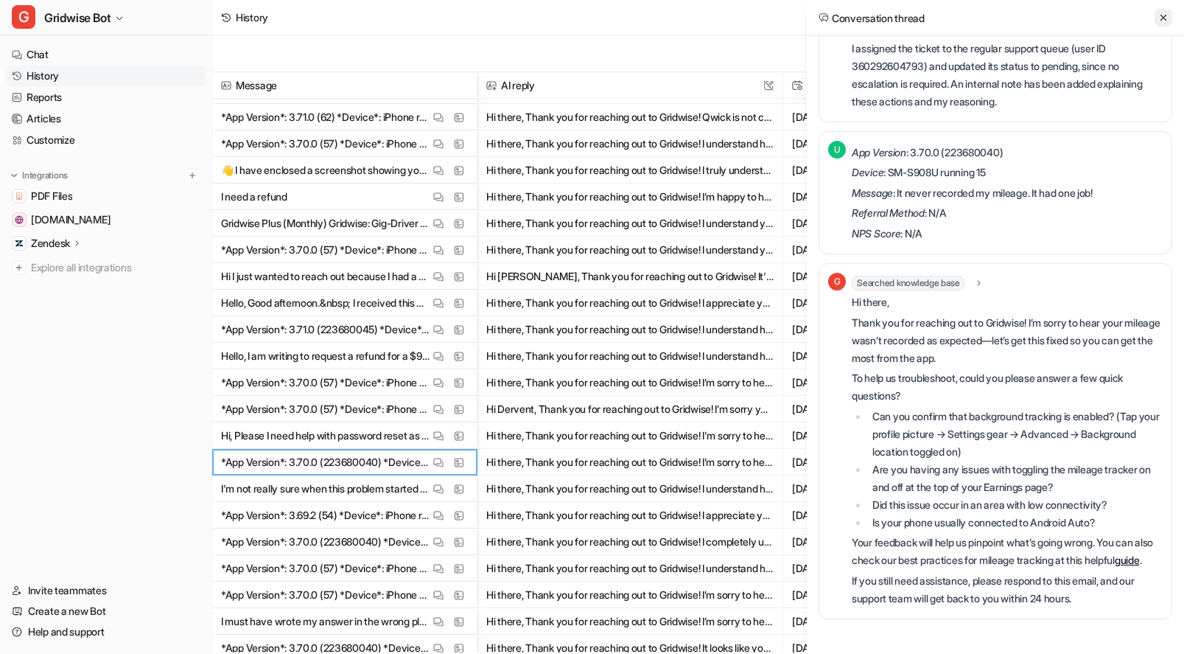
click at [1164, 21] on icon at bounding box center [1163, 18] width 10 height 10
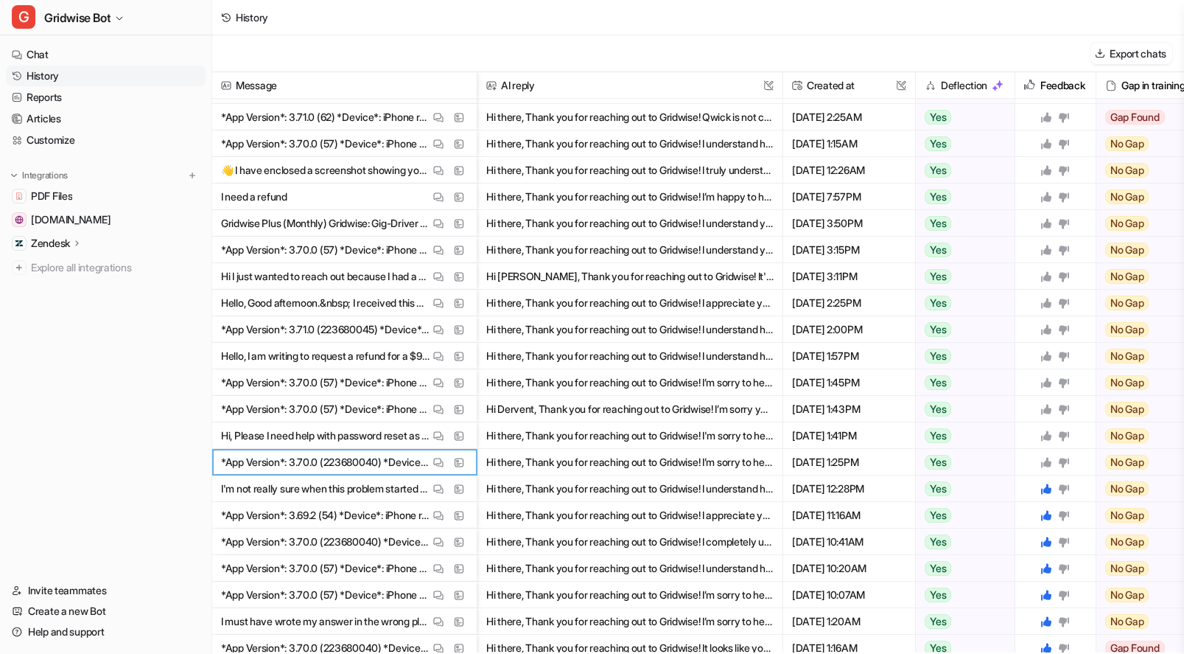
click at [1049, 462] on icon at bounding box center [1046, 462] width 10 height 10
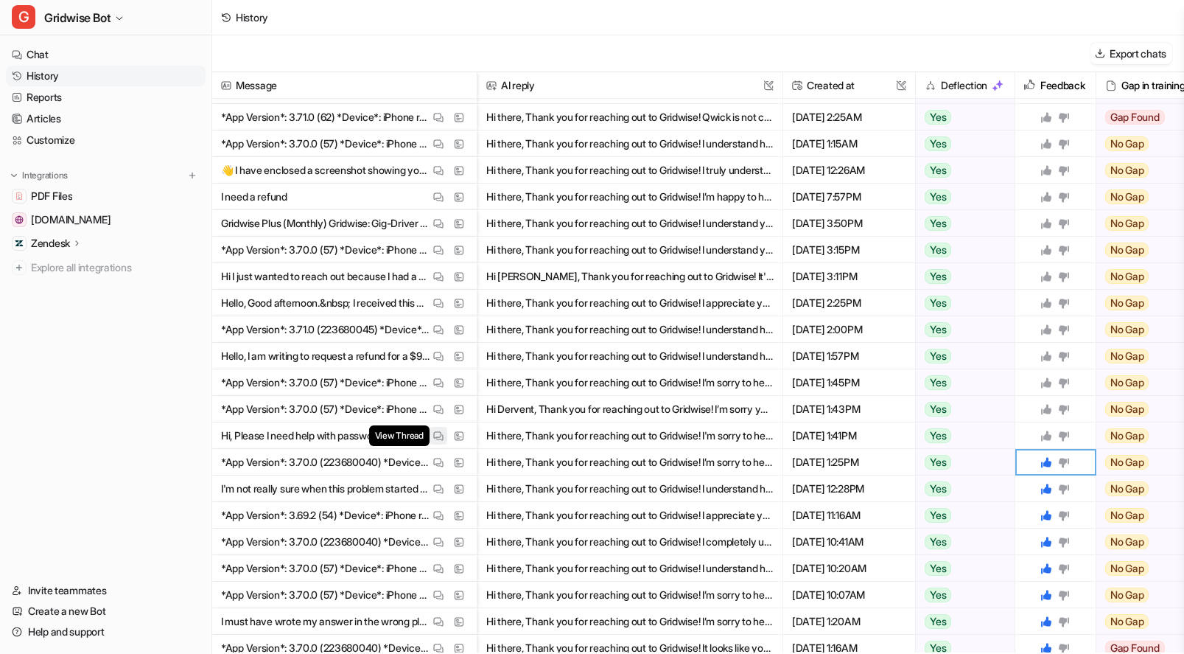
click at [438, 437] on img at bounding box center [438, 435] width 10 height 11
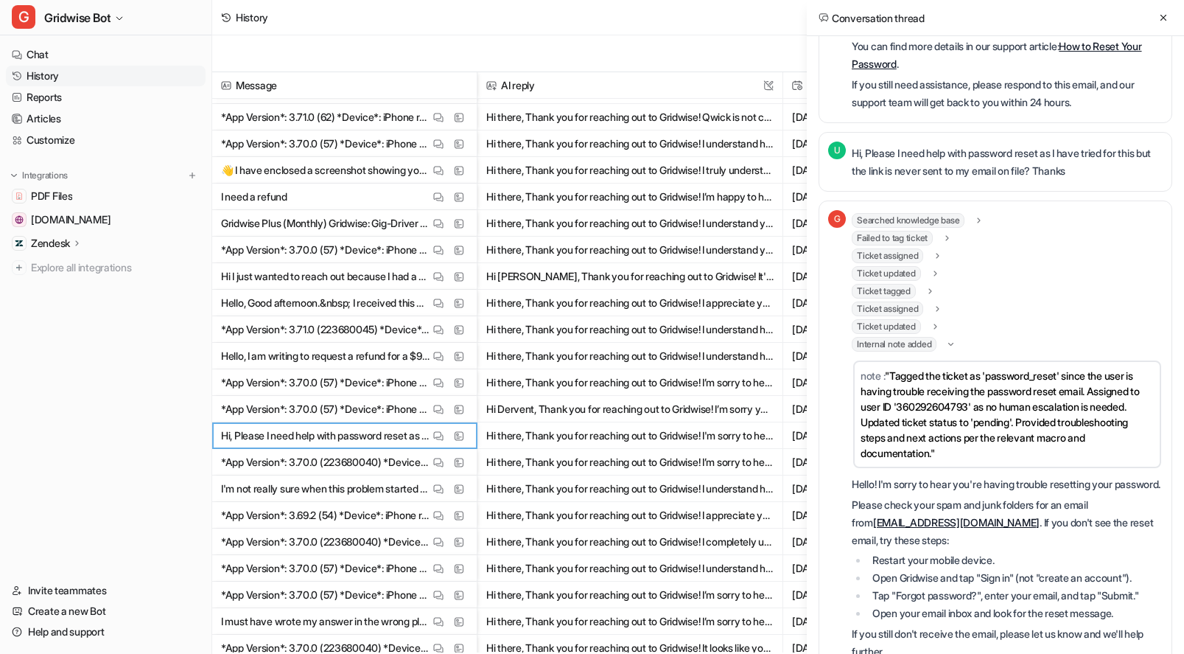
scroll to position [455, 0]
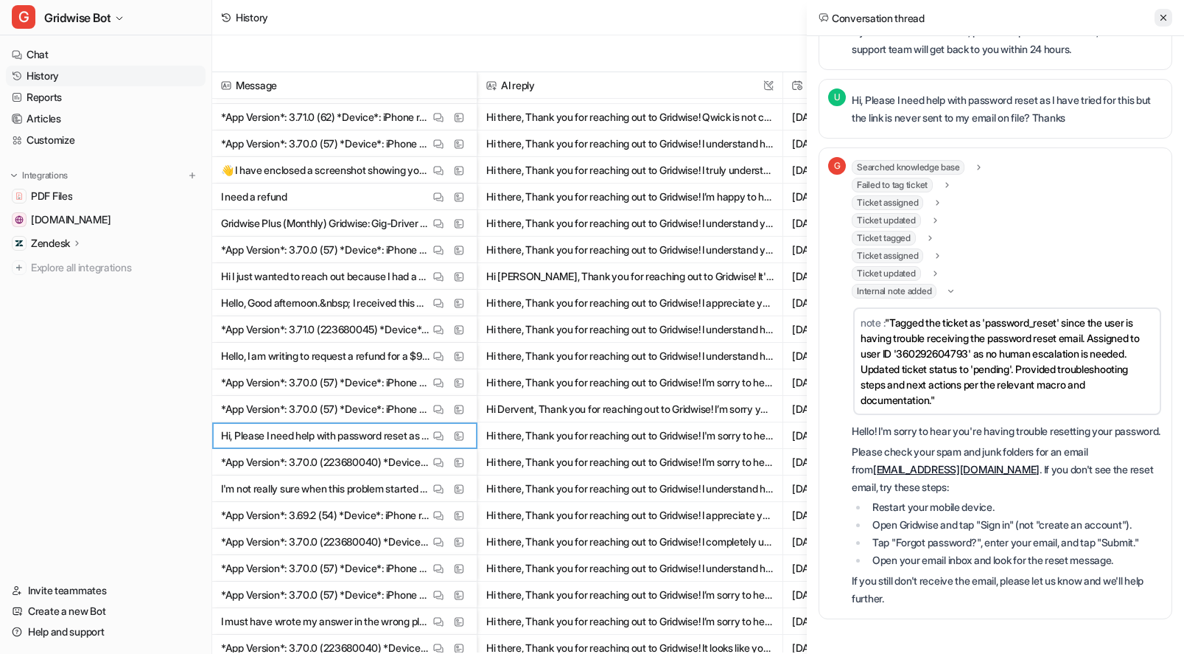
click at [1166, 21] on icon at bounding box center [1163, 18] width 10 height 10
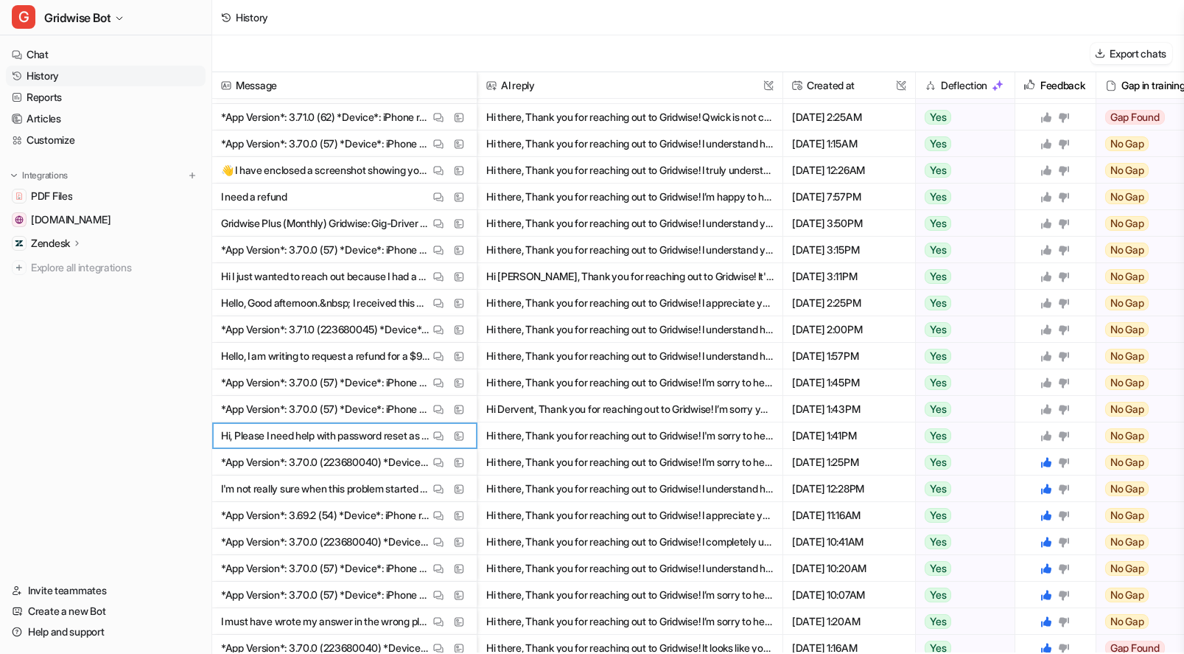
click at [1052, 432] on div at bounding box center [1054, 436] width 29 height 12
click at [1045, 436] on icon at bounding box center [1046, 435] width 10 height 10
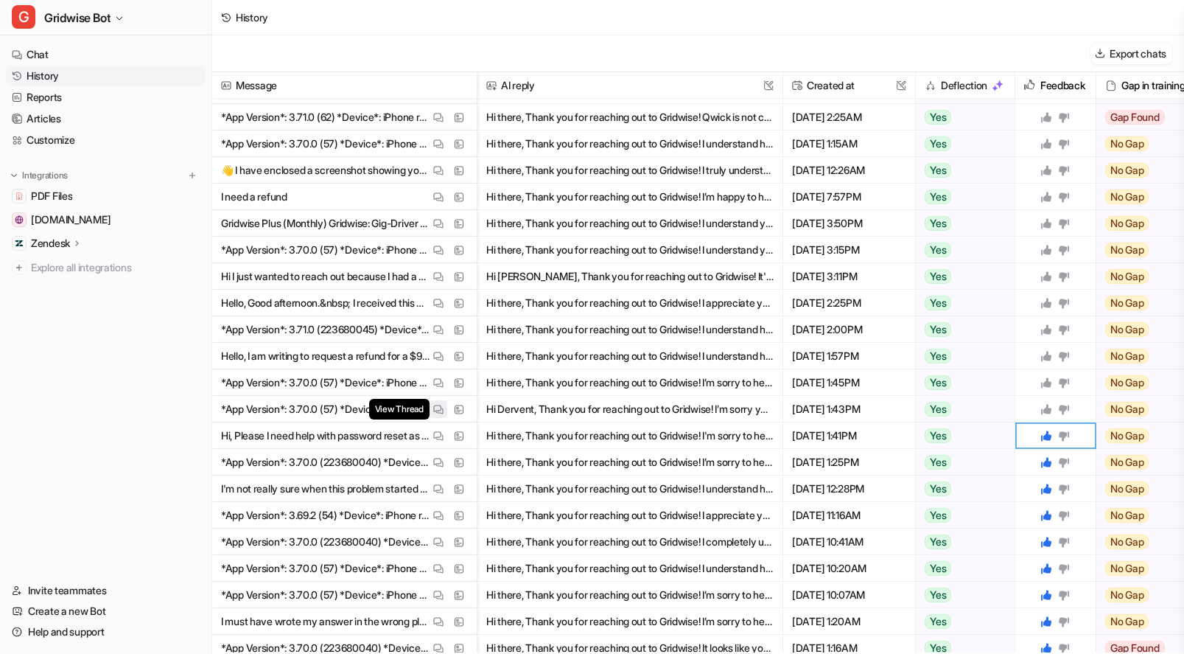
click at [430, 410] on button "View Thread" at bounding box center [439, 409] width 18 height 18
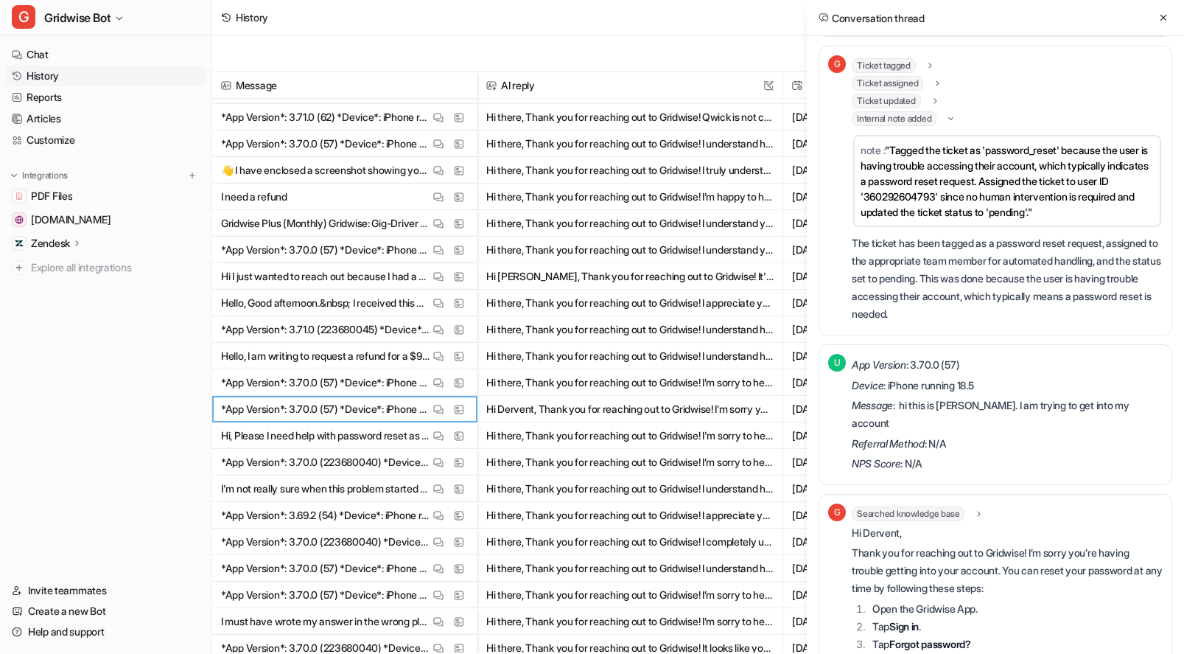
scroll to position [0, 0]
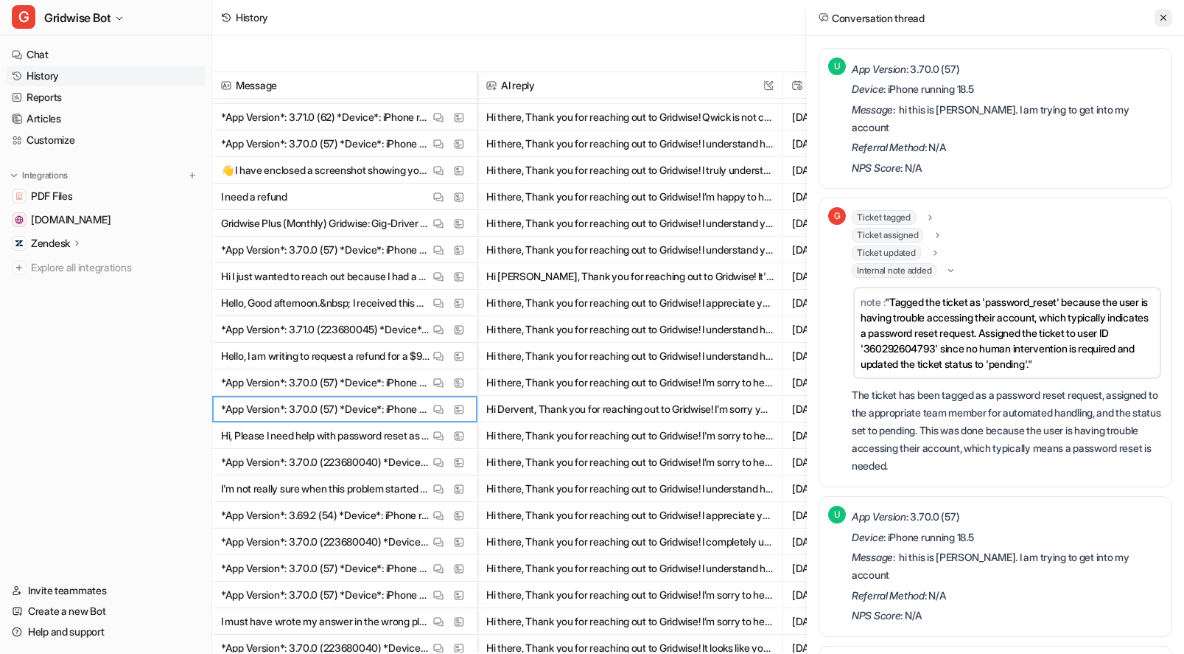
click at [1160, 14] on icon at bounding box center [1163, 18] width 10 height 10
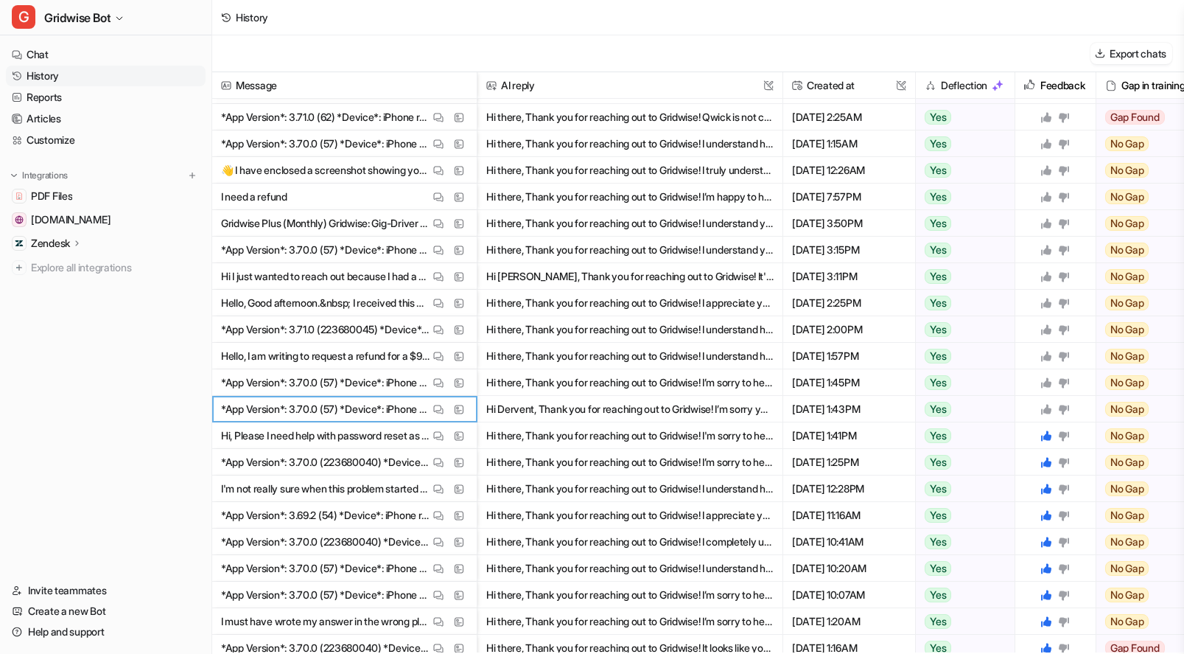
click at [1049, 403] on icon at bounding box center [1046, 409] width 12 height 12
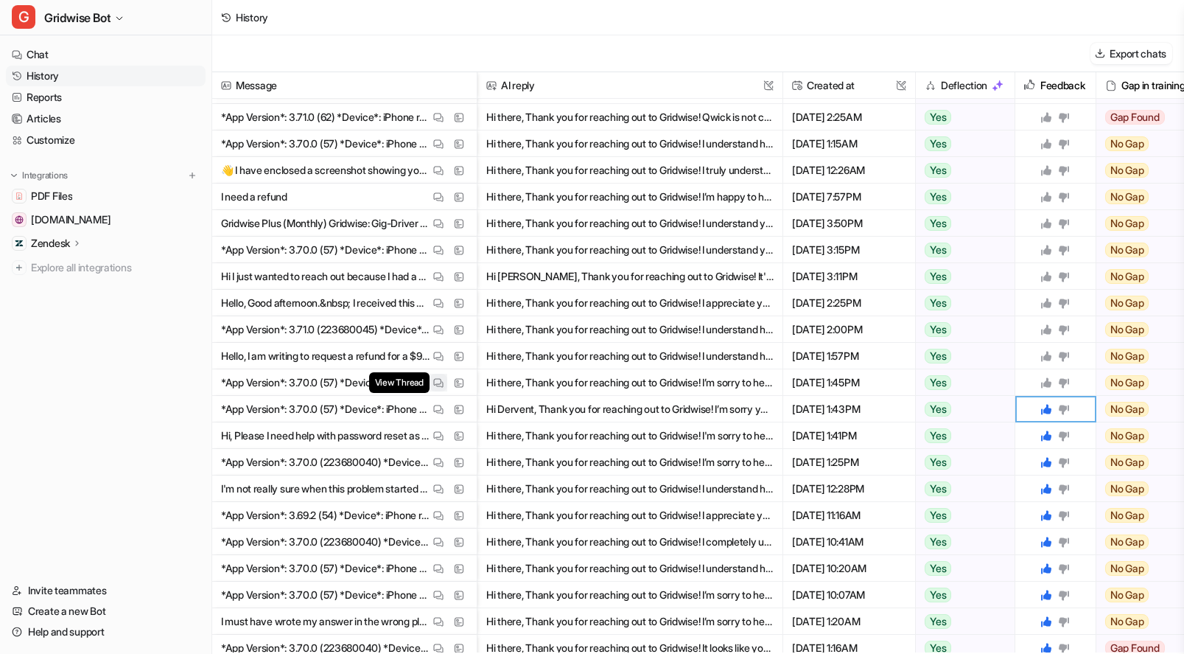
click at [442, 379] on img at bounding box center [438, 382] width 10 height 11
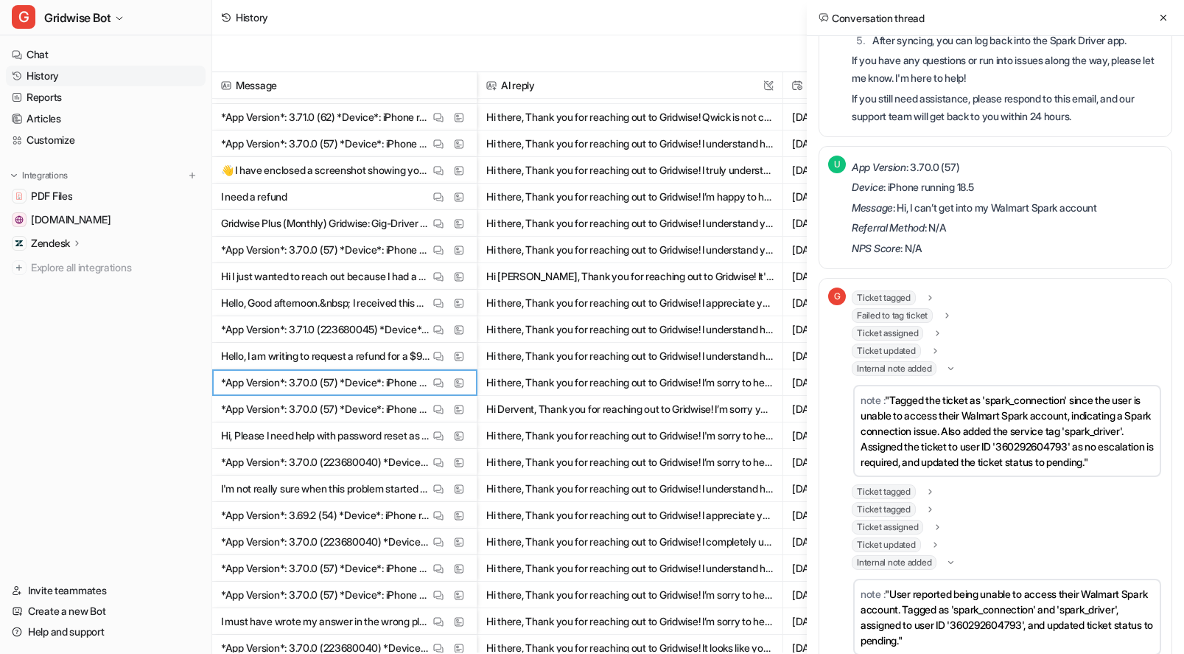
scroll to position [609, 0]
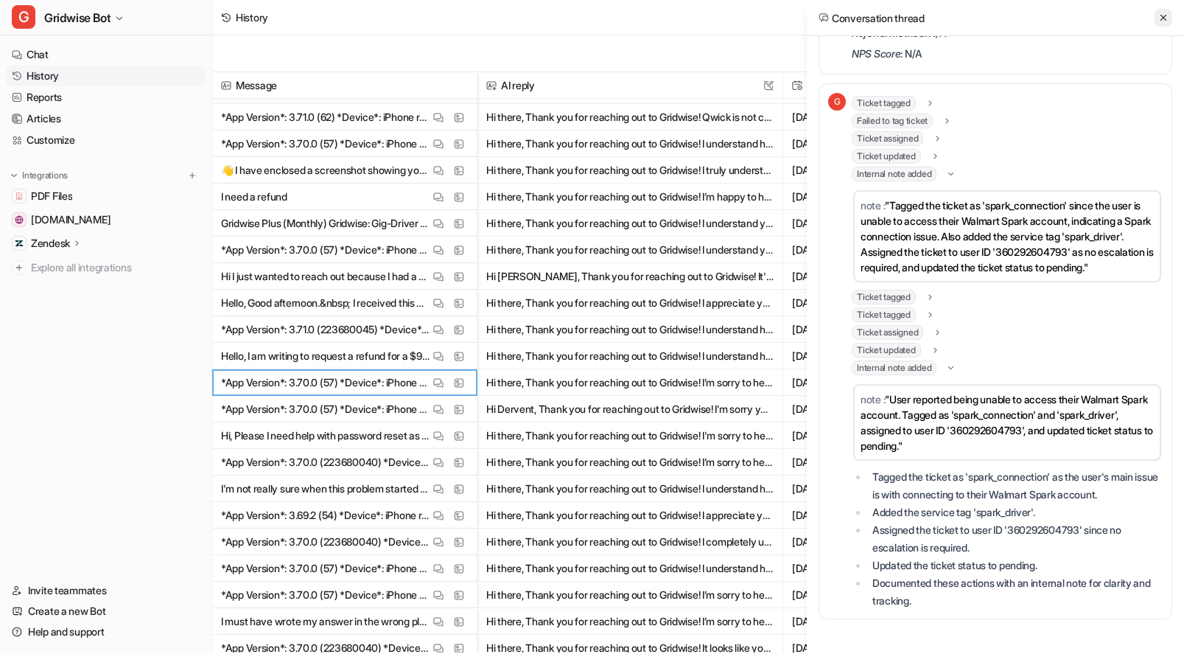
click at [1166, 14] on icon at bounding box center [1163, 18] width 10 height 10
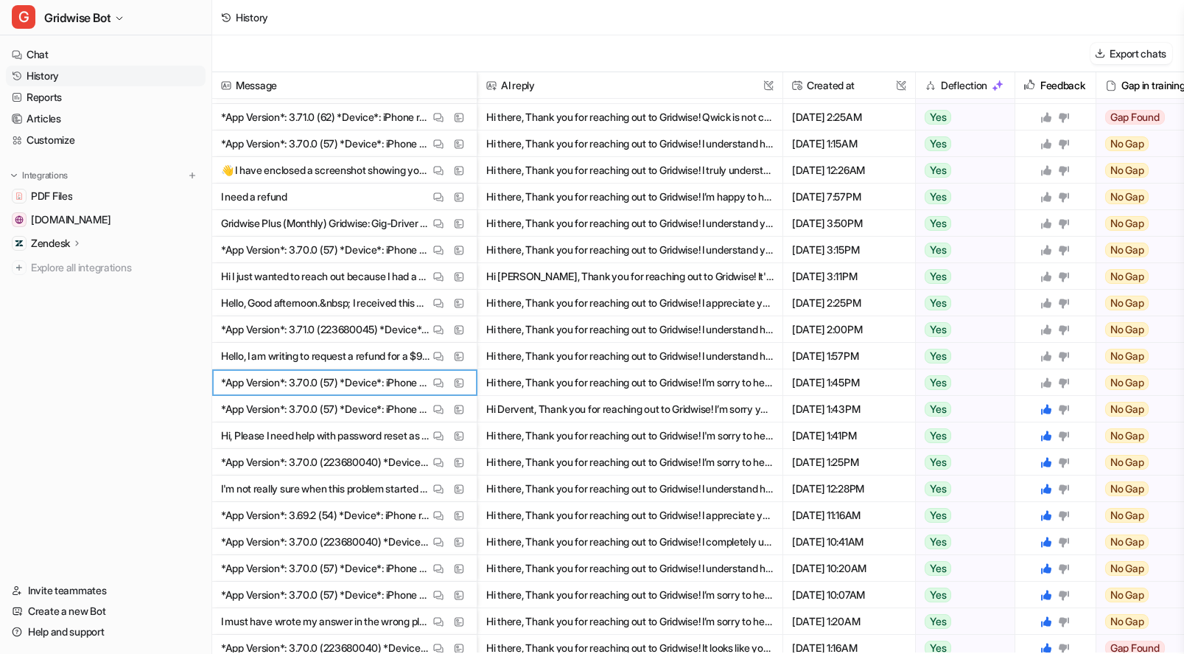
click at [1047, 380] on icon at bounding box center [1046, 382] width 10 height 10
click at [435, 355] on img at bounding box center [438, 356] width 10 height 11
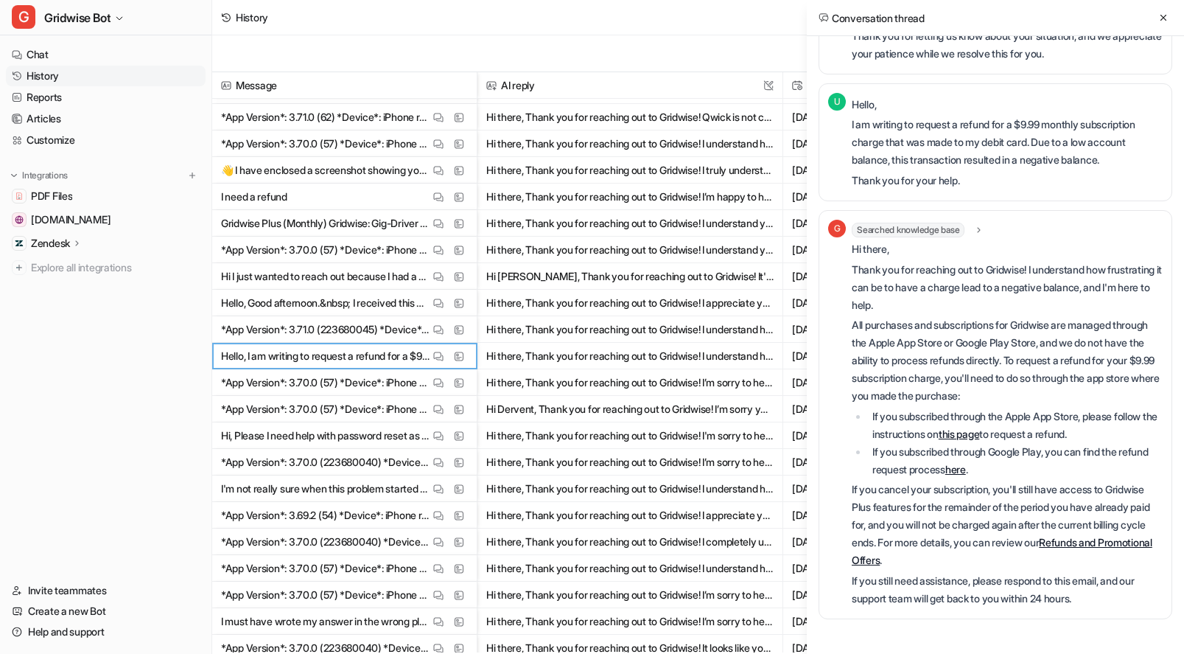
click at [1162, 7] on div "Conversation thread" at bounding box center [995, 18] width 377 height 36
click at [1165, 10] on button at bounding box center [1164, 18] width 18 height 18
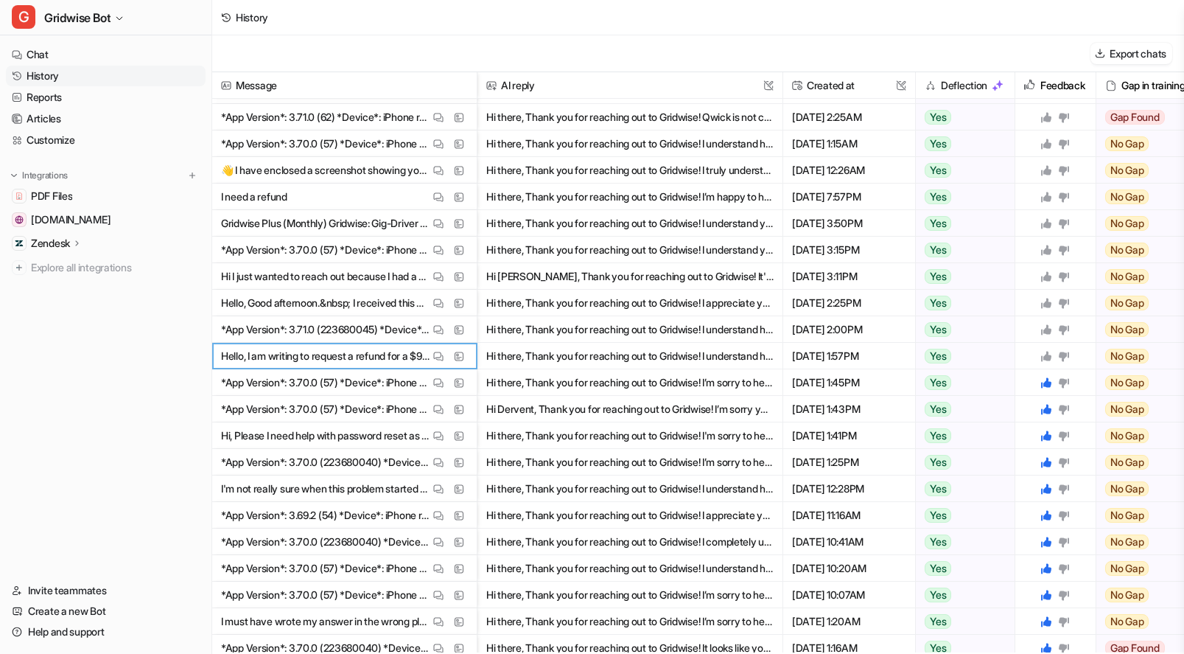
click at [1043, 354] on icon at bounding box center [1046, 356] width 12 height 12
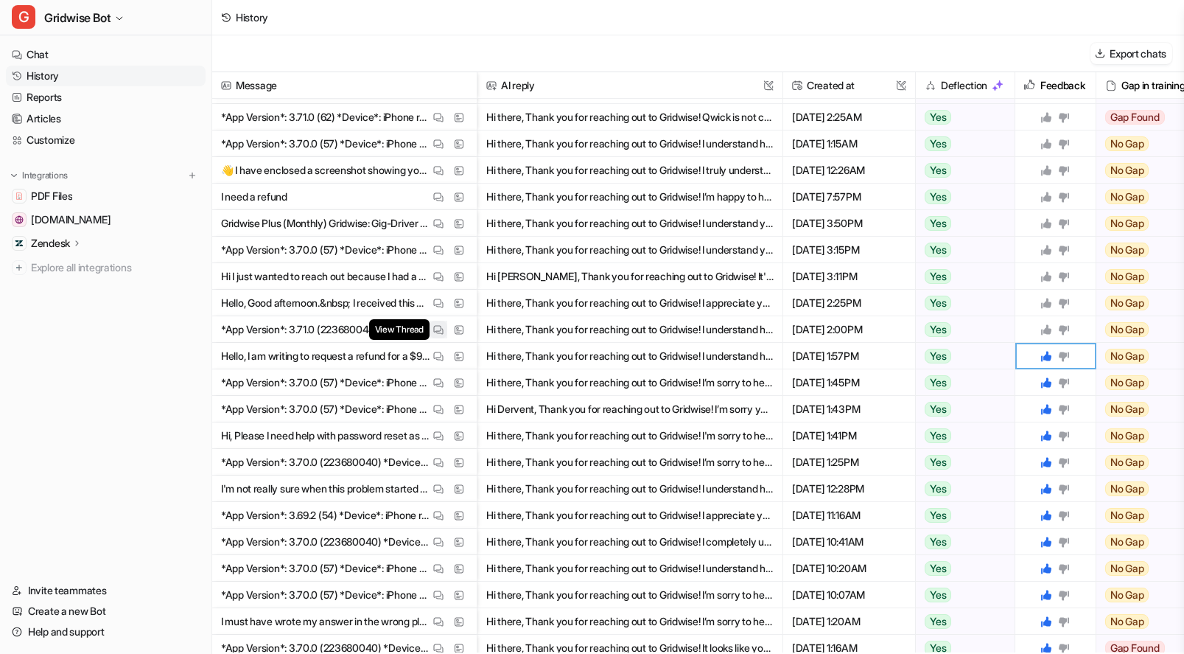
click at [440, 330] on img at bounding box center [438, 329] width 10 height 11
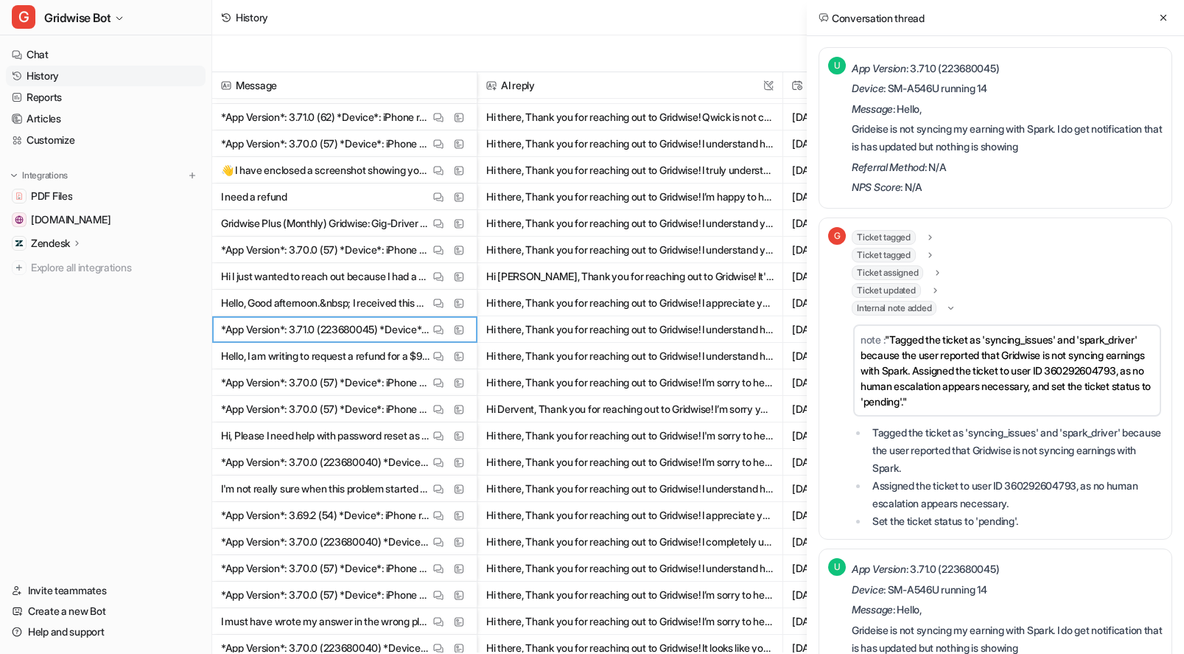
scroll to position [0, 0]
click at [1162, 18] on icon at bounding box center [1164, 18] width 6 height 6
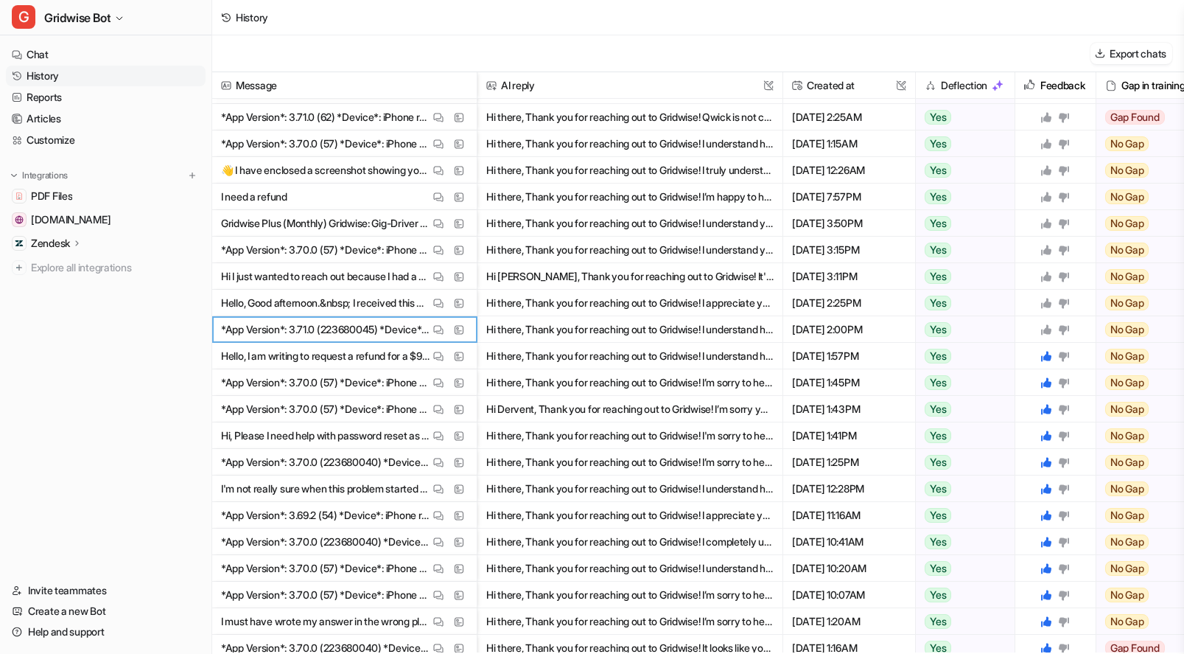
click at [1048, 329] on icon at bounding box center [1046, 329] width 10 height 10
click at [430, 299] on button "View Thread" at bounding box center [439, 303] width 18 height 18
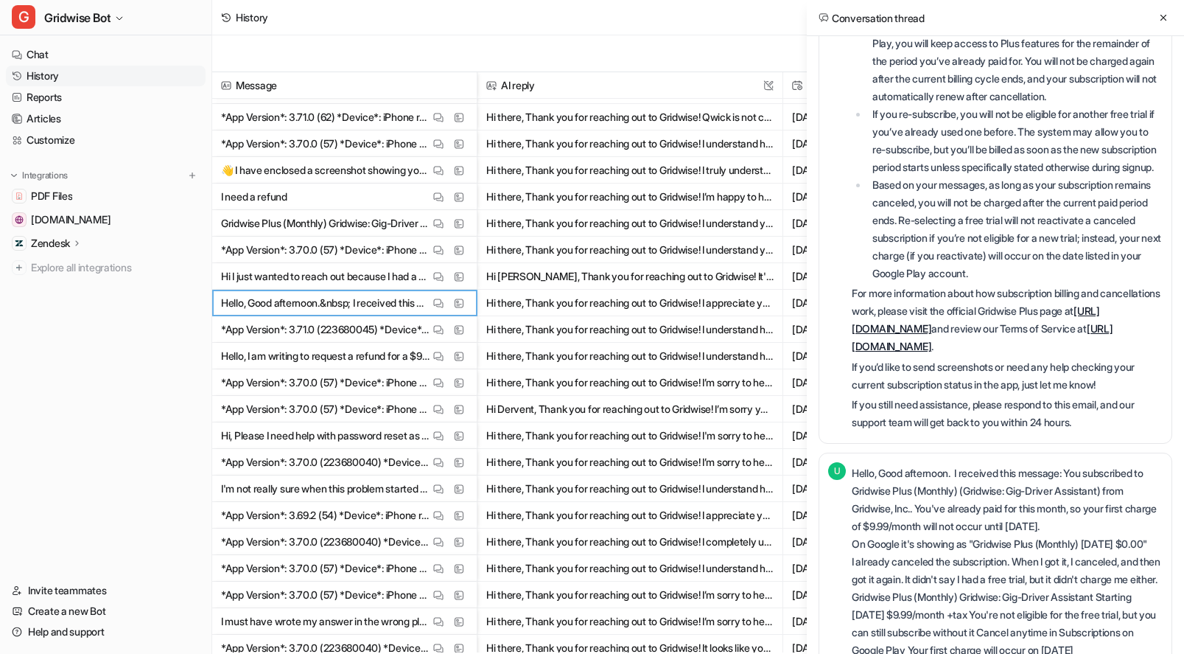
scroll to position [469, 0]
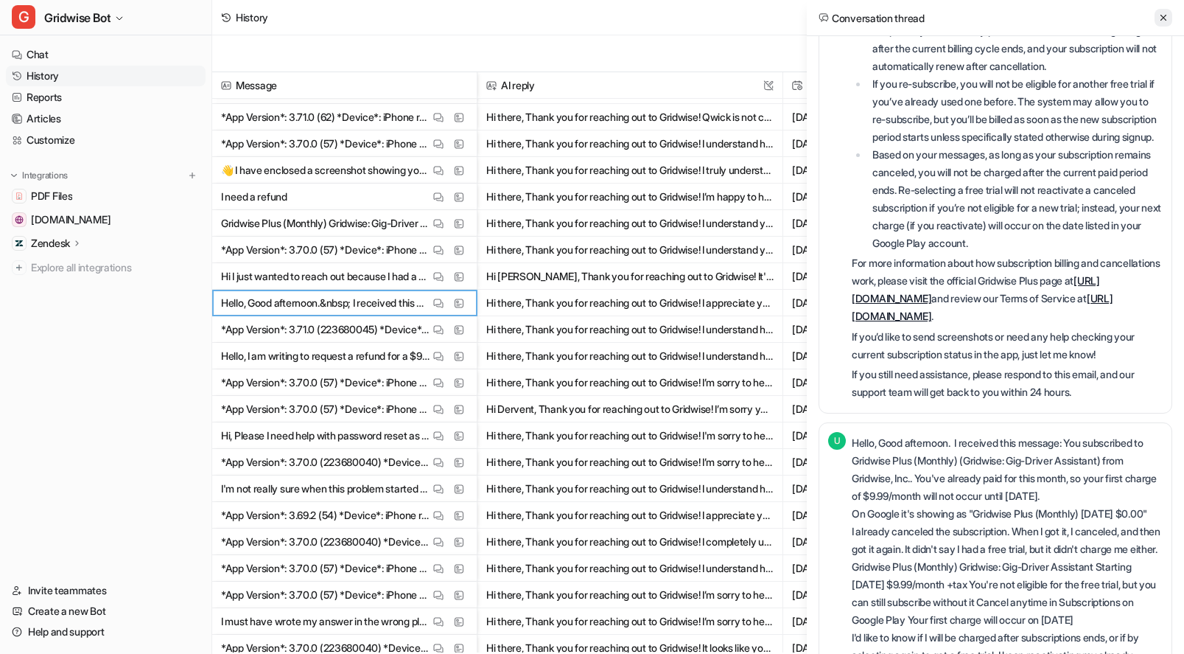
click at [1161, 11] on button at bounding box center [1164, 18] width 18 height 18
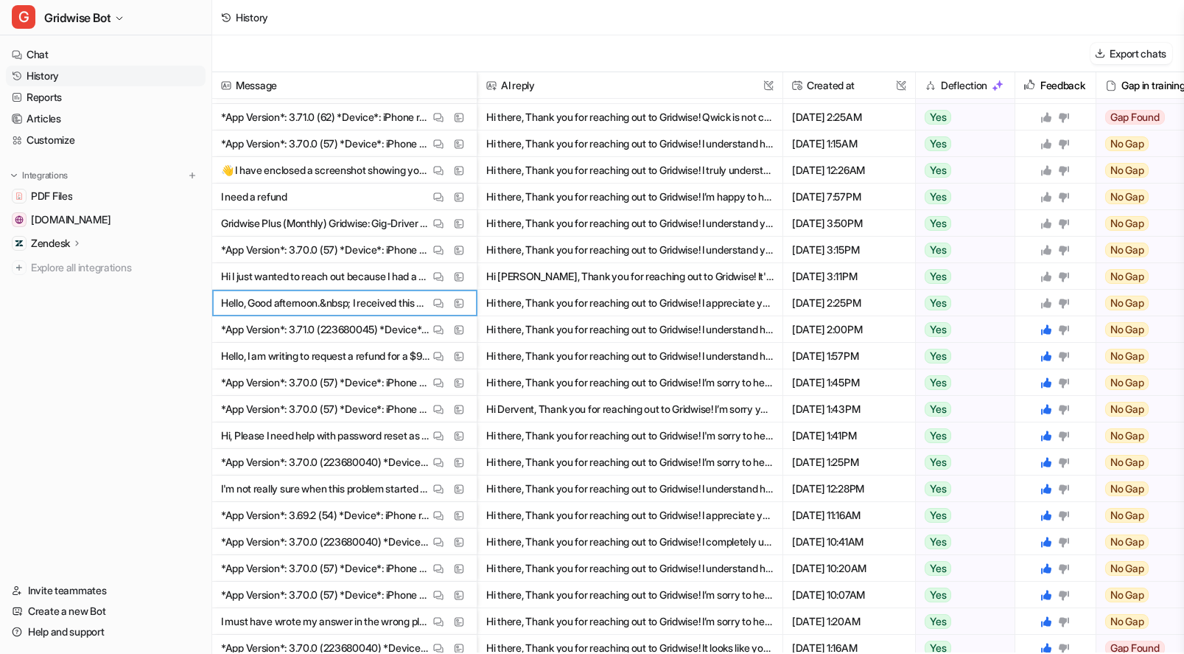
click at [1041, 300] on icon at bounding box center [1046, 303] width 12 height 12
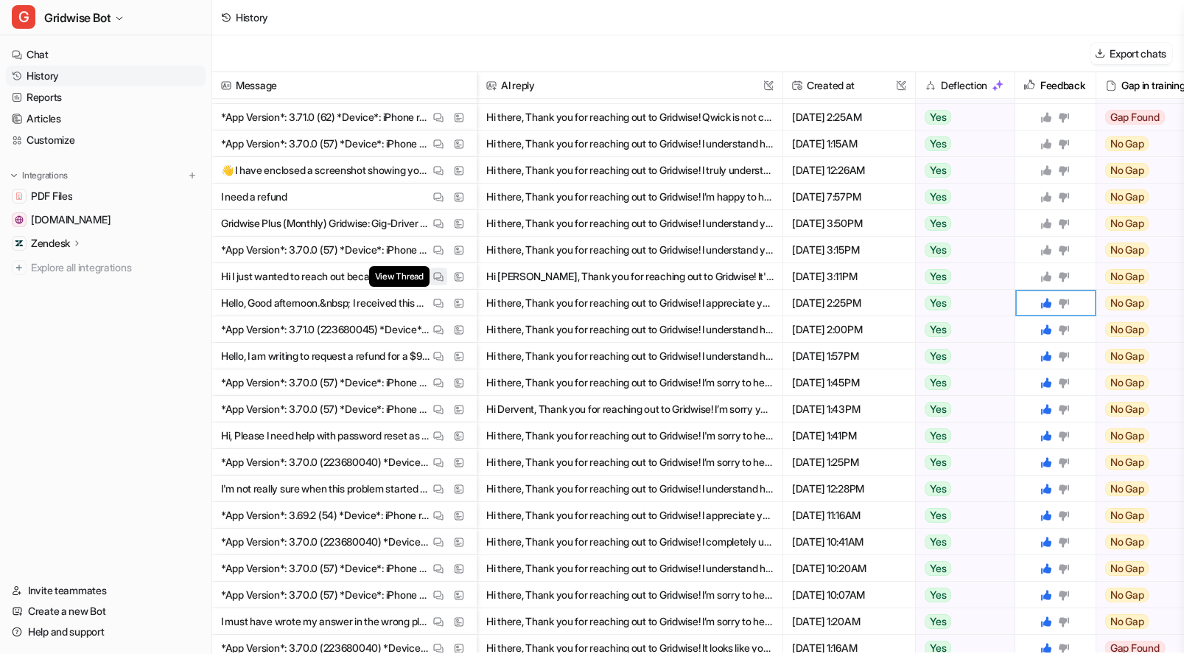
click at [435, 280] on img at bounding box center [438, 276] width 10 height 11
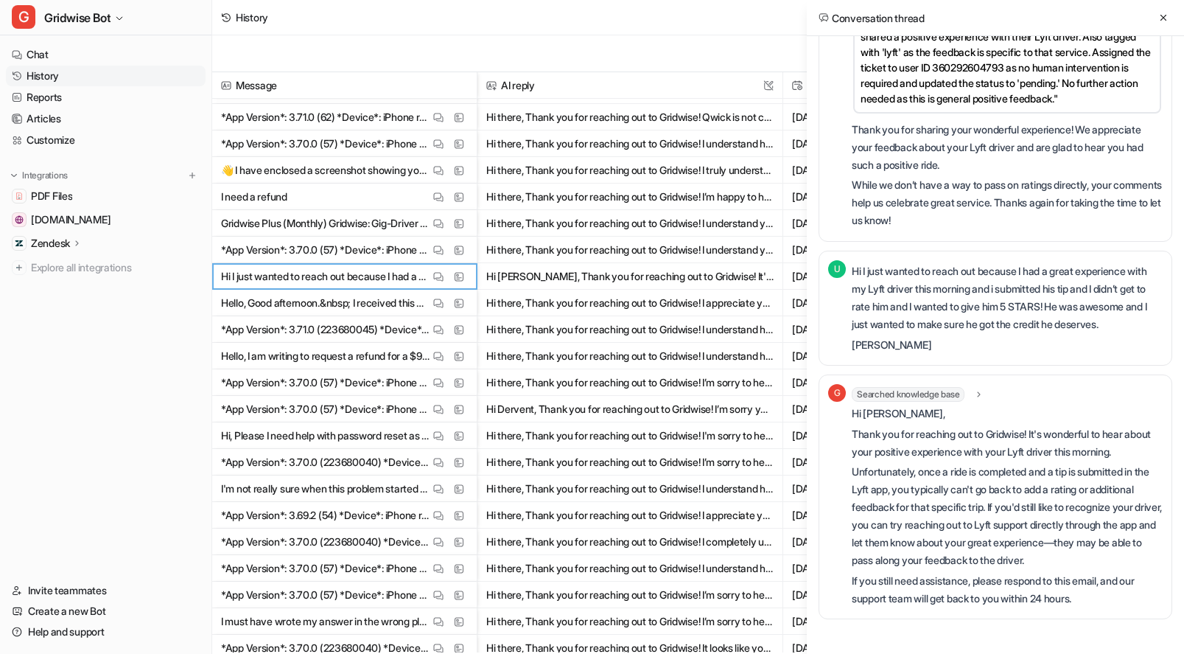
scroll to position [315, 0]
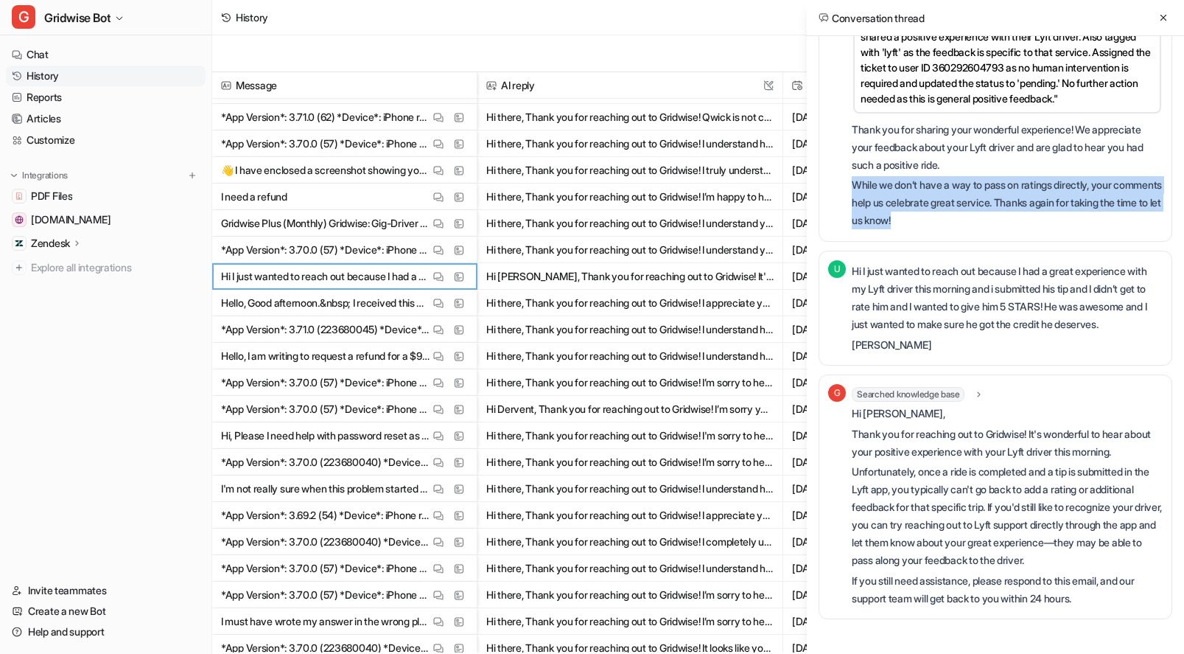
drag, startPoint x: 962, startPoint y: 164, endPoint x: 1057, endPoint y: 210, distance: 105.8
click at [1057, 210] on div "Thank you for sharing your wonderful experience! We appreciate your feedback ab…" at bounding box center [1007, 175] width 311 height 109
click at [1057, 210] on p "While we don’t have a way to pass on ratings directly, your comments help us ce…" at bounding box center [1007, 202] width 311 height 53
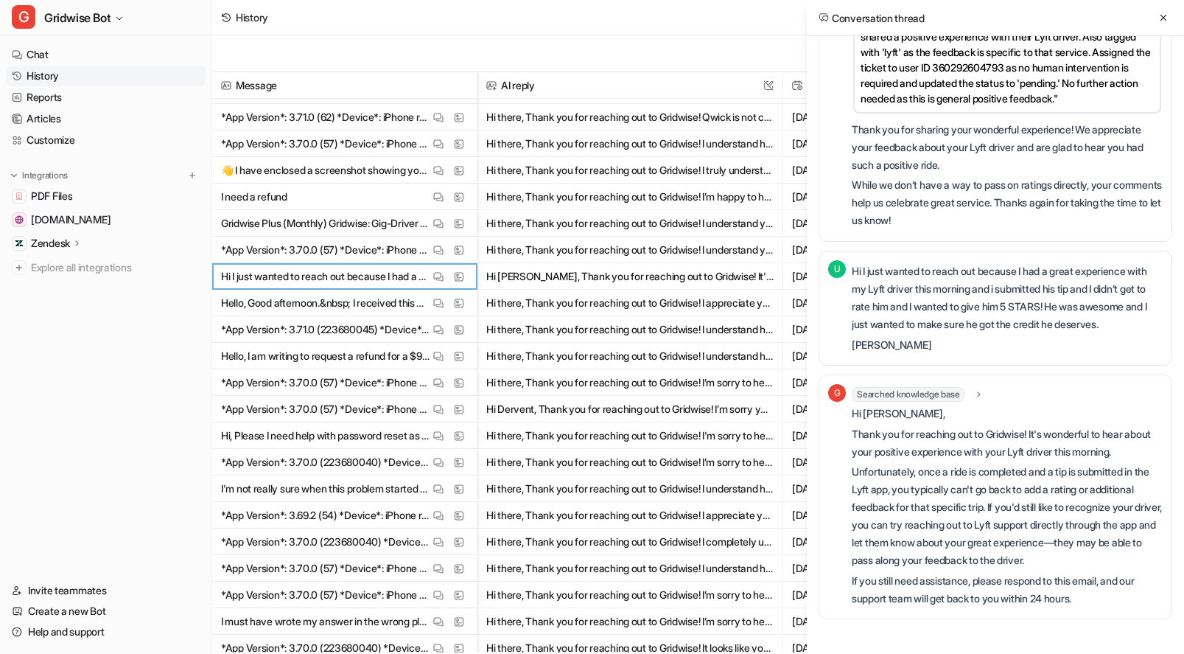
scroll to position [342, 0]
click at [1164, 15] on icon at bounding box center [1163, 18] width 10 height 10
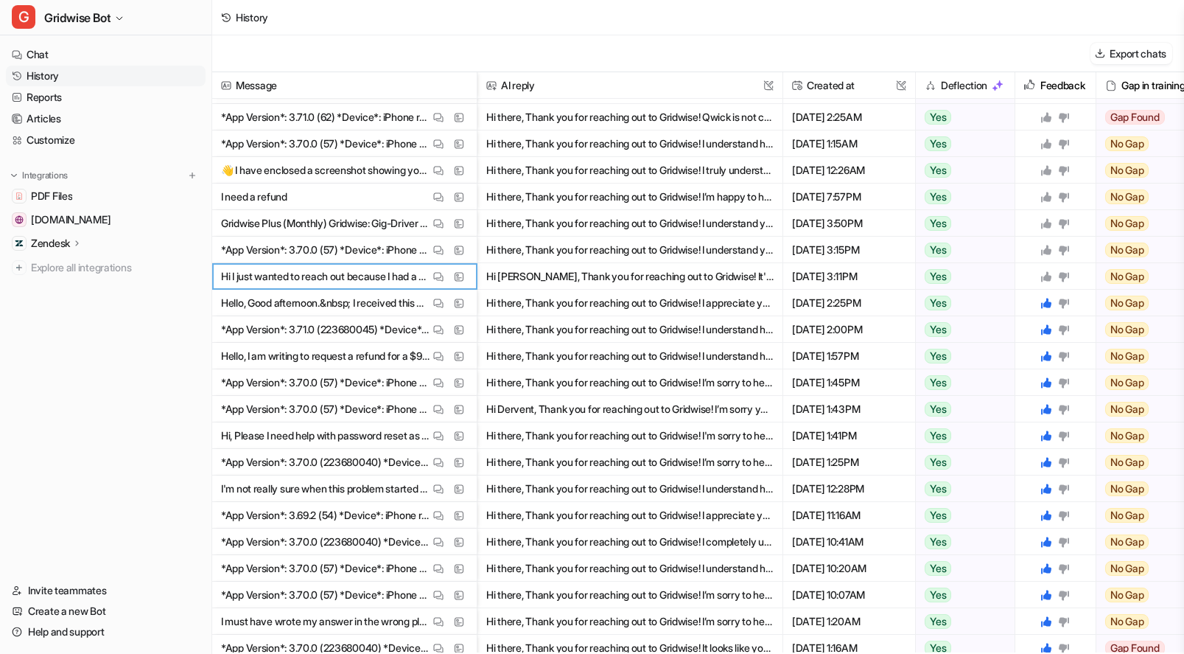
click at [1038, 278] on div at bounding box center [1055, 276] width 69 height 26
click at [1043, 276] on icon at bounding box center [1046, 276] width 12 height 12
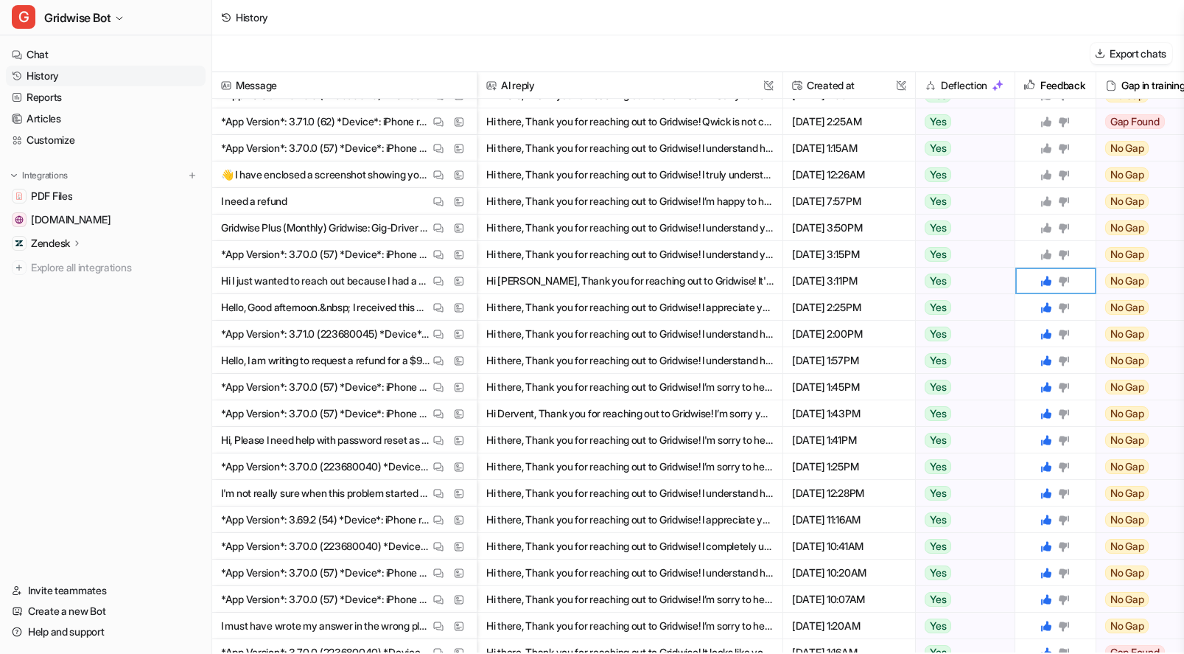
scroll to position [387, 0]
click at [437, 254] on img at bounding box center [438, 256] width 10 height 11
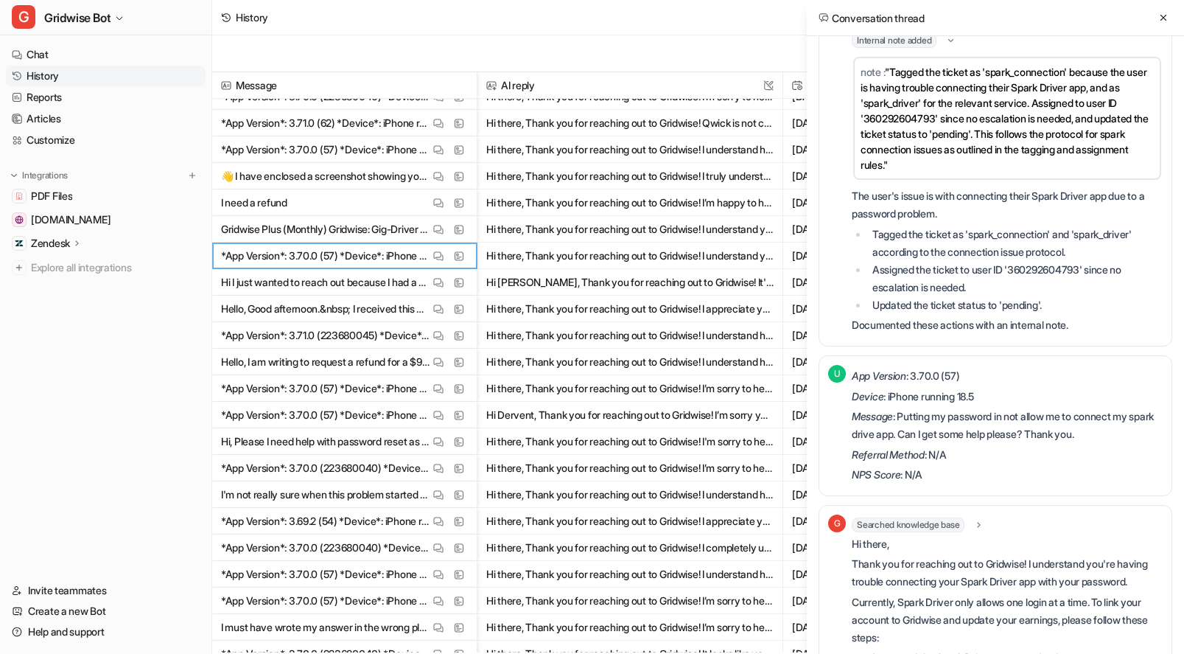
scroll to position [0, 0]
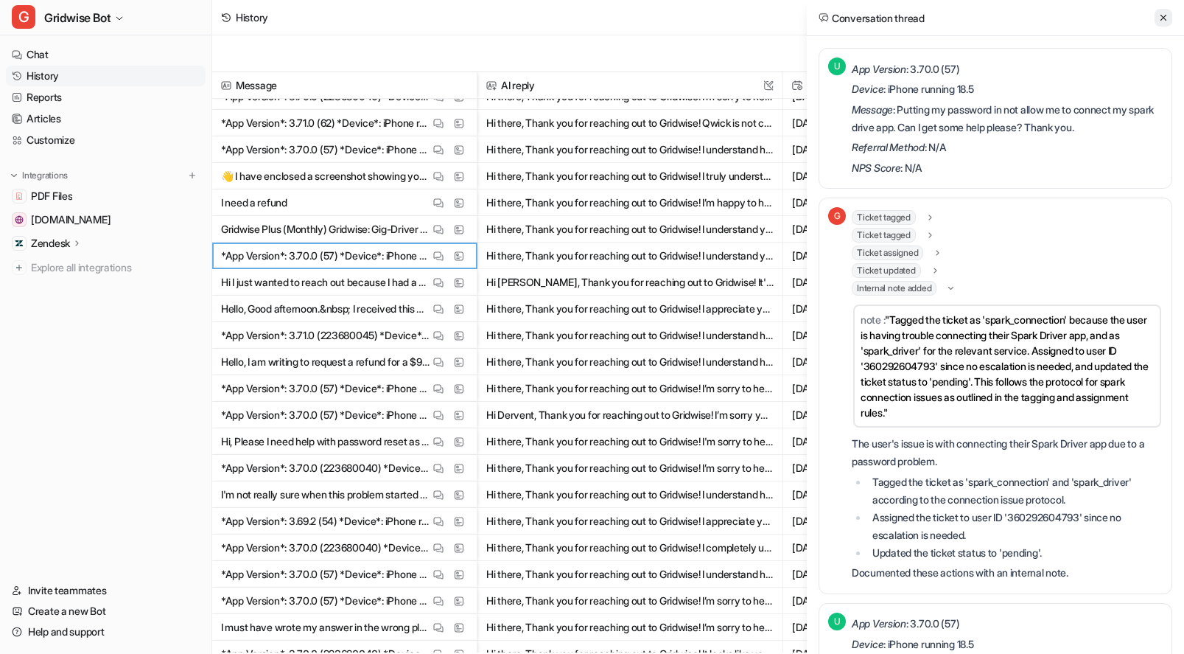
click at [1155, 20] on button at bounding box center [1164, 18] width 18 height 18
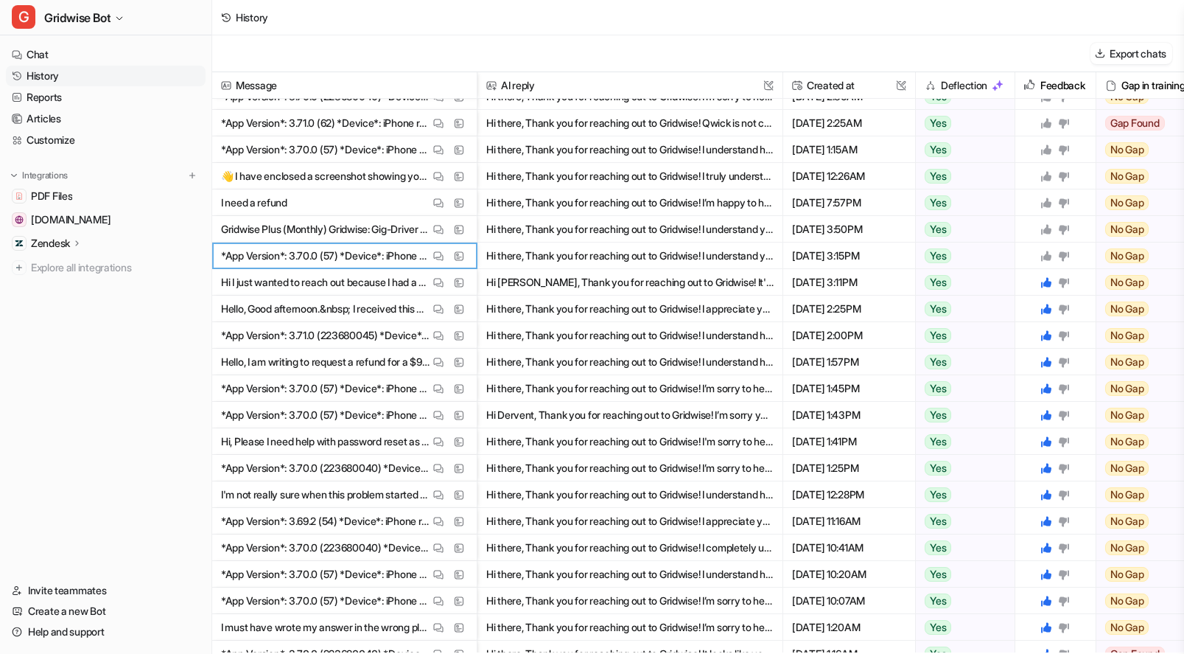
click at [1046, 252] on icon at bounding box center [1046, 256] width 10 height 10
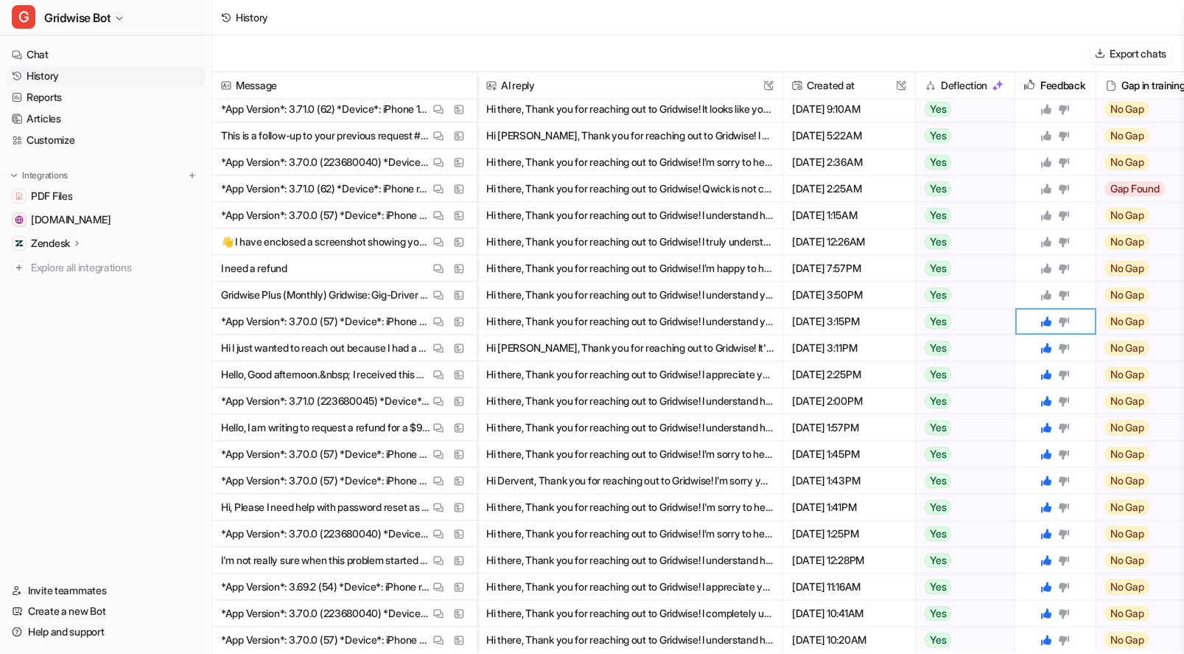
scroll to position [312, 0]
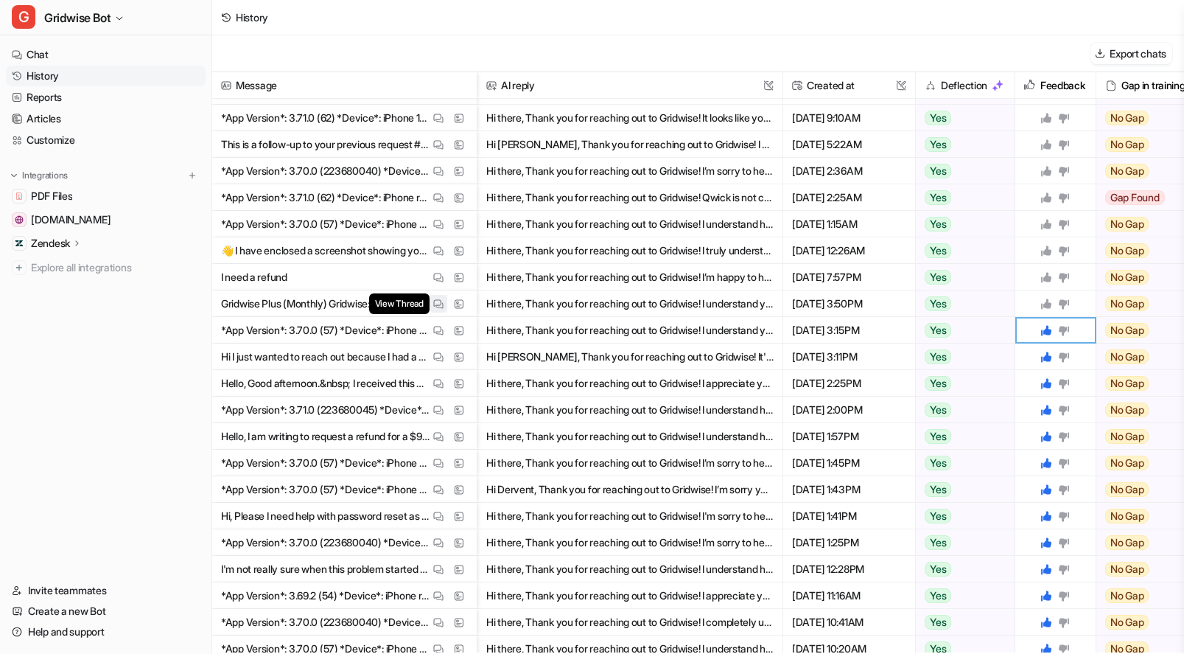
click at [440, 301] on img at bounding box center [438, 303] width 10 height 11
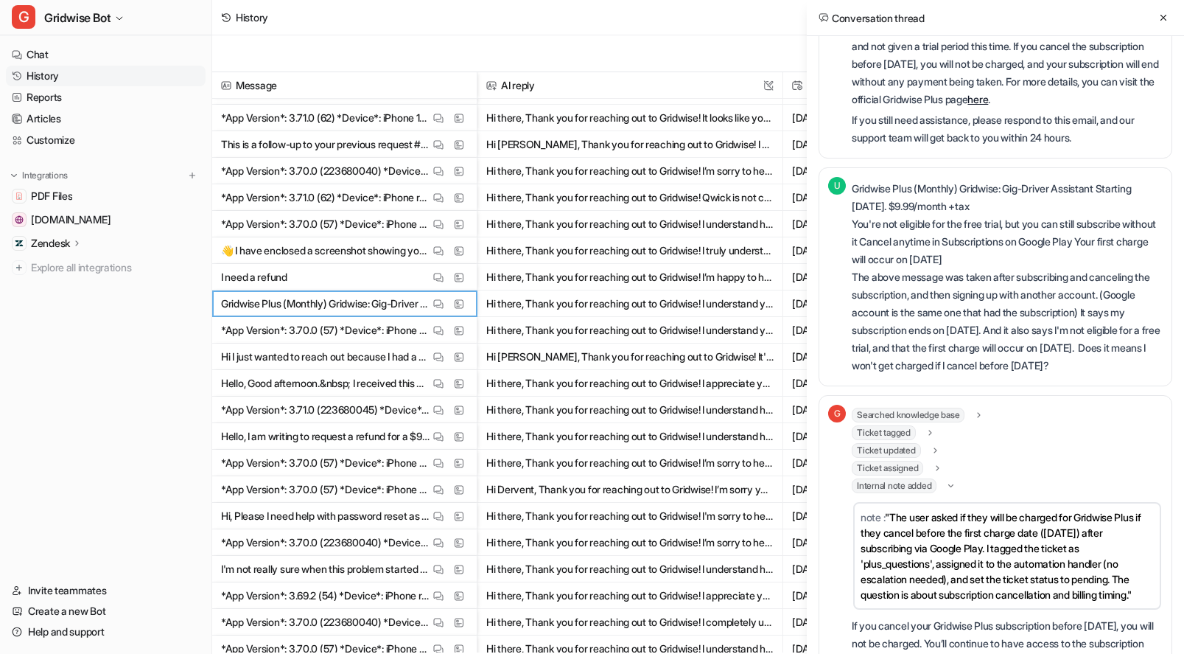
scroll to position [551, 0]
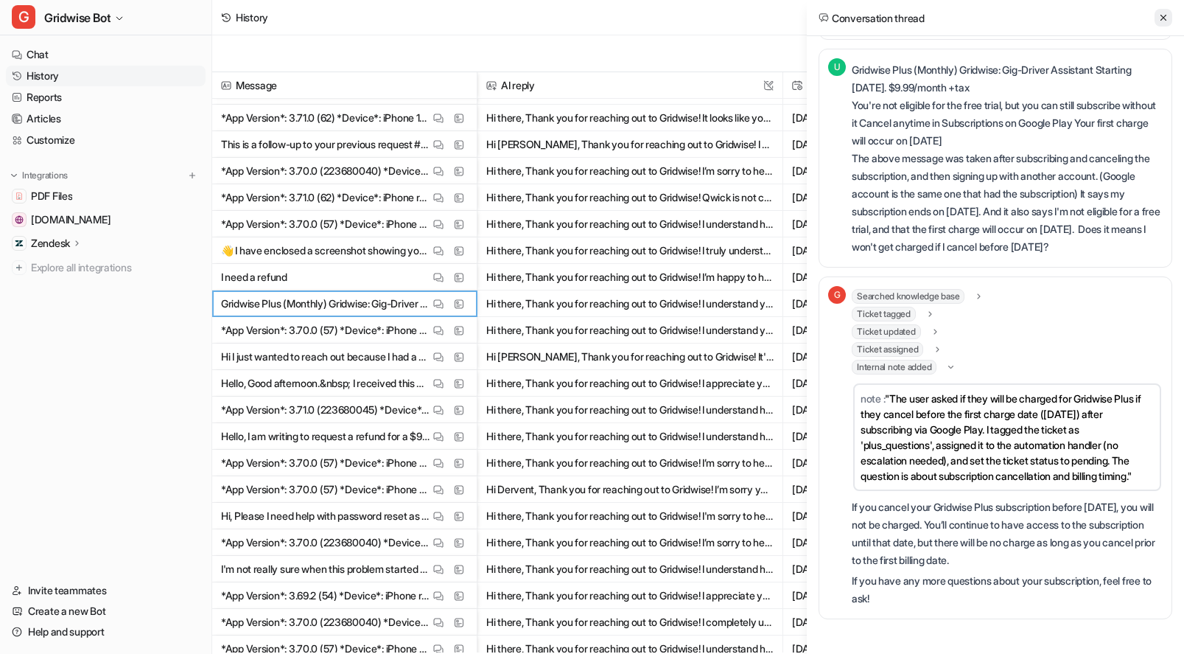
click at [1167, 17] on icon at bounding box center [1163, 18] width 10 height 10
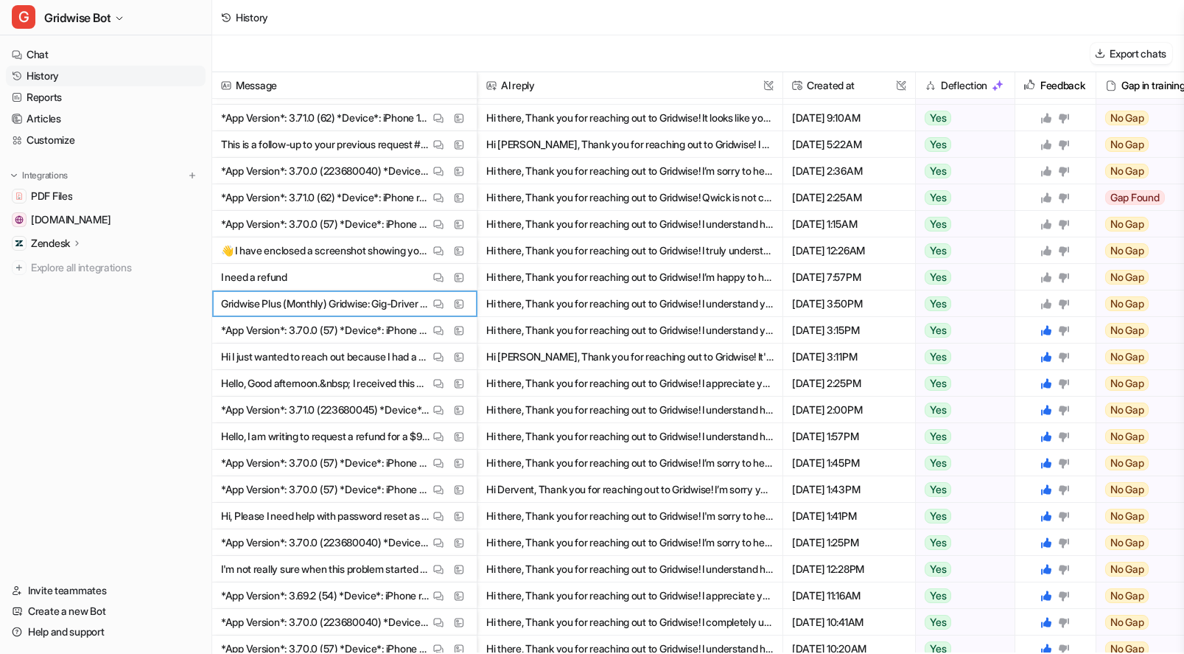
click at [1049, 300] on icon at bounding box center [1046, 303] width 10 height 10
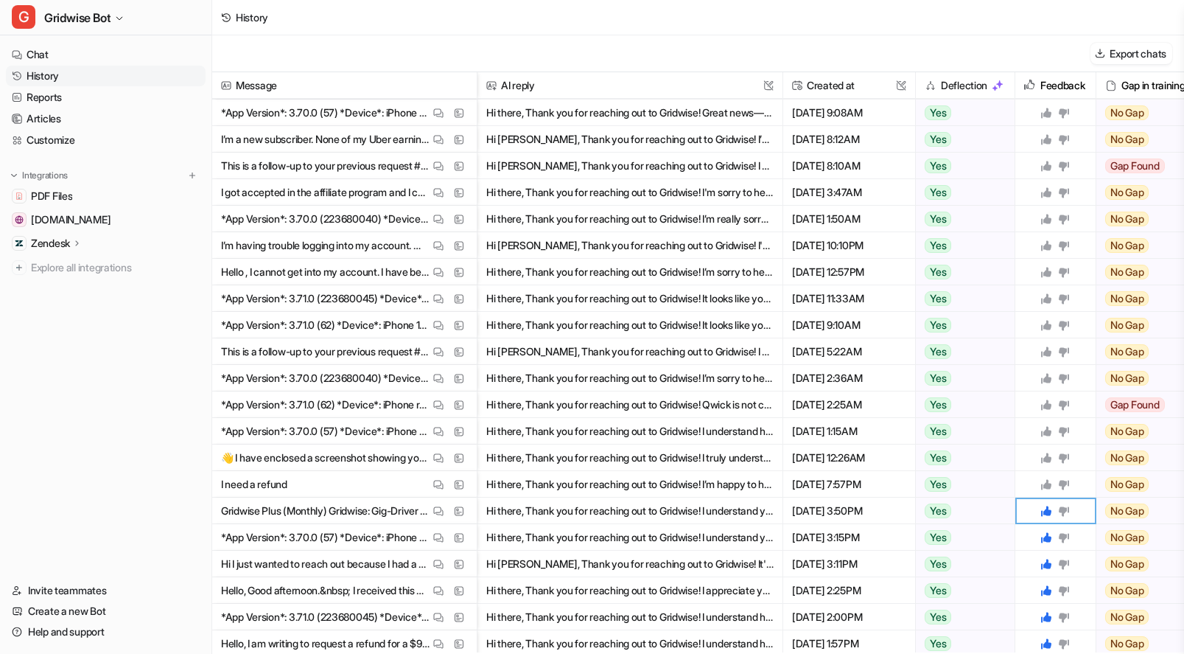
scroll to position [102, 0]
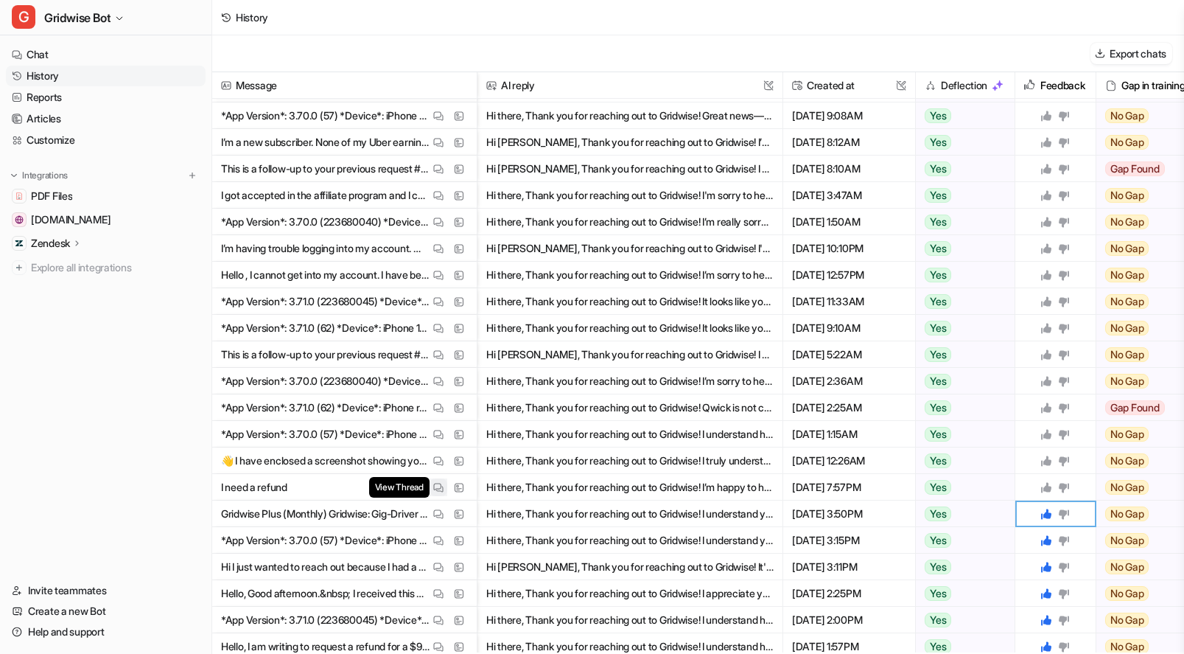
click at [433, 487] on button "View Thread" at bounding box center [439, 487] width 18 height 18
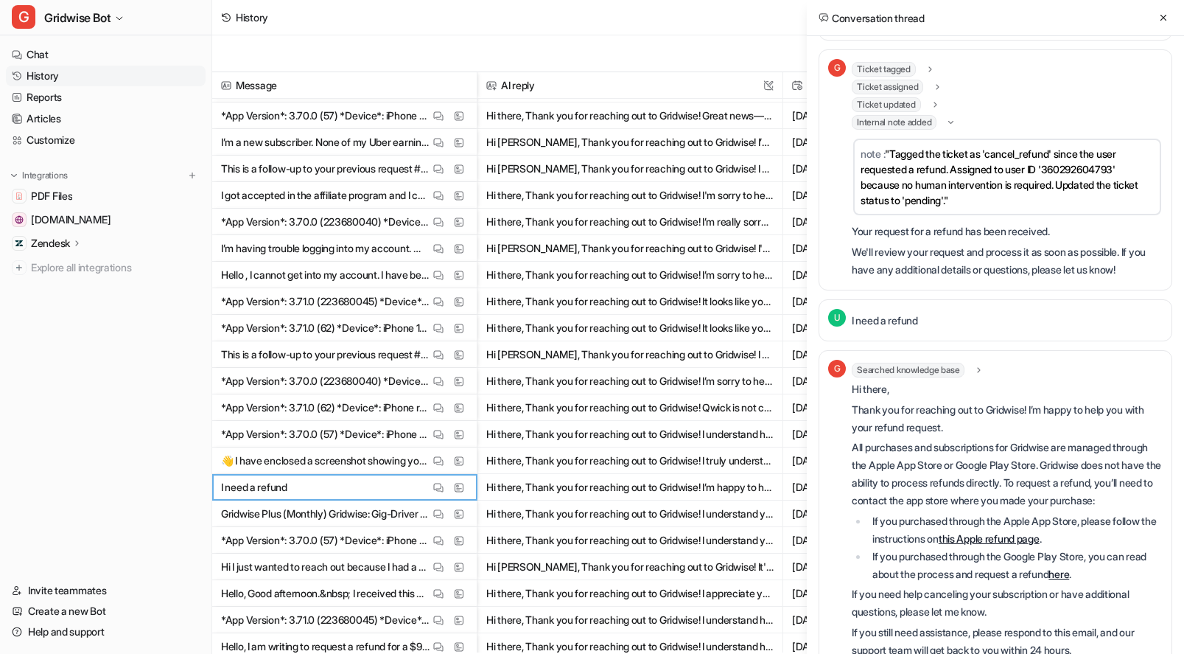
scroll to position [119, 0]
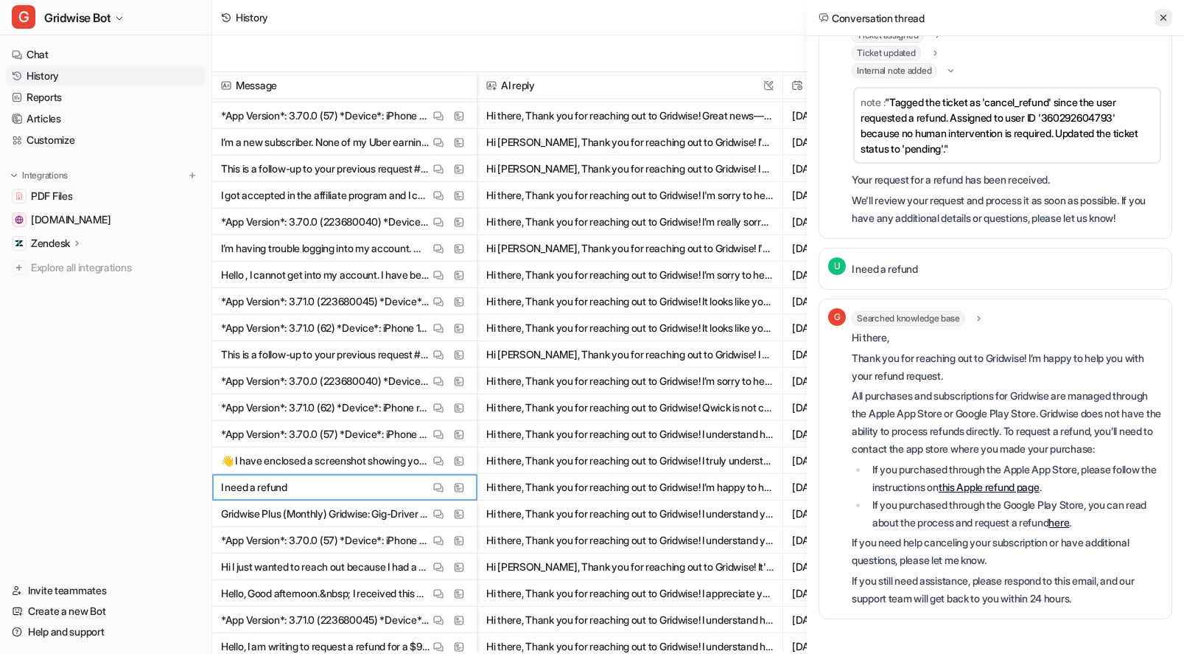
click at [1166, 13] on icon at bounding box center [1163, 18] width 10 height 10
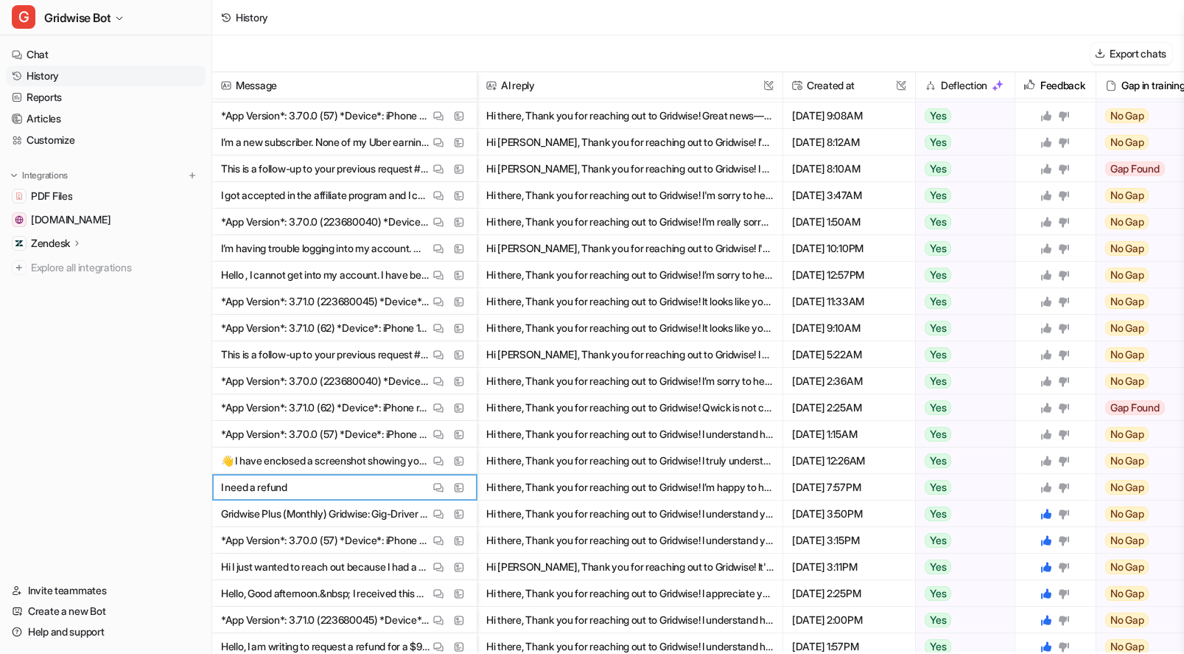
click at [1052, 484] on div at bounding box center [1054, 487] width 29 height 12
click at [1050, 488] on icon at bounding box center [1046, 487] width 10 height 10
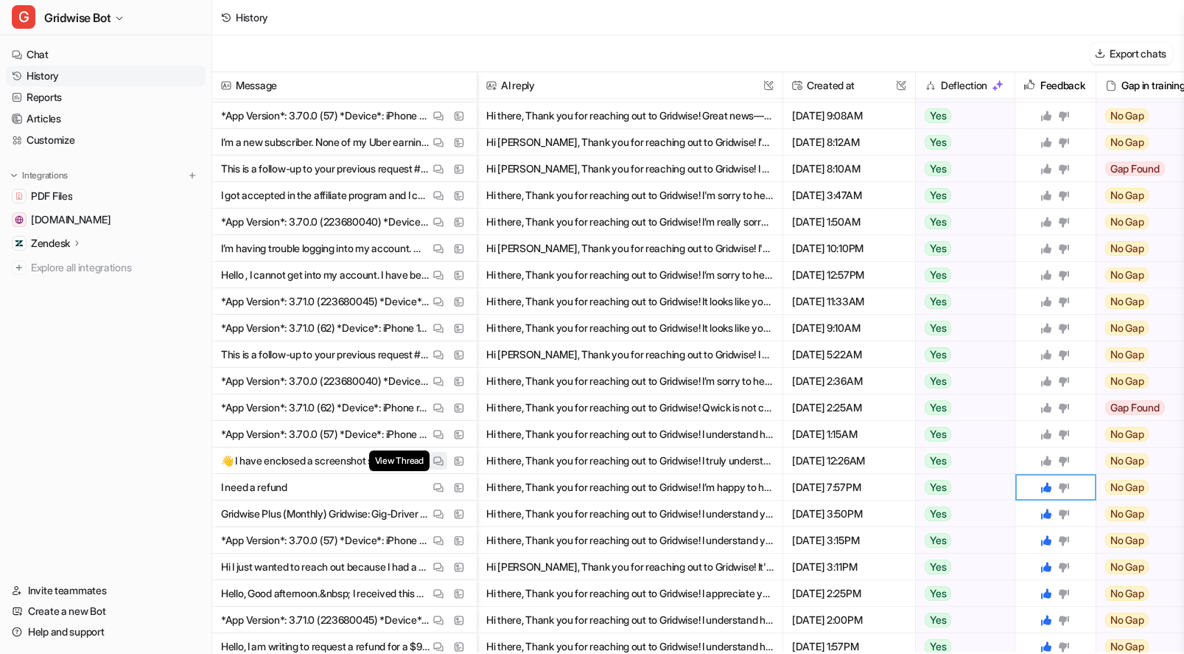
click at [438, 461] on img at bounding box center [438, 460] width 10 height 11
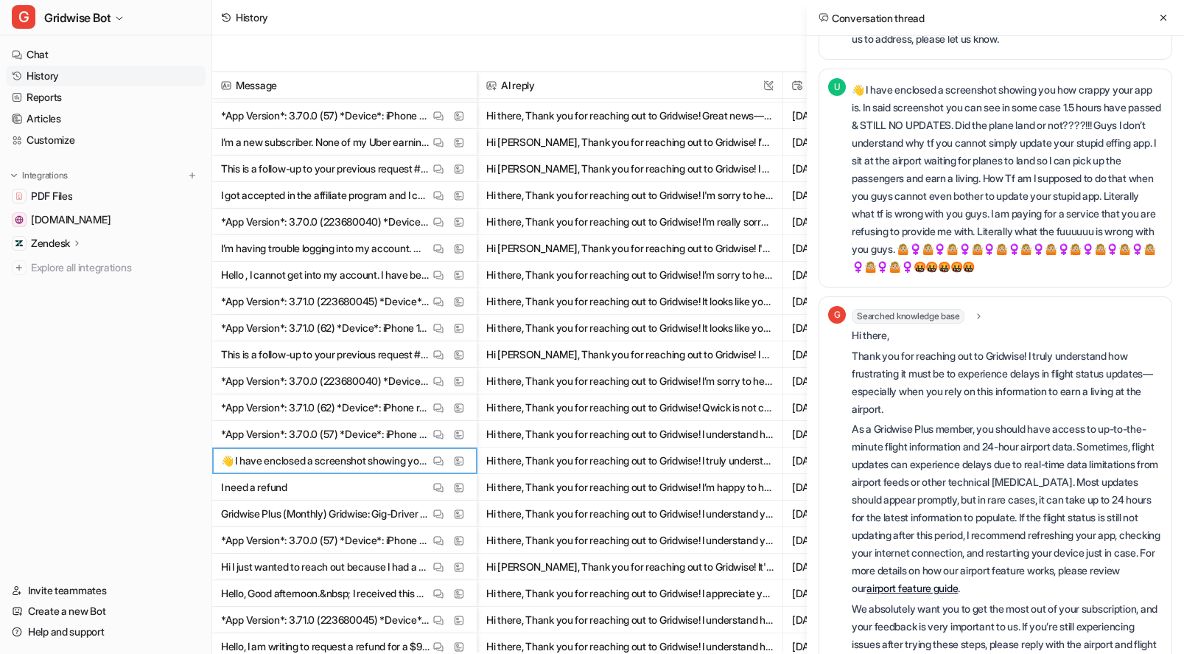
scroll to position [737, 0]
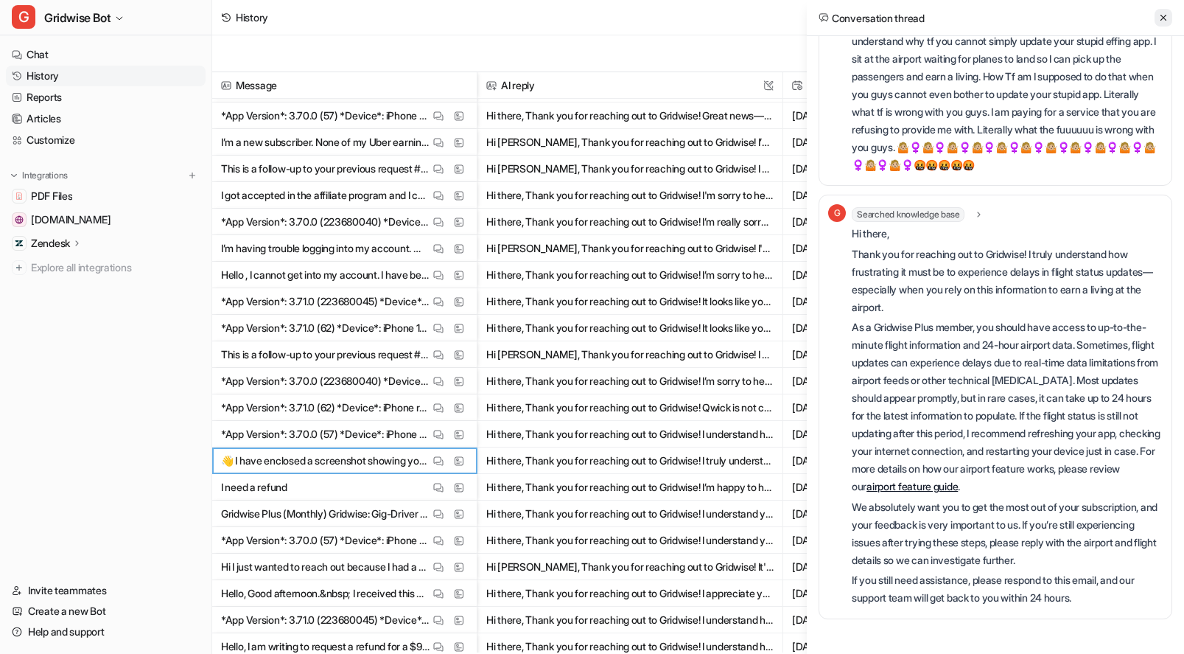
click at [1162, 15] on icon at bounding box center [1164, 18] width 6 height 6
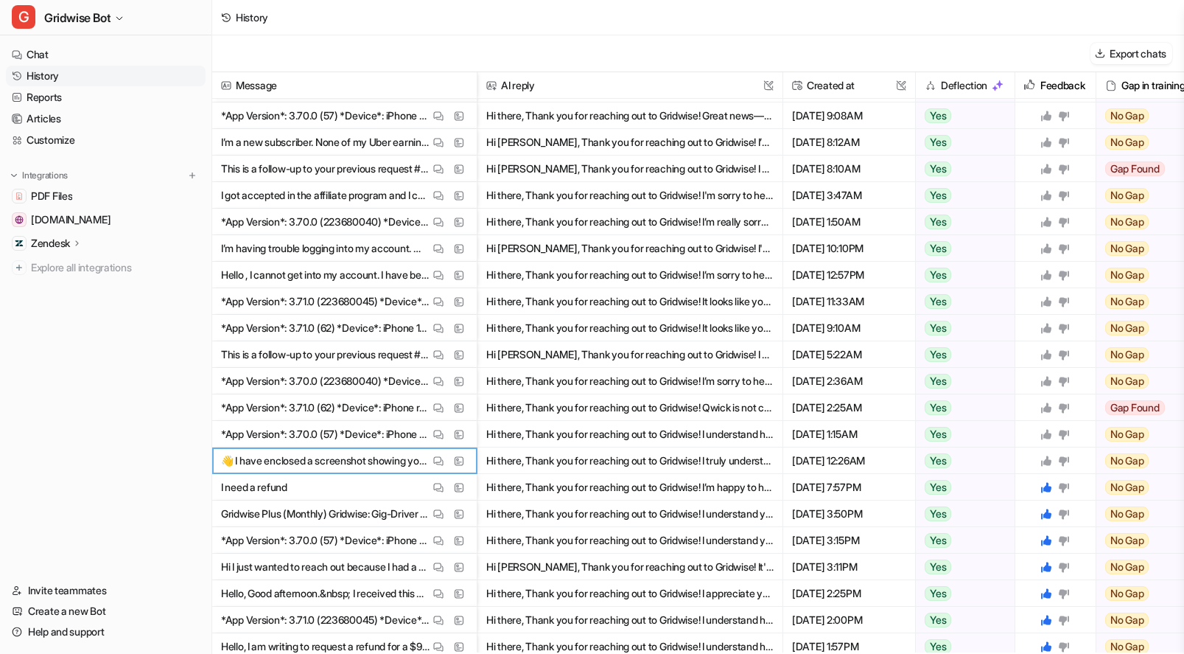
click at [1038, 461] on div at bounding box center [1055, 460] width 69 height 26
click at [1045, 461] on icon at bounding box center [1046, 460] width 10 height 10
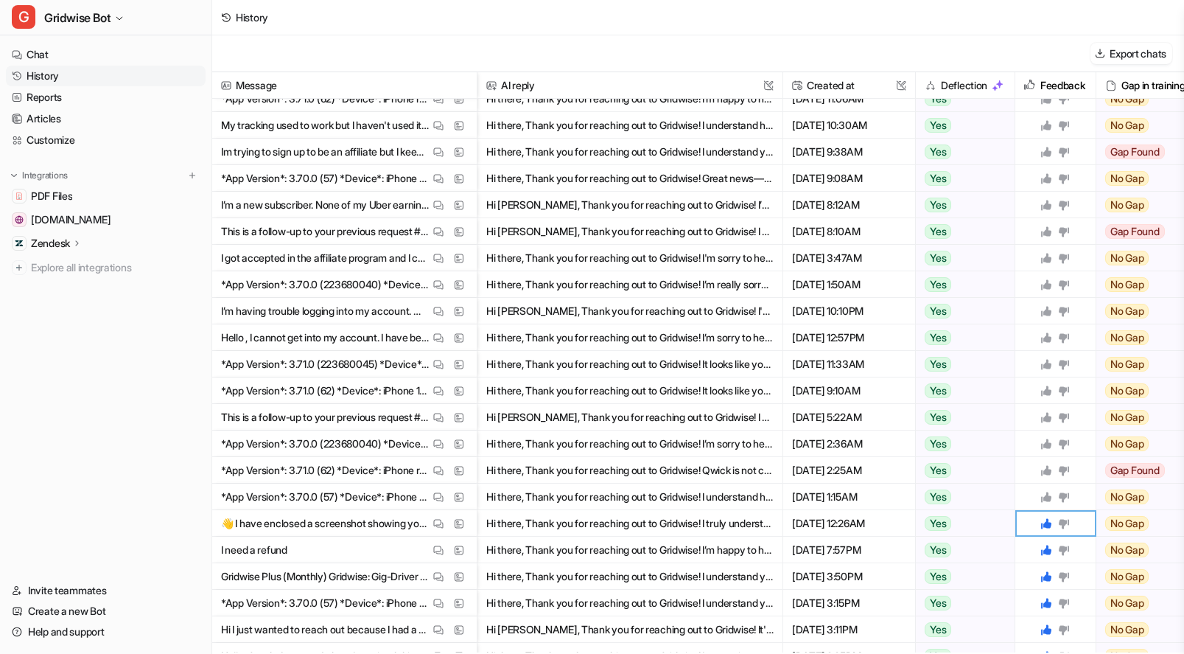
scroll to position [38, 0]
click at [437, 502] on img at bounding box center [438, 498] width 10 height 11
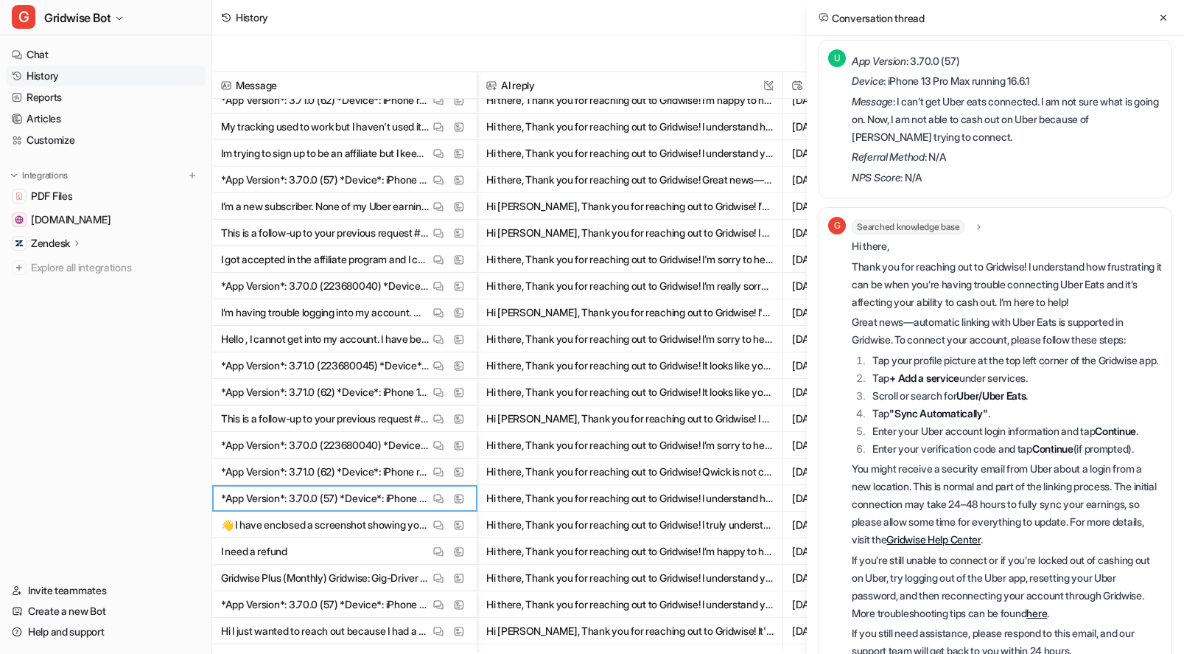
scroll to position [27, 0]
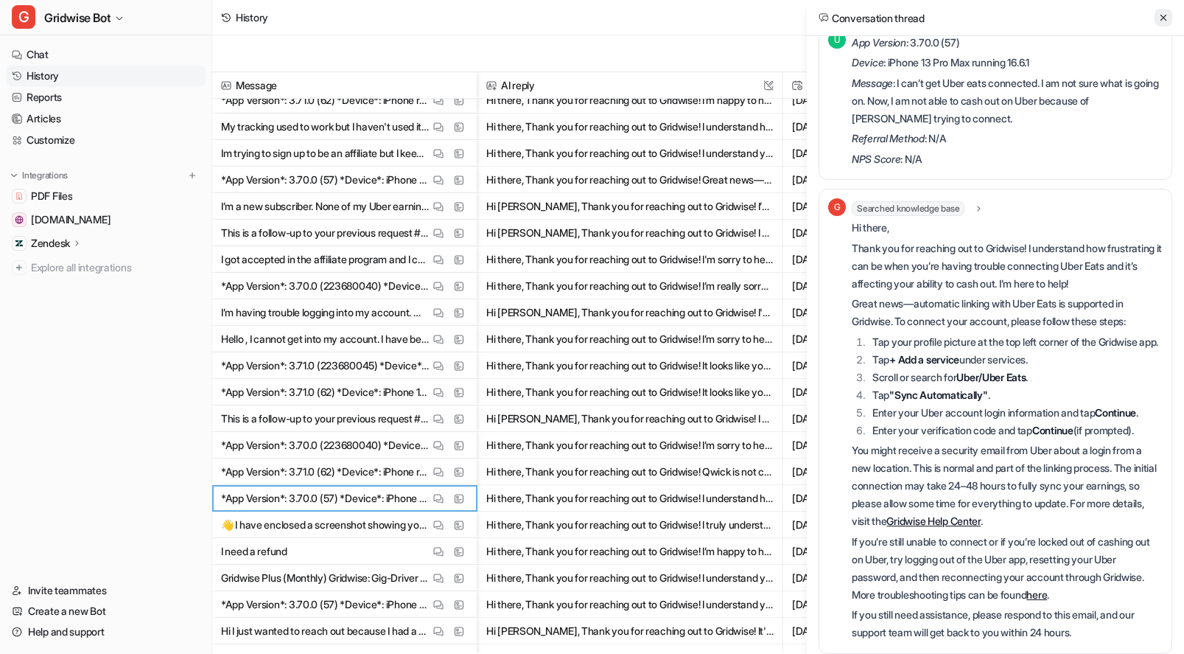
click at [1165, 18] on icon at bounding box center [1163, 18] width 10 height 10
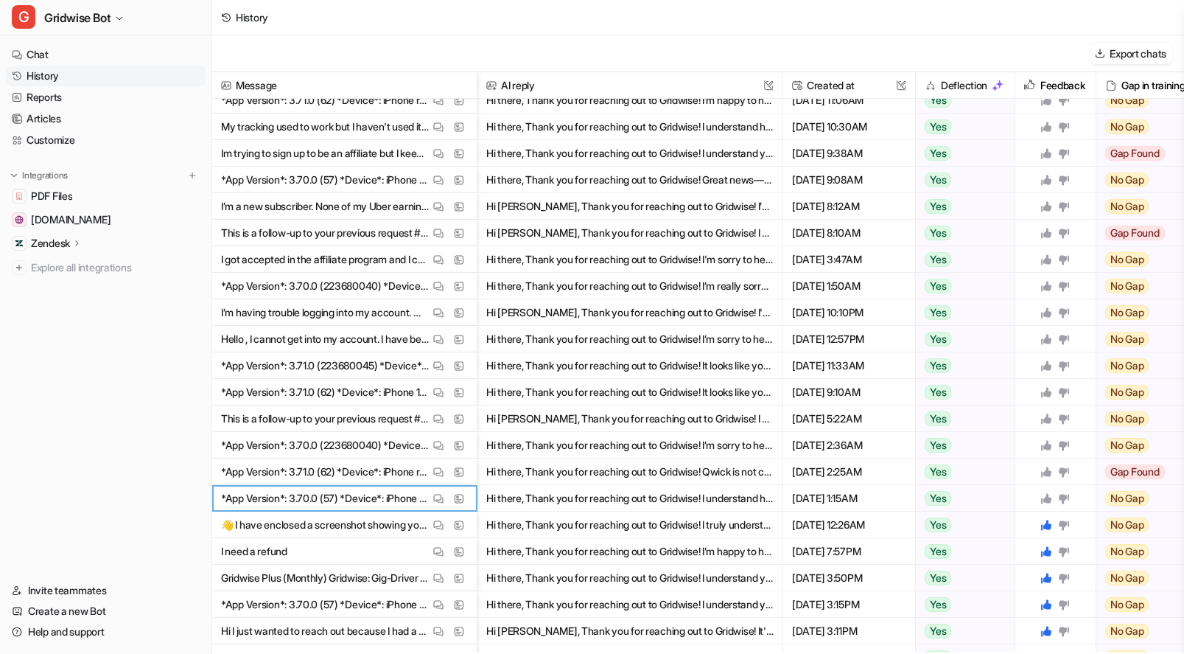
click at [1062, 494] on icon at bounding box center [1064, 499] width 10 height 10
click at [441, 497] on img at bounding box center [438, 498] width 10 height 11
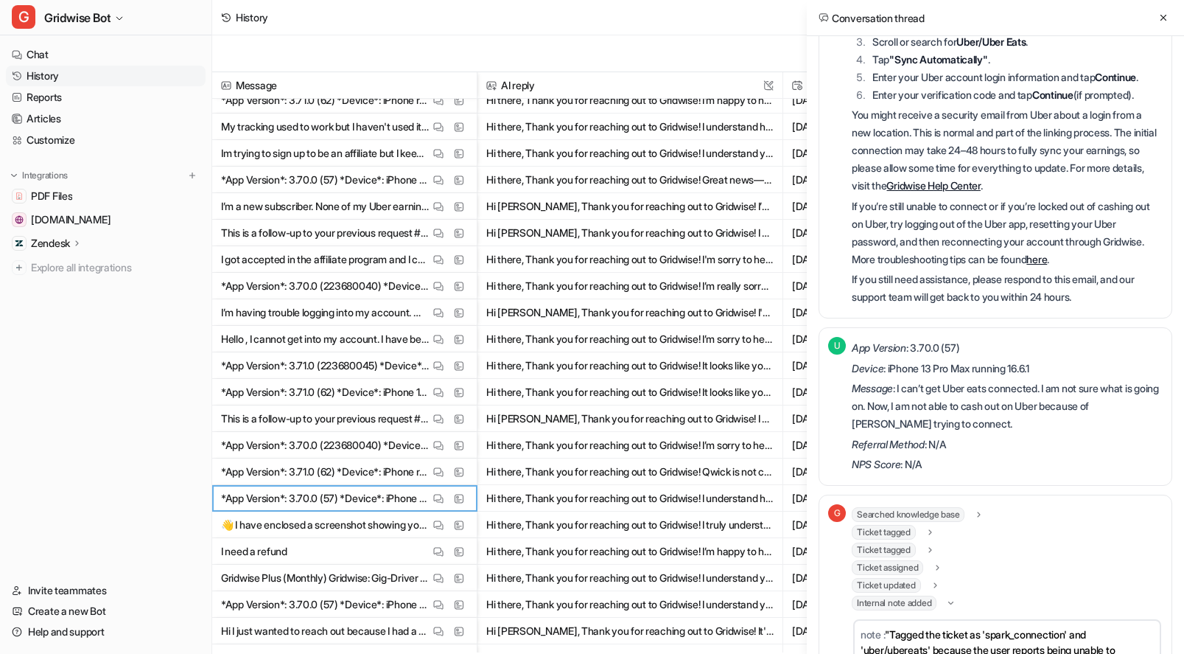
scroll to position [444, 0]
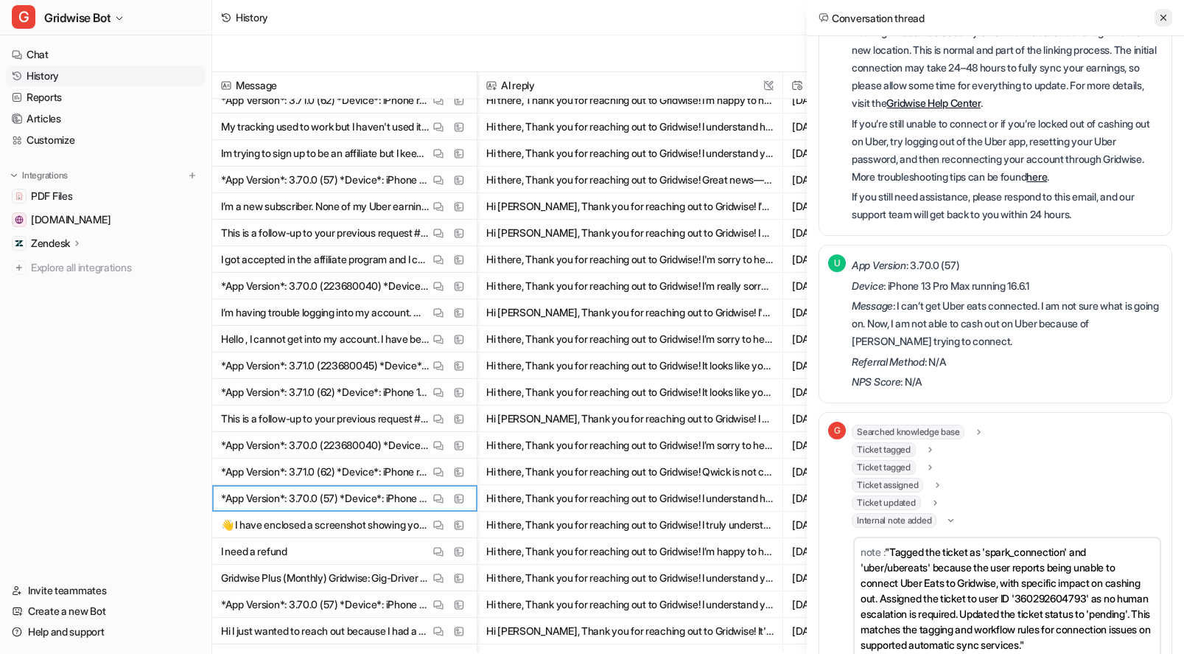
click at [1159, 18] on icon at bounding box center [1163, 18] width 10 height 10
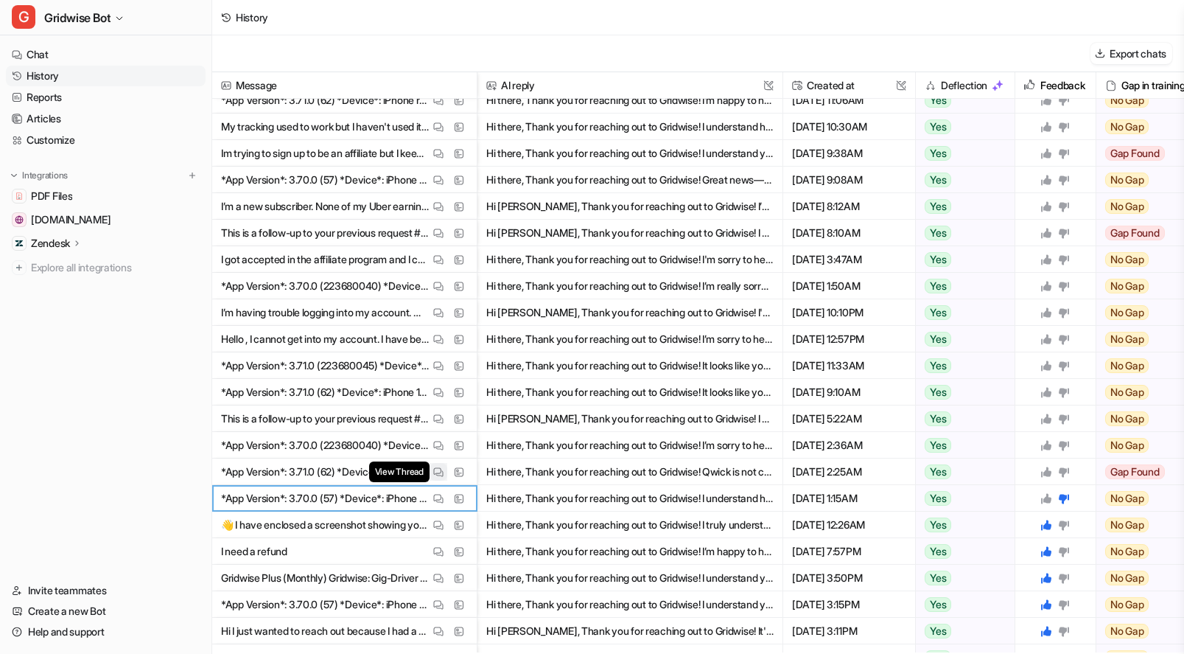
click at [439, 470] on img at bounding box center [438, 471] width 10 height 11
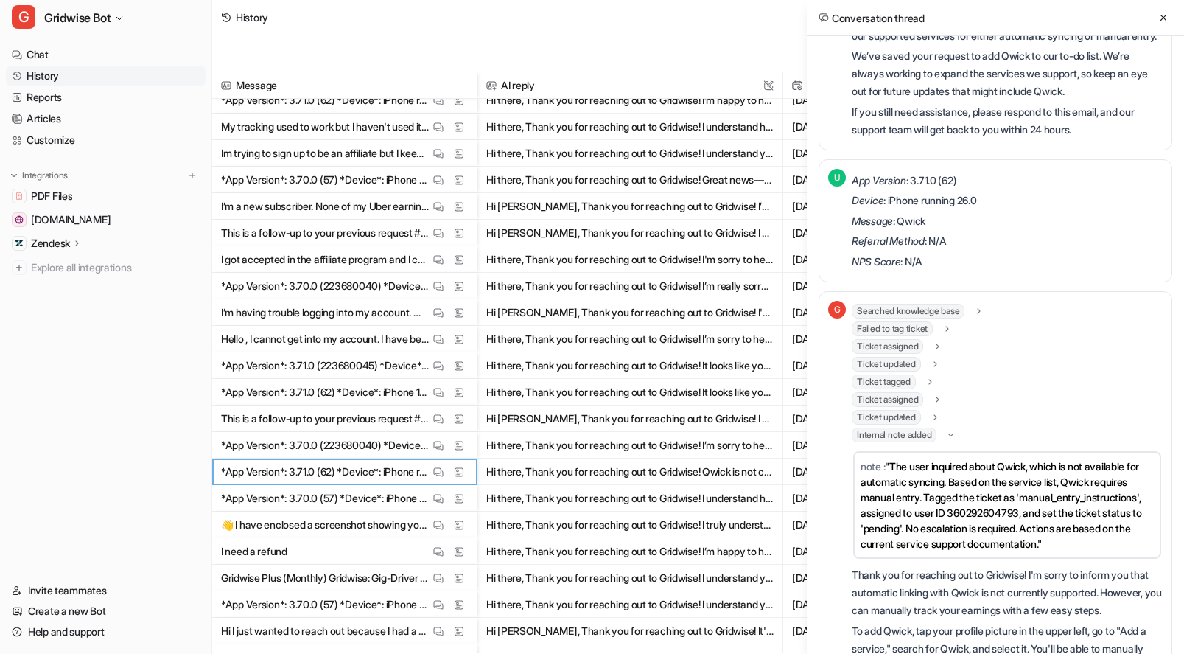
scroll to position [204, 0]
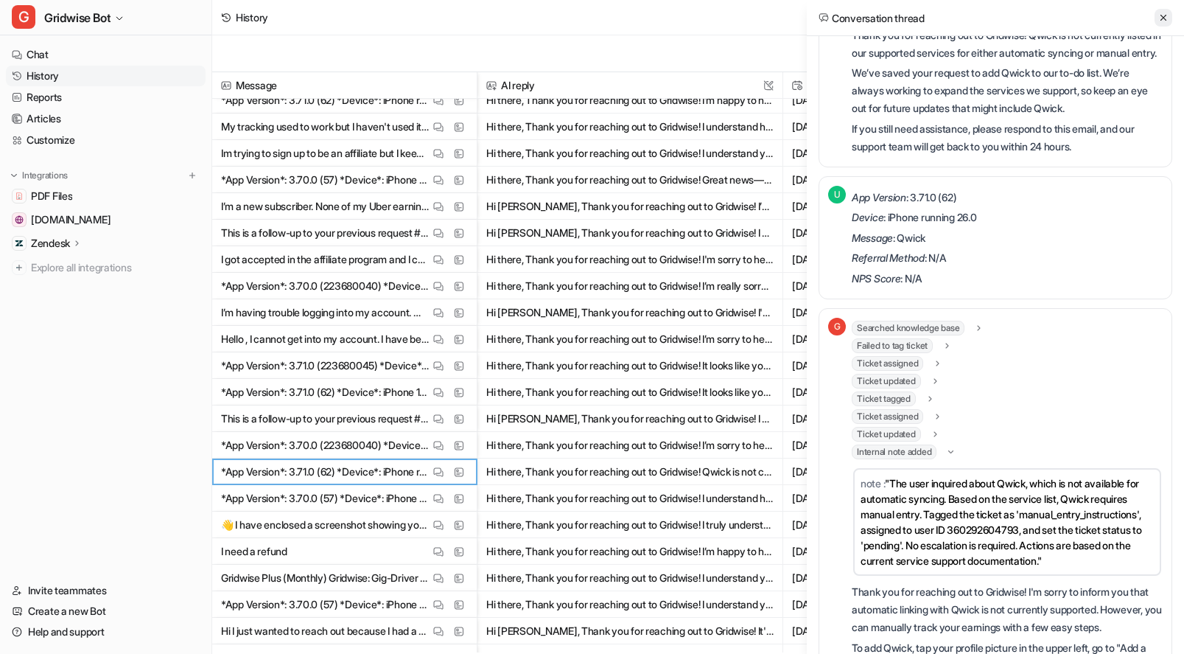
click at [1162, 15] on icon at bounding box center [1163, 18] width 10 height 10
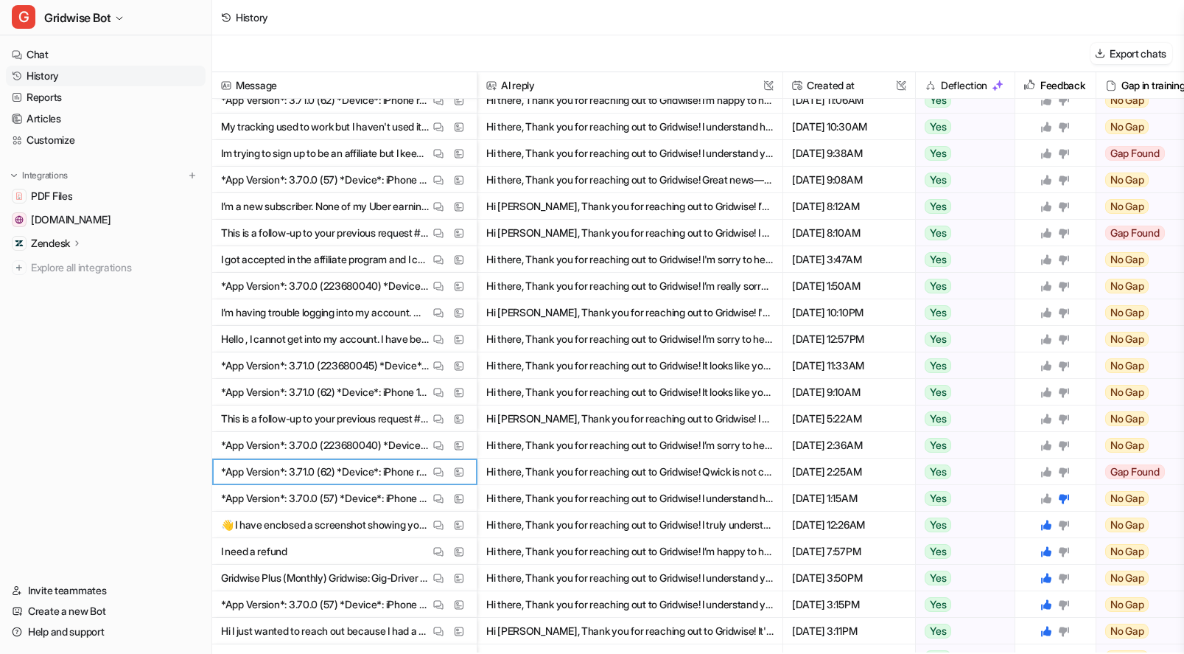
click at [1046, 472] on icon at bounding box center [1046, 471] width 10 height 10
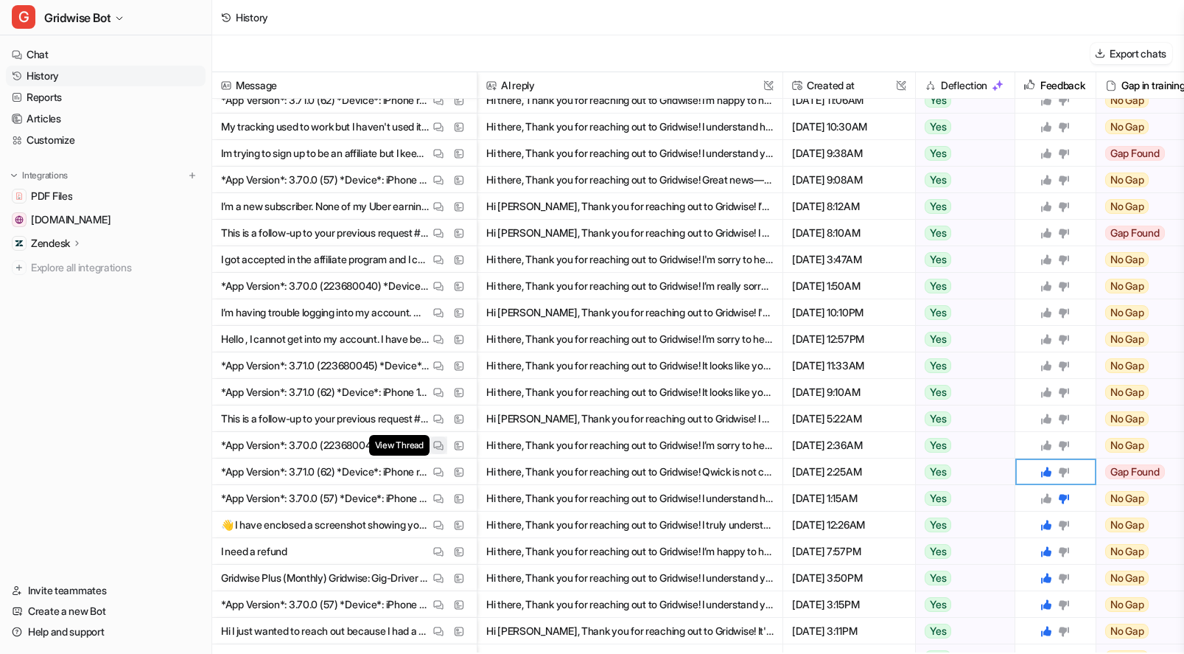
click at [433, 444] on img at bounding box center [438, 445] width 10 height 11
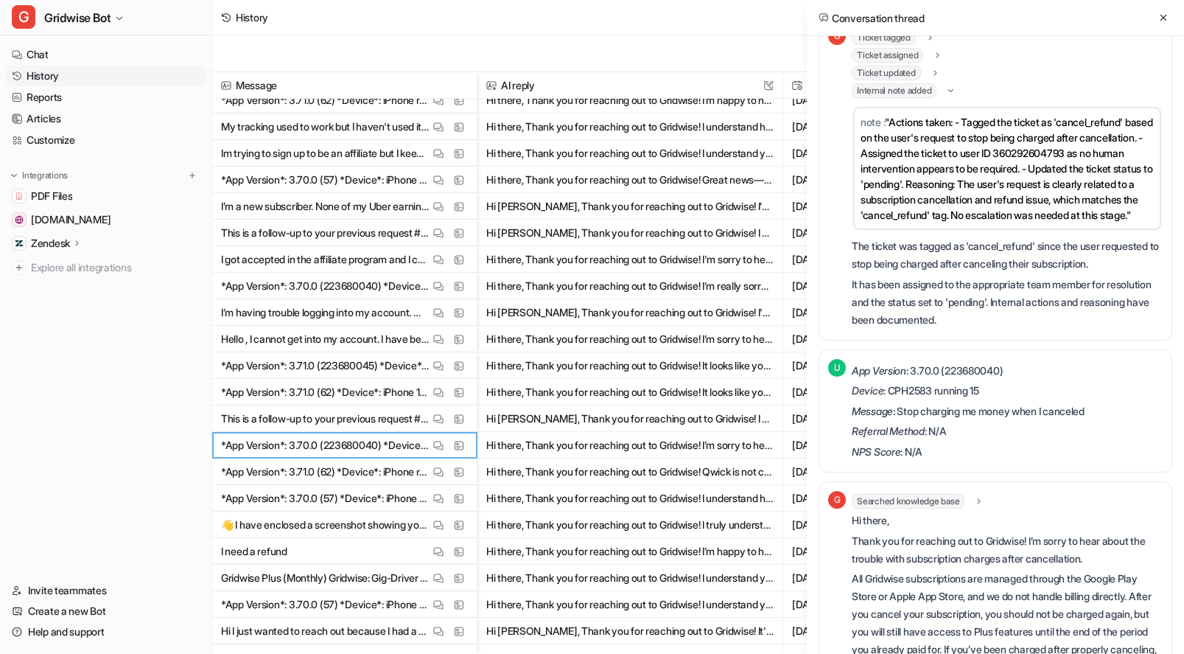
scroll to position [0, 0]
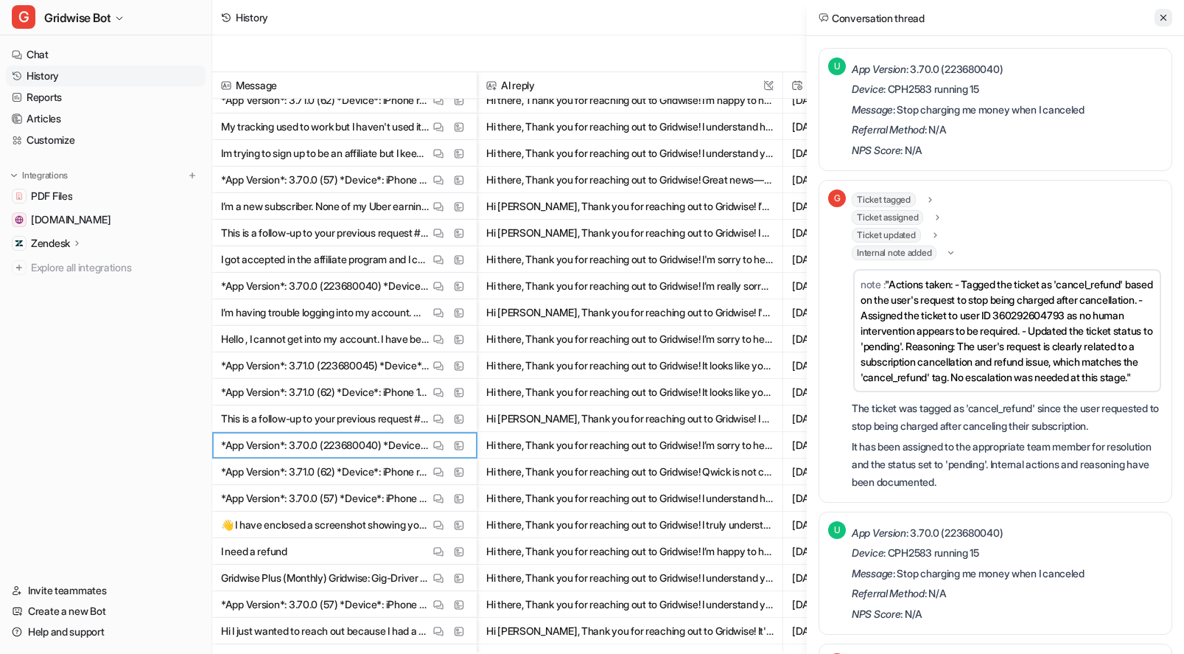
click at [1160, 13] on icon at bounding box center [1163, 18] width 10 height 10
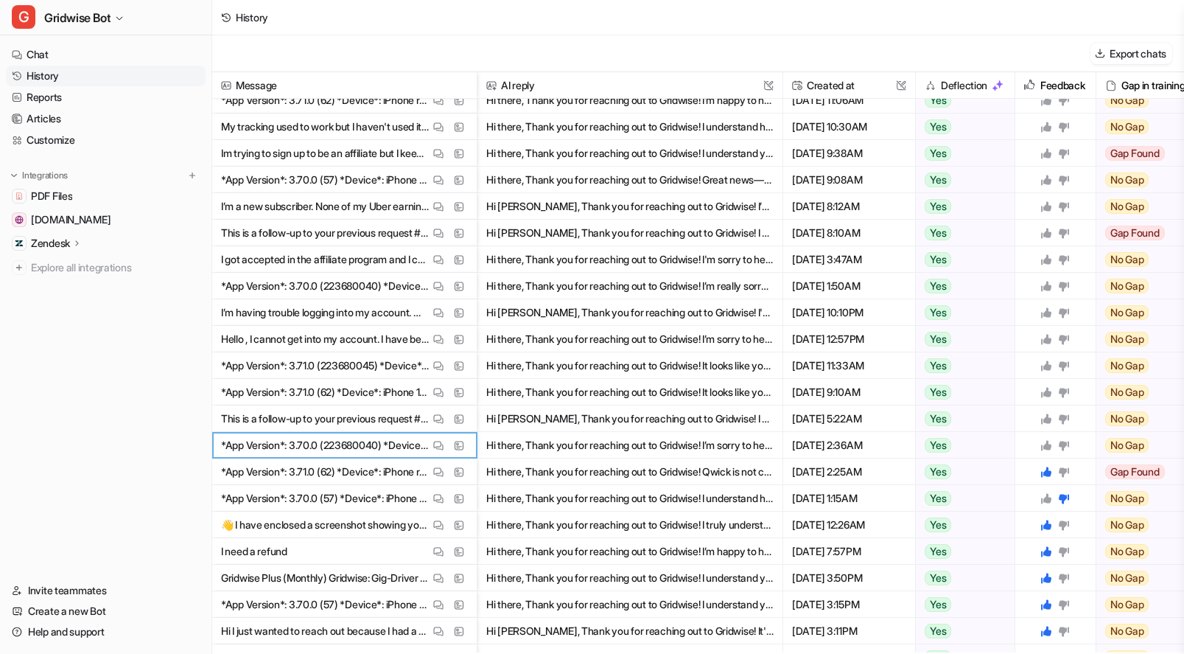
click at [1046, 440] on icon at bounding box center [1046, 445] width 12 height 12
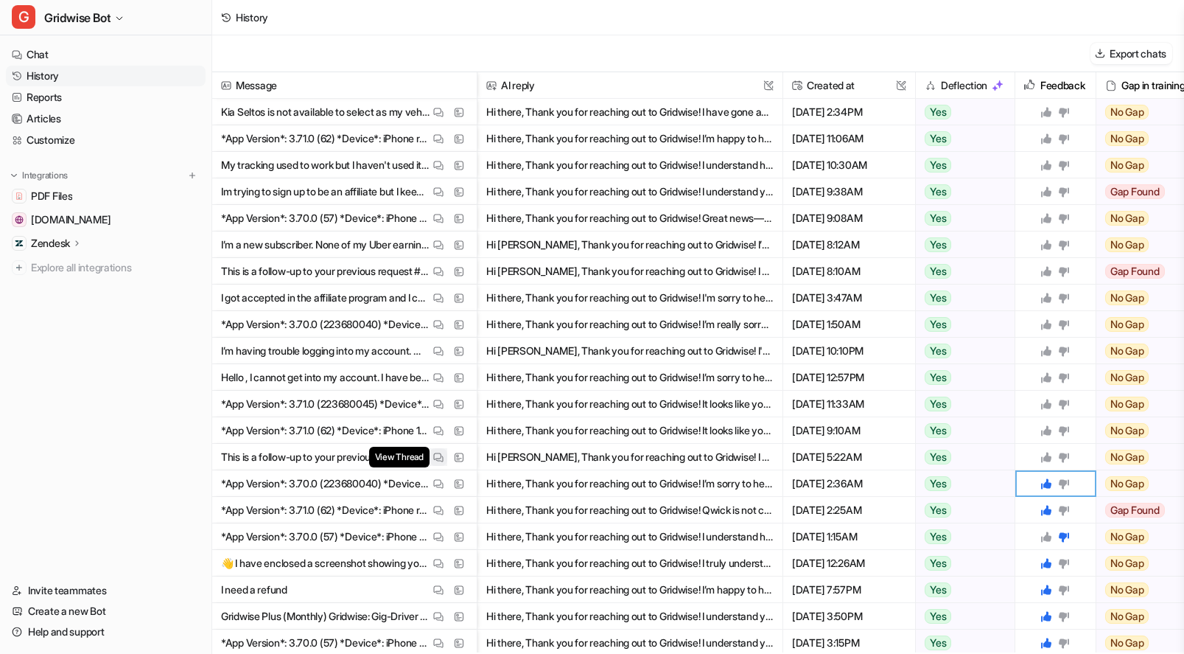
click at [430, 452] on button "View Thread" at bounding box center [439, 457] width 18 height 18
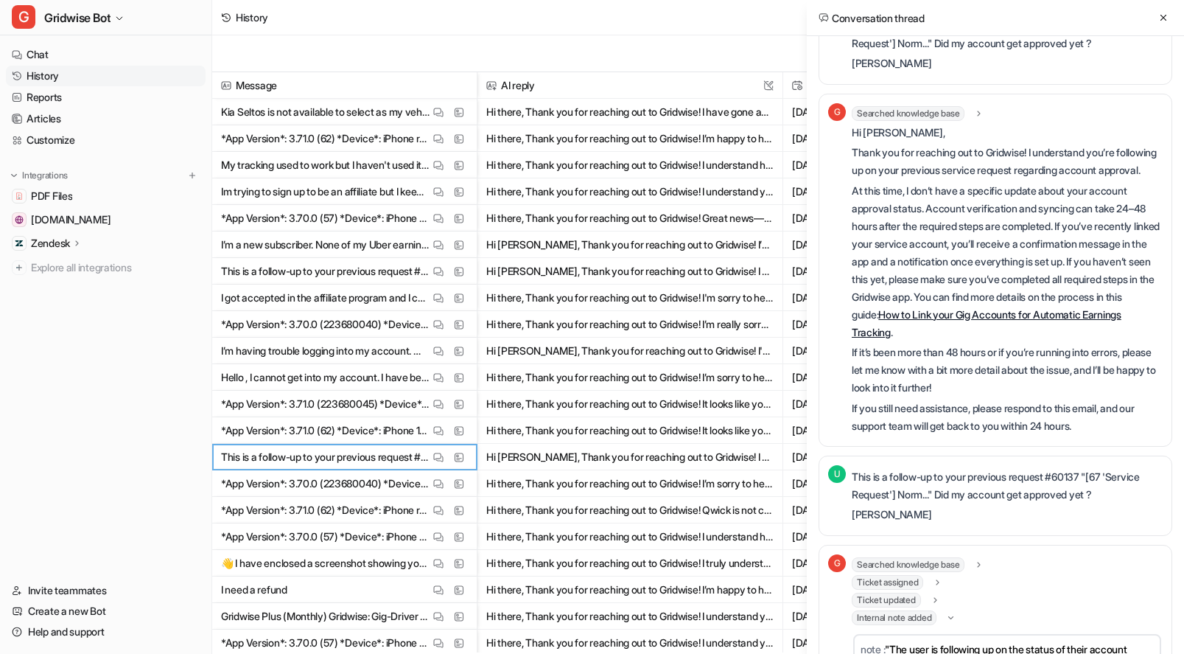
scroll to position [44, 0]
click at [1171, 15] on button at bounding box center [1164, 18] width 18 height 18
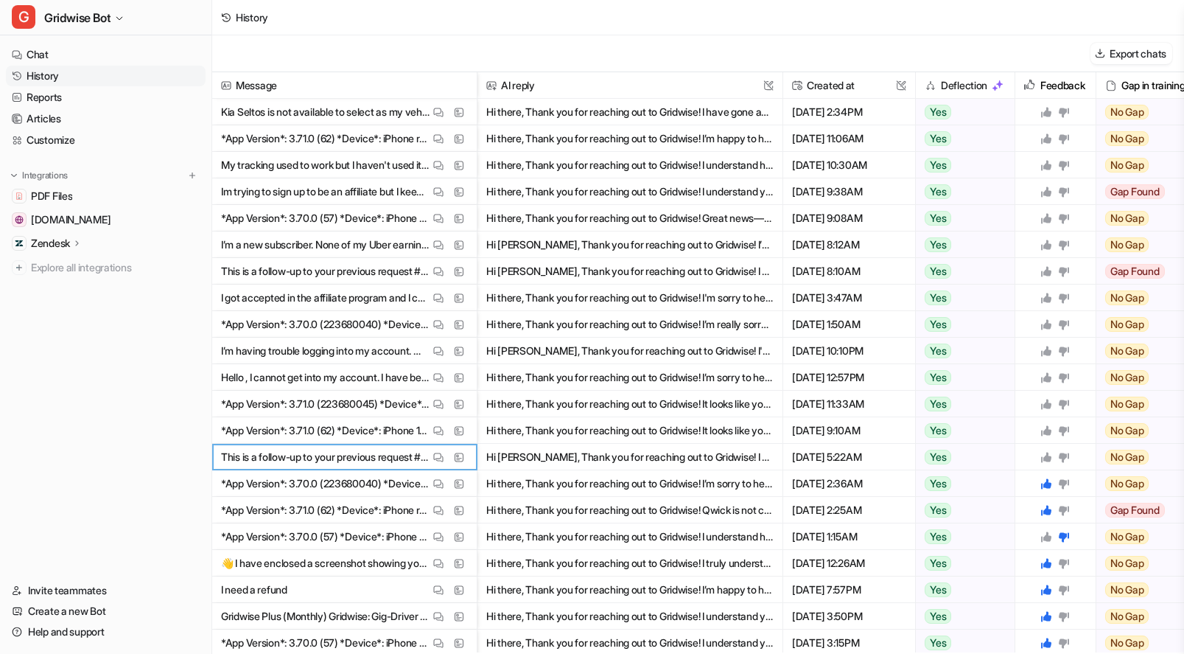
click at [1066, 454] on icon at bounding box center [1064, 457] width 10 height 10
click at [439, 430] on img at bounding box center [438, 430] width 10 height 11
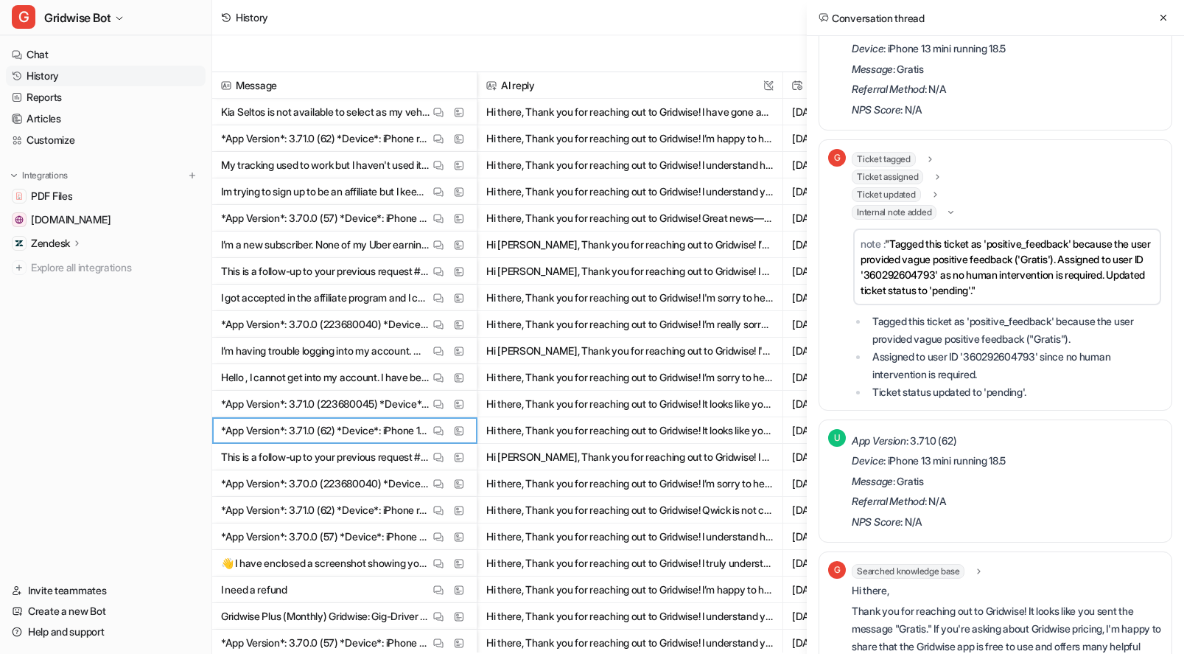
scroll to position [0, 0]
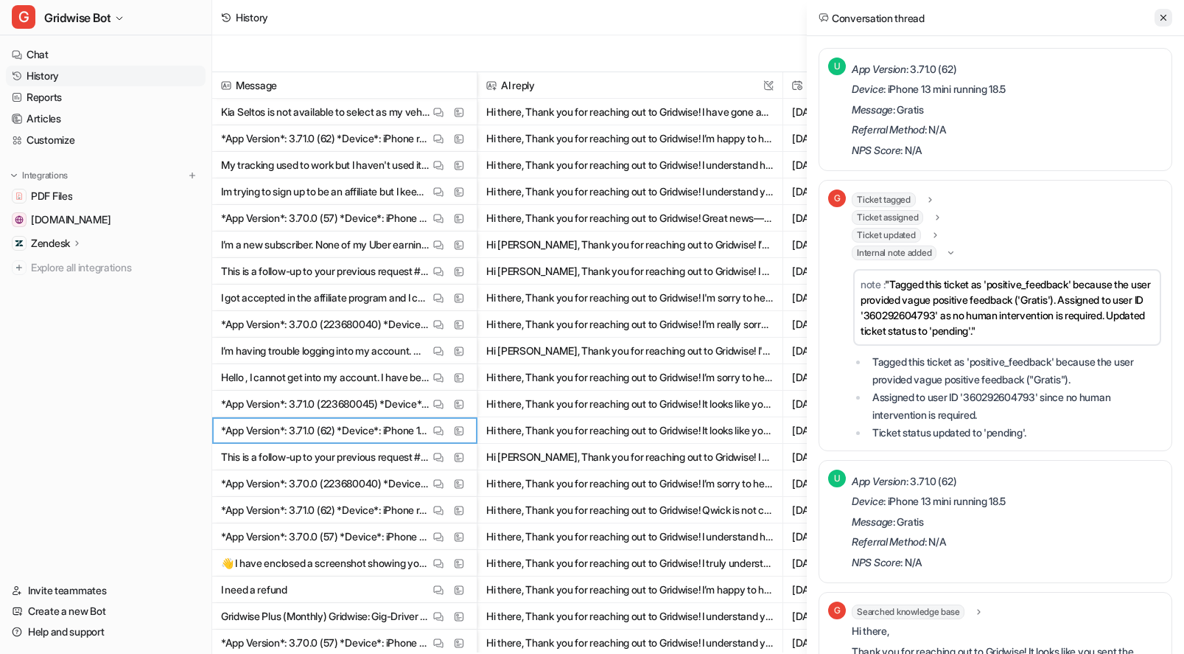
click at [1166, 13] on icon at bounding box center [1163, 18] width 10 height 10
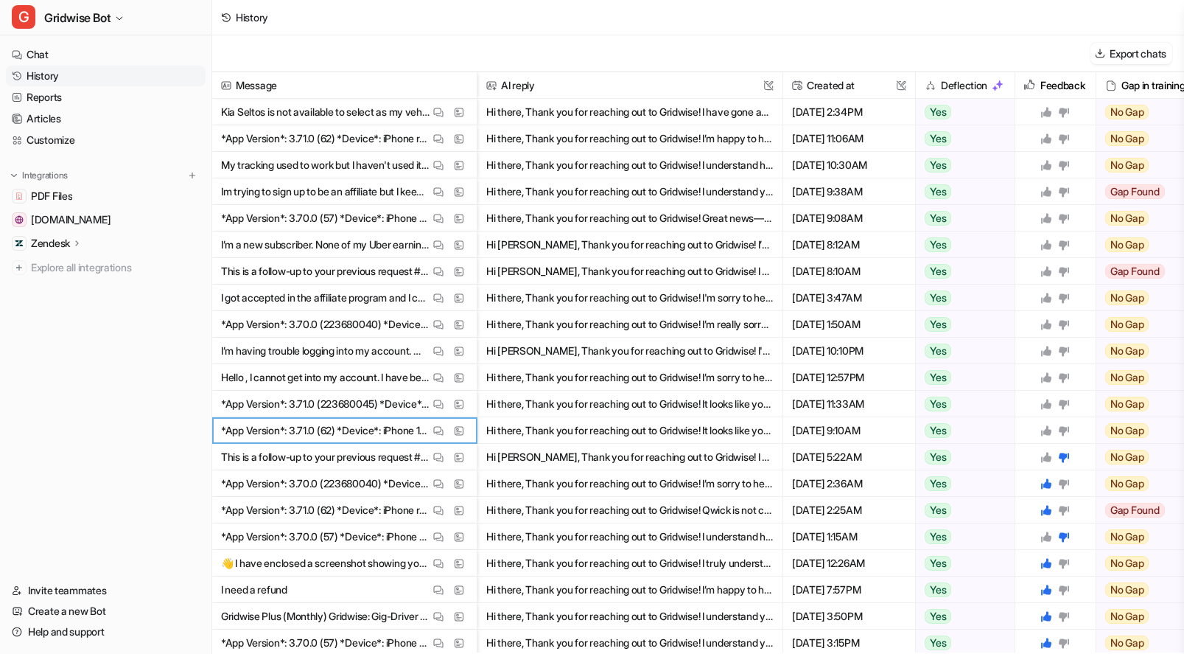
click at [1047, 433] on icon at bounding box center [1046, 430] width 10 height 10
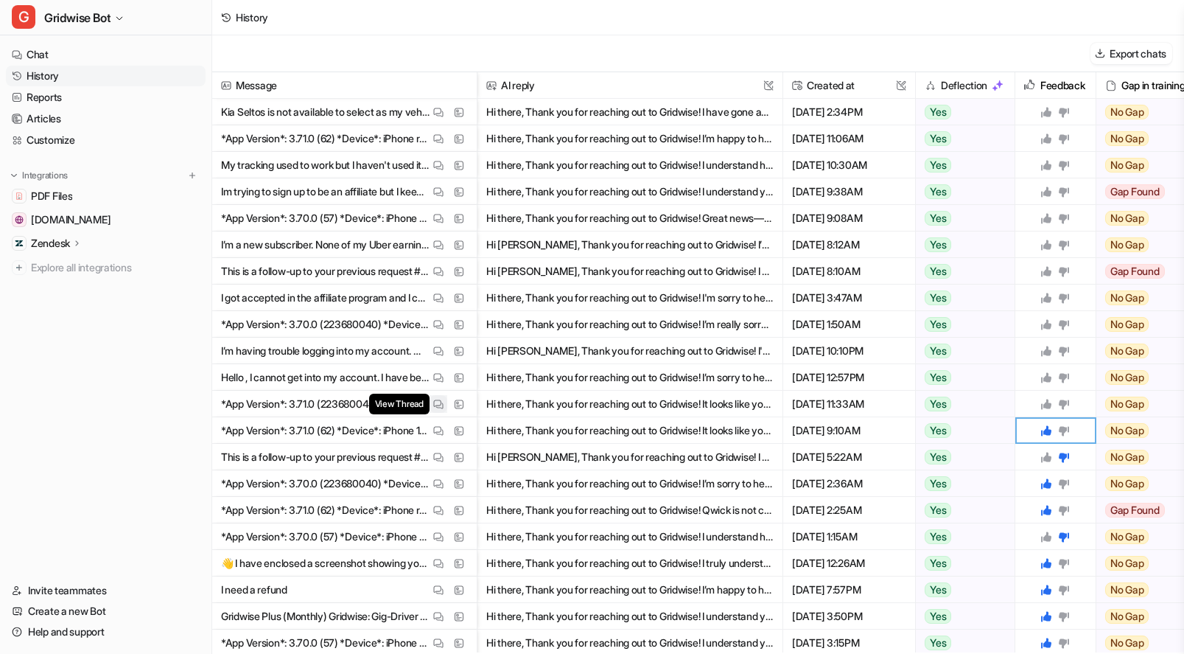
click at [434, 404] on img at bounding box center [438, 404] width 10 height 11
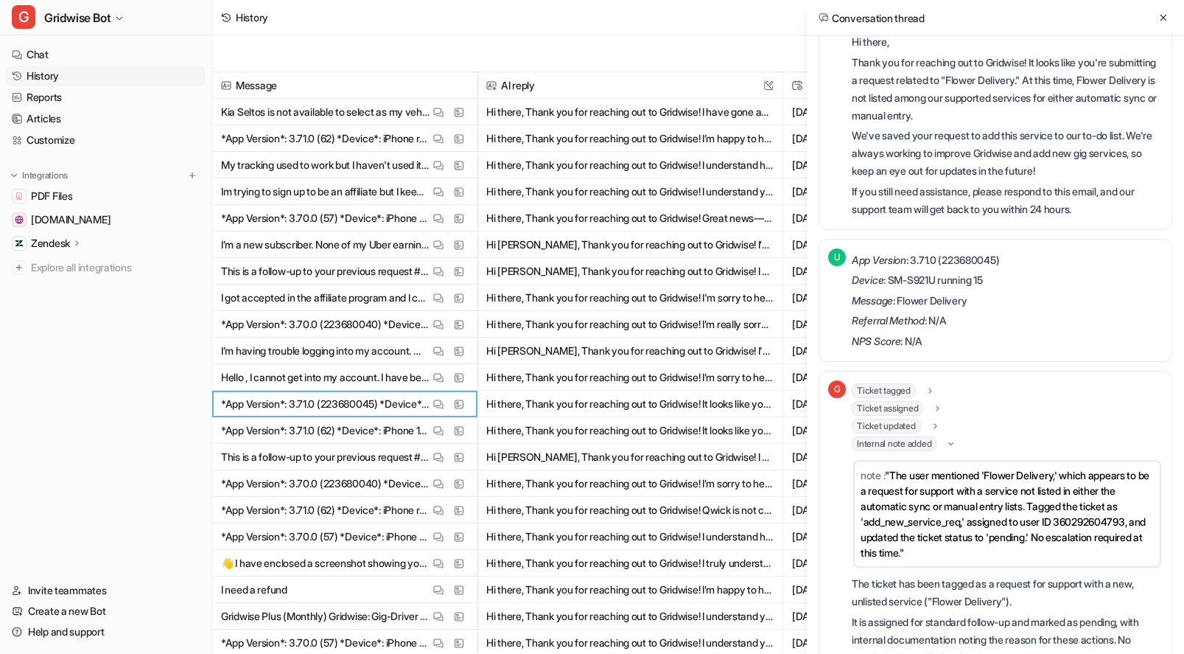
scroll to position [236, 0]
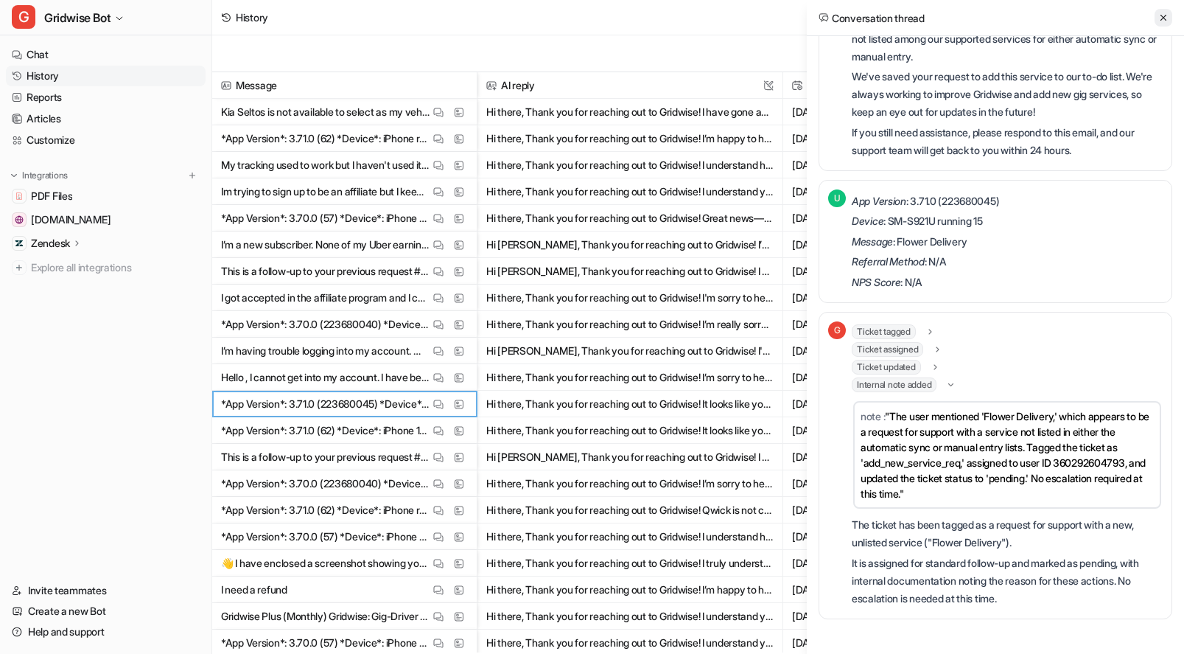
click at [1163, 9] on button at bounding box center [1164, 18] width 18 height 18
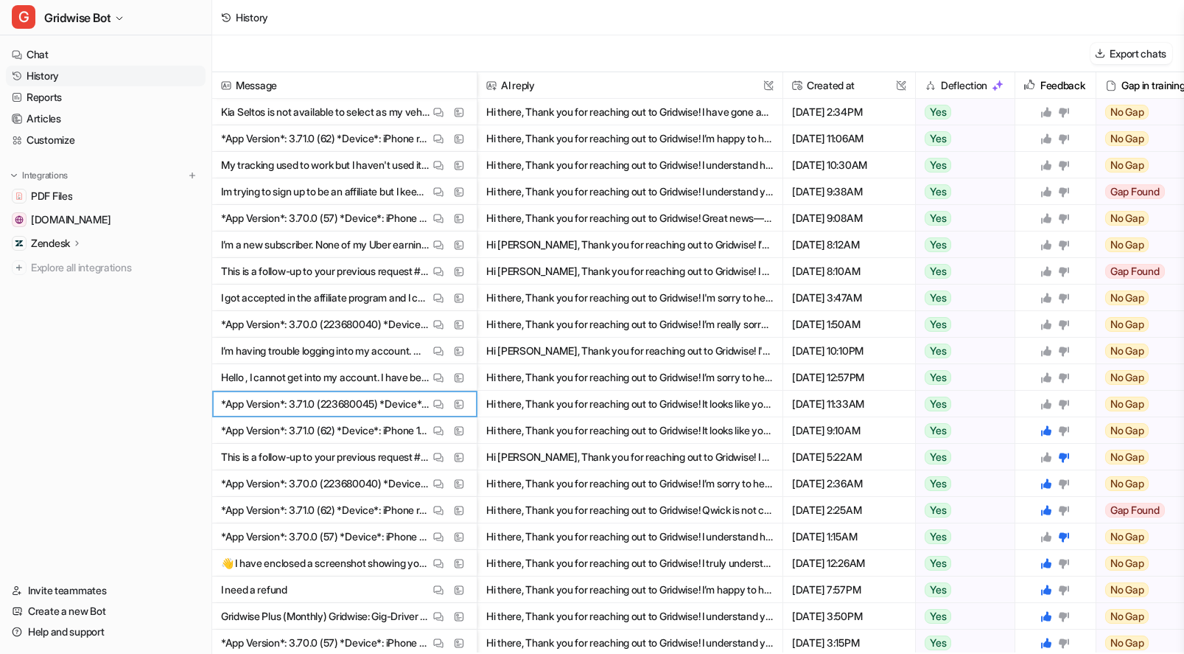
click at [1046, 405] on icon at bounding box center [1046, 404] width 10 height 10
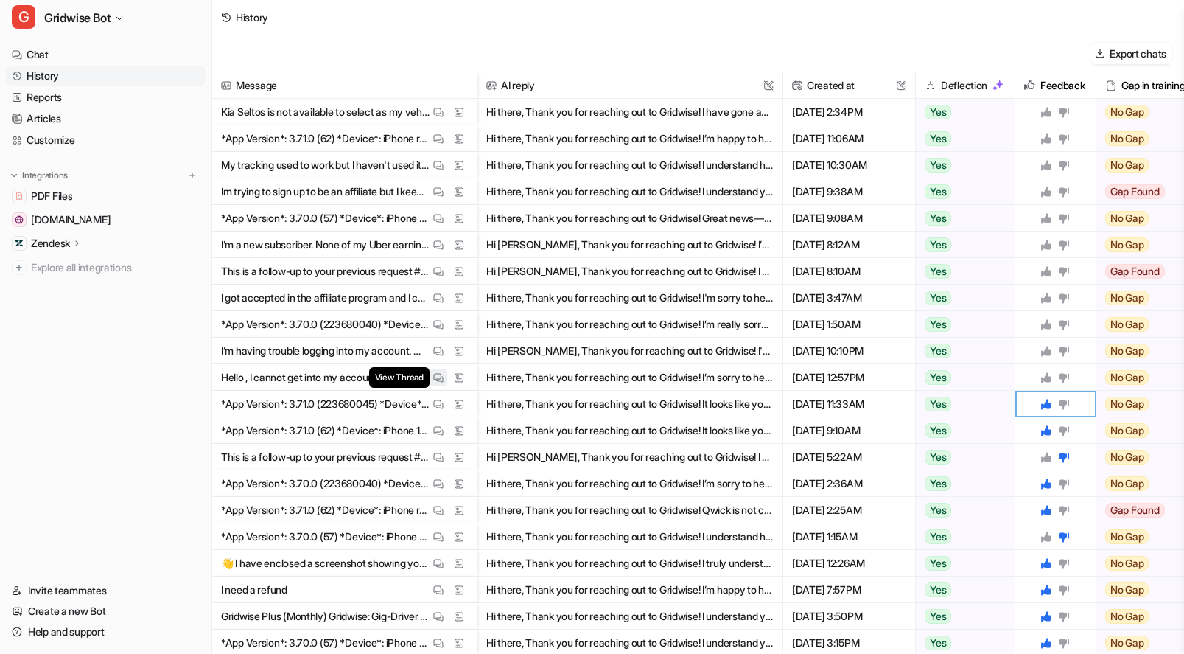
click at [441, 375] on img at bounding box center [438, 377] width 10 height 11
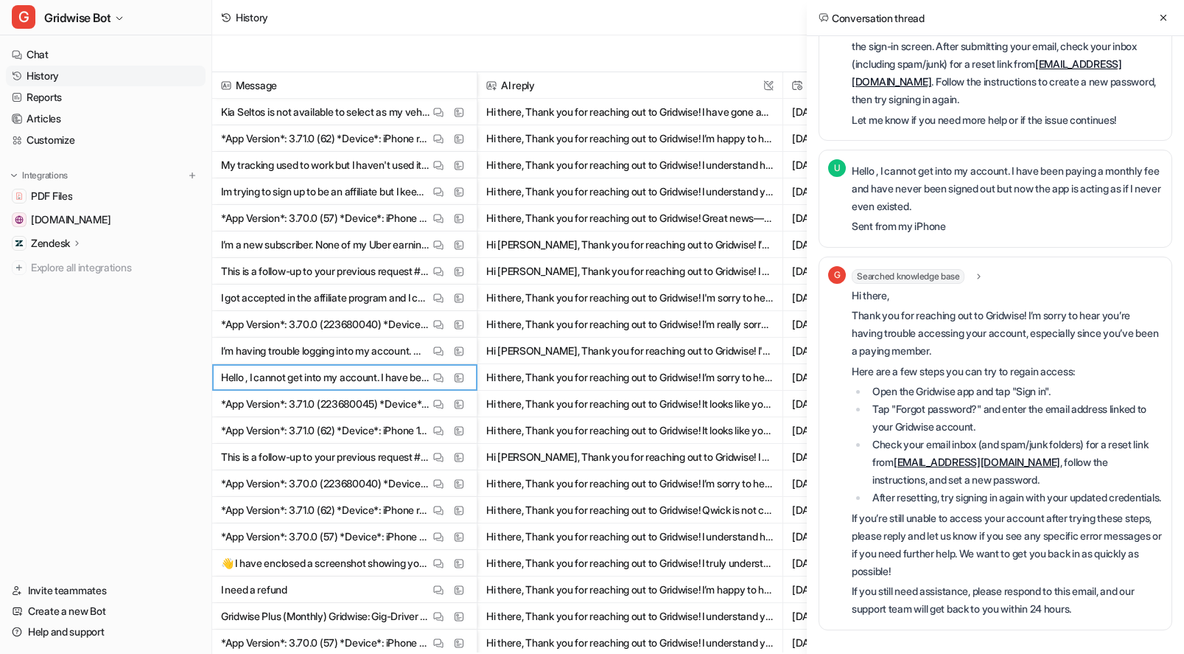
scroll to position [420, 0]
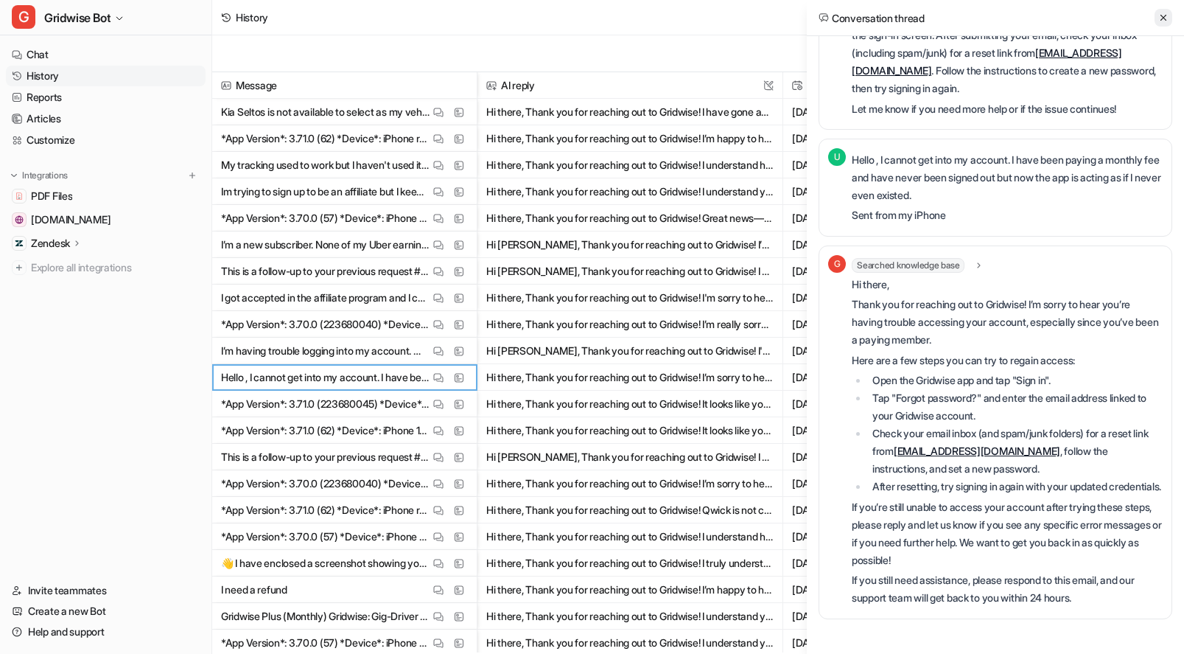
click at [1164, 14] on icon at bounding box center [1163, 18] width 10 height 10
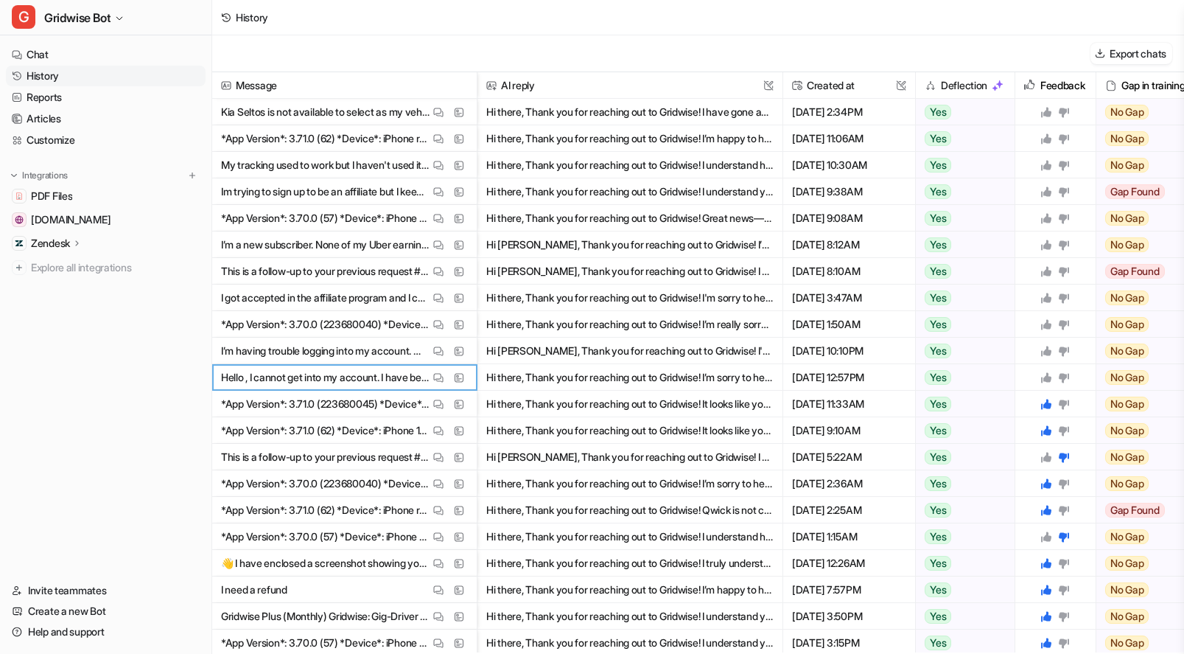
click at [1045, 374] on icon at bounding box center [1046, 377] width 12 height 12
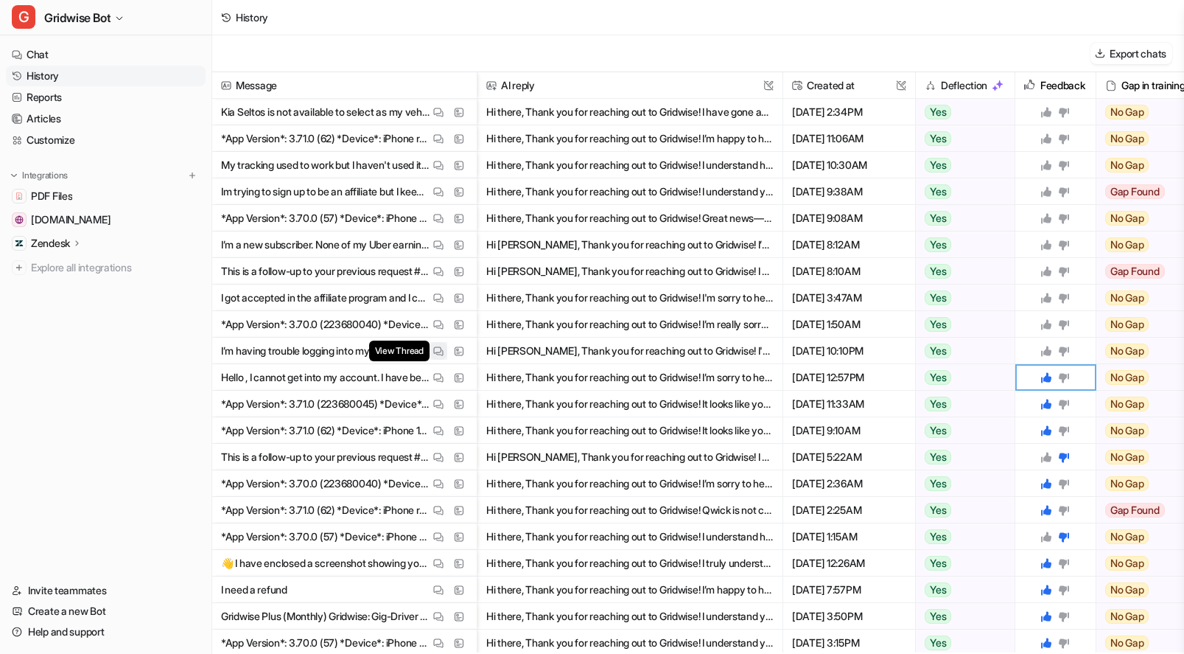
click at [435, 347] on img at bounding box center [438, 351] width 10 height 11
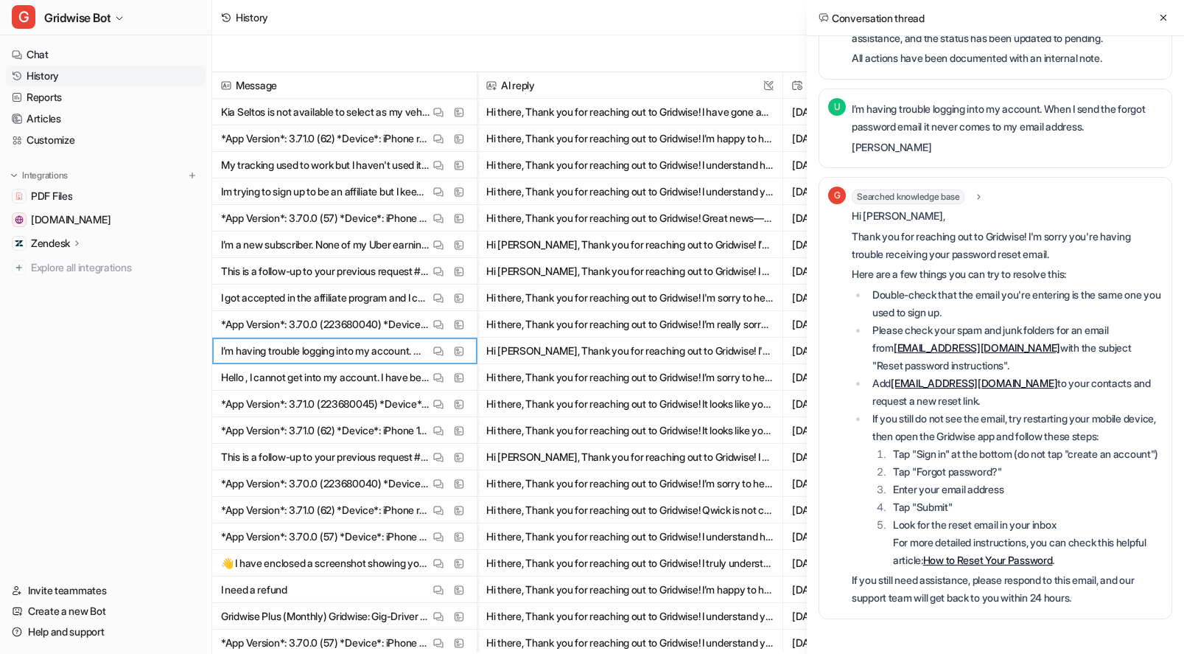
scroll to position [421, 0]
click at [1165, 21] on icon at bounding box center [1163, 18] width 10 height 10
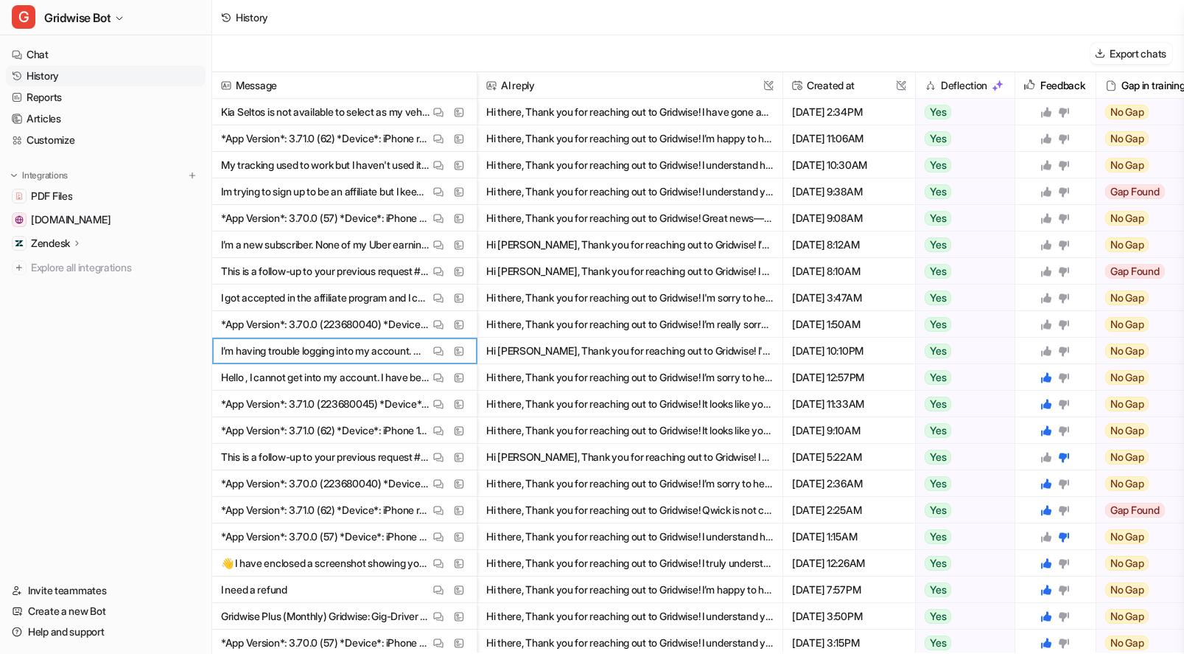
click at [1046, 353] on icon at bounding box center [1046, 351] width 10 height 10
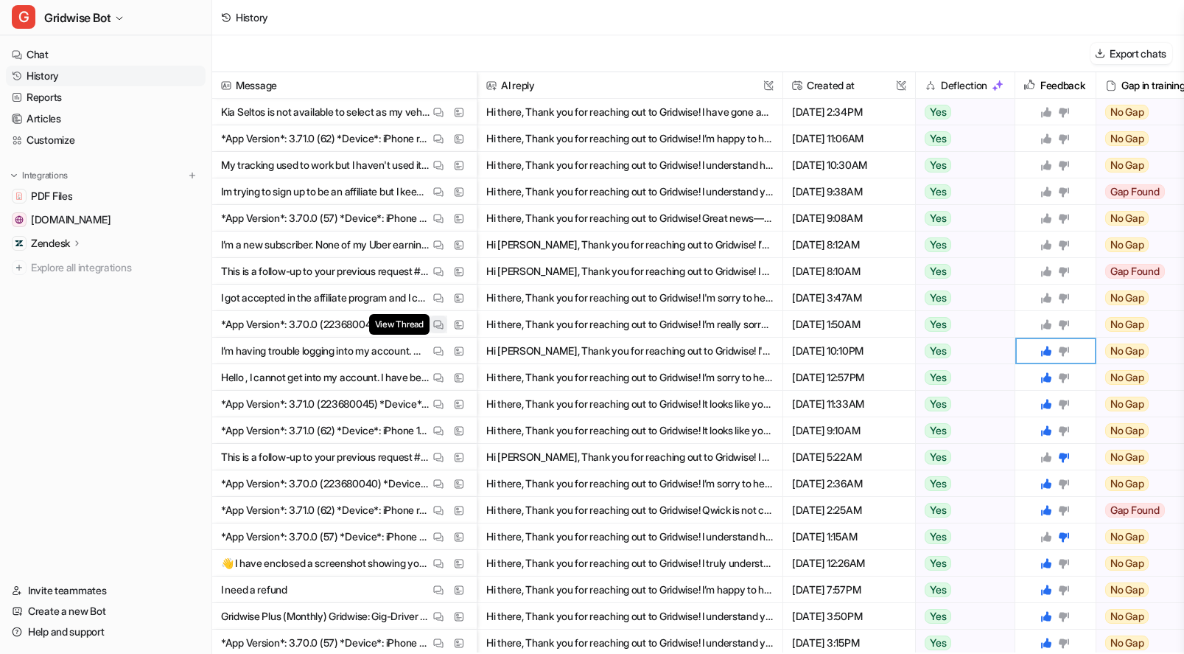
click at [432, 326] on button "View Thread" at bounding box center [439, 324] width 18 height 18
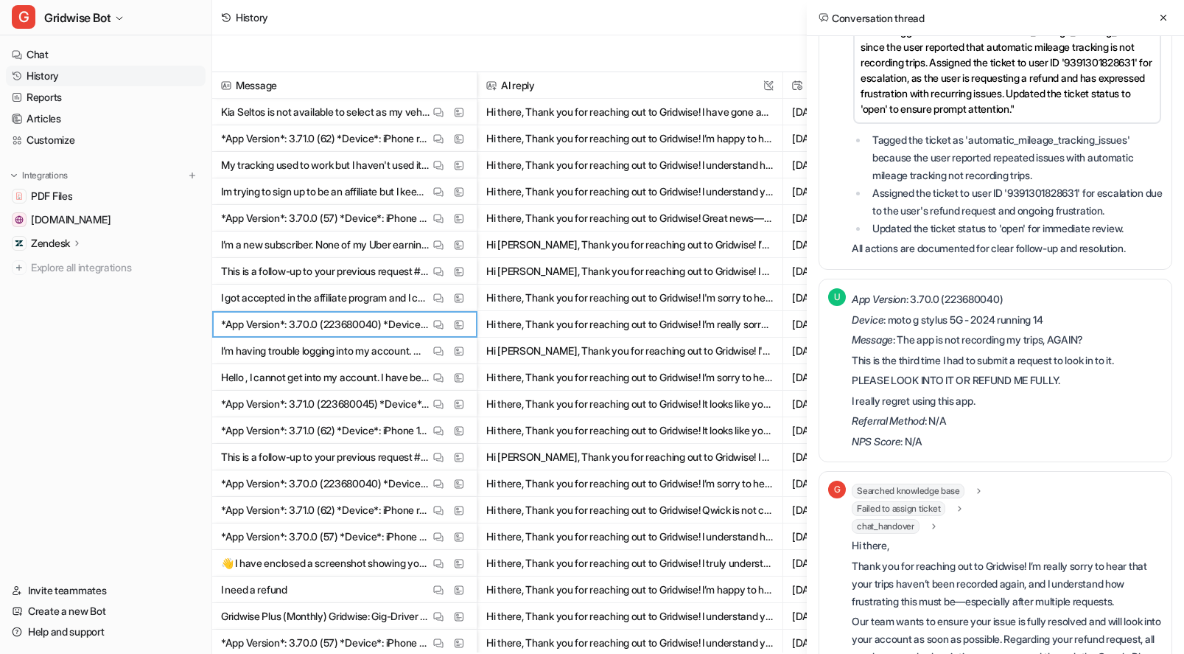
scroll to position [532, 0]
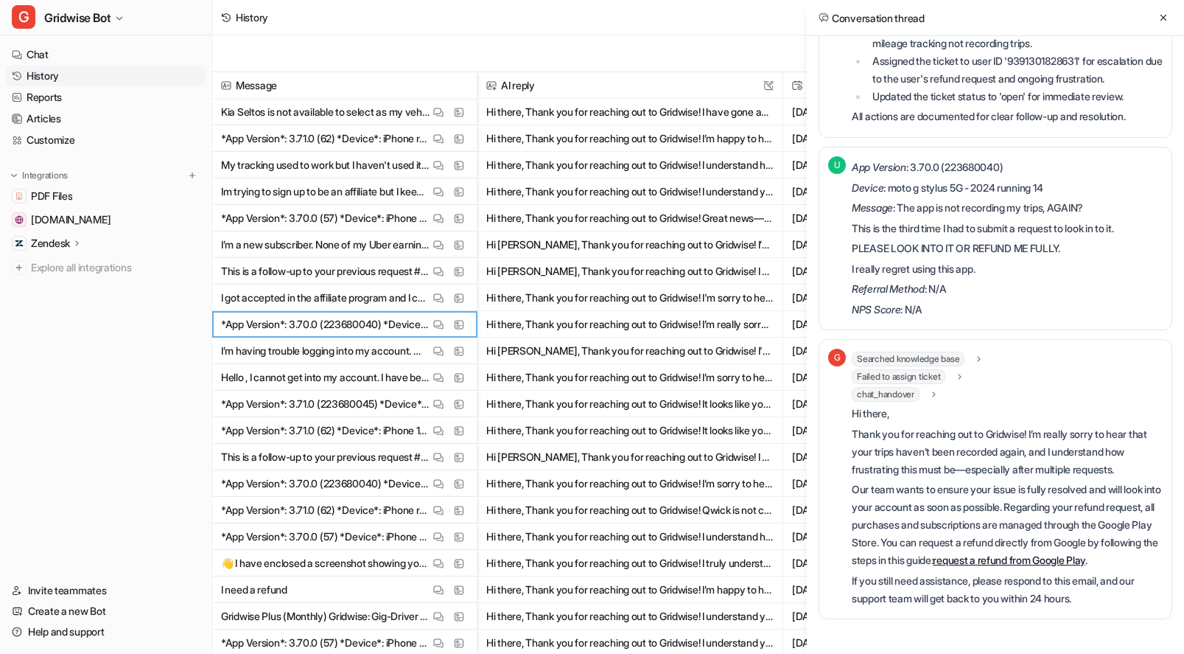
drag, startPoint x: 980, startPoint y: 423, endPoint x: 1082, endPoint y: 479, distance: 116.1
click at [1082, 479] on div "Hi there, Thank you for reaching out to Gridwise! I’m really sorry to hear that…" at bounding box center [1007, 506] width 311 height 203
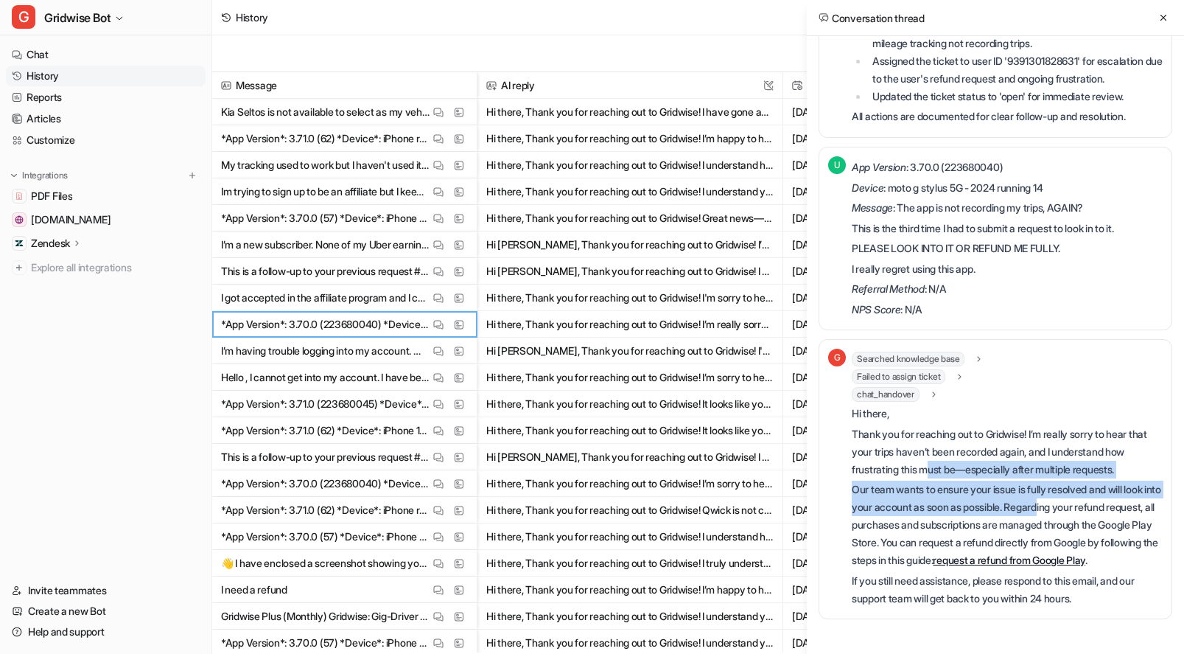
drag, startPoint x: 1067, startPoint y: 492, endPoint x: 958, endPoint y: 447, distance: 118.0
click at [958, 447] on div "Hi there, Thank you for reaching out to Gridwise! I’m really sorry to hear that…" at bounding box center [1007, 506] width 311 height 203
click at [958, 447] on p "Thank you for reaching out to Gridwise! I’m really sorry to hear that your trip…" at bounding box center [1007, 451] width 311 height 53
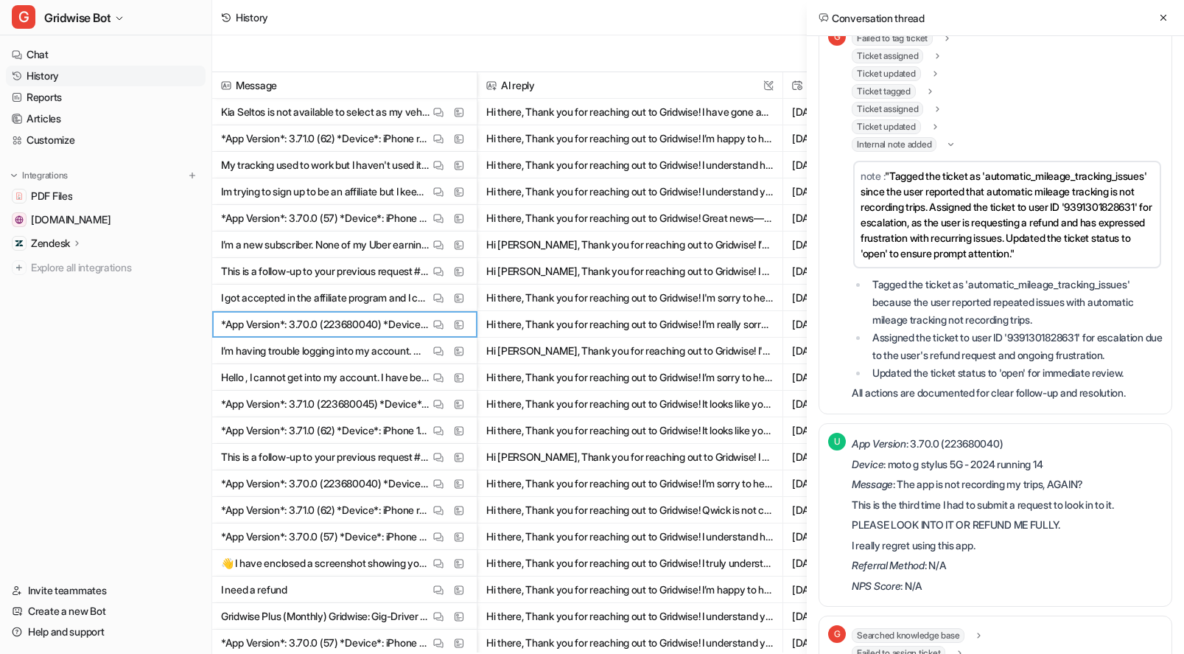
scroll to position [0, 0]
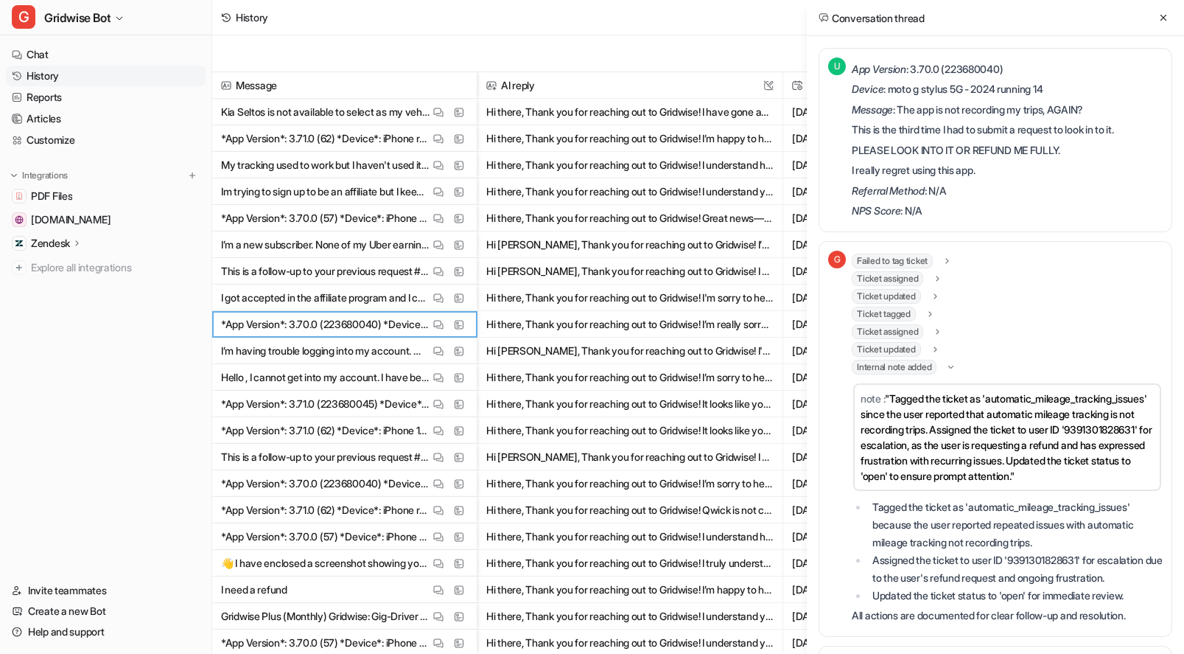
click at [953, 260] on icon at bounding box center [947, 260] width 10 height 11
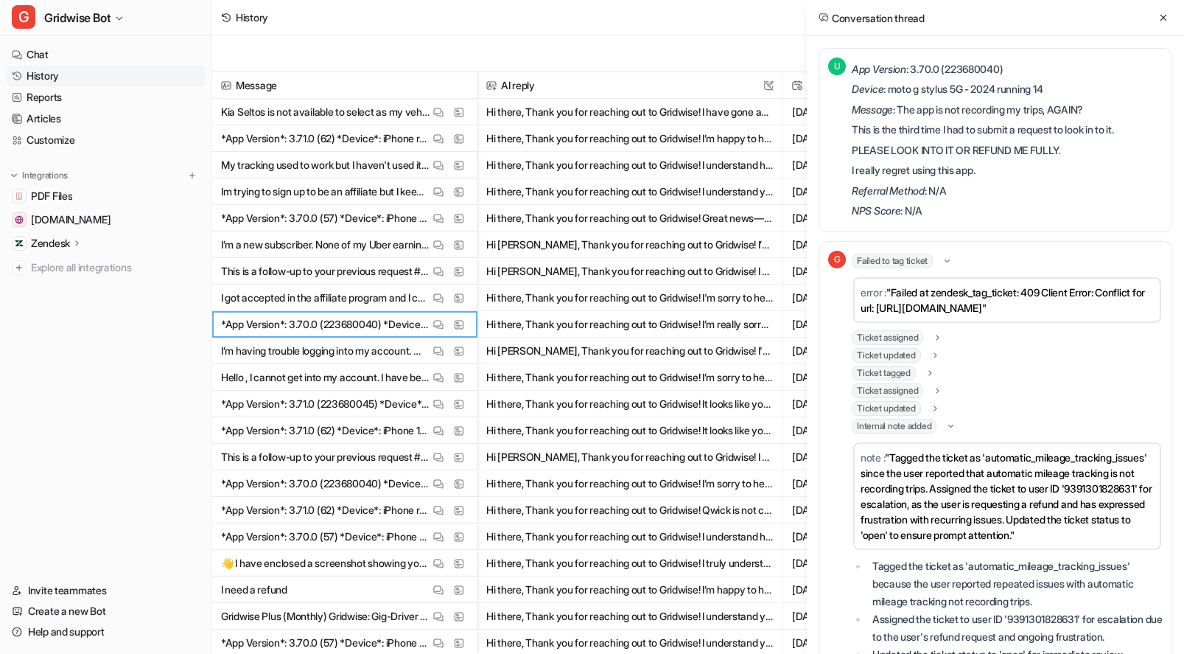
click at [953, 260] on icon at bounding box center [947, 261] width 11 height 10
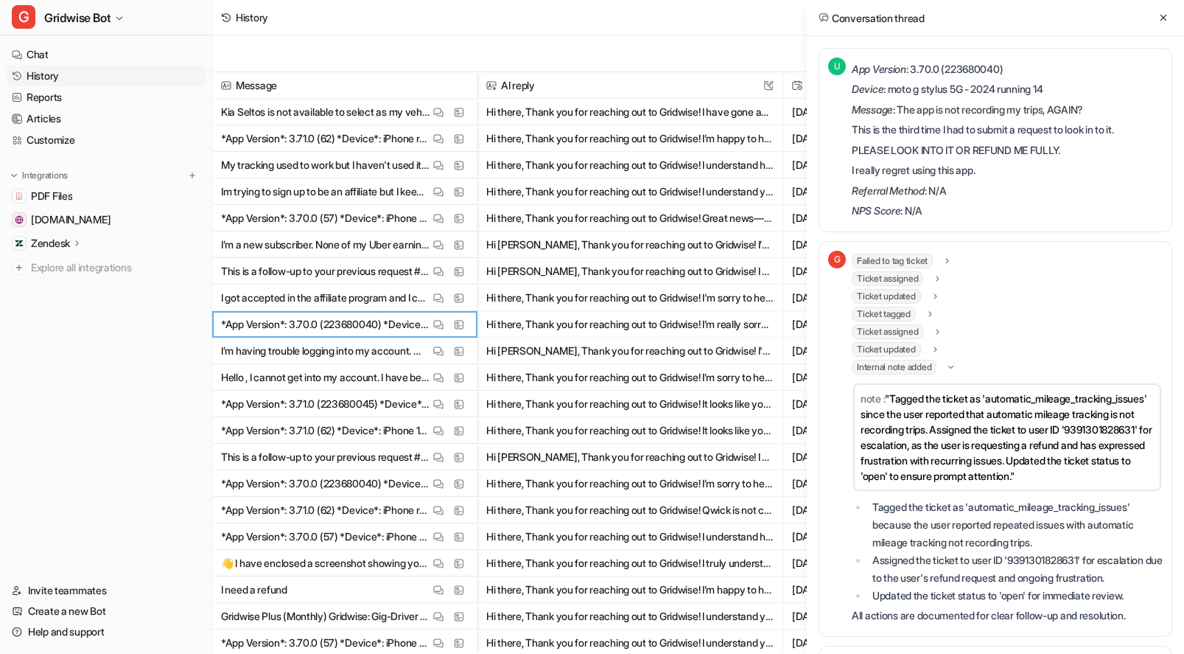
click at [943, 278] on icon at bounding box center [938, 278] width 10 height 11
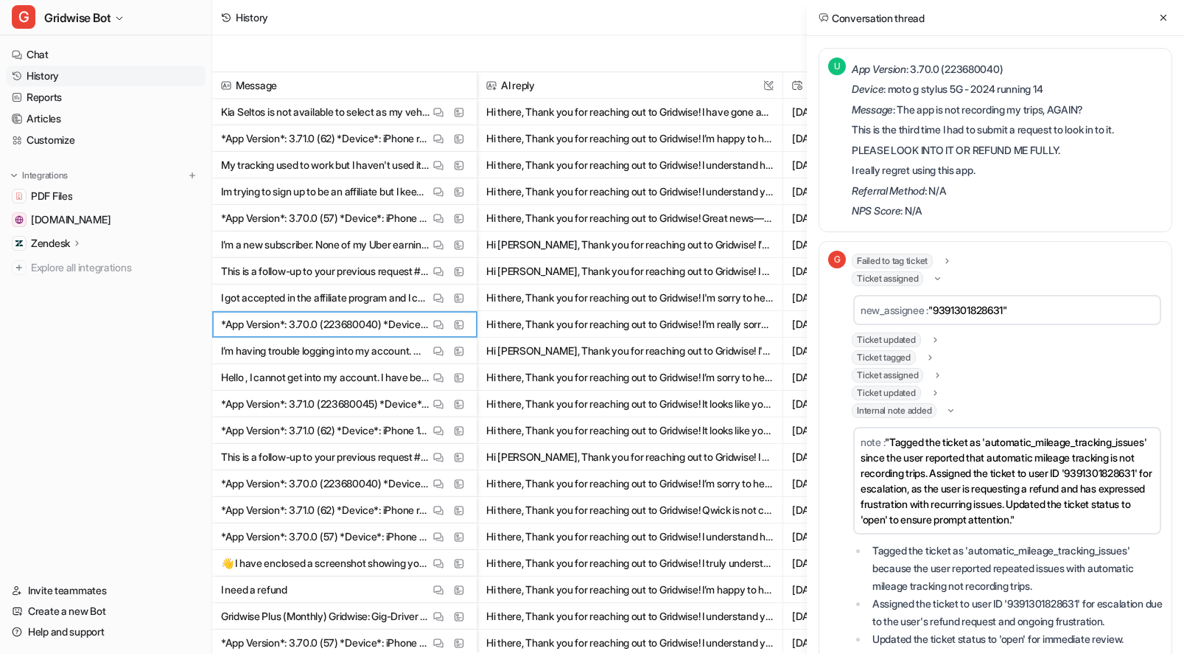
click at [943, 278] on icon at bounding box center [937, 278] width 11 height 10
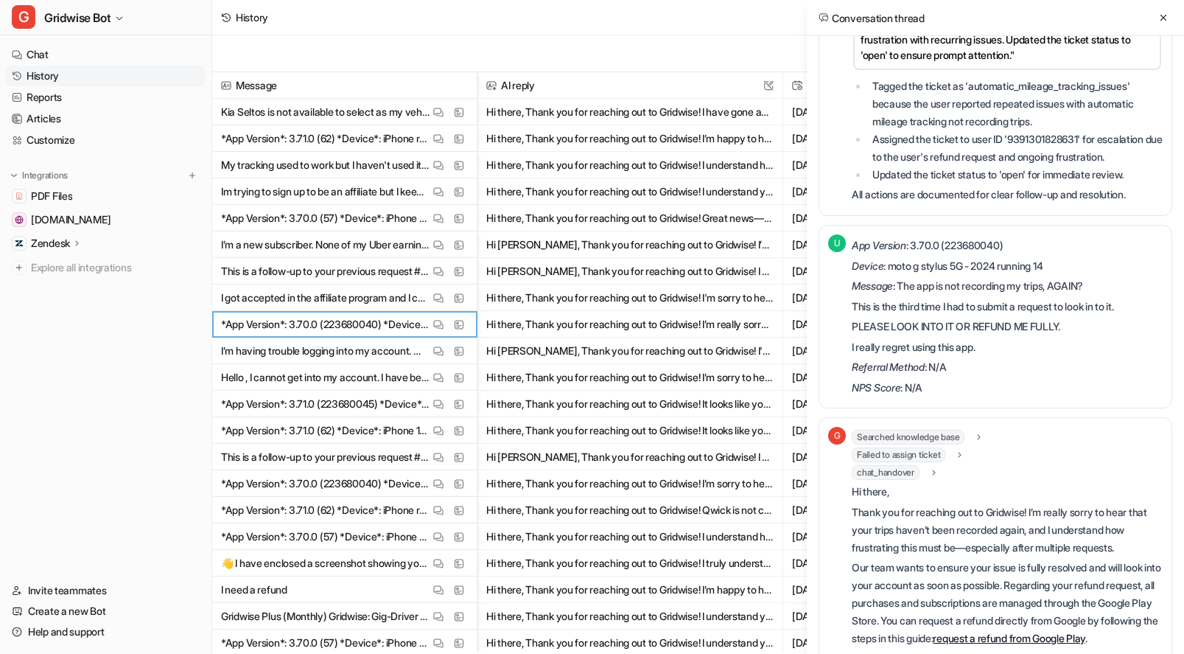
scroll to position [532, 0]
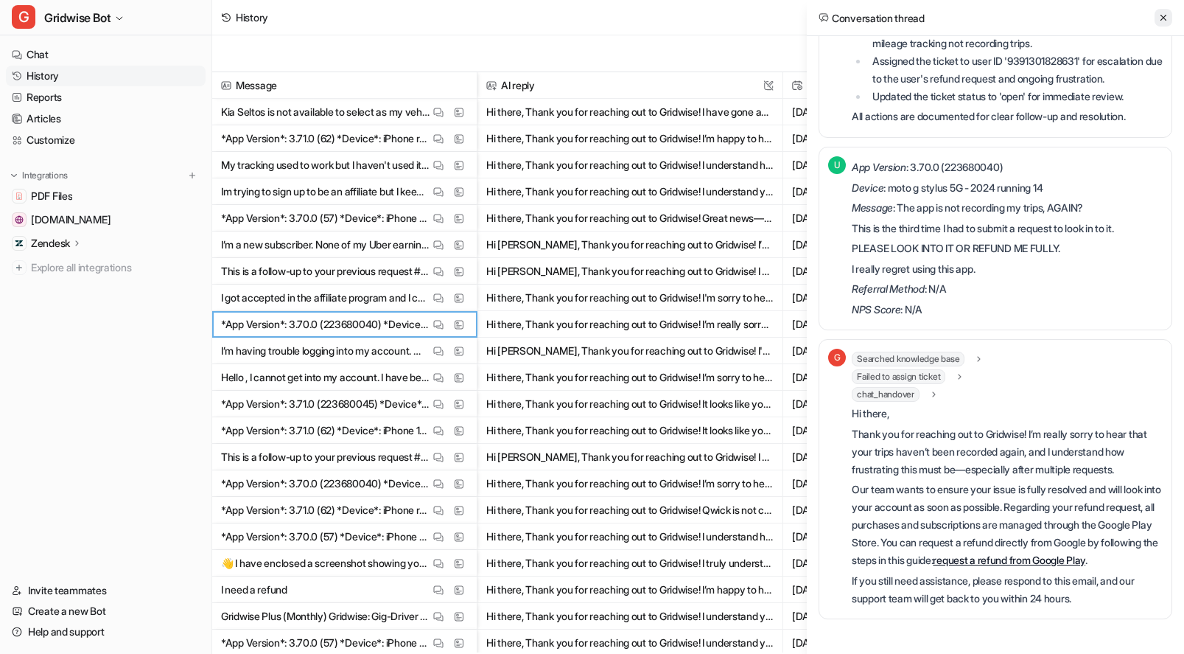
click at [1162, 19] on icon at bounding box center [1163, 18] width 10 height 10
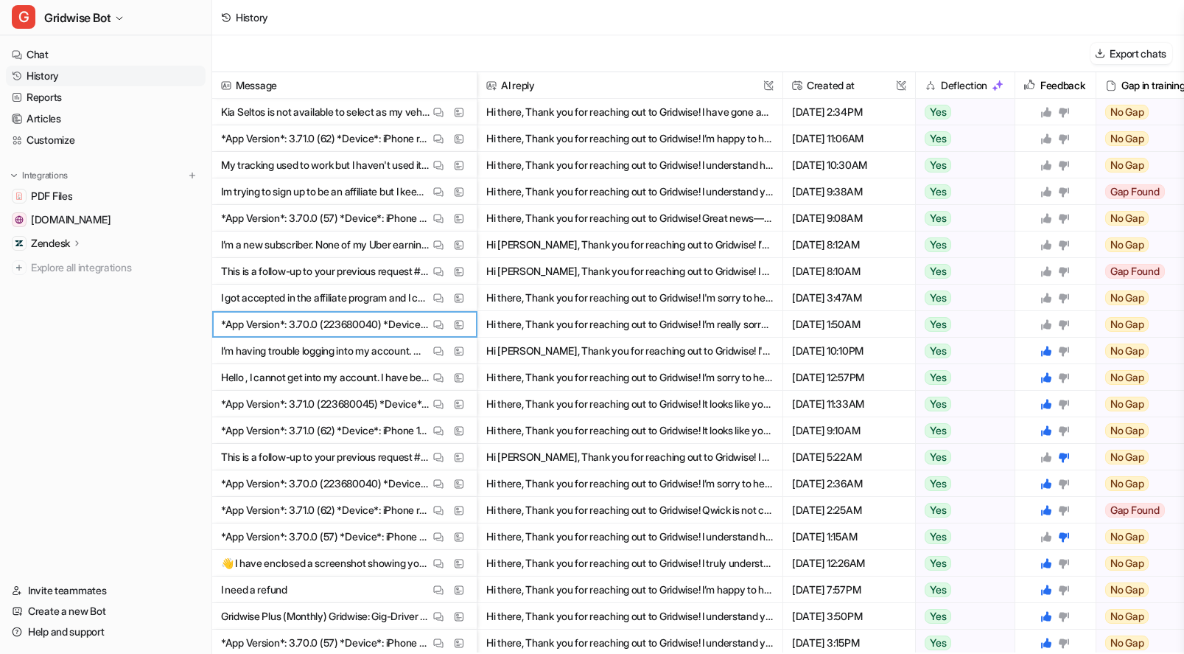
click at [1050, 321] on icon at bounding box center [1046, 324] width 12 height 12
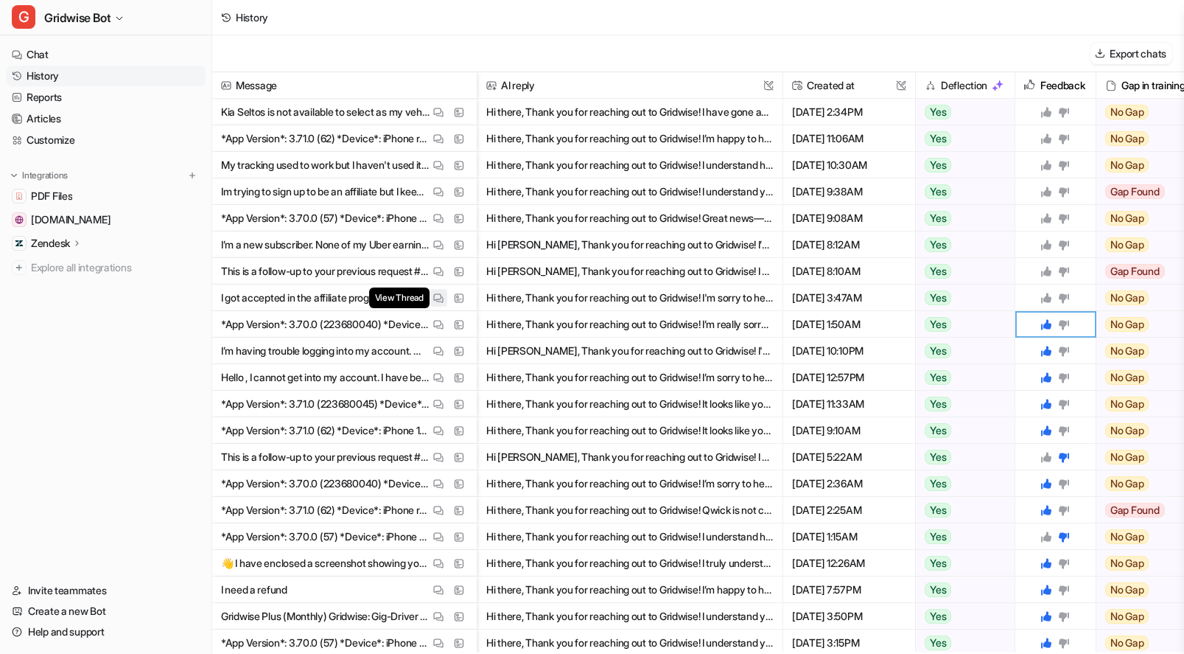
click at [433, 297] on button "View Thread" at bounding box center [439, 298] width 18 height 18
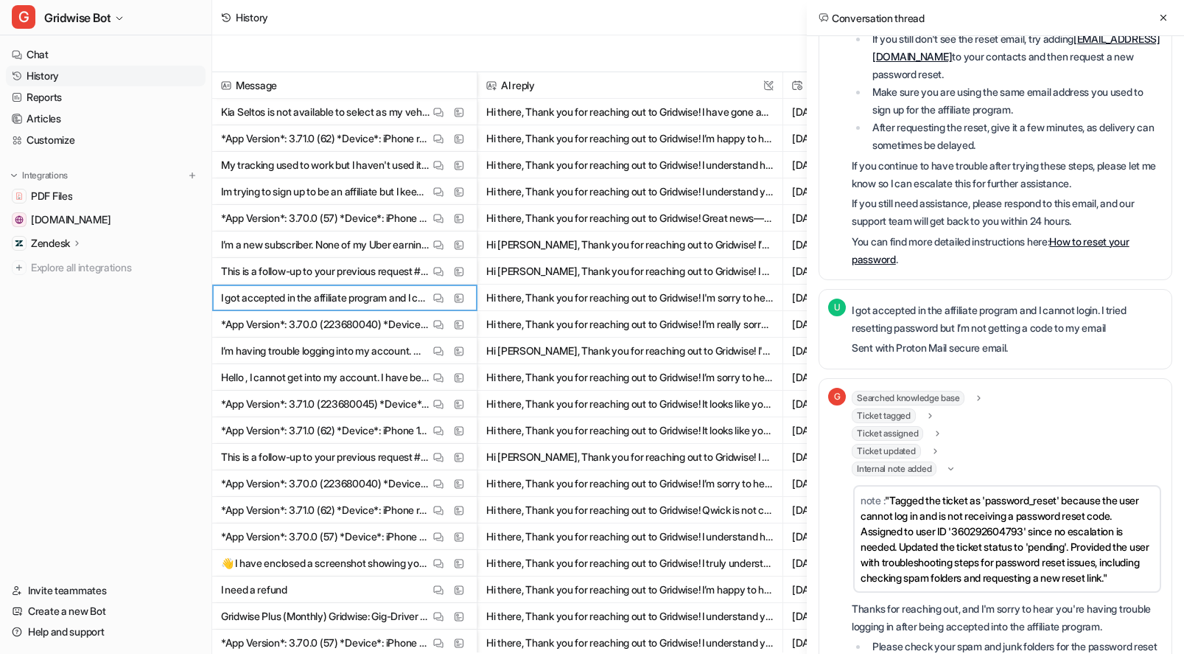
scroll to position [441, 0]
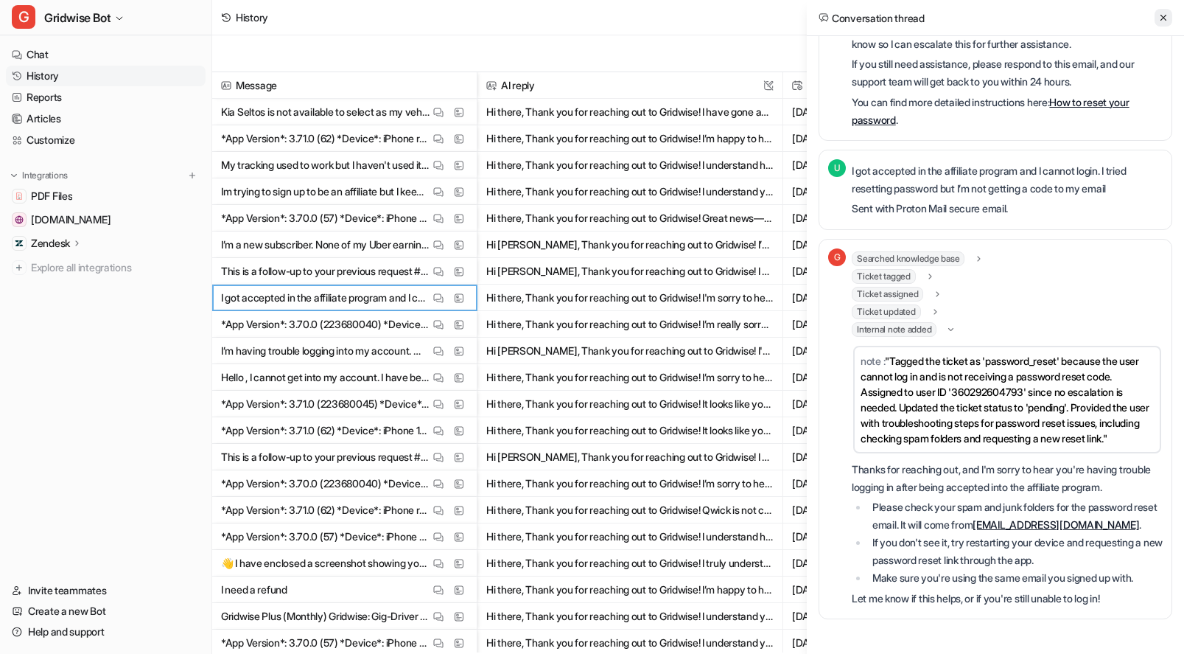
click at [1166, 15] on icon at bounding box center [1164, 18] width 6 height 6
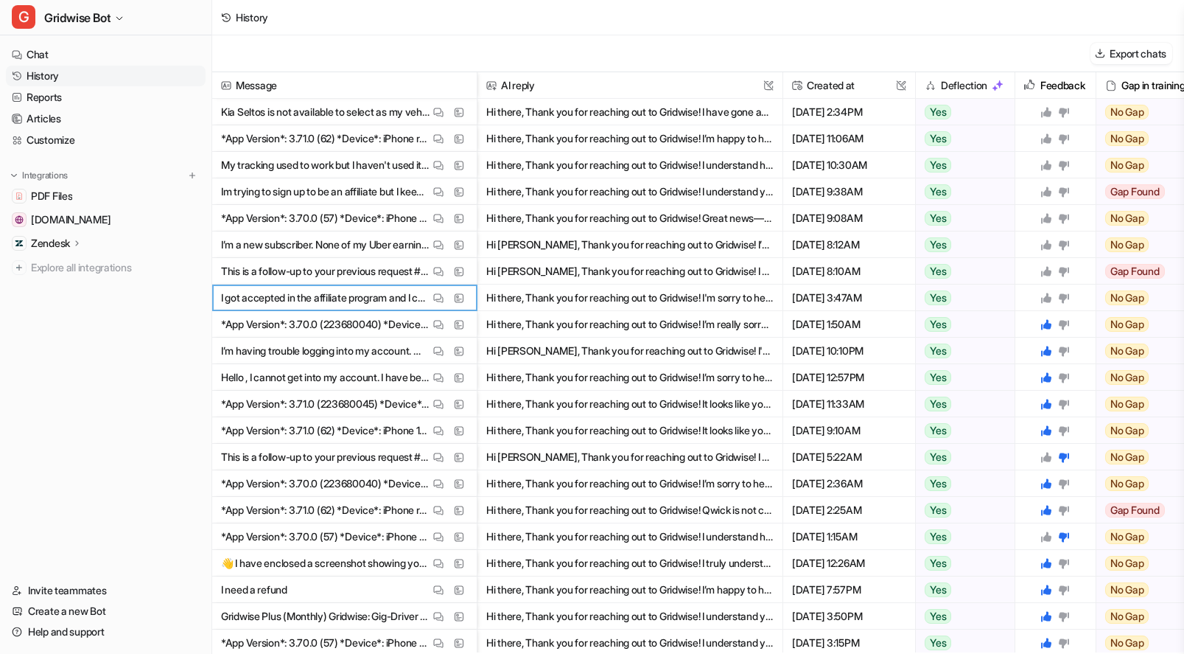
click at [1068, 293] on icon at bounding box center [1064, 298] width 12 height 12
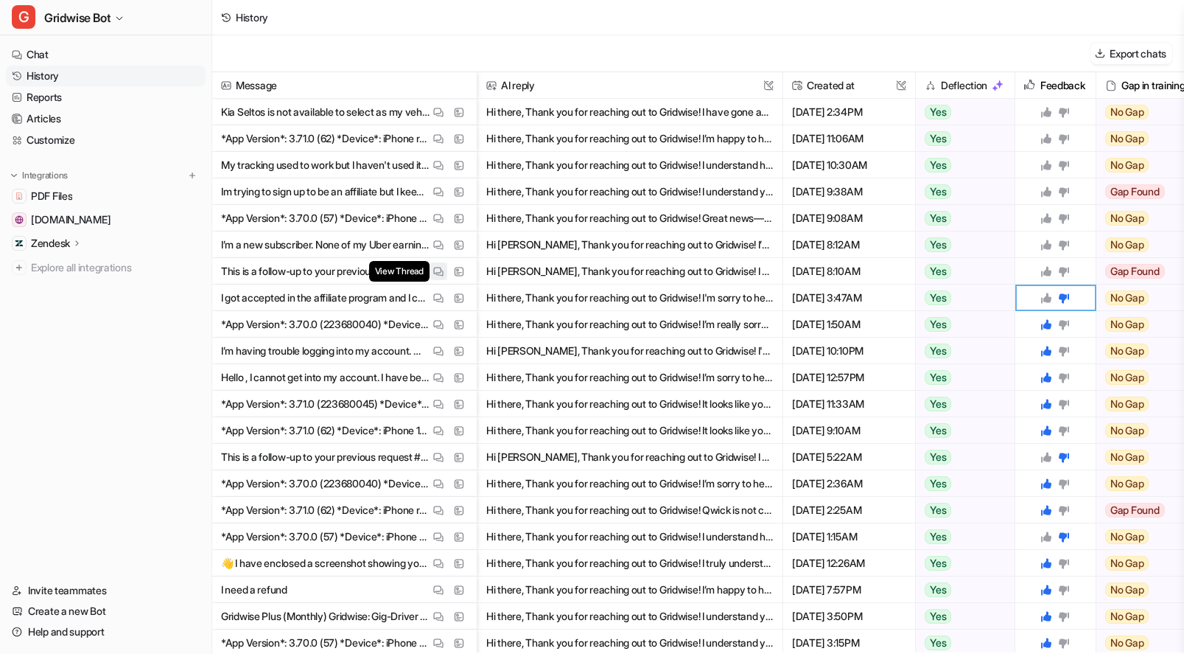
click at [444, 271] on button "View Thread" at bounding box center [439, 271] width 18 height 18
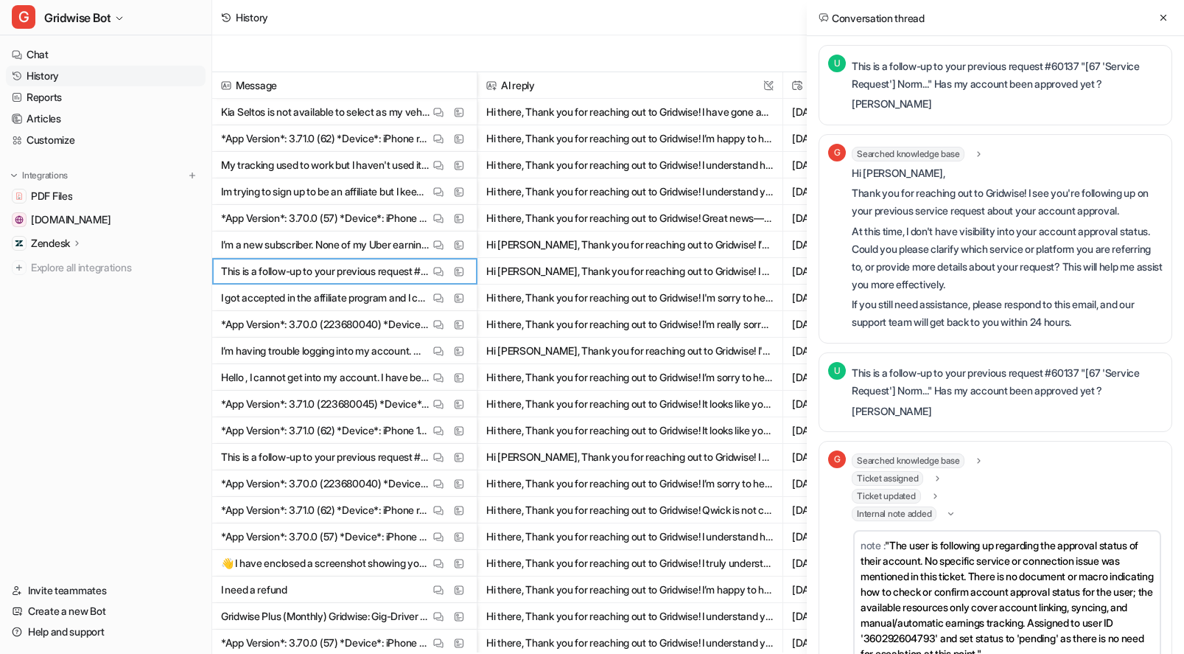
scroll to position [0, 0]
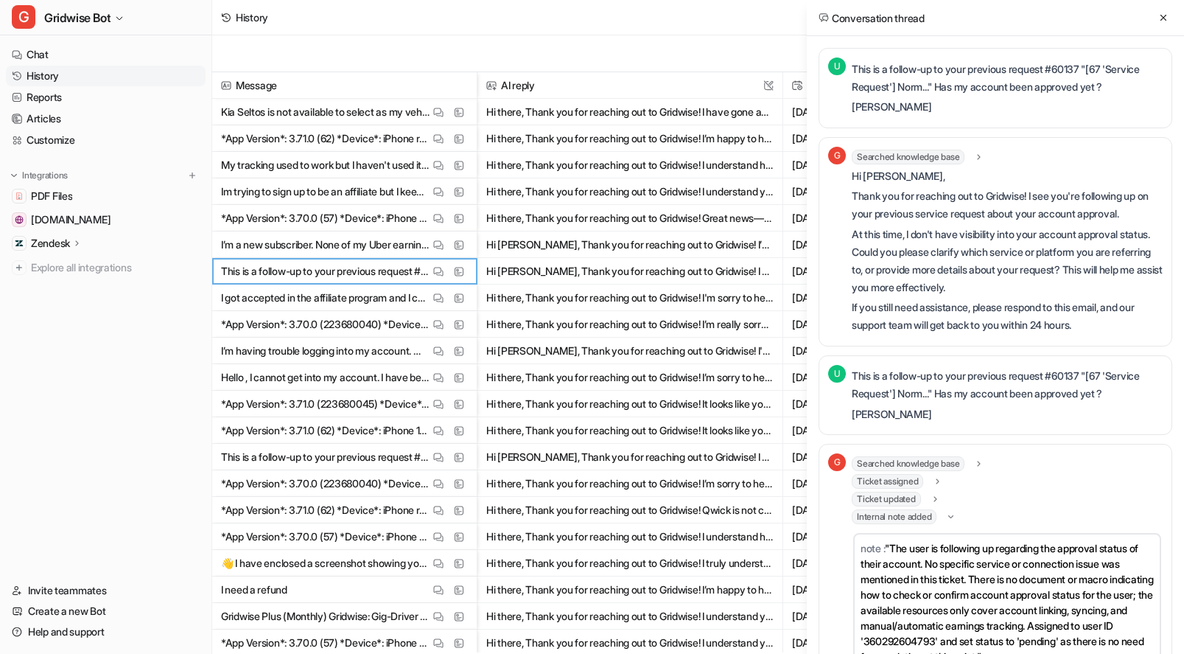
click at [1030, 282] on div "Hi [PERSON_NAME], Thank you for reaching out to Gridwise! I see you're followin…" at bounding box center [1007, 250] width 311 height 167
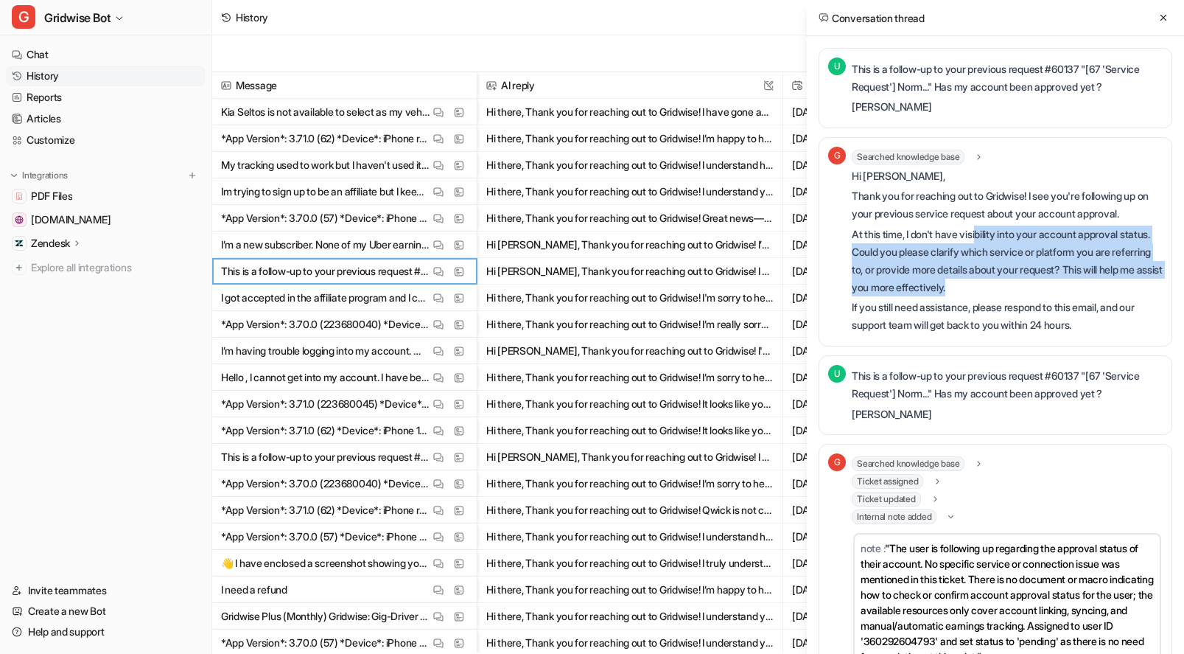
drag, startPoint x: 1054, startPoint y: 279, endPoint x: 984, endPoint y: 238, distance: 80.9
click at [984, 238] on p "At this time, I don't have visibility into your account approval status. Could …" at bounding box center [1007, 260] width 311 height 71
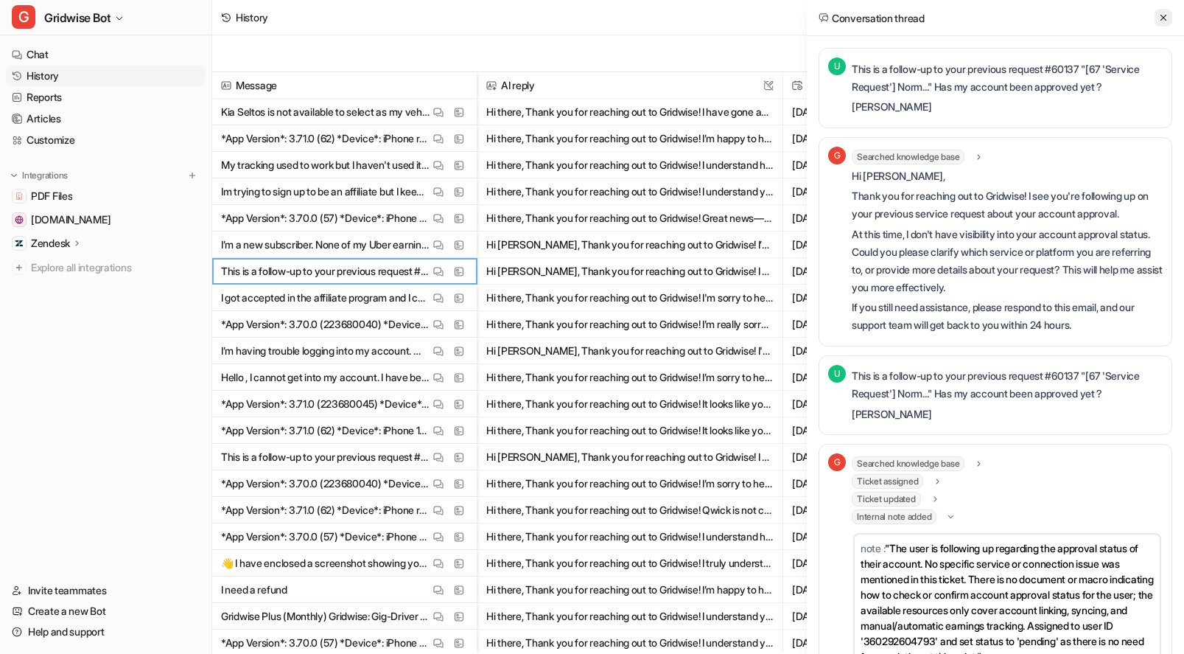
click at [1161, 22] on icon at bounding box center [1163, 18] width 10 height 10
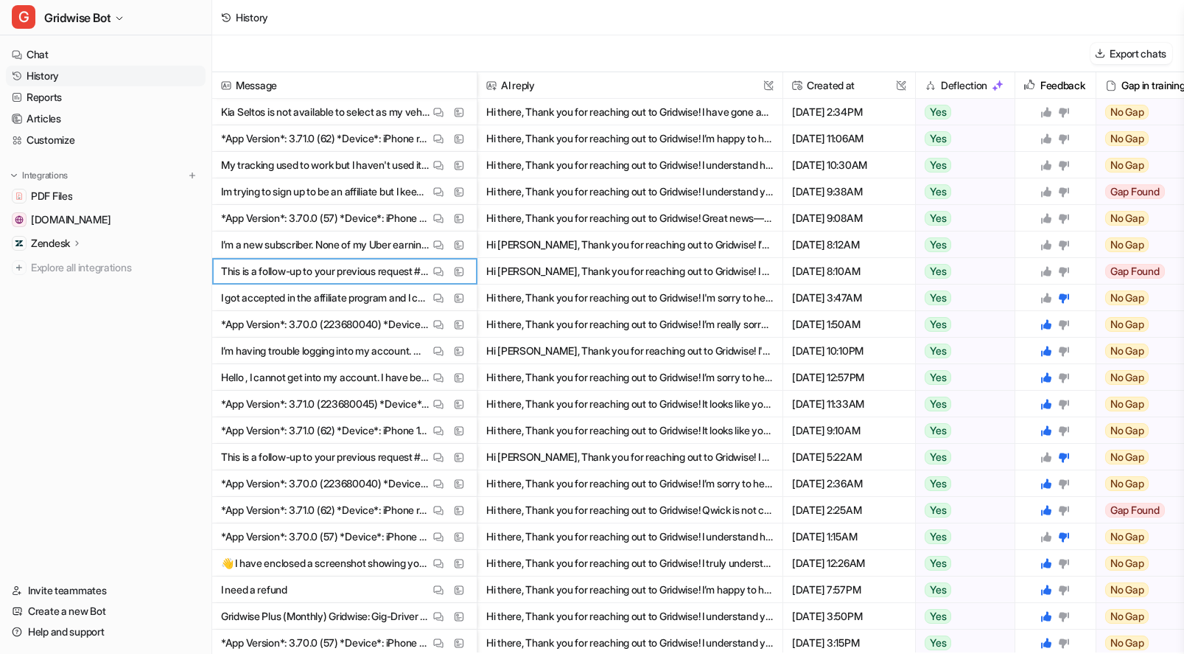
click at [1046, 270] on icon at bounding box center [1046, 271] width 10 height 10
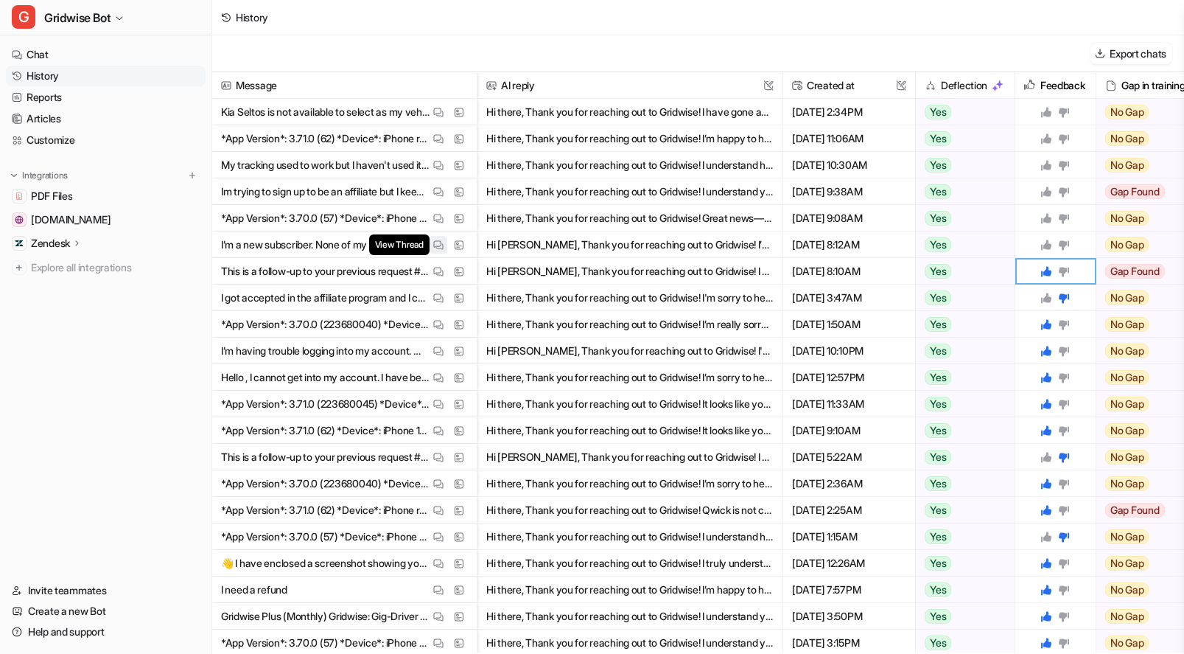
click at [438, 240] on img at bounding box center [438, 244] width 10 height 11
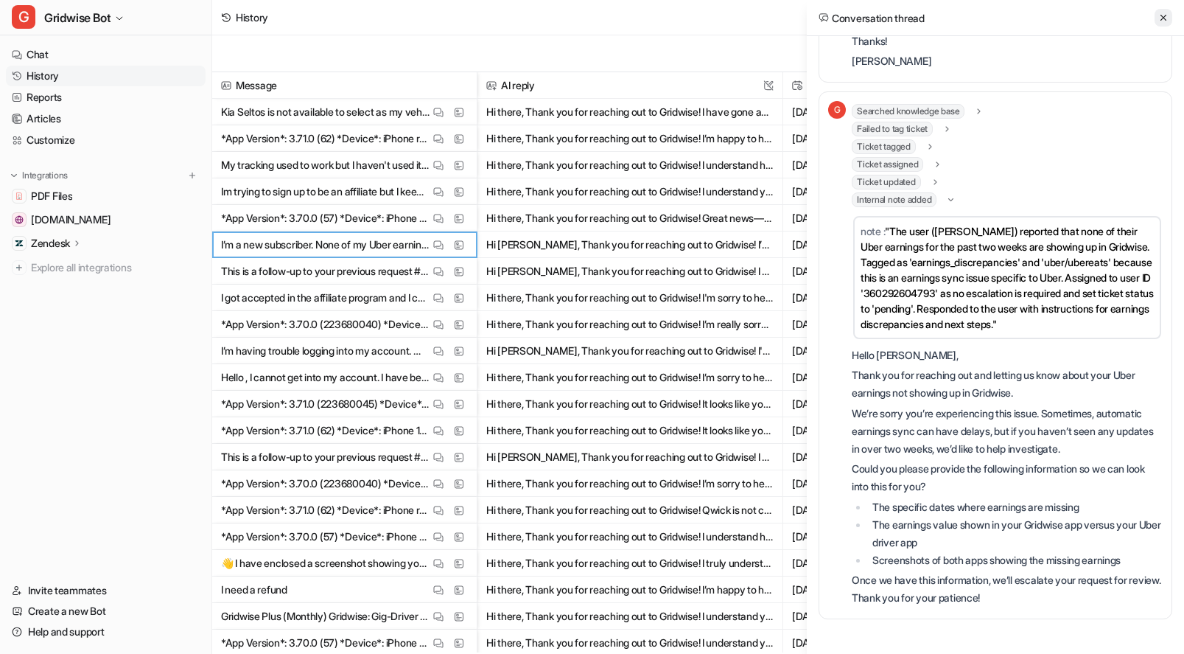
scroll to position [678, 0]
click at [1165, 18] on icon at bounding box center [1163, 18] width 10 height 10
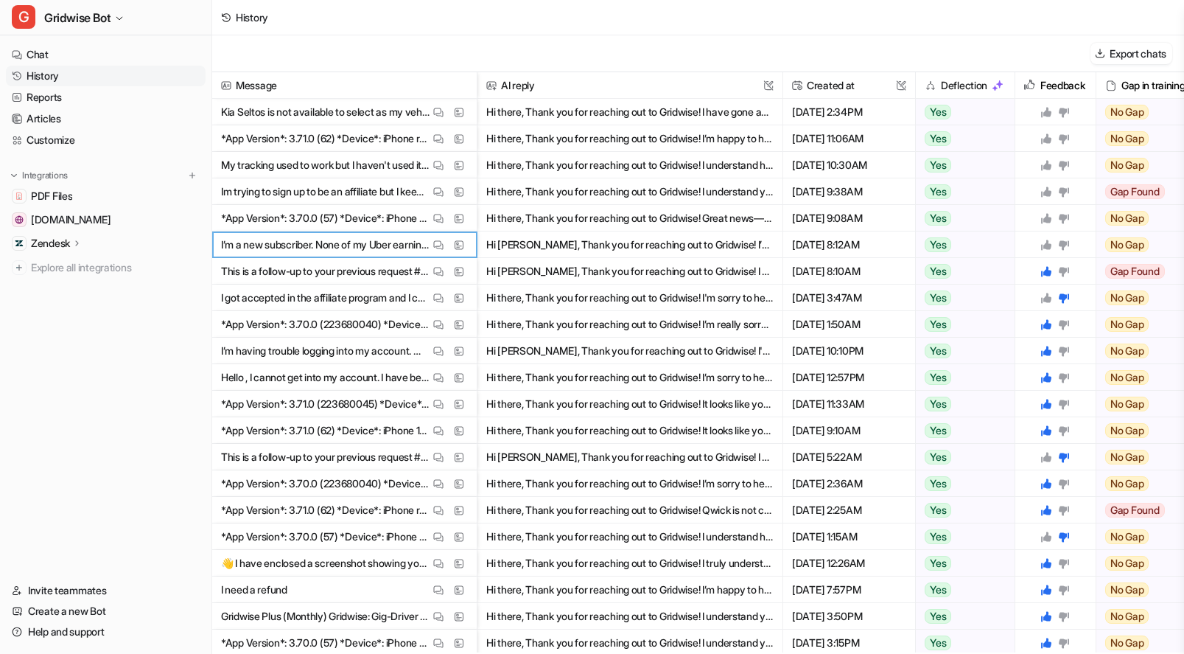
click at [1040, 242] on icon at bounding box center [1046, 245] width 12 height 12
click at [430, 219] on button "View Thread" at bounding box center [439, 218] width 18 height 18
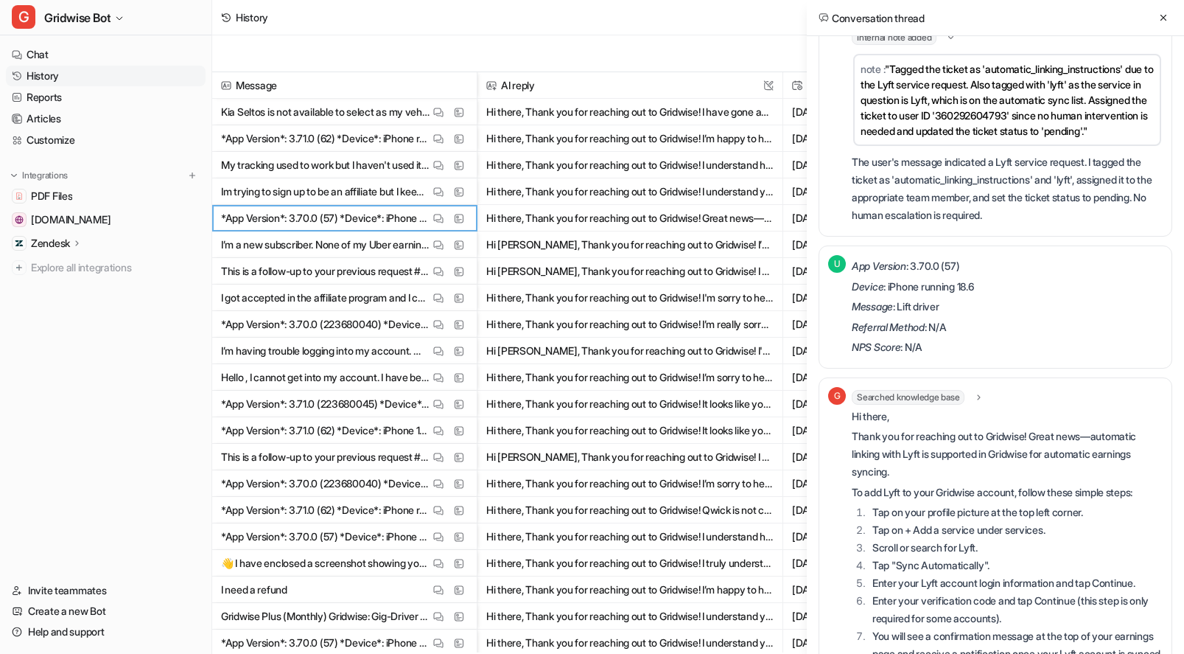
scroll to position [468, 0]
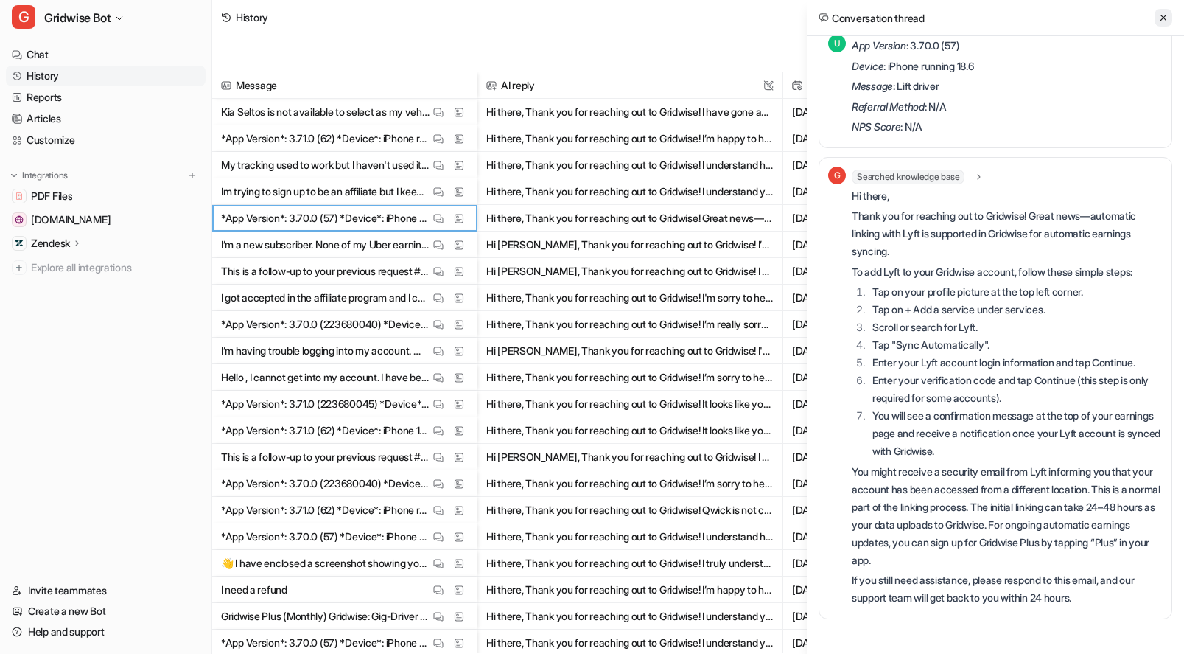
click at [1158, 13] on icon at bounding box center [1163, 18] width 10 height 10
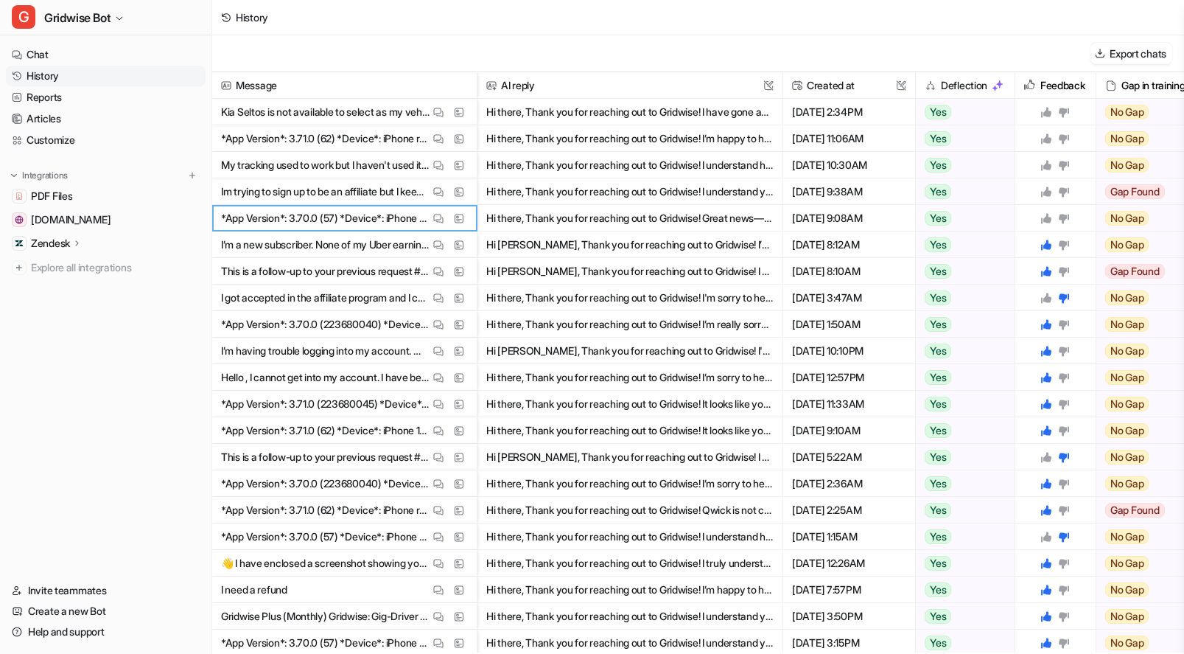
click at [1049, 216] on icon at bounding box center [1046, 218] width 12 height 12
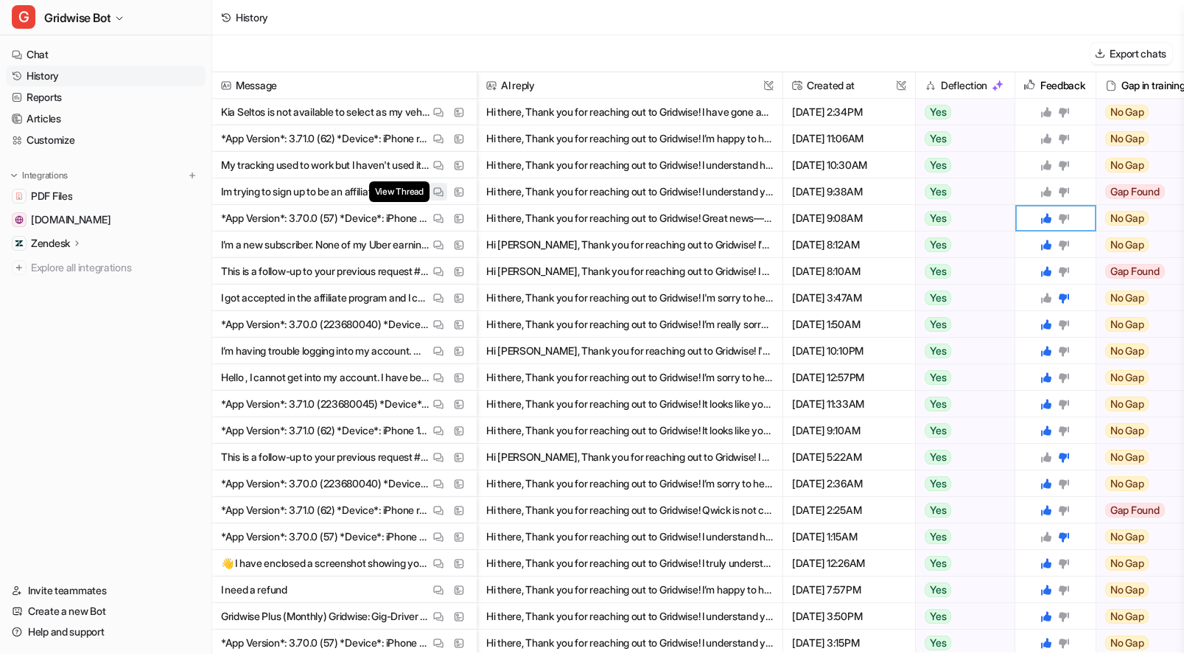
click at [434, 188] on img at bounding box center [438, 191] width 10 height 11
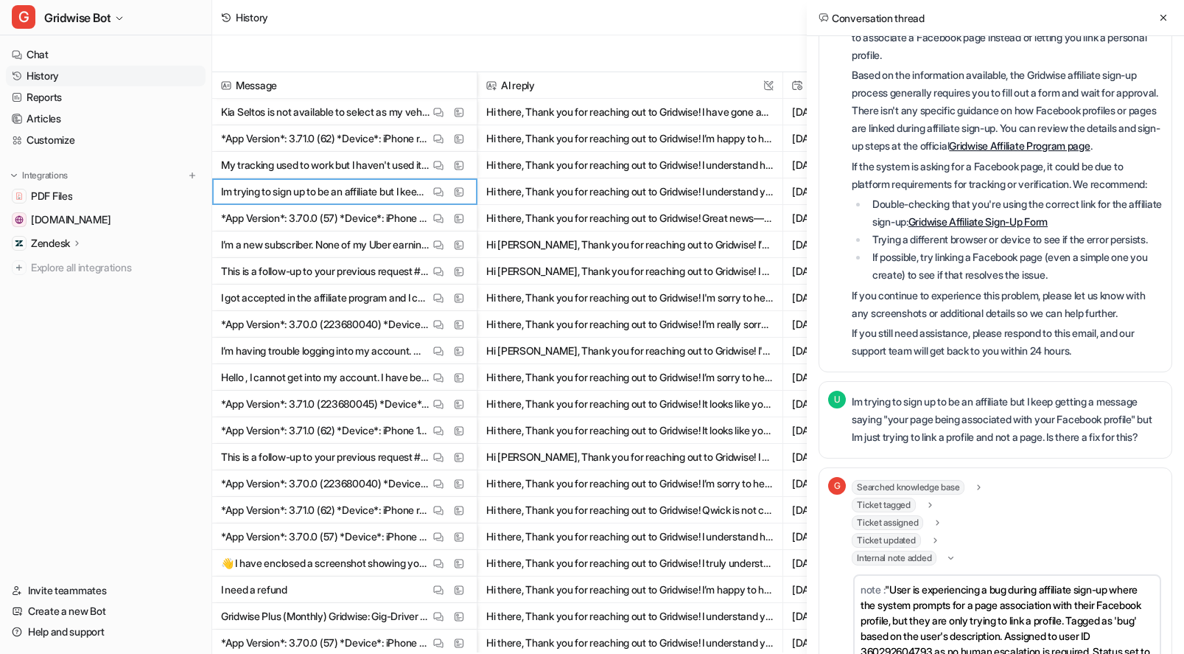
scroll to position [192, 0]
click at [1159, 21] on icon at bounding box center [1163, 18] width 10 height 10
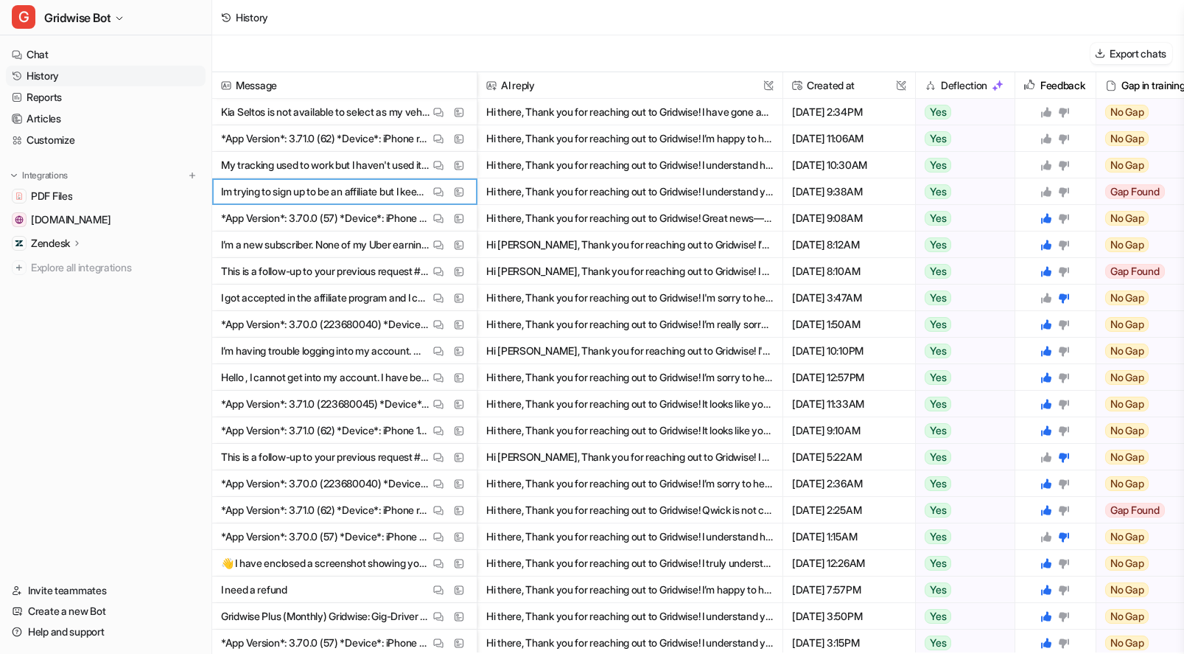
click at [1047, 191] on icon at bounding box center [1046, 191] width 10 height 10
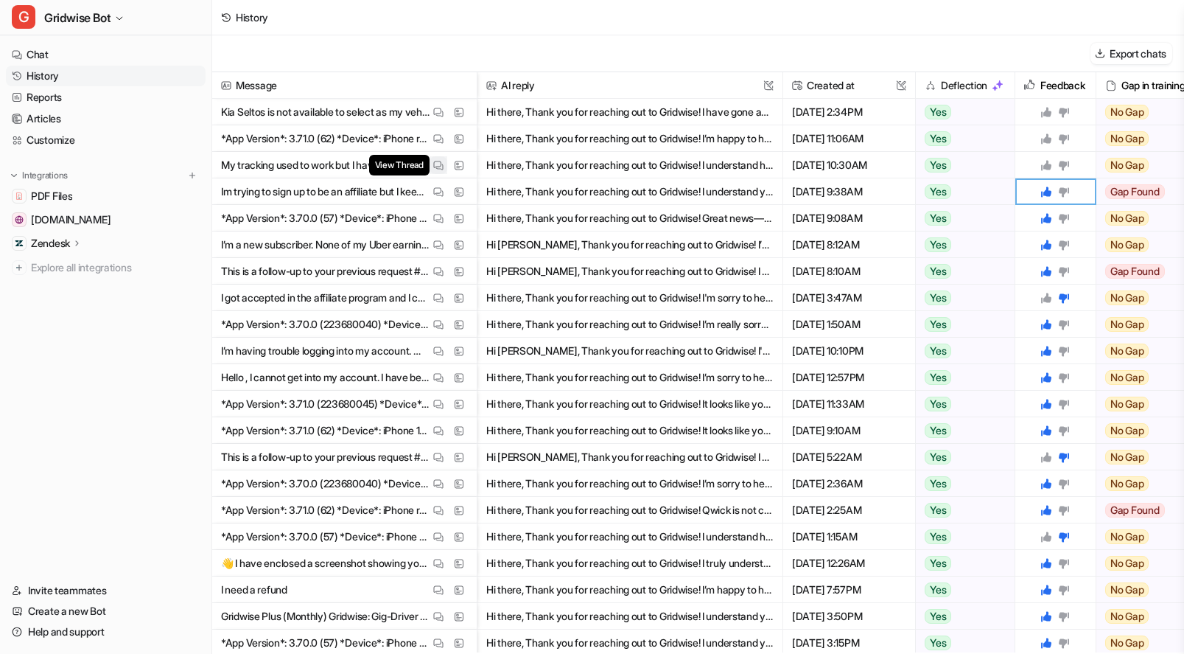
click at [433, 165] on button "View Thread" at bounding box center [439, 165] width 18 height 18
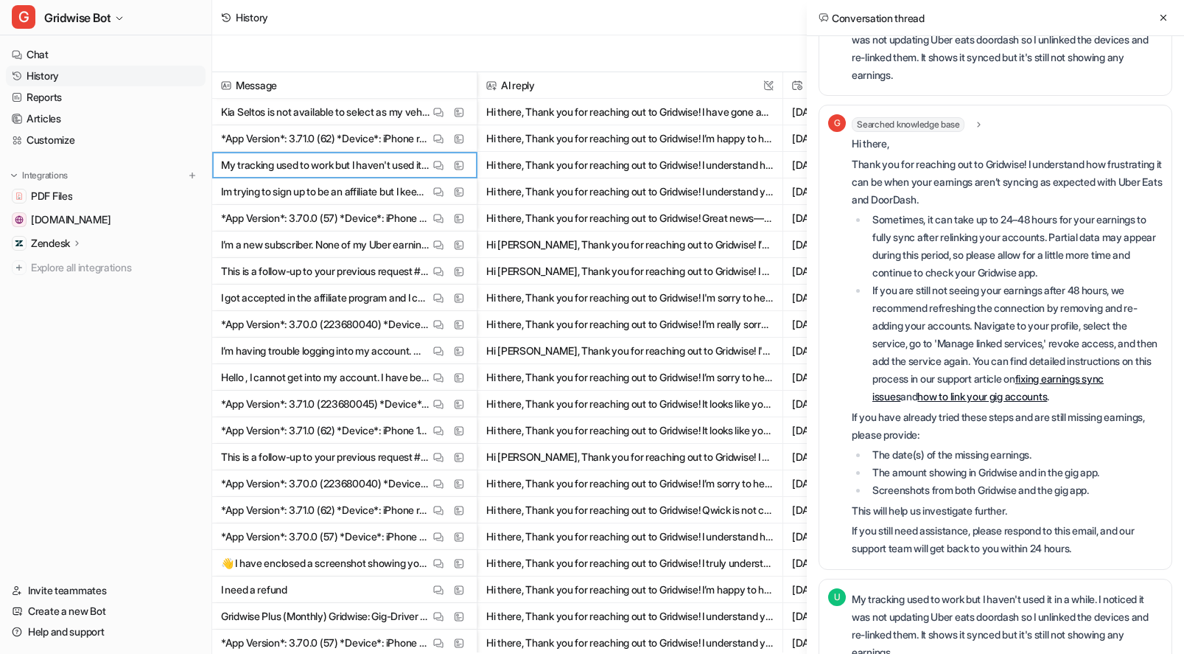
scroll to position [0, 0]
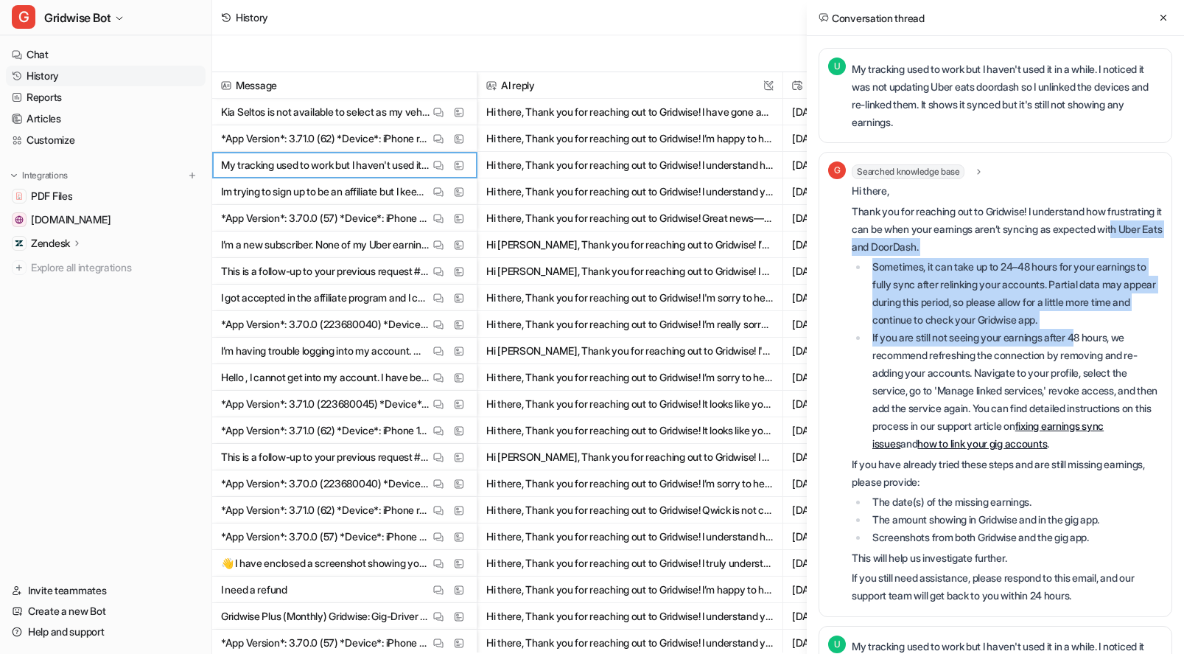
drag, startPoint x: 912, startPoint y: 248, endPoint x: 1088, endPoint y: 332, distance: 195.8
click at [1088, 332] on div "Hi there, Thank you for reaching out to Gridwise! I understand how frustrating …" at bounding box center [1007, 393] width 311 height 422
click at [1054, 291] on li "Sometimes, it can take up to 24–48 hours for your earnings to fully sync after …" at bounding box center [1015, 293] width 295 height 71
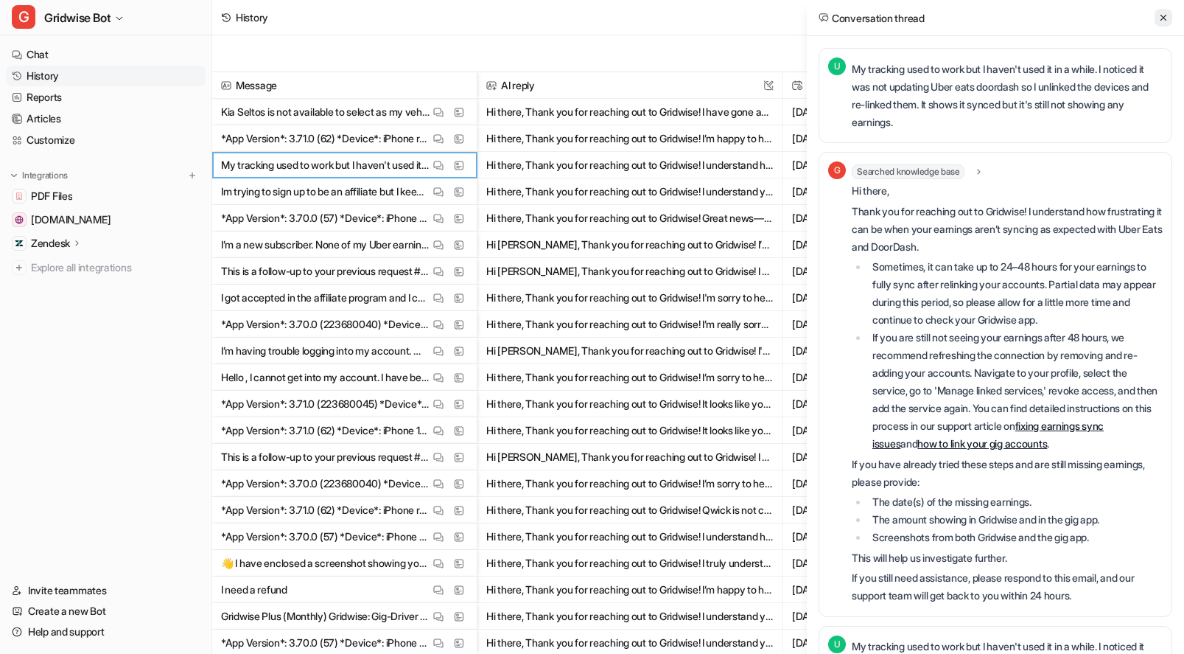
click at [1161, 14] on icon at bounding box center [1163, 18] width 10 height 10
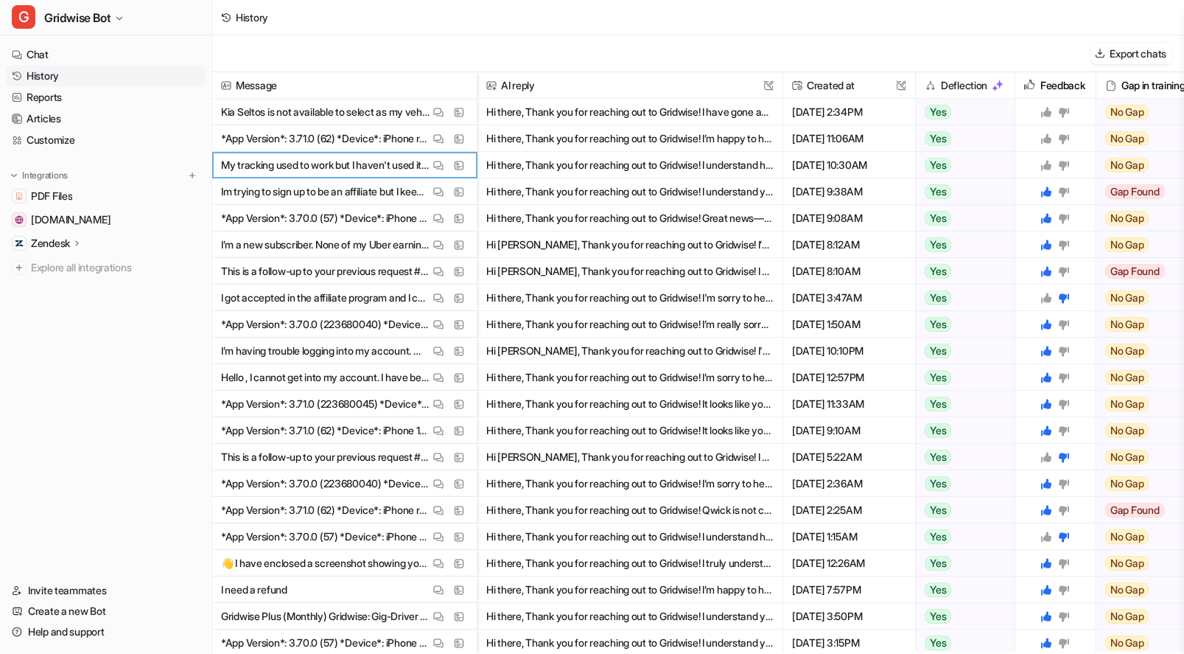
click at [1049, 162] on icon at bounding box center [1046, 165] width 12 height 12
click at [433, 139] on img at bounding box center [438, 138] width 10 height 11
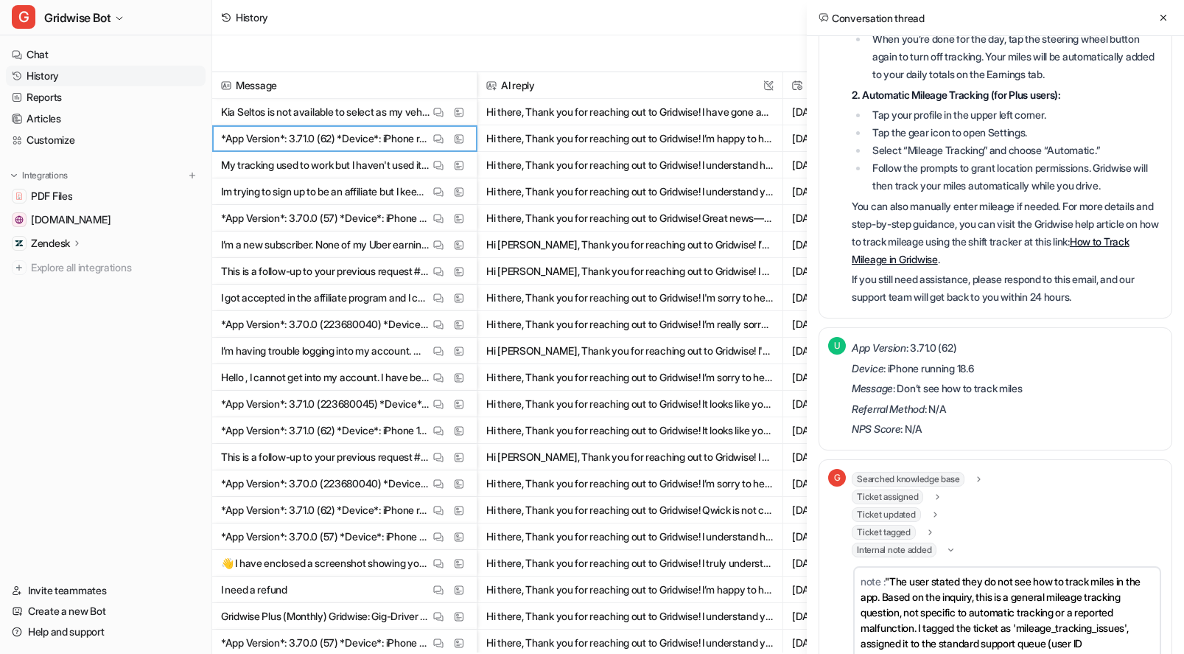
scroll to position [441, 0]
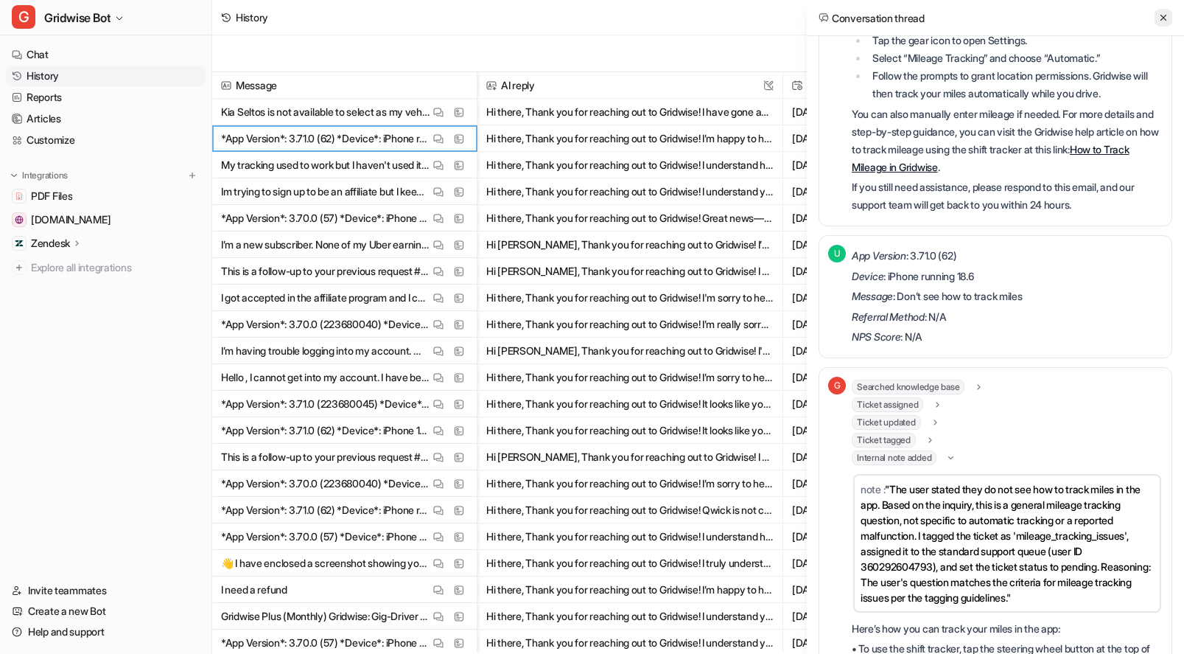
click at [1166, 15] on icon at bounding box center [1163, 18] width 10 height 10
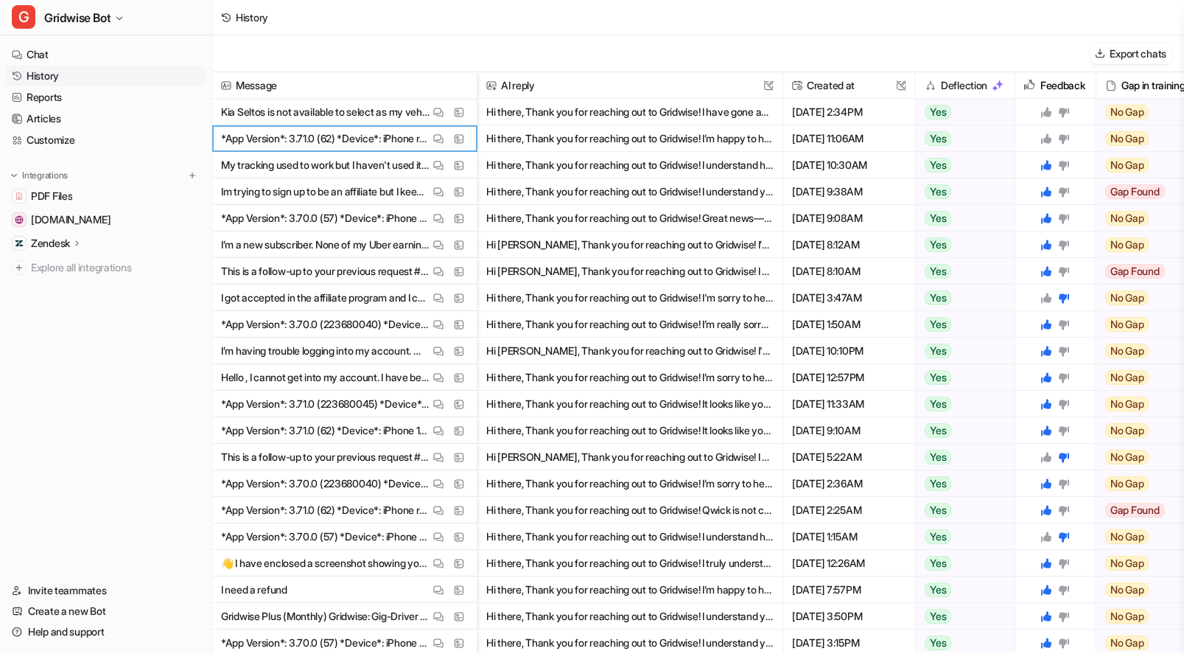
click at [1049, 138] on icon at bounding box center [1046, 138] width 10 height 10
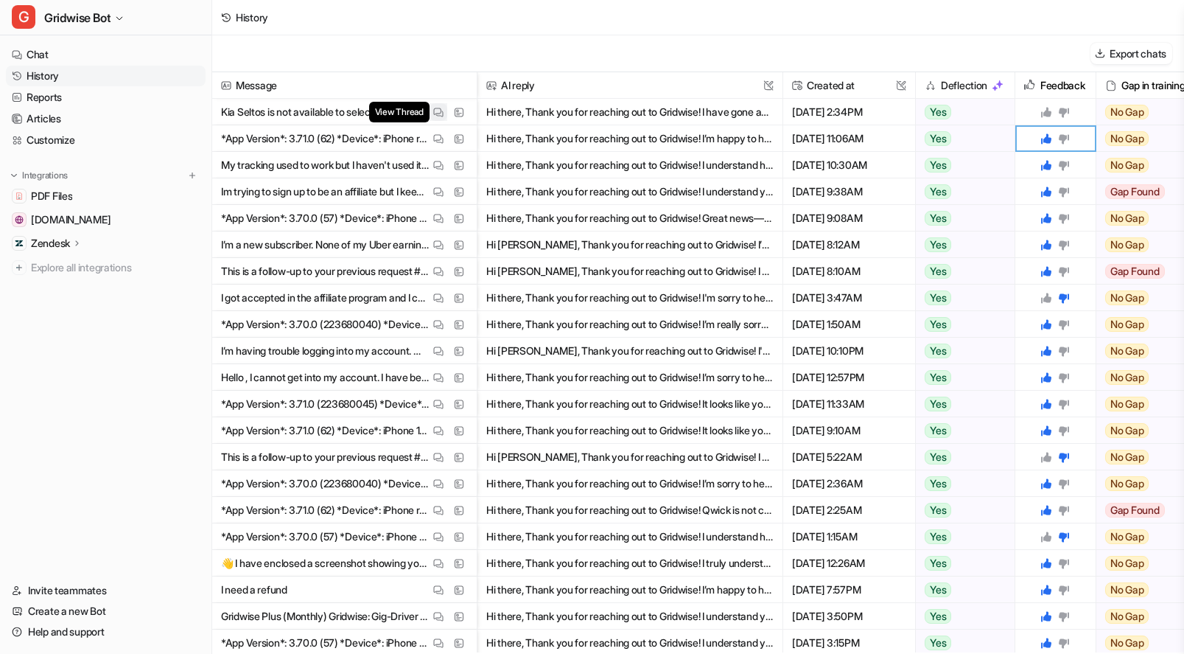
click at [440, 113] on img at bounding box center [438, 112] width 10 height 11
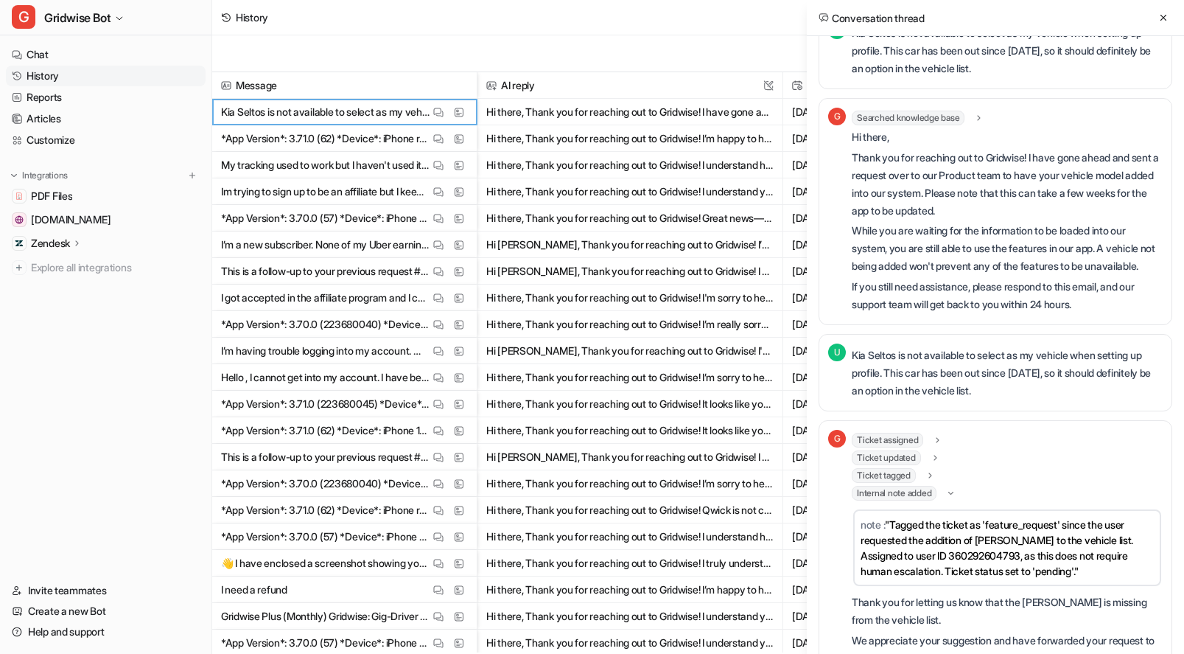
scroll to position [0, 0]
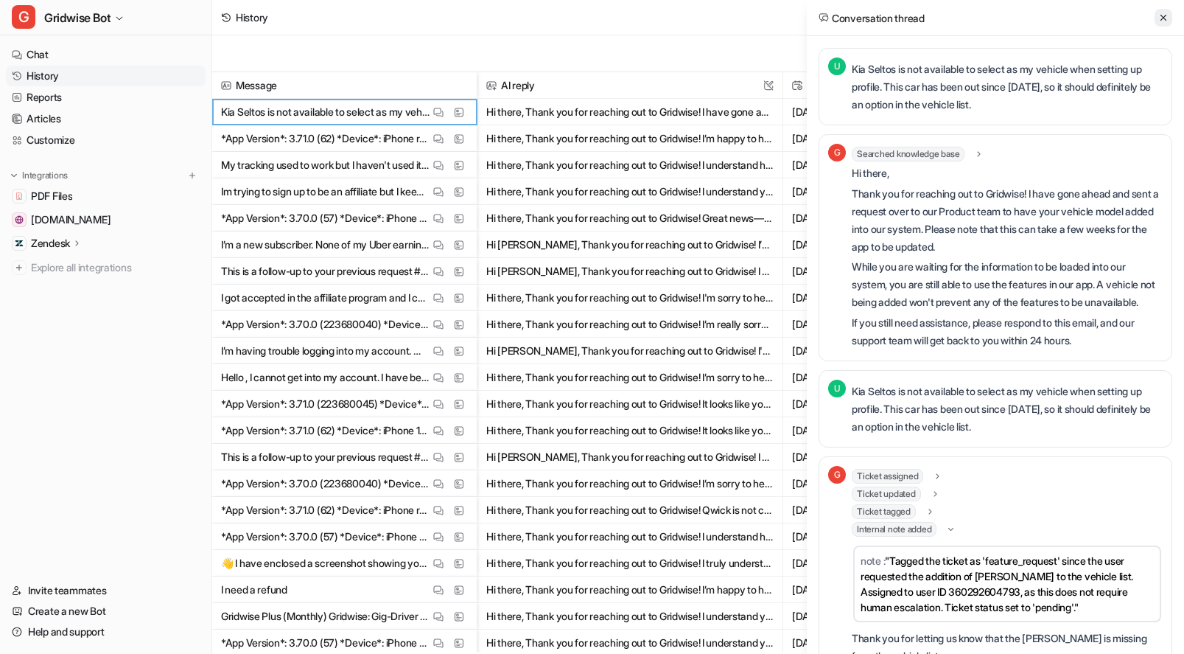
click at [1165, 19] on icon at bounding box center [1164, 18] width 6 height 6
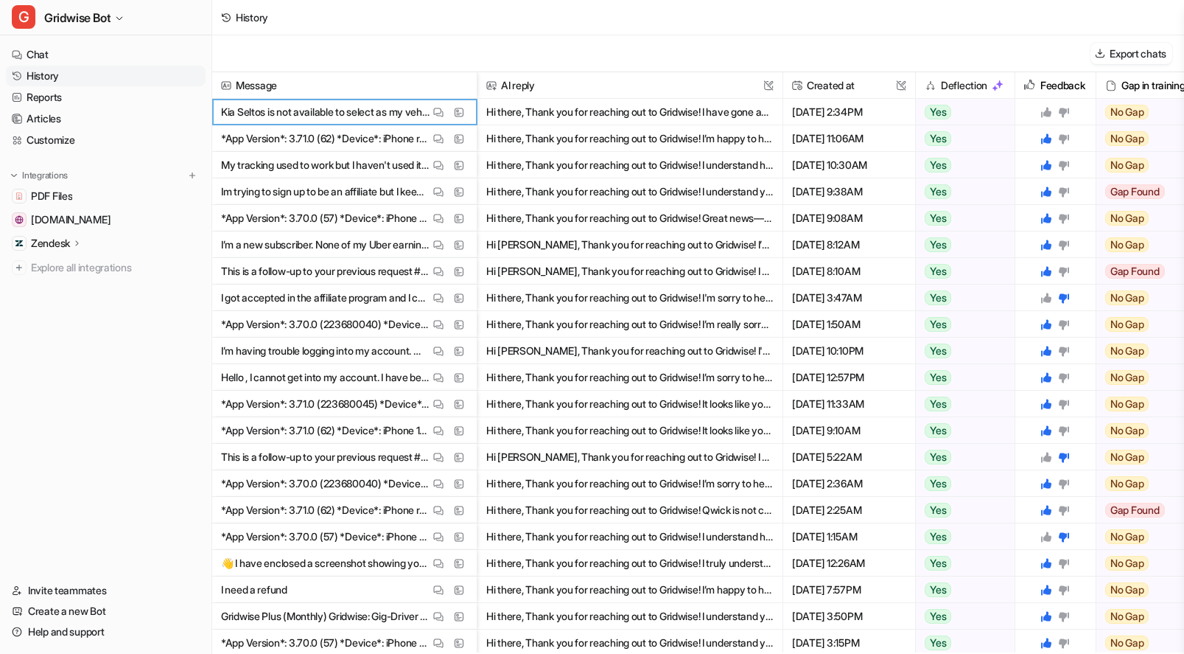
click at [1048, 111] on icon at bounding box center [1046, 112] width 10 height 10
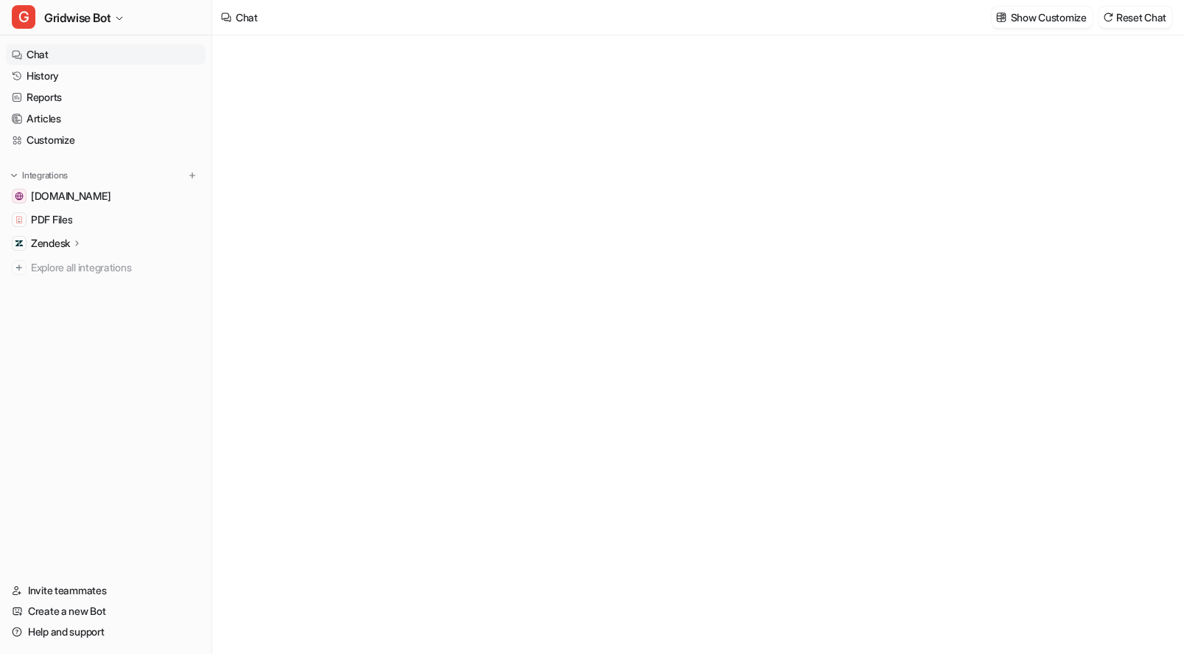
type textarea "**********"
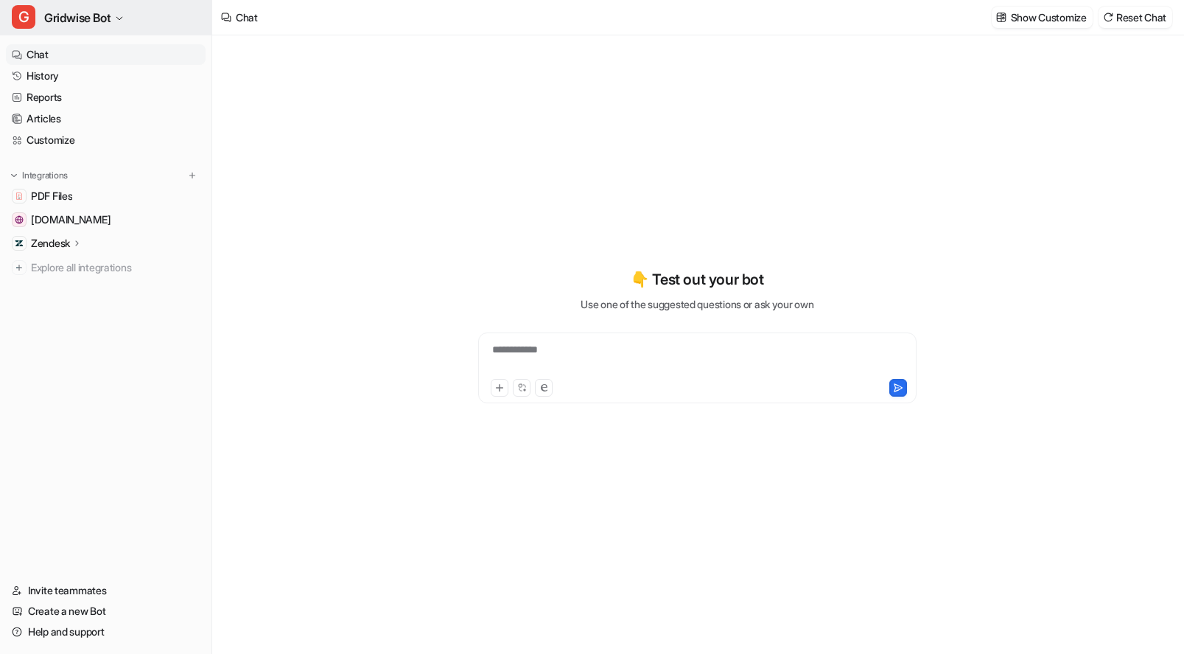
click at [63, 16] on span "Gridwise Bot" at bounding box center [77, 17] width 66 height 21
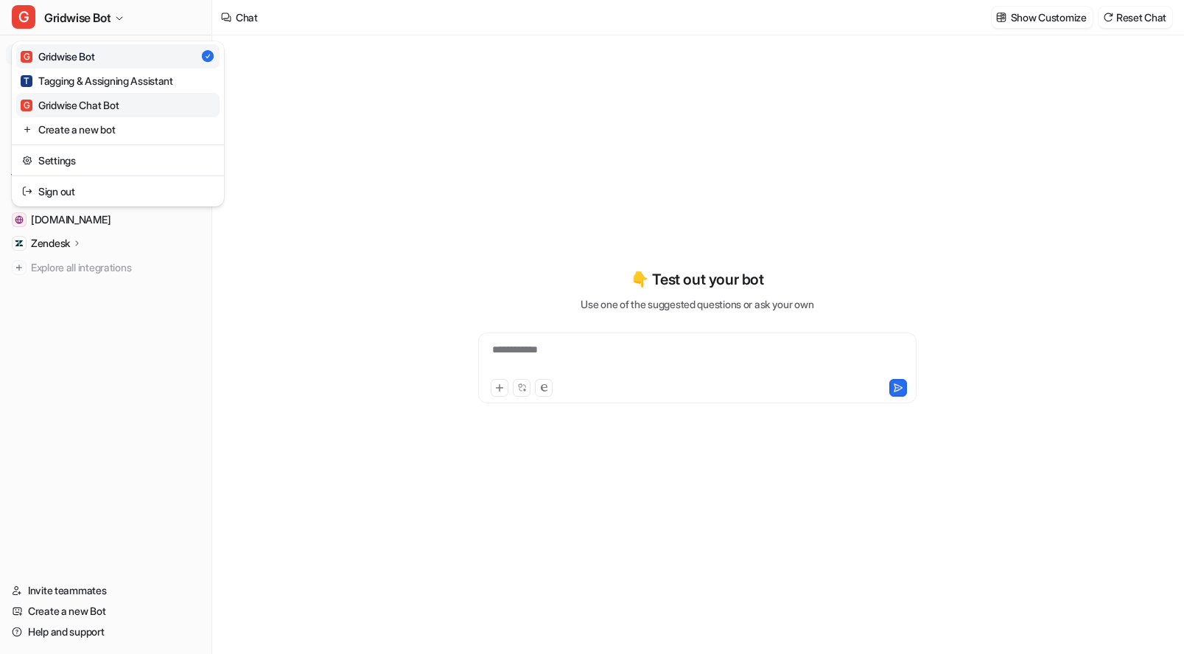
click at [126, 110] on link "G Gridwise Chat Bot" at bounding box center [117, 105] width 203 height 24
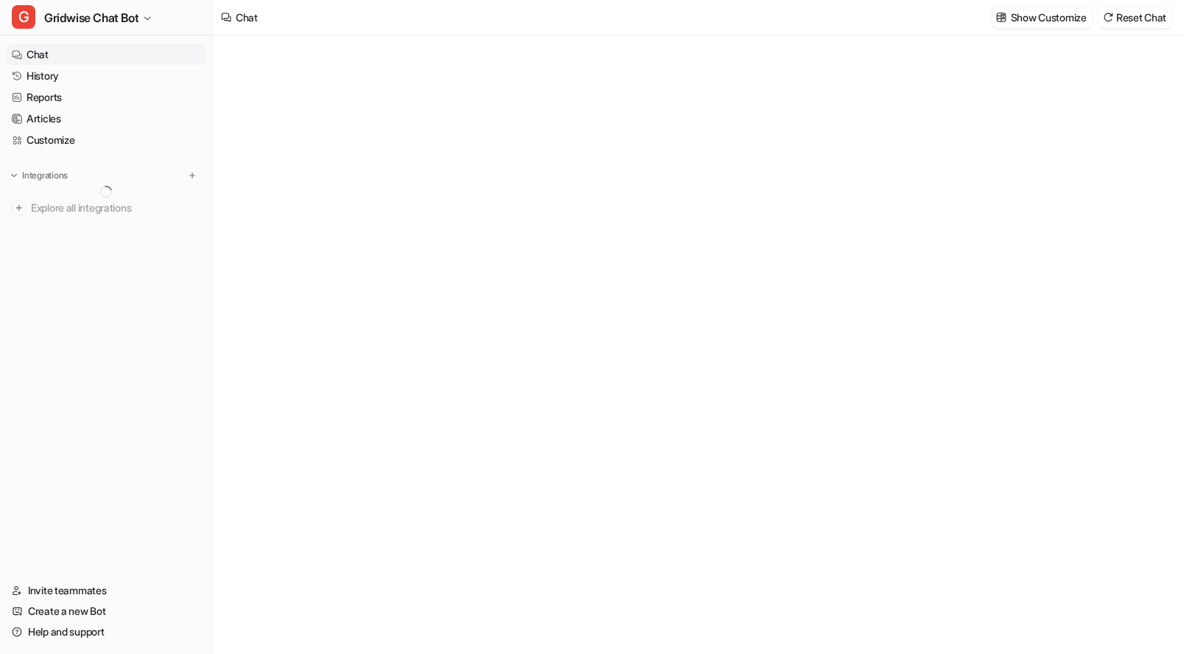
type textarea "**********"
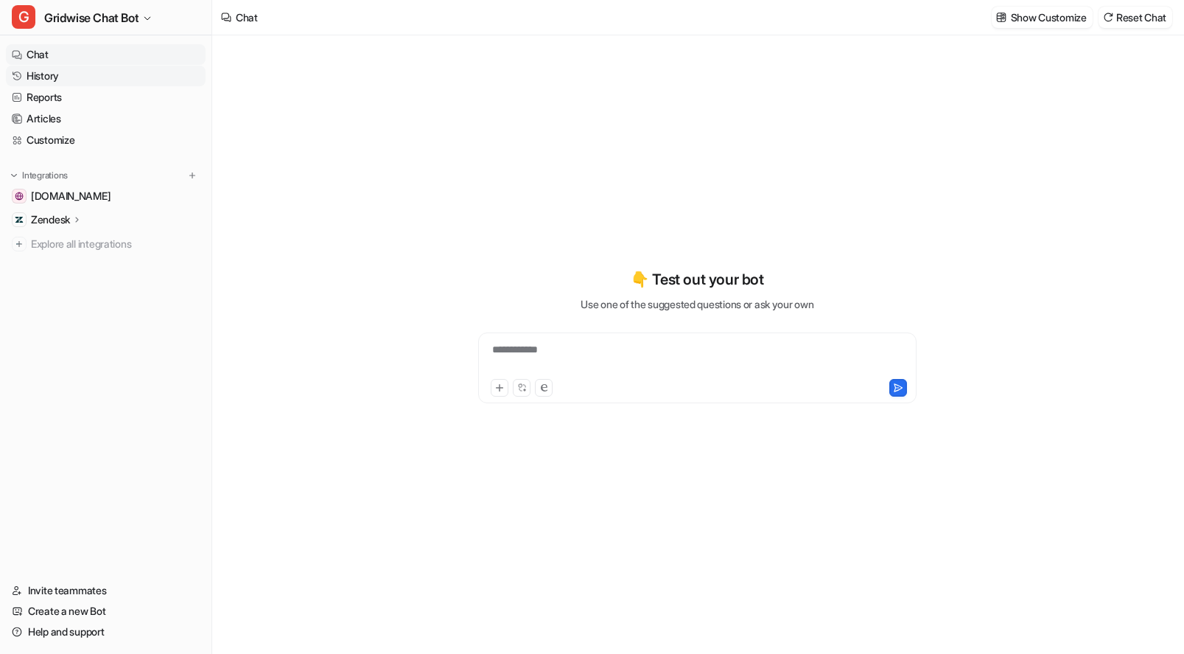
click at [98, 80] on link "History" at bounding box center [106, 76] width 200 height 21
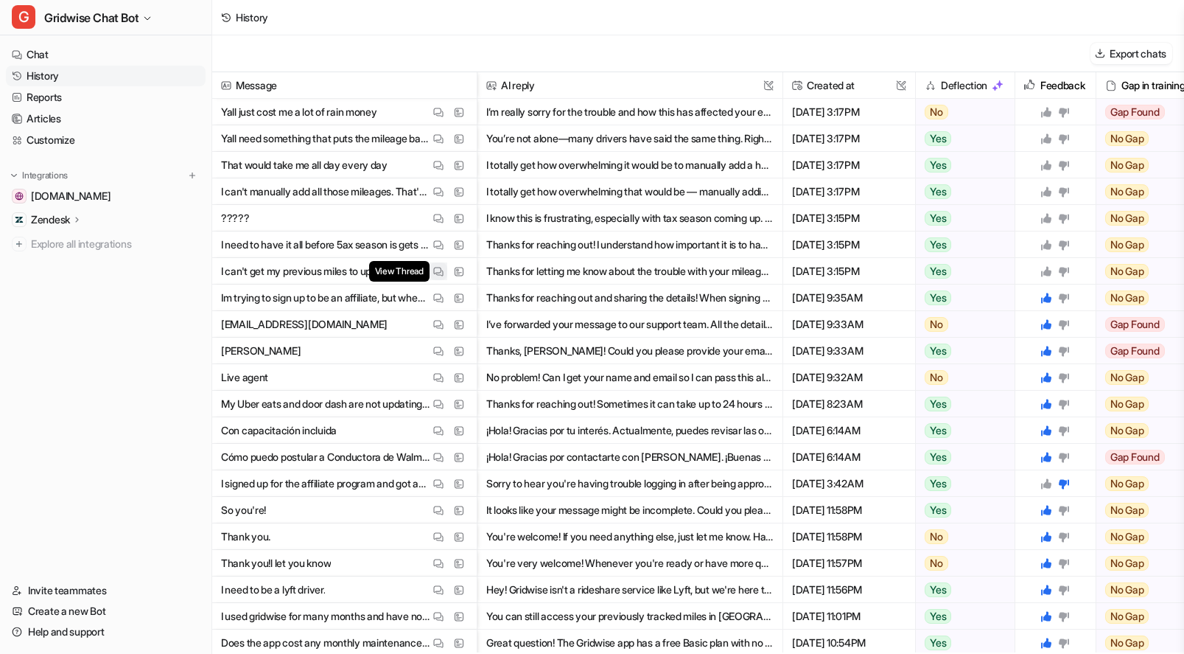
click at [439, 270] on img at bounding box center [438, 271] width 10 height 11
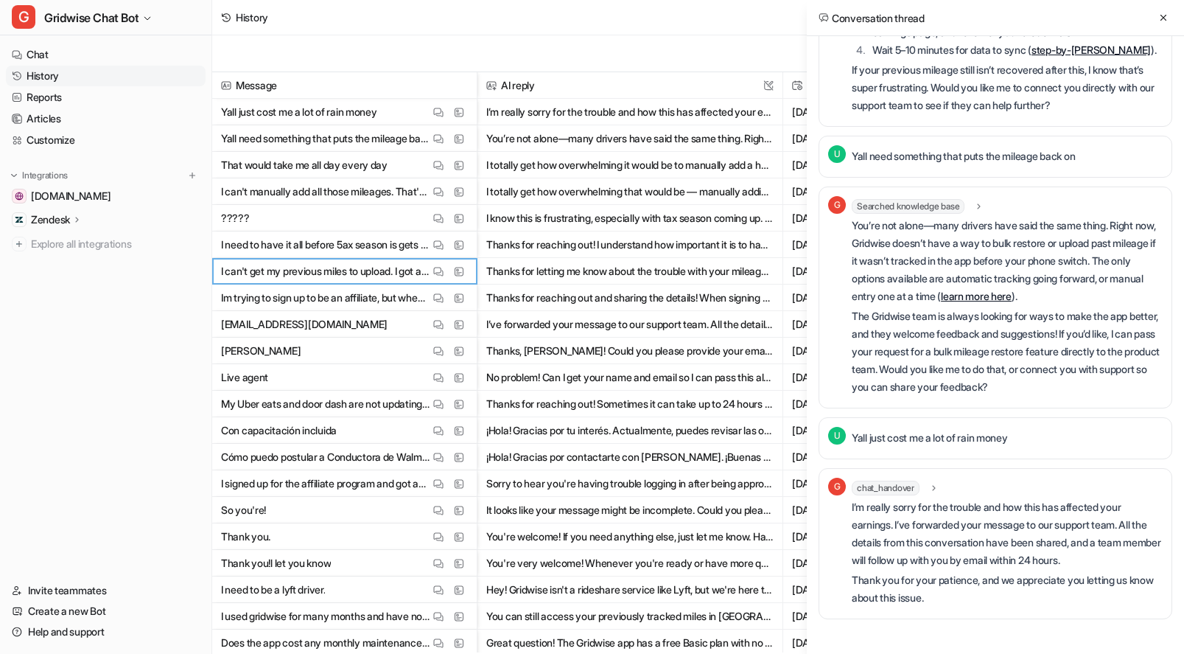
scroll to position [2306, 0]
